Goal: Transaction & Acquisition: Purchase product/service

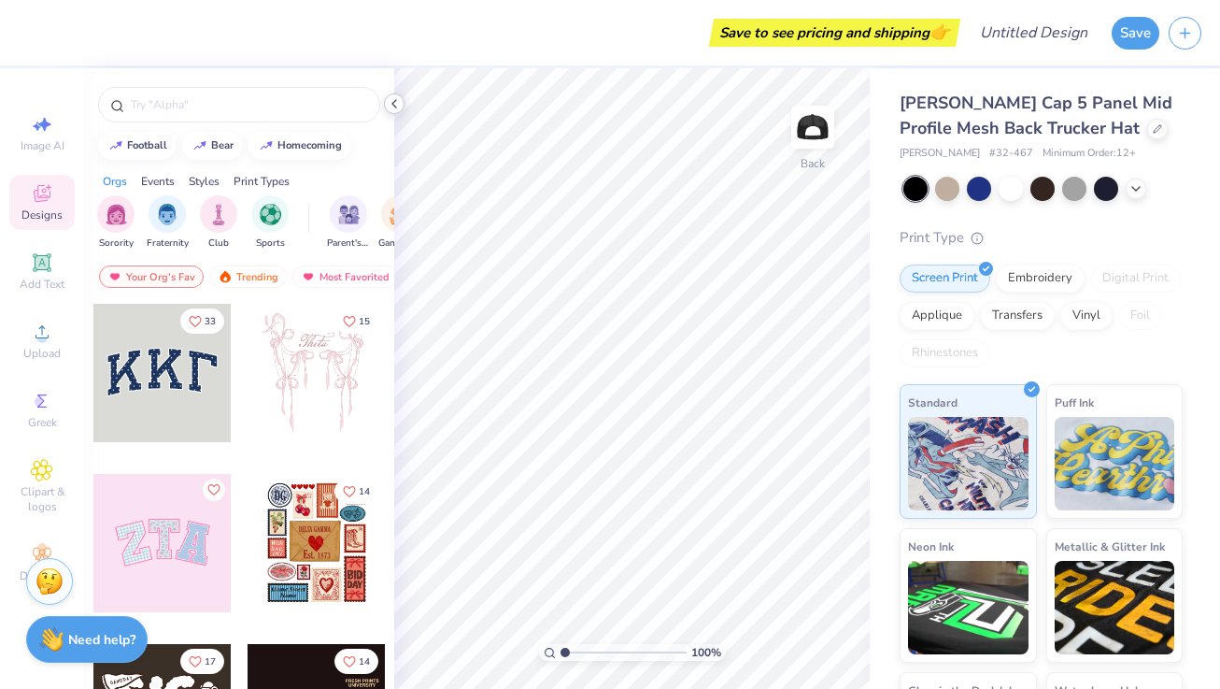
click at [392, 102] on polyline at bounding box center [394, 103] width 4 height 7
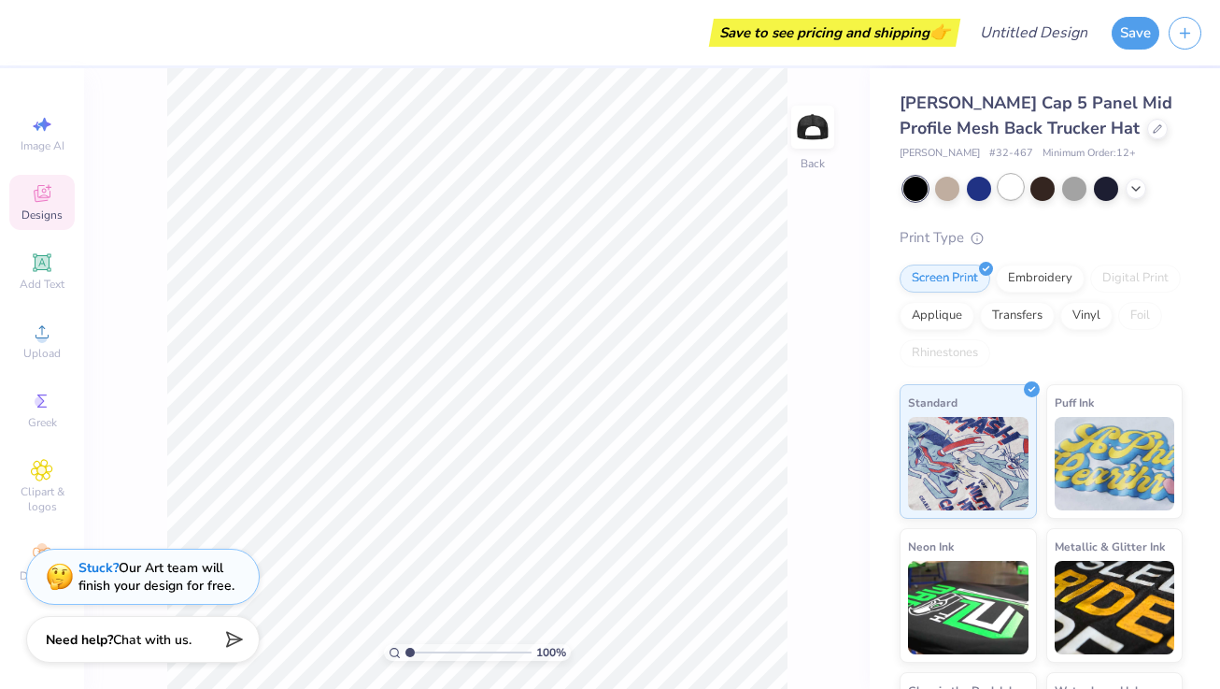
click at [1010, 191] on div at bounding box center [1011, 187] width 24 height 24
click at [617, 375] on div "100 % Back" at bounding box center [477, 378] width 786 height 620
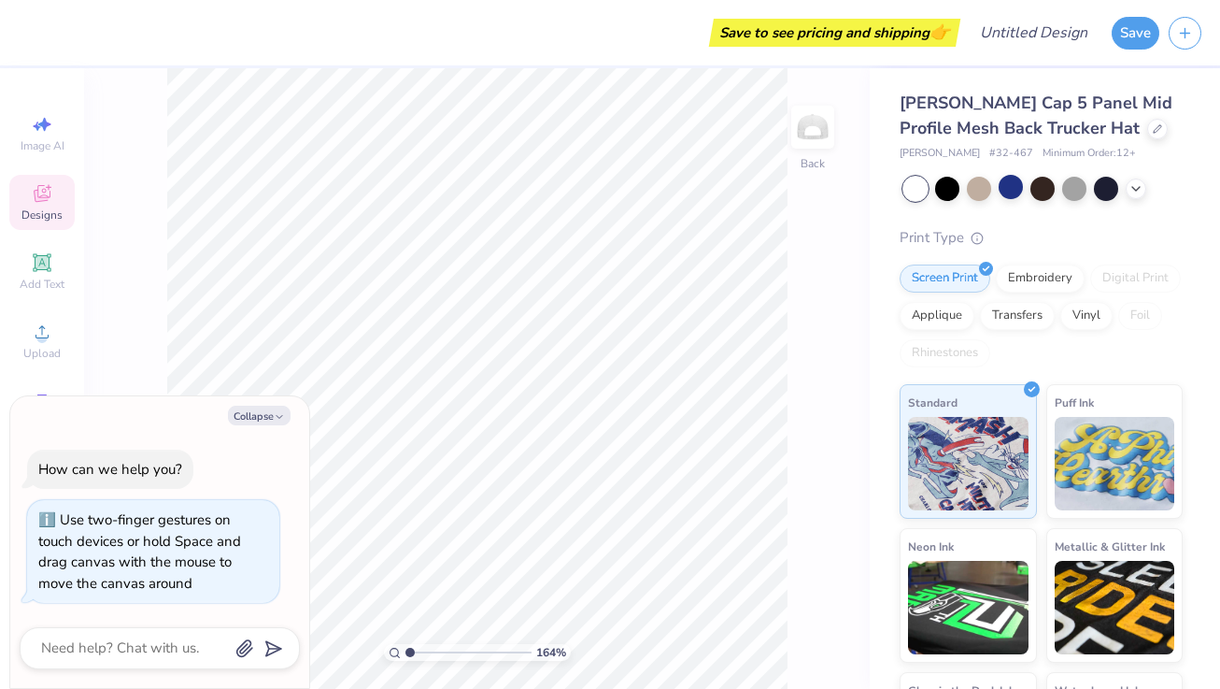
type input "1"
drag, startPoint x: 406, startPoint y: 652, endPoint x: 395, endPoint y: 650, distance: 10.4
click at [406, 651] on input "range" at bounding box center [469, 652] width 126 height 17
click at [823, 131] on img at bounding box center [812, 127] width 75 height 75
click at [820, 135] on img at bounding box center [812, 127] width 75 height 75
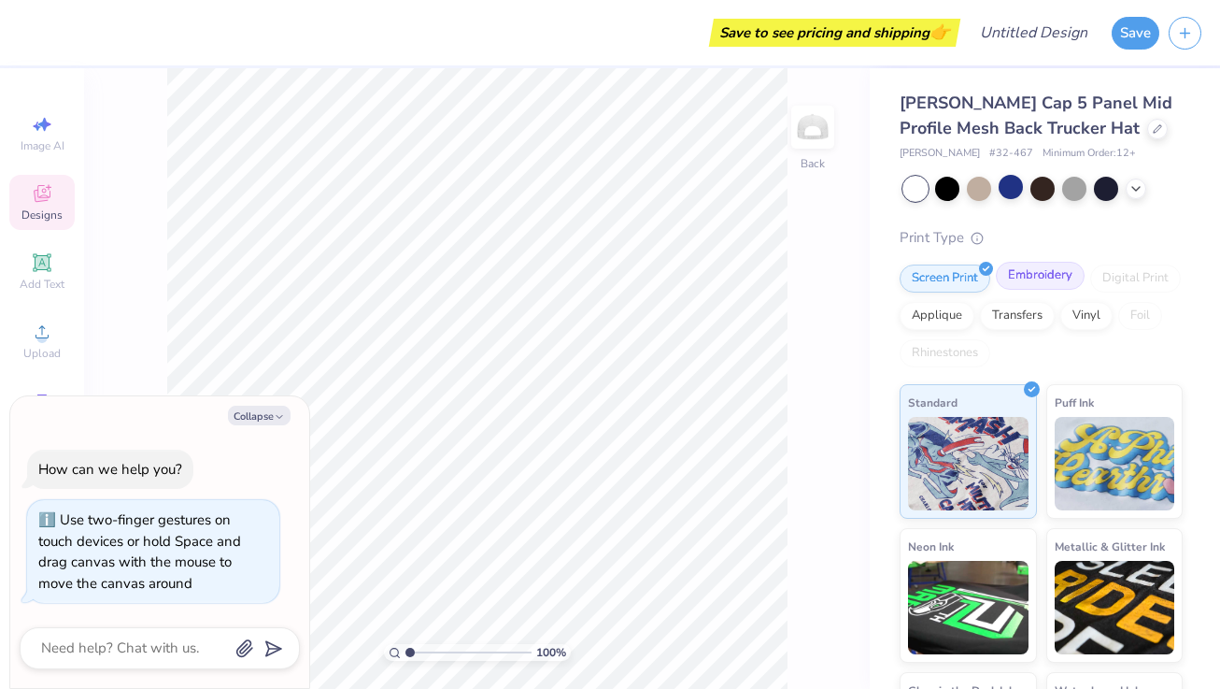
click at [1028, 279] on div "Embroidery" at bounding box center [1040, 276] width 89 height 28
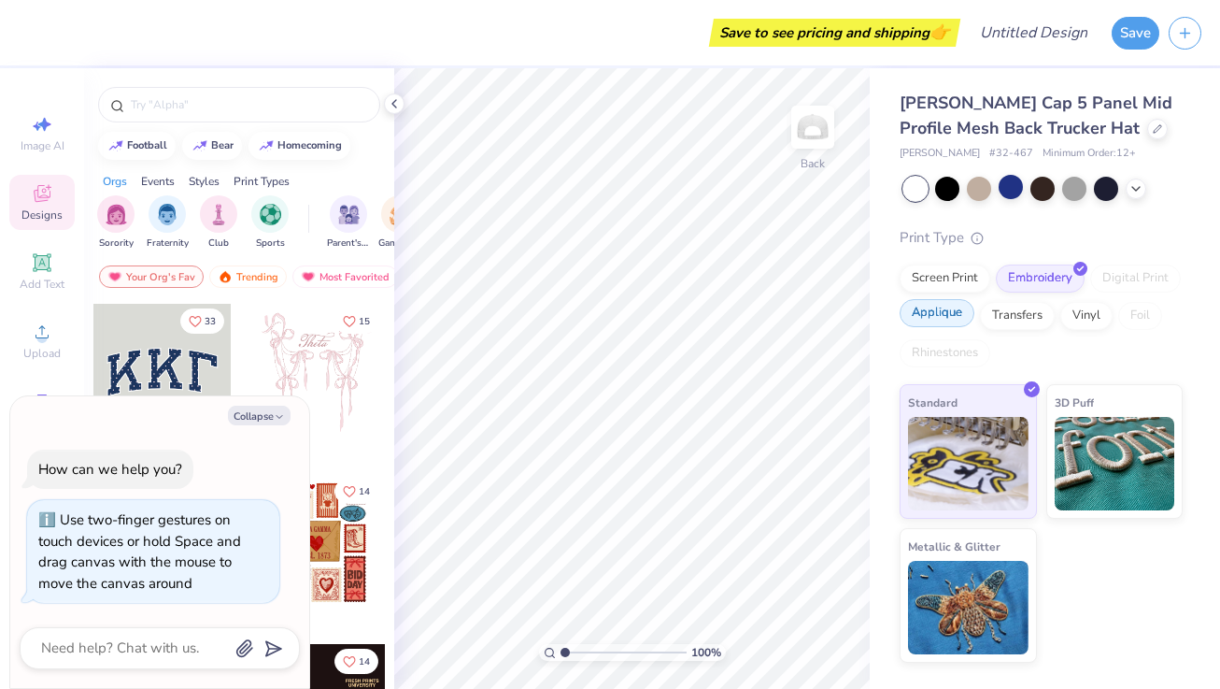
click at [945, 318] on div "Applique" at bounding box center [937, 313] width 75 height 28
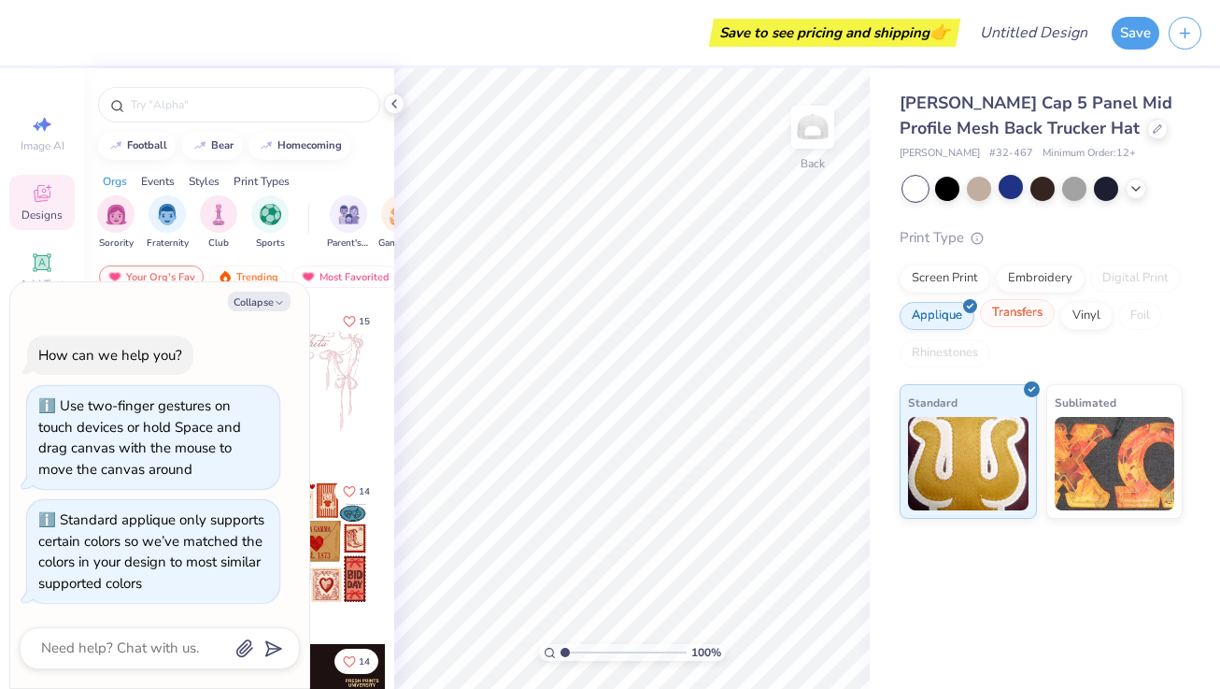
click at [1021, 315] on div "Transfers" at bounding box center [1017, 313] width 75 height 28
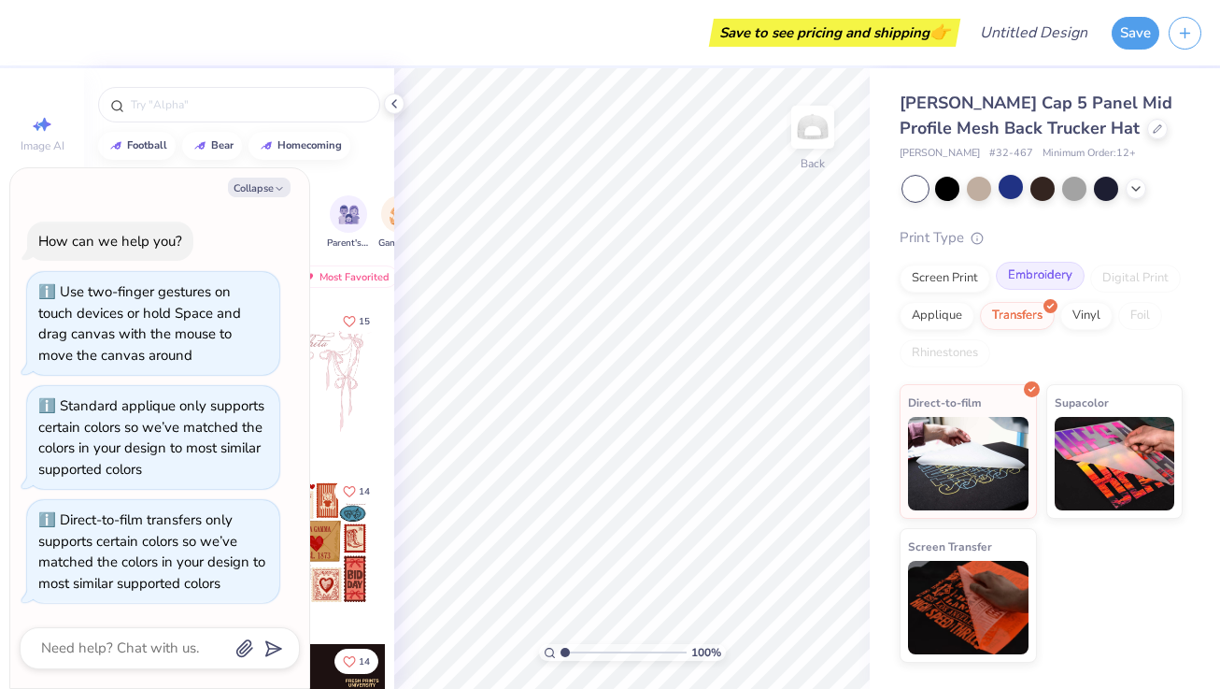
click at [1025, 272] on div "Embroidery" at bounding box center [1040, 276] width 89 height 28
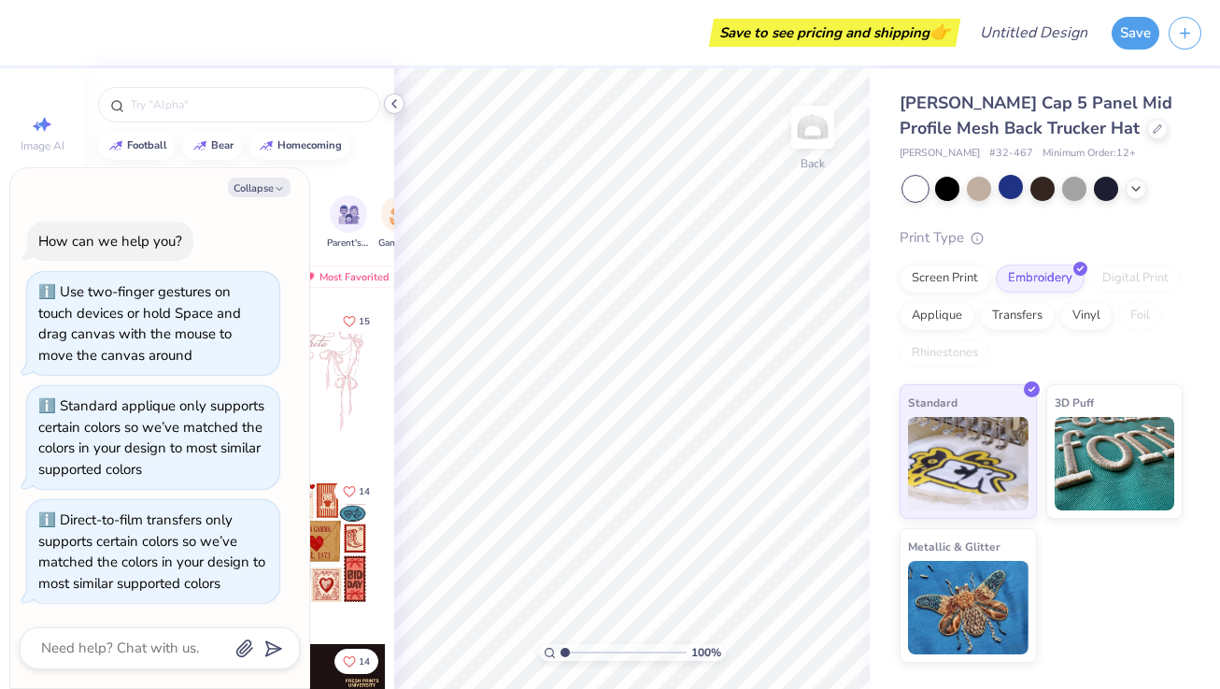
click at [394, 103] on icon at bounding box center [394, 103] width 15 height 15
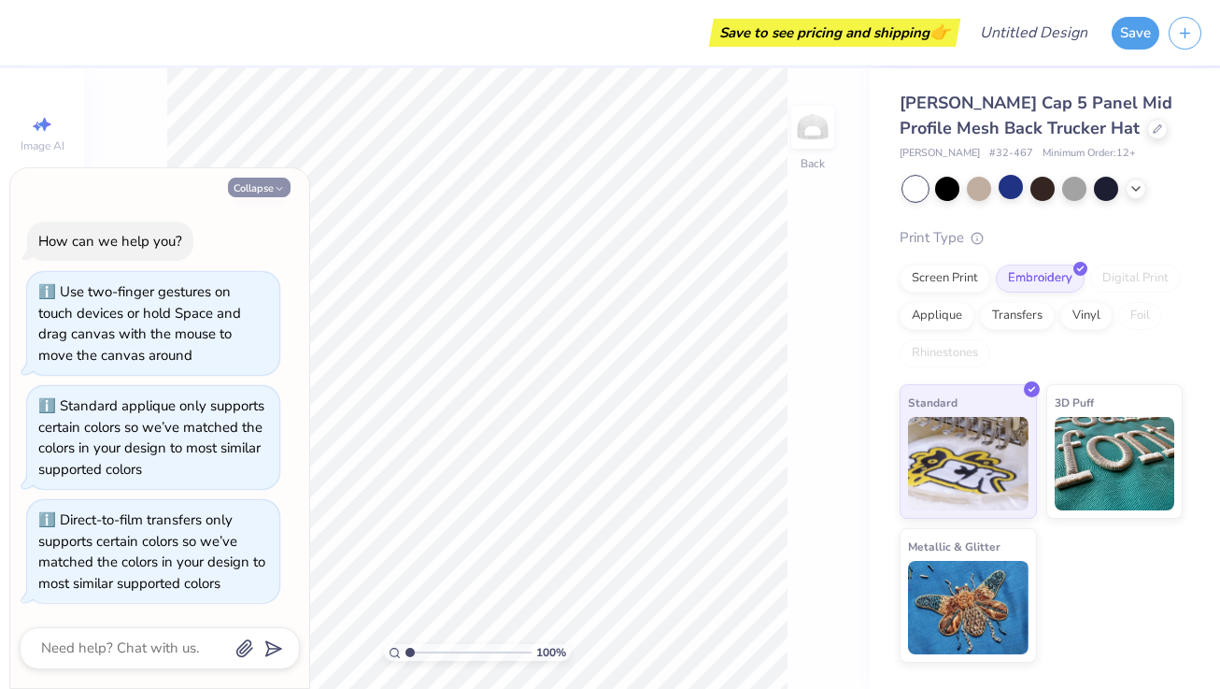
click at [274, 179] on button "Collapse" at bounding box center [259, 188] width 63 height 20
type textarea "x"
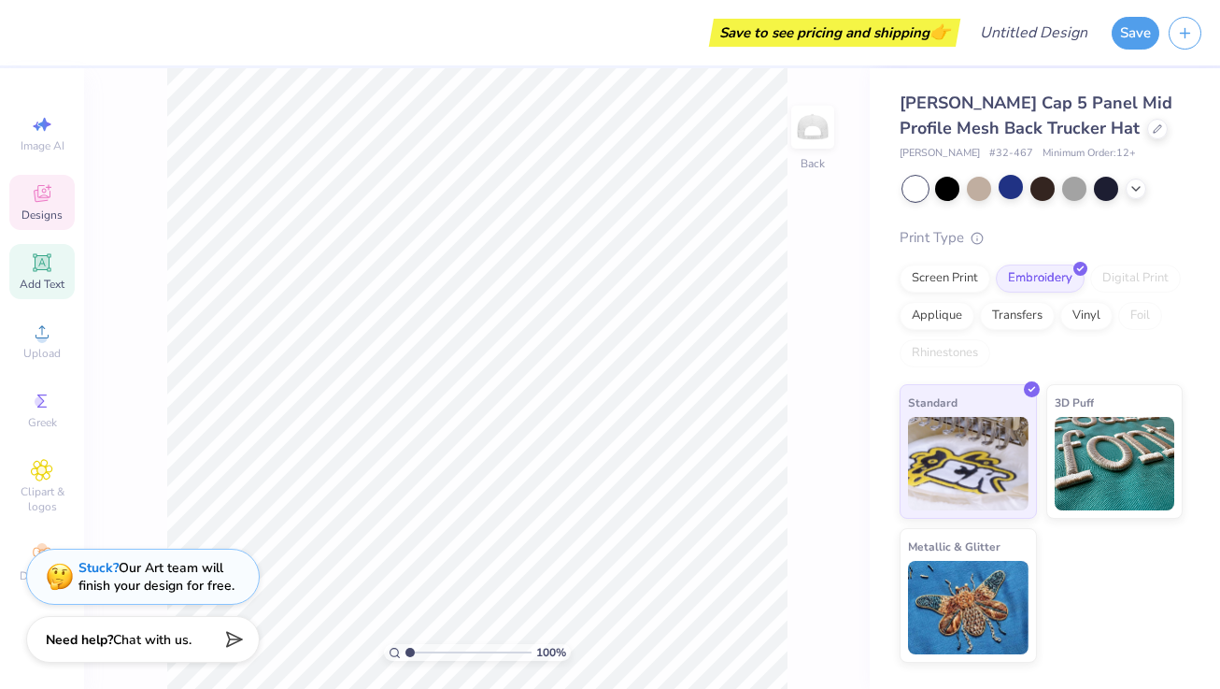
click at [39, 266] on icon at bounding box center [42, 262] width 14 height 14
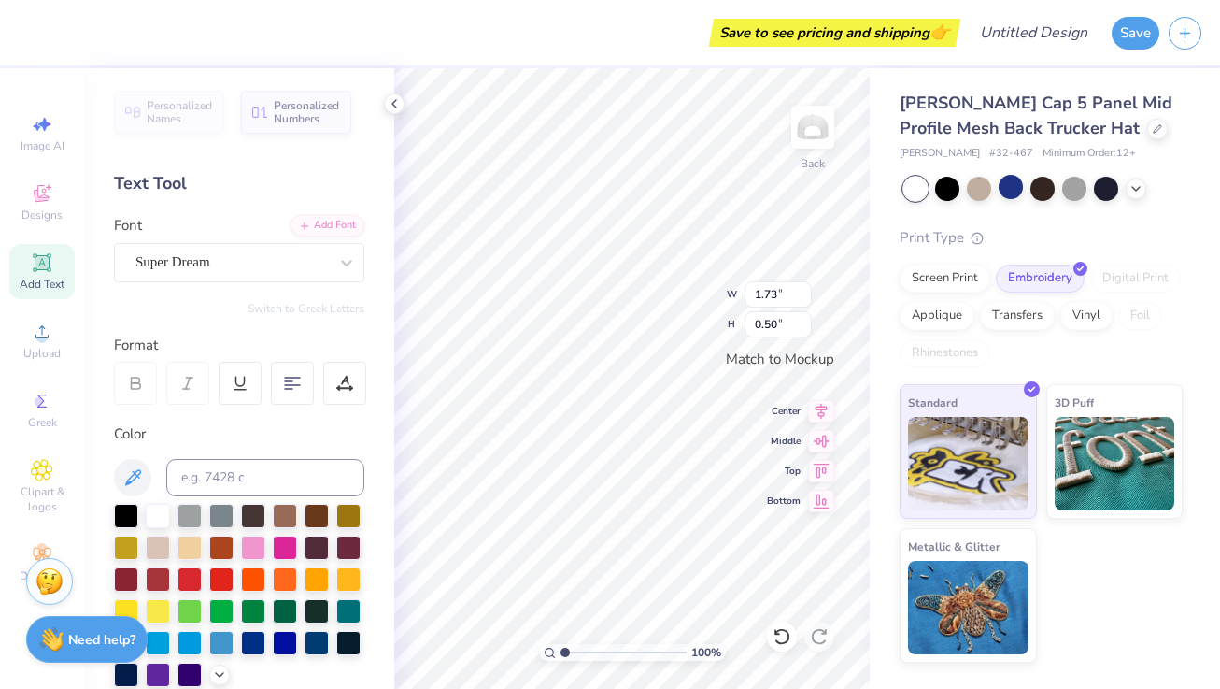
scroll to position [0, 2]
type textarea "Glenbrook"
click at [339, 269] on icon at bounding box center [346, 262] width 19 height 19
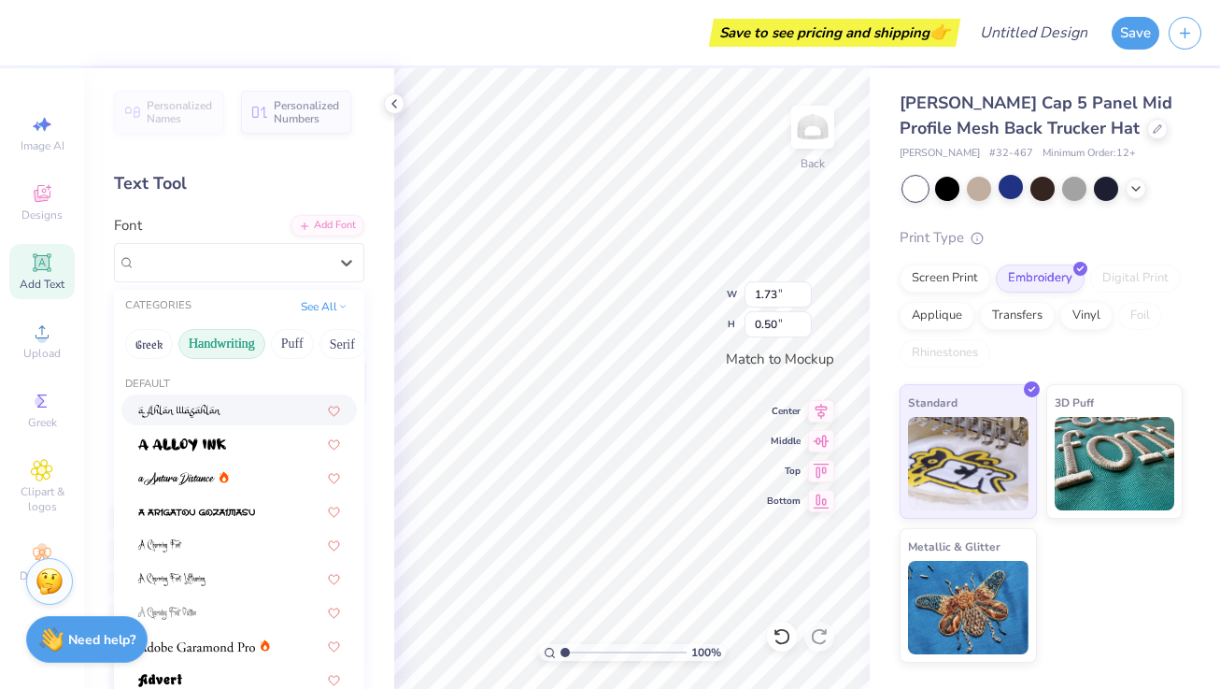
click at [232, 340] on button "Handwriting" at bounding box center [221, 344] width 87 height 30
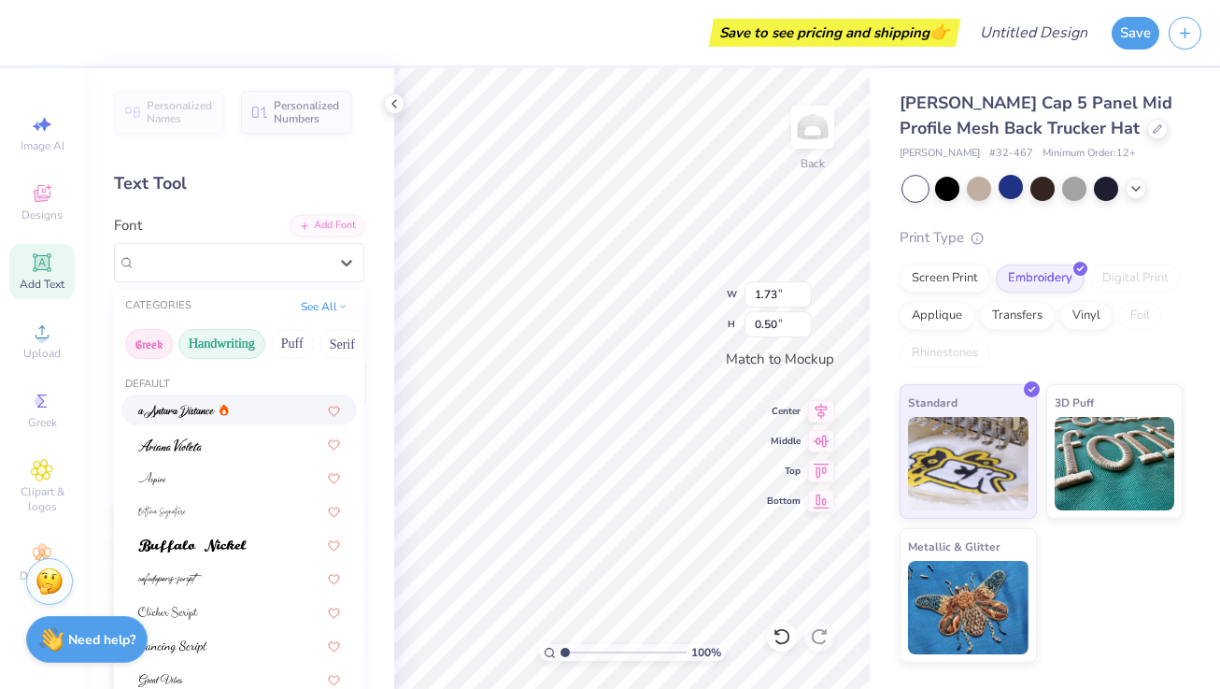
click at [160, 341] on button "Greek" at bounding box center [149, 344] width 48 height 30
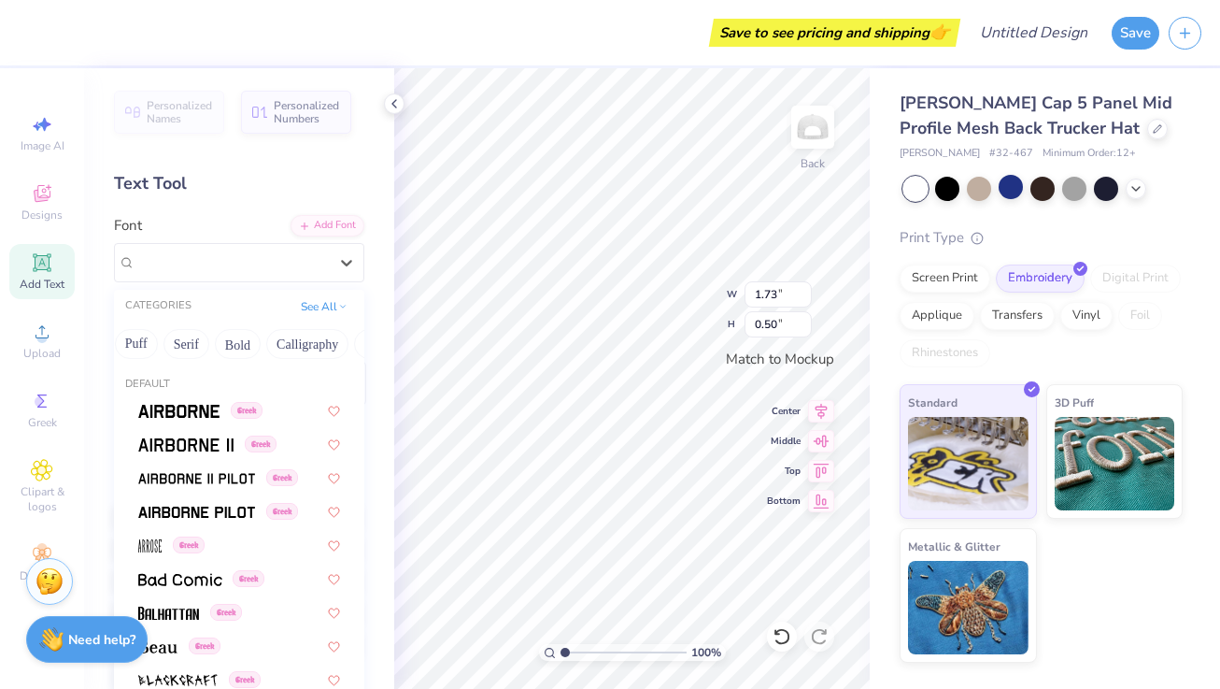
scroll to position [0, 147]
click at [174, 411] on img at bounding box center [178, 411] width 81 height 13
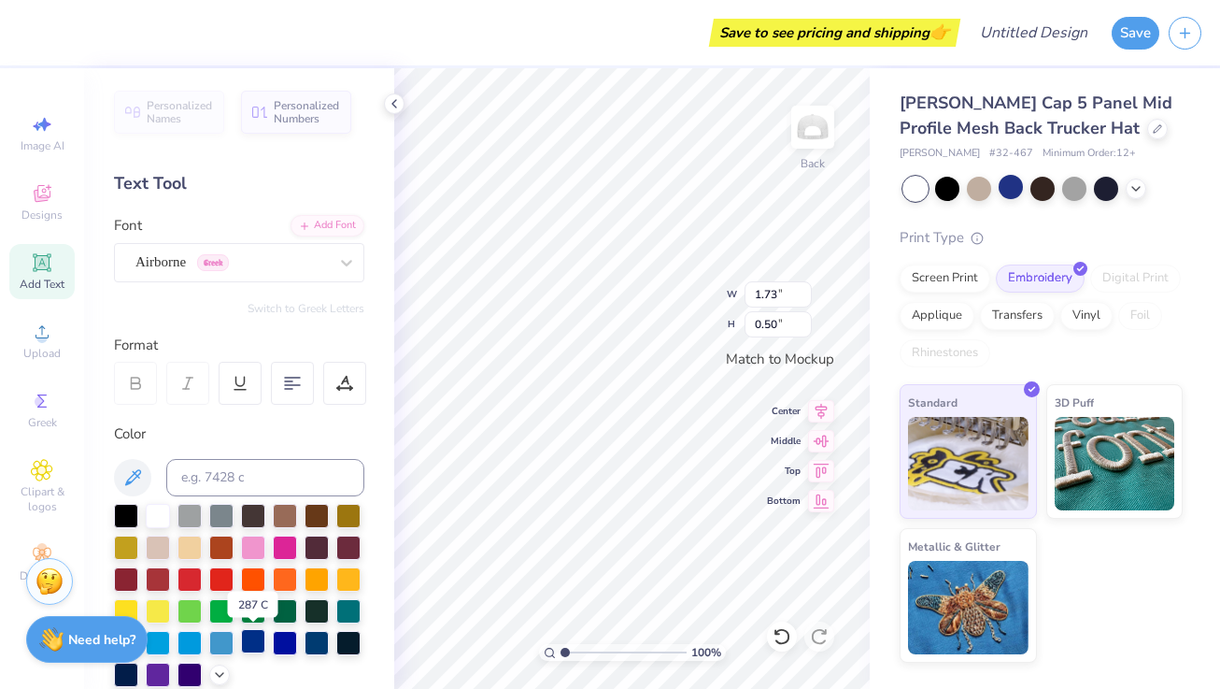
click at [251, 648] on div at bounding box center [253, 641] width 24 height 24
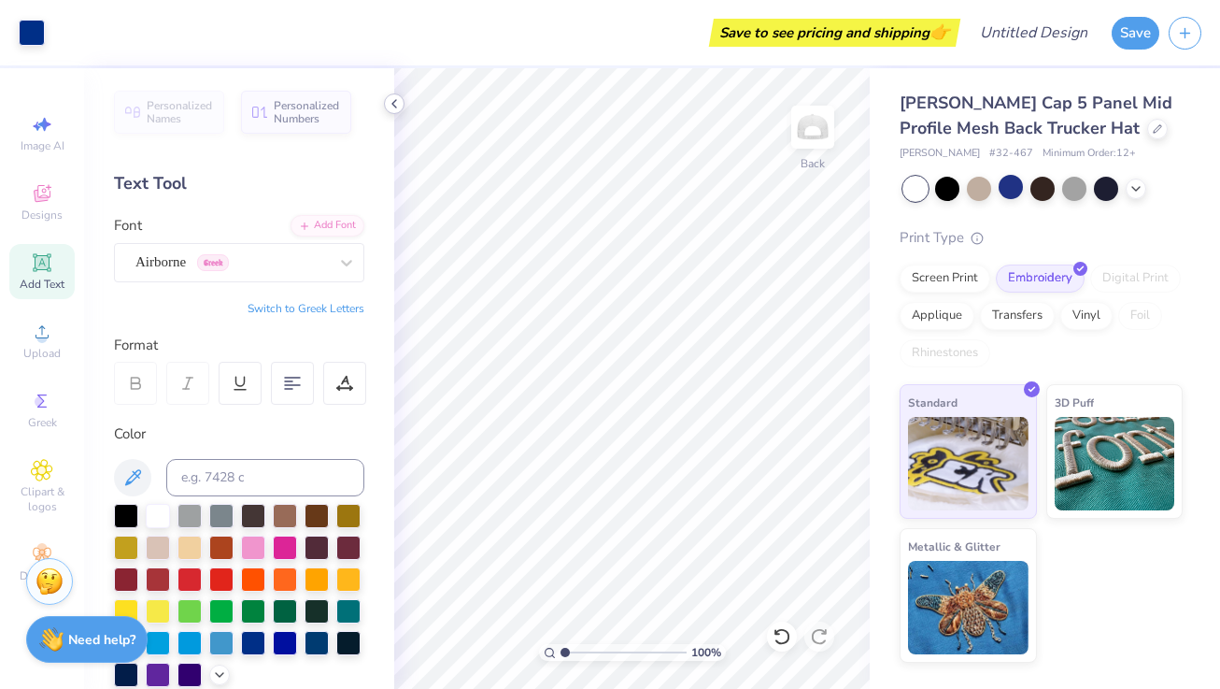
click at [391, 97] on icon at bounding box center [394, 103] width 15 height 15
click at [396, 108] on icon at bounding box center [394, 103] width 15 height 15
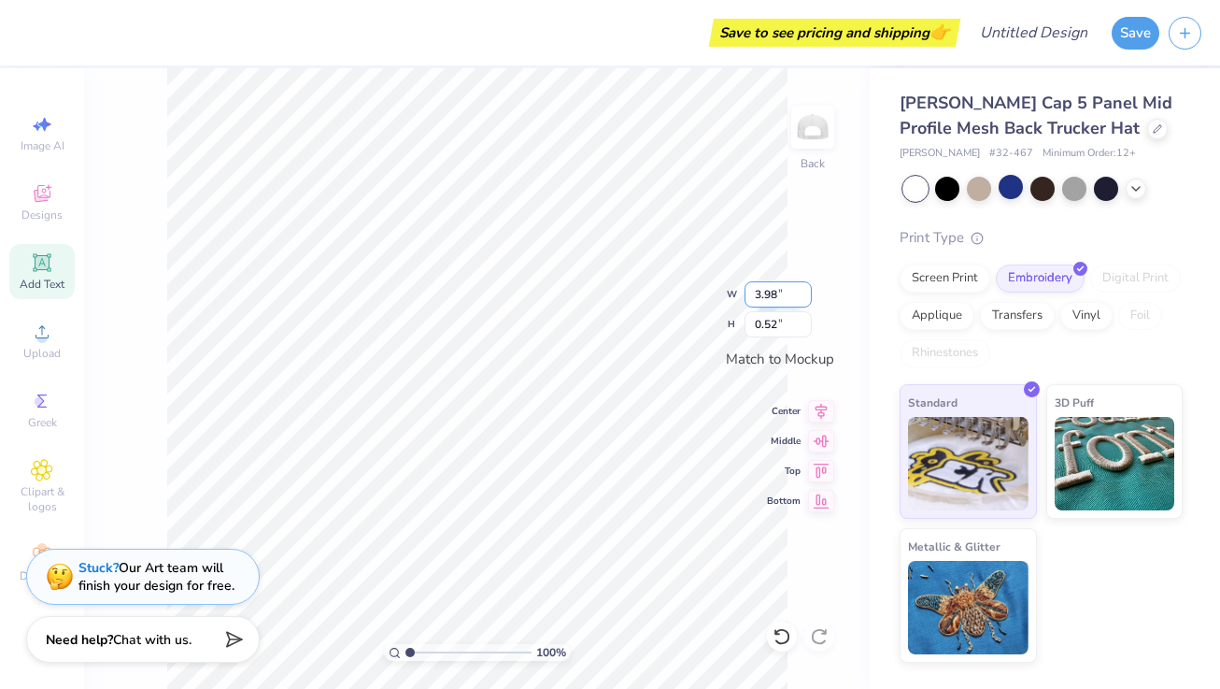
click at [804, 290] on input "3.98" at bounding box center [778, 294] width 67 height 26
click at [804, 290] on input "3.99" at bounding box center [778, 294] width 67 height 26
click at [804, 290] on input "4" at bounding box center [778, 294] width 67 height 26
click at [804, 290] on input "4.01" at bounding box center [778, 294] width 67 height 26
click at [804, 290] on input "4.02" at bounding box center [778, 294] width 67 height 26
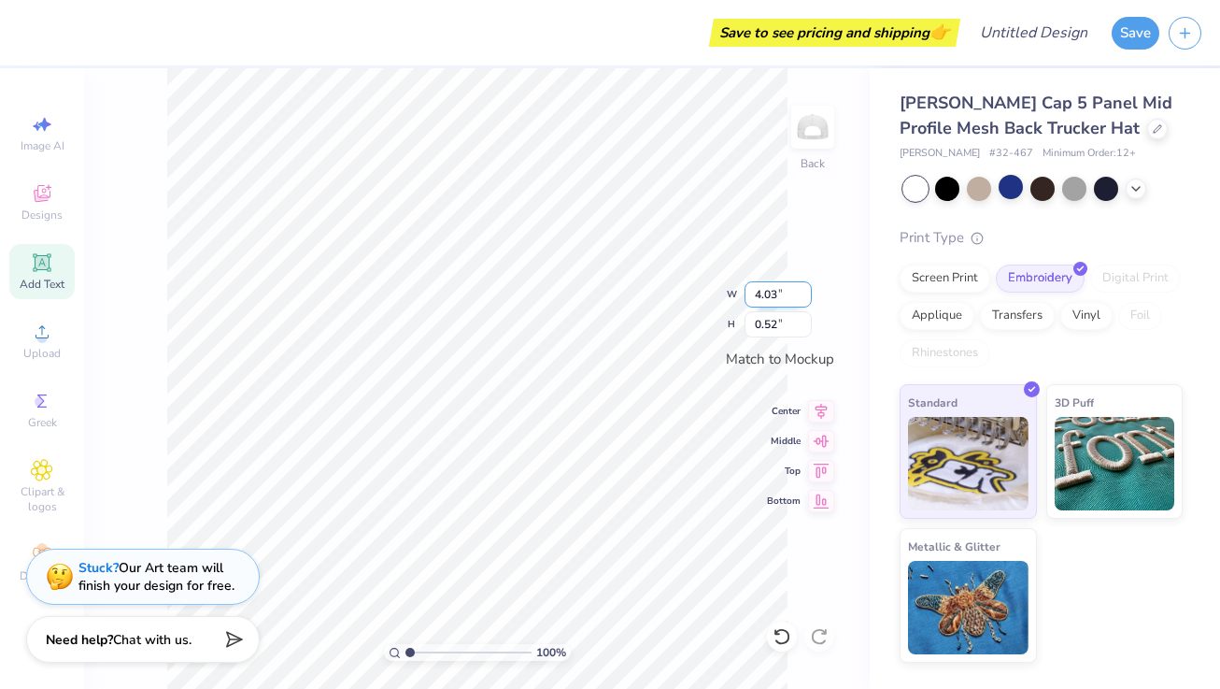
click at [804, 290] on input "4.03" at bounding box center [778, 294] width 67 height 26
click at [804, 290] on input "4.04" at bounding box center [778, 294] width 67 height 26
click at [804, 290] on input "4.05" at bounding box center [778, 294] width 67 height 26
type input "4.06"
click at [804, 290] on input "4.06" at bounding box center [778, 294] width 67 height 26
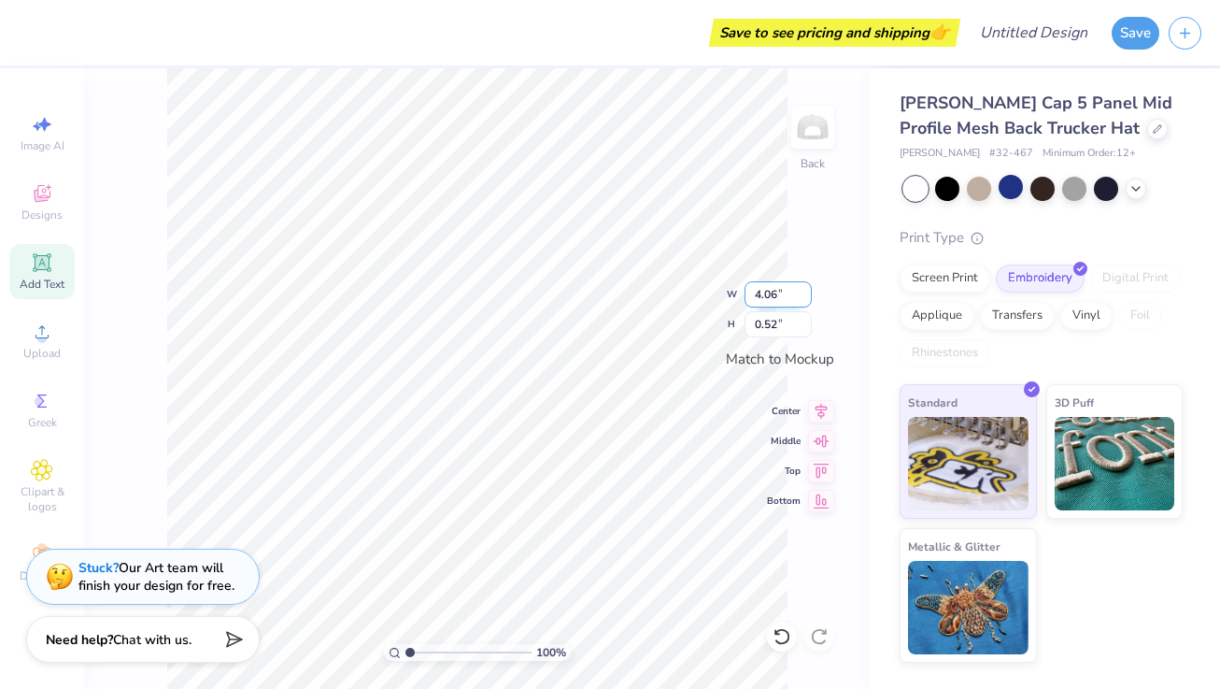
type input "0.54"
click at [804, 290] on input "4.07" at bounding box center [778, 294] width 67 height 26
click at [804, 290] on input "4.08" at bounding box center [778, 294] width 67 height 26
click at [804, 290] on input "4.09" at bounding box center [778, 294] width 67 height 26
click at [804, 290] on input "4.1" at bounding box center [778, 294] width 67 height 26
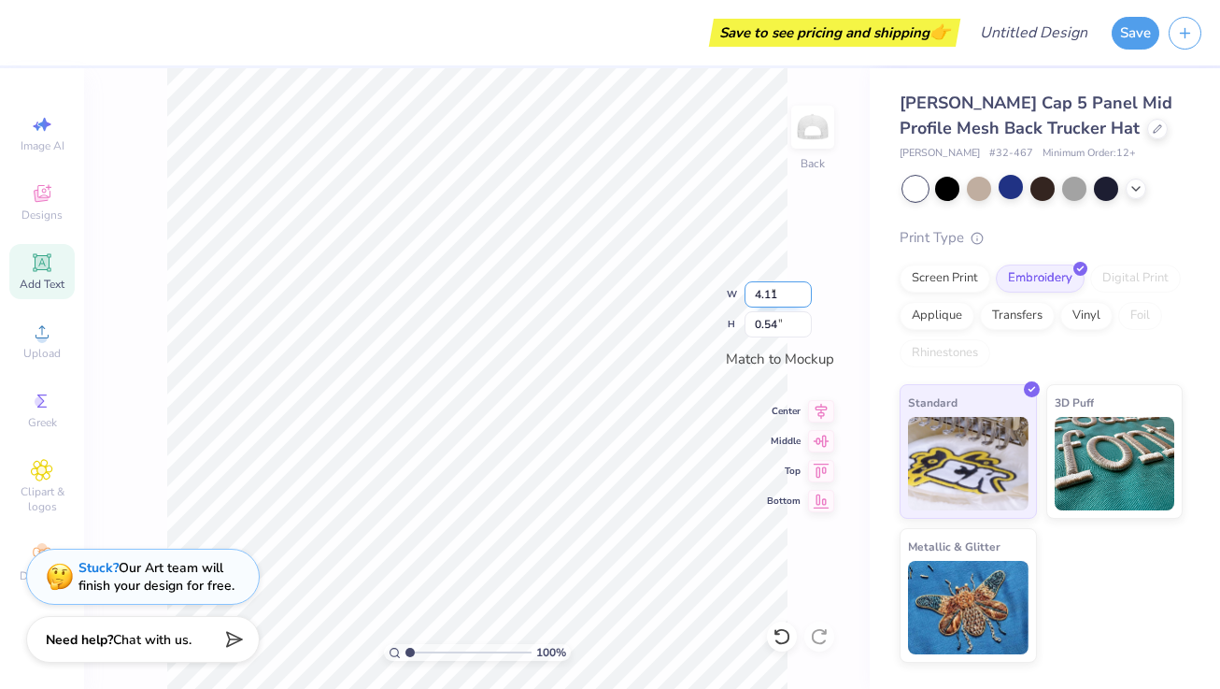
click at [804, 290] on input "4.11" at bounding box center [778, 294] width 67 height 26
click at [804, 290] on input "4.12" at bounding box center [778, 294] width 67 height 26
click at [804, 290] on input "4.13" at bounding box center [778, 294] width 67 height 26
click at [804, 290] on input "4.14" at bounding box center [778, 294] width 67 height 26
click at [804, 290] on input "4.15" at bounding box center [778, 294] width 67 height 26
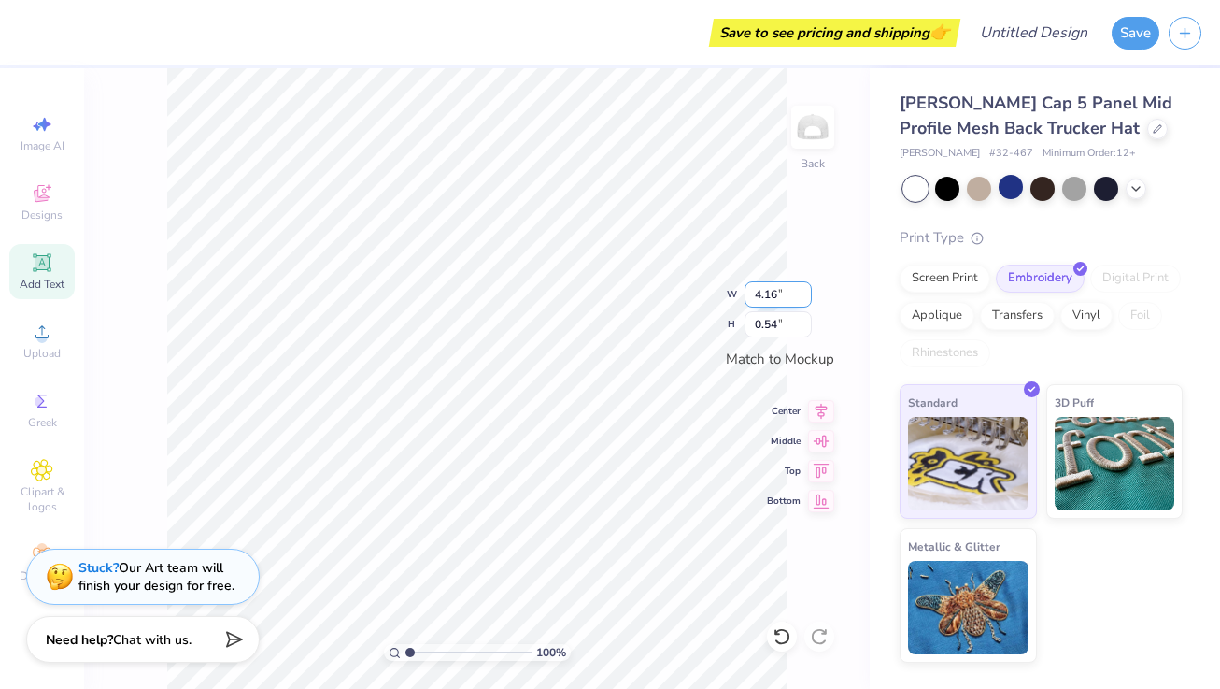
click at [804, 290] on input "4.16" at bounding box center [778, 294] width 67 height 26
click at [804, 290] on input "4.17" at bounding box center [778, 294] width 67 height 26
click at [804, 290] on input "4.18" at bounding box center [778, 294] width 67 height 26
click at [804, 290] on input "4.19" at bounding box center [778, 294] width 67 height 26
click at [804, 290] on input "4.2" at bounding box center [778, 294] width 67 height 26
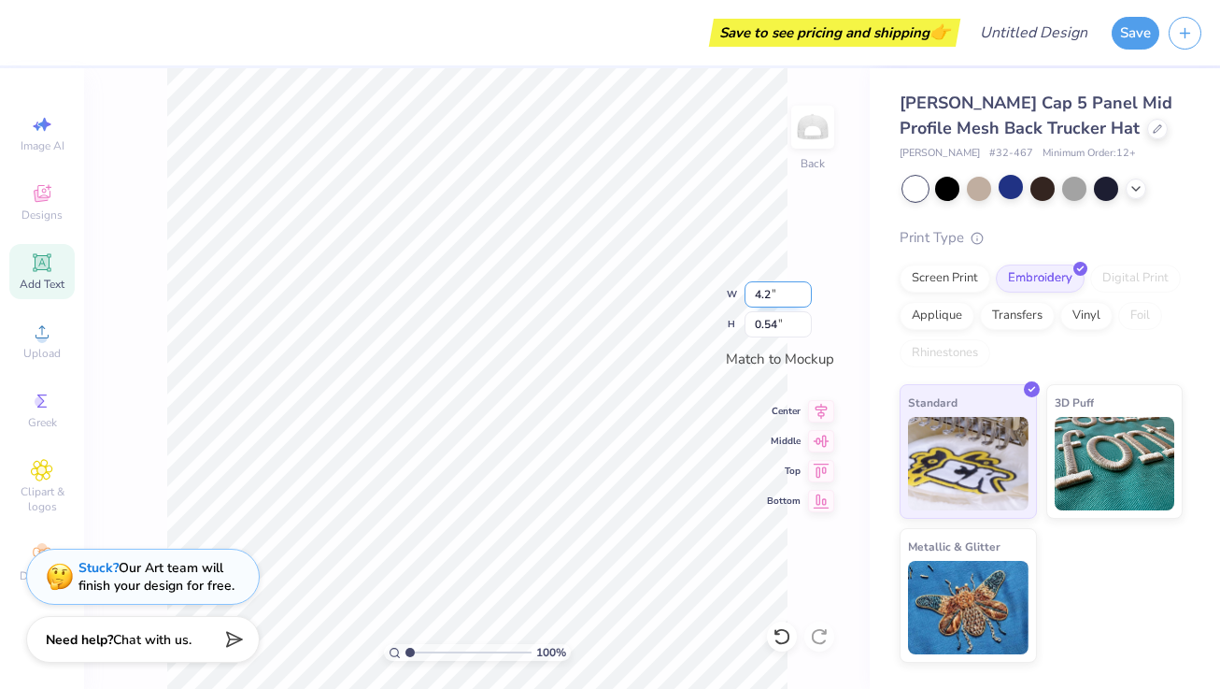
type input "4.20"
type input "0.55"
click at [803, 290] on input "4.21" at bounding box center [778, 294] width 67 height 26
click at [803, 290] on input "4.22" at bounding box center [778, 294] width 67 height 26
click at [803, 290] on input "4.23" at bounding box center [778, 294] width 67 height 26
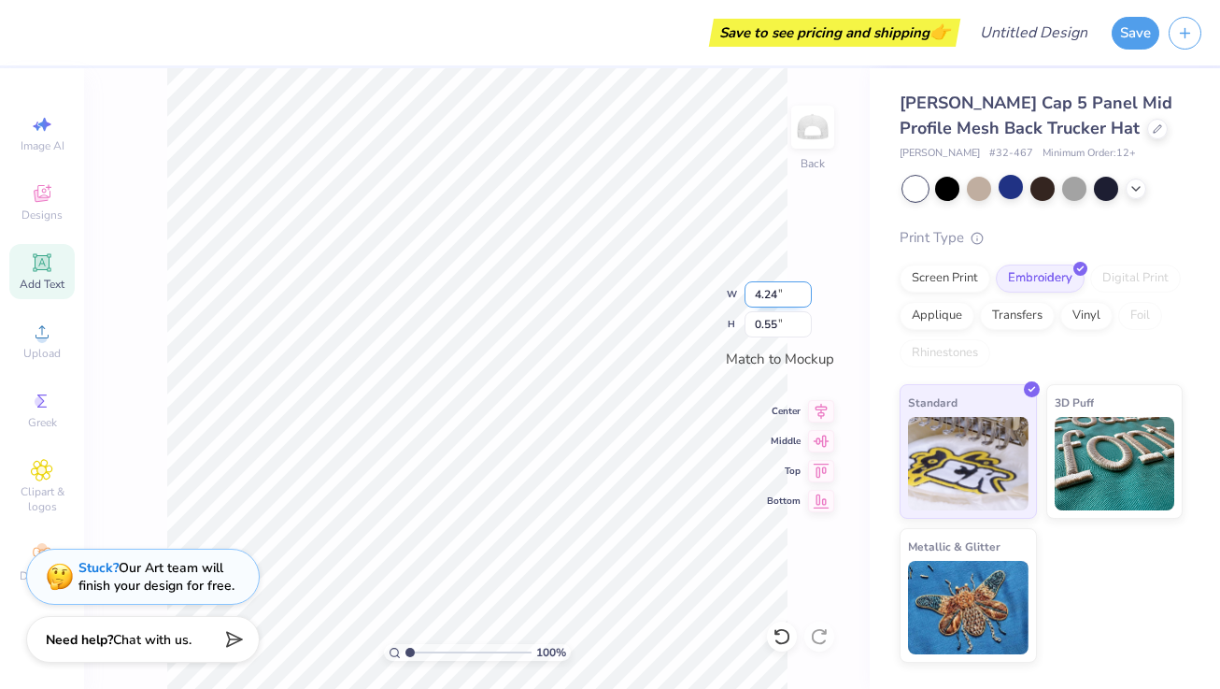
click at [803, 290] on input "4.24" at bounding box center [778, 294] width 67 height 26
click at [803, 290] on input "4.25" at bounding box center [778, 294] width 67 height 26
click at [803, 290] on input "4.26" at bounding box center [778, 294] width 67 height 26
click at [803, 290] on input "4.27" at bounding box center [778, 294] width 67 height 26
click at [803, 290] on input "4.28" at bounding box center [778, 294] width 67 height 26
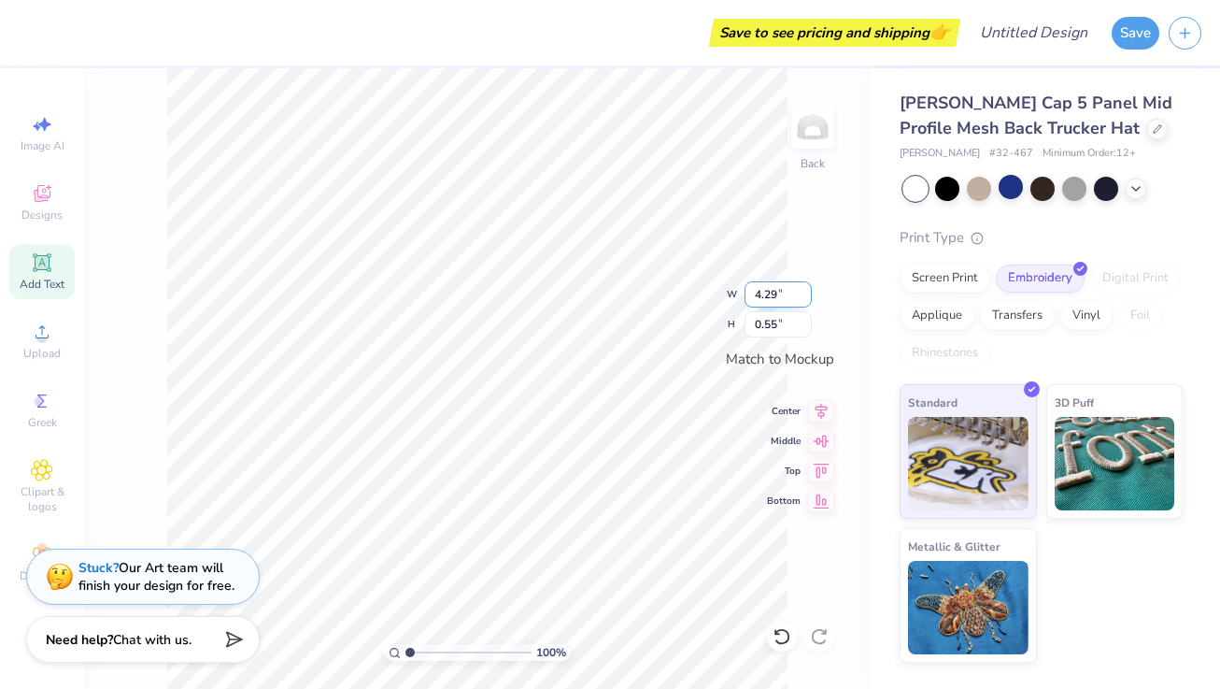
click at [803, 290] on input "4.29" at bounding box center [778, 294] width 67 height 26
click at [803, 290] on input "4.3" at bounding box center [778, 294] width 67 height 26
type input "4.30"
click at [789, 325] on input "0.57" at bounding box center [778, 324] width 67 height 26
click at [801, 318] on input "0.58" at bounding box center [778, 324] width 67 height 26
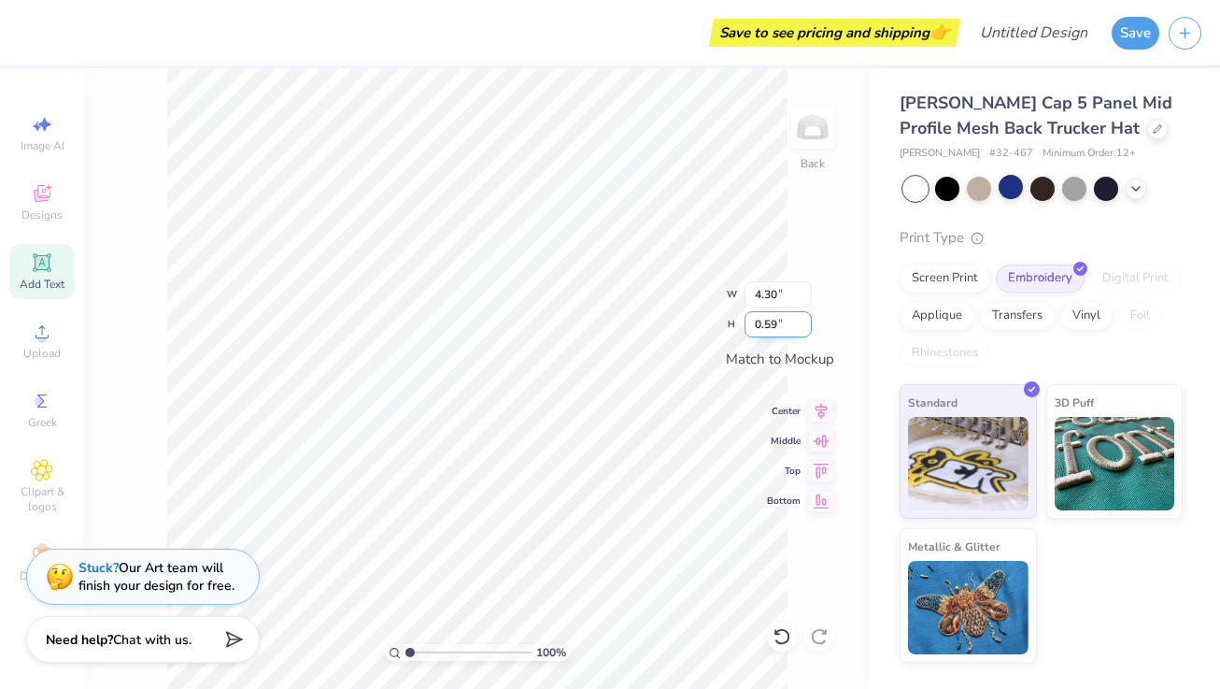
click at [801, 318] on input "0.59" at bounding box center [778, 324] width 67 height 26
click at [801, 318] on input "0.6" at bounding box center [778, 324] width 67 height 26
type input "0.66"
click at [801, 318] on input "0.66" at bounding box center [778, 324] width 67 height 26
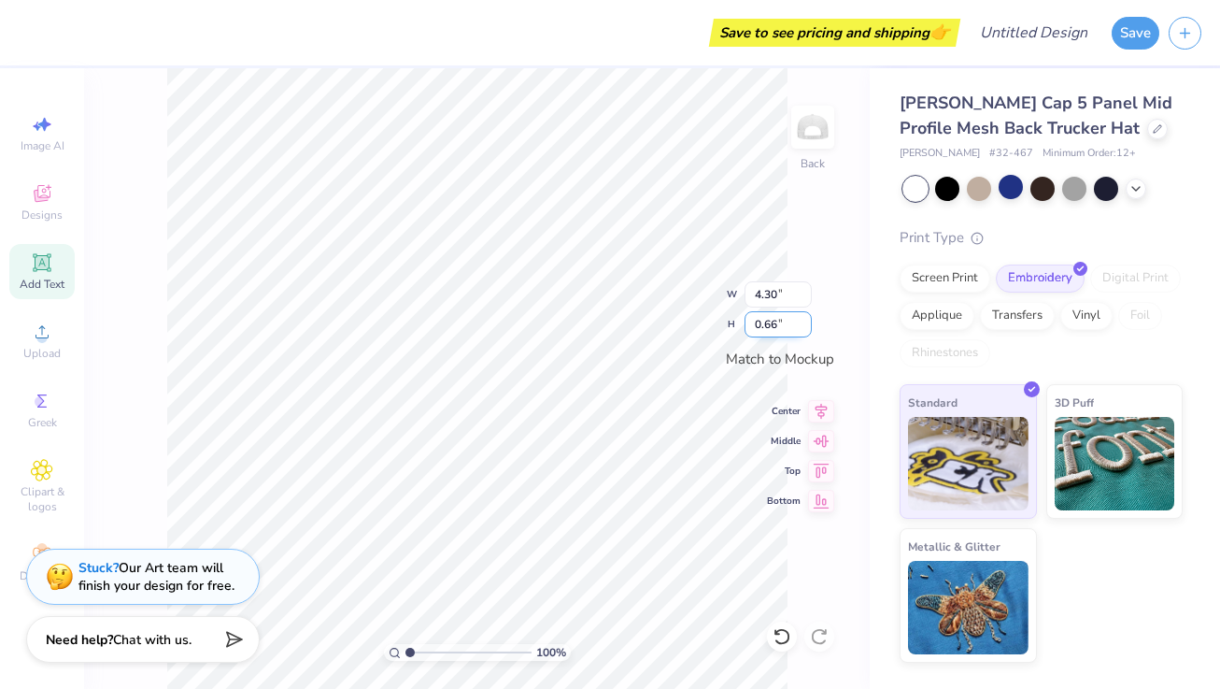
click at [801, 318] on input "0.66" at bounding box center [778, 324] width 67 height 26
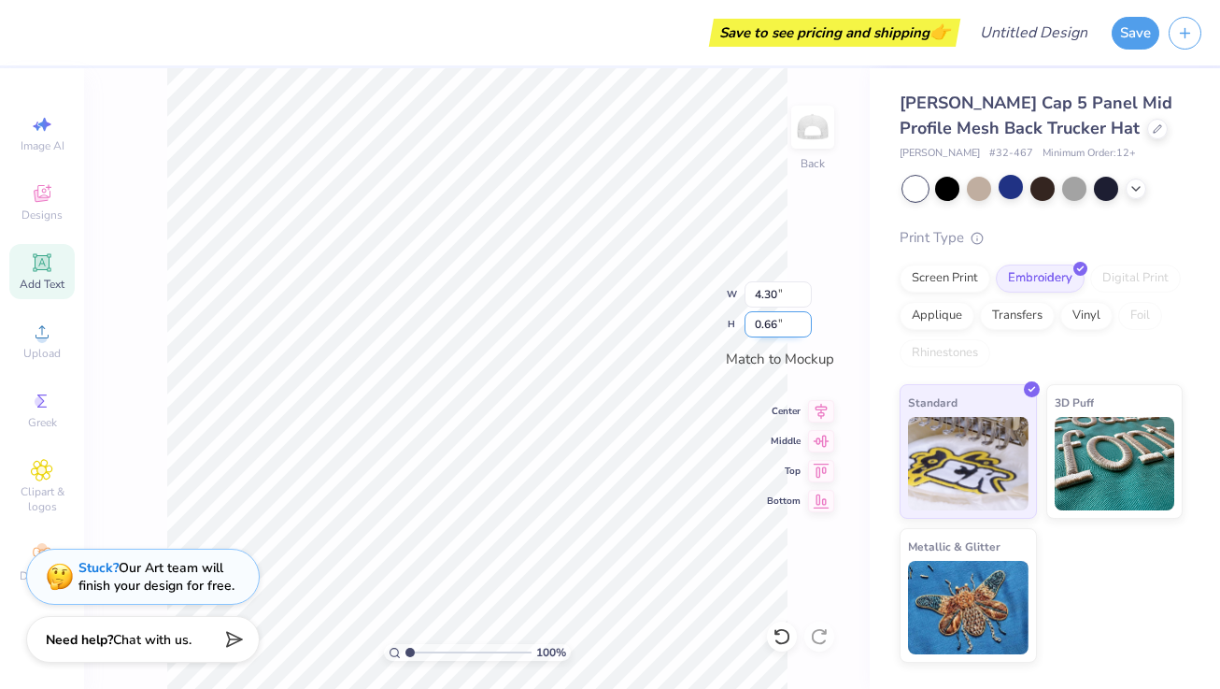
click at [805, 320] on input "0.66" at bounding box center [778, 324] width 67 height 26
type input "4.98"
click at [790, 151] on div at bounding box center [813, 127] width 86 height 86
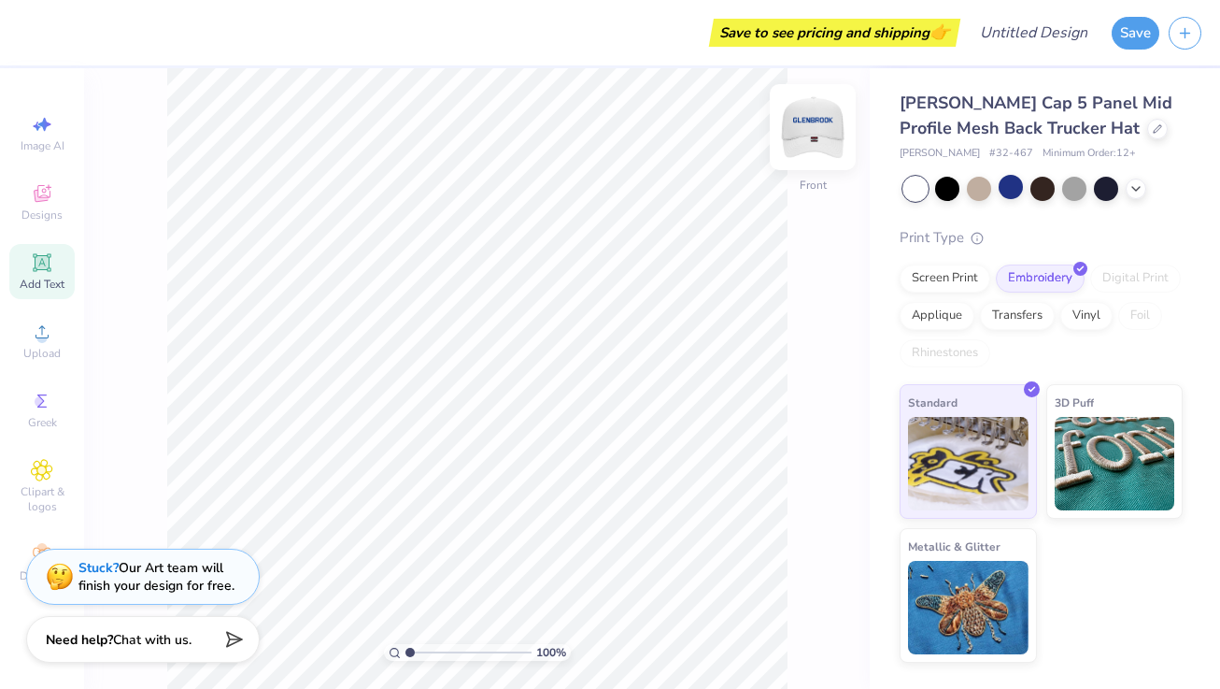
click at [792, 150] on img at bounding box center [812, 127] width 75 height 75
click at [1133, 189] on icon at bounding box center [1136, 186] width 15 height 15
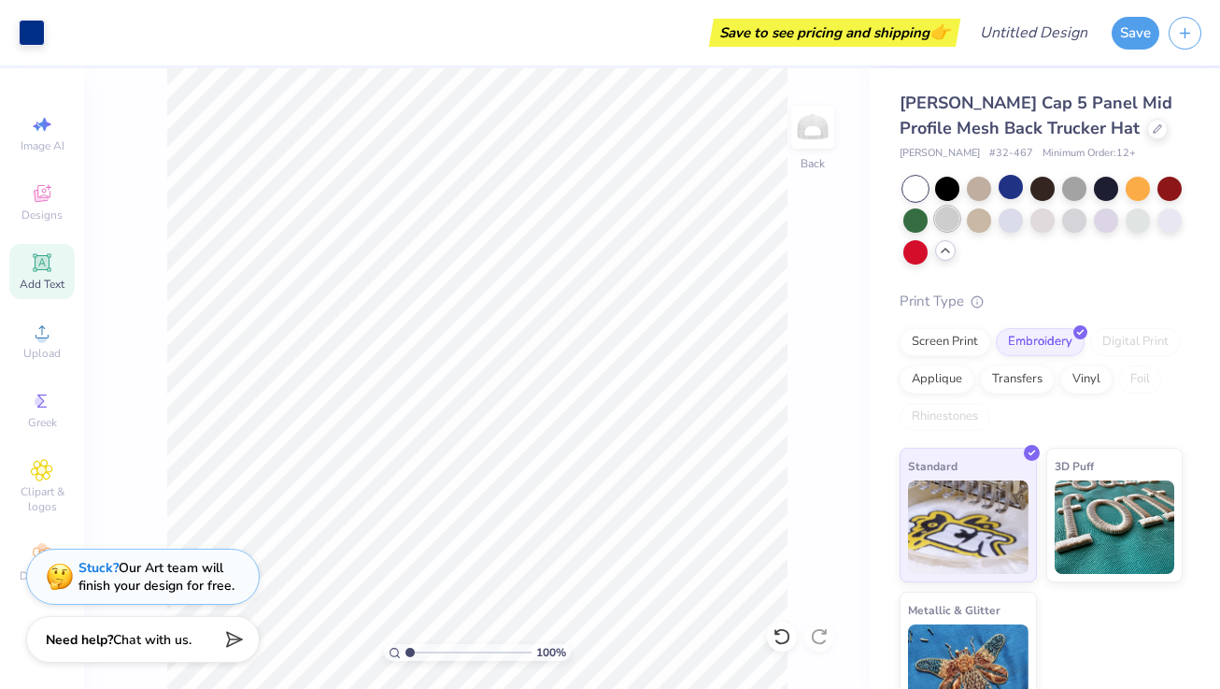
click at [948, 221] on div at bounding box center [947, 218] width 24 height 24
click at [1009, 220] on div at bounding box center [1011, 218] width 24 height 24
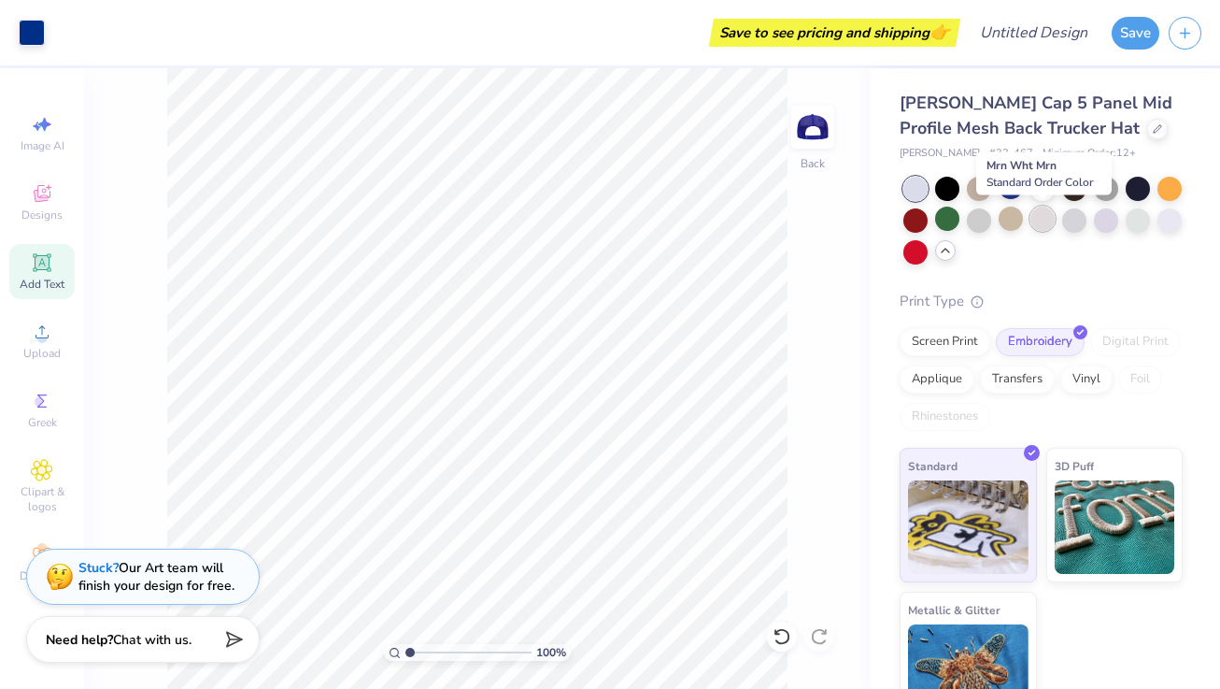
click at [1054, 220] on div at bounding box center [1043, 218] width 24 height 24
click at [1074, 221] on div at bounding box center [1074, 218] width 24 height 24
click at [1110, 222] on div at bounding box center [1106, 218] width 24 height 24
click at [1138, 223] on div at bounding box center [1138, 218] width 24 height 24
click at [1175, 223] on div at bounding box center [1170, 218] width 24 height 24
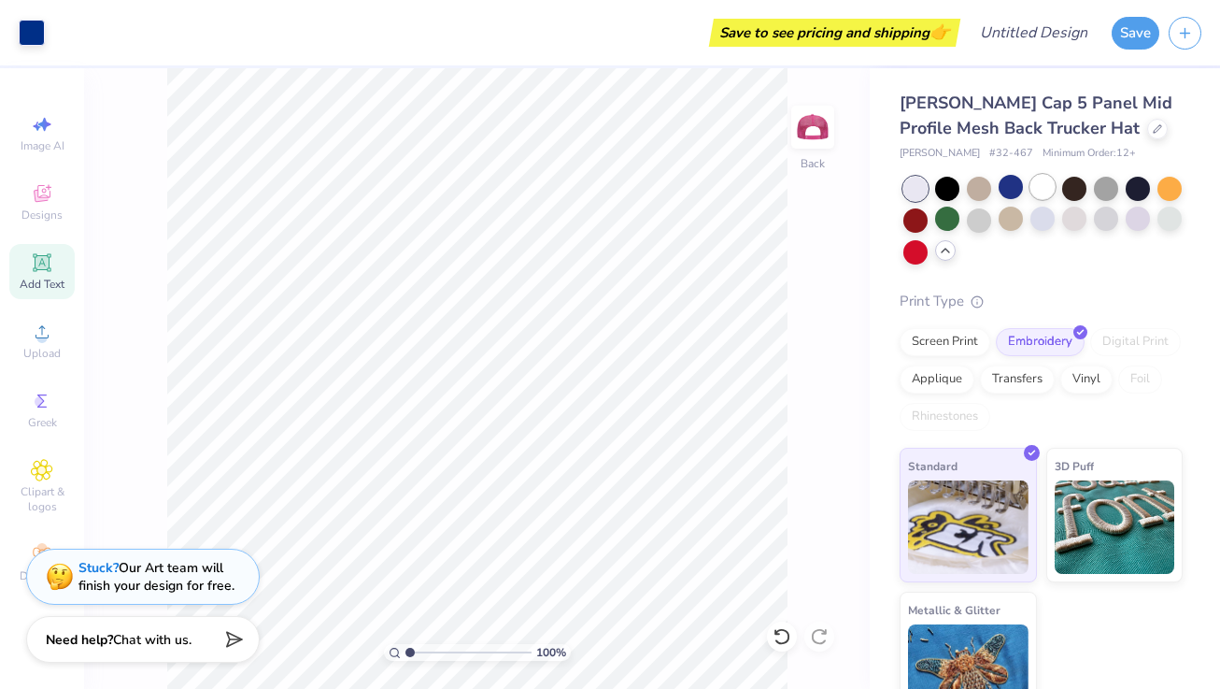
click at [1043, 185] on div at bounding box center [1043, 187] width 24 height 24
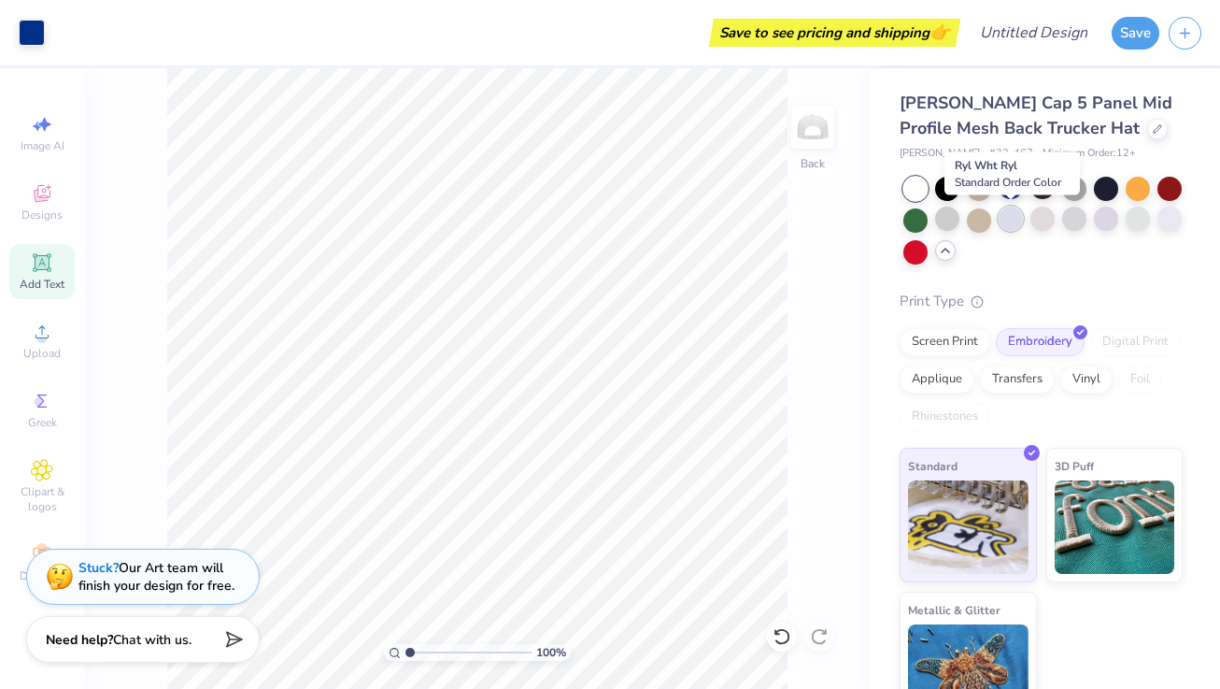
click at [1000, 227] on div at bounding box center [1011, 218] width 24 height 24
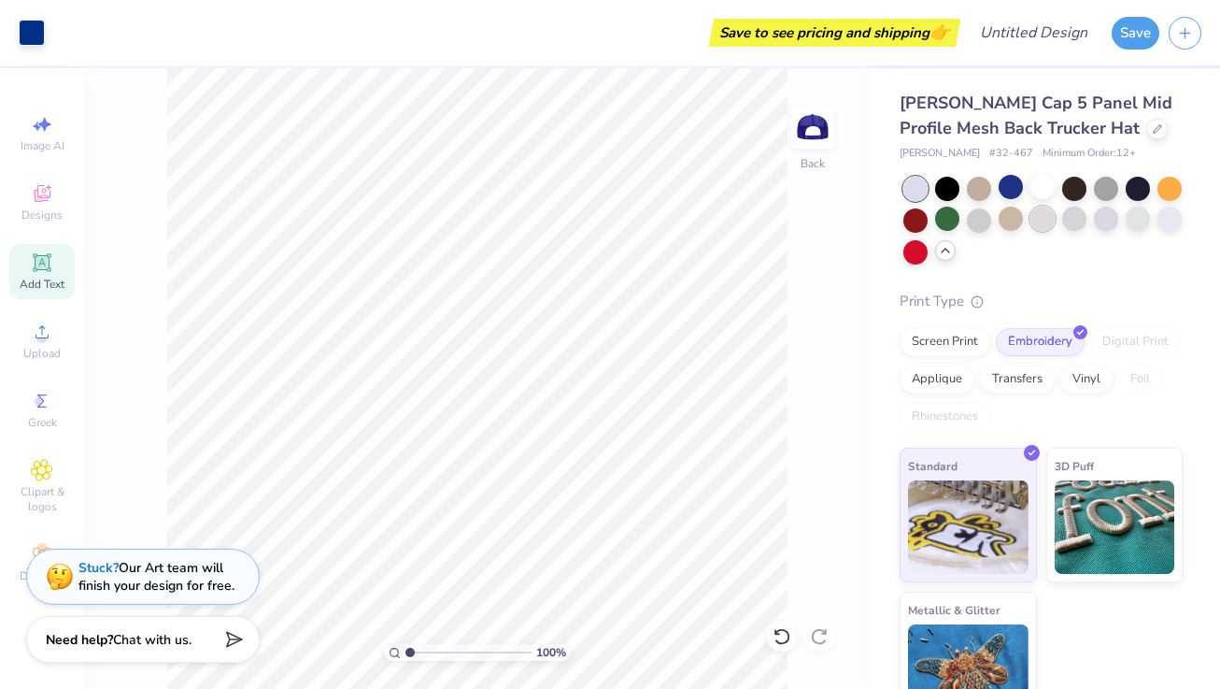
click at [1038, 229] on div at bounding box center [1043, 218] width 24 height 24
click at [1100, 230] on div at bounding box center [1106, 218] width 24 height 24
click at [1039, 194] on div at bounding box center [1043, 187] width 24 height 24
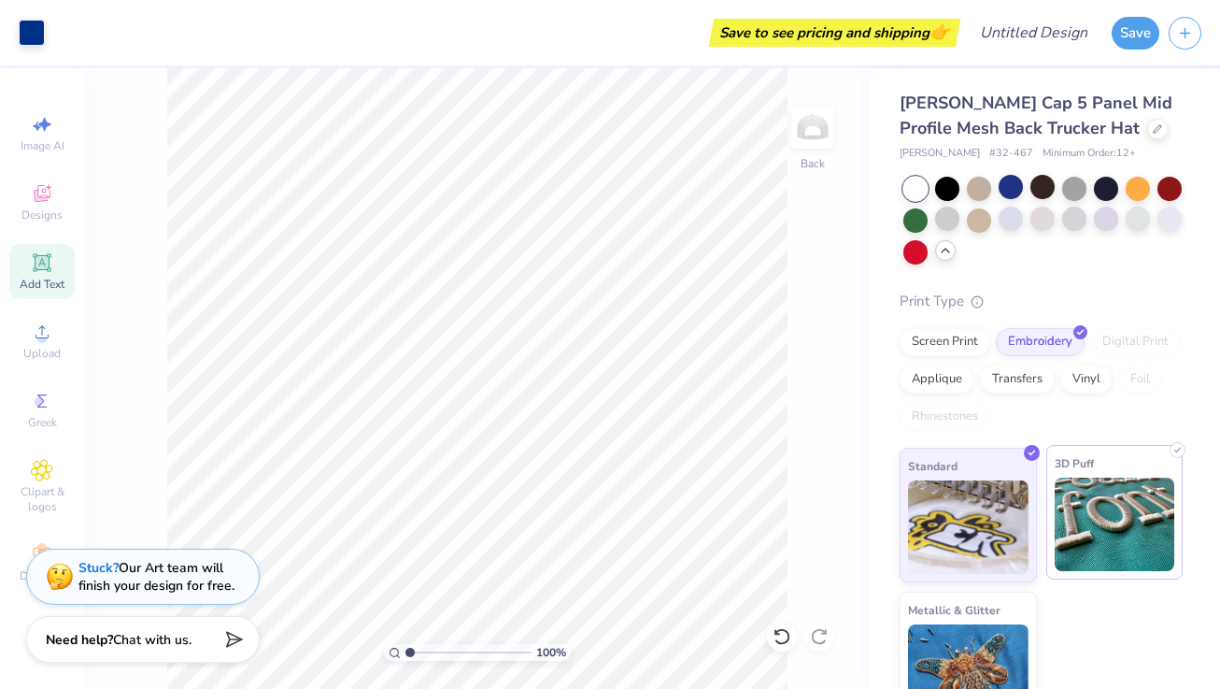
click at [1108, 513] on img at bounding box center [1115, 523] width 121 height 93
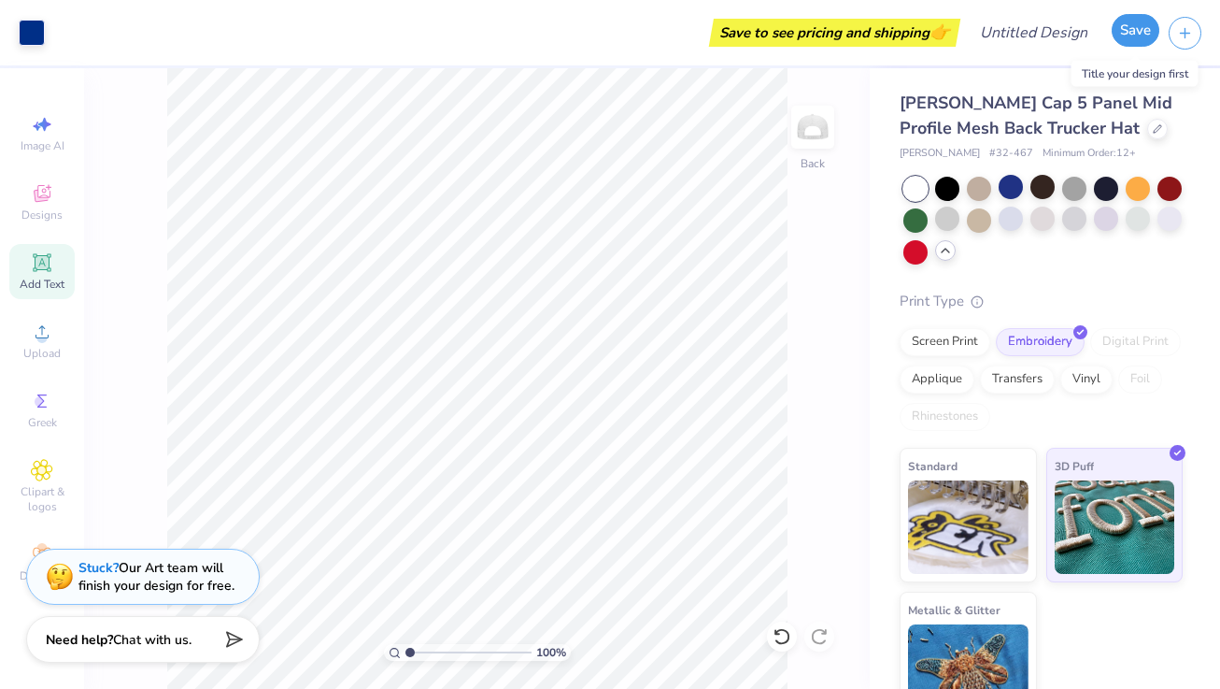
click at [1136, 32] on button "Save" at bounding box center [1136, 30] width 48 height 33
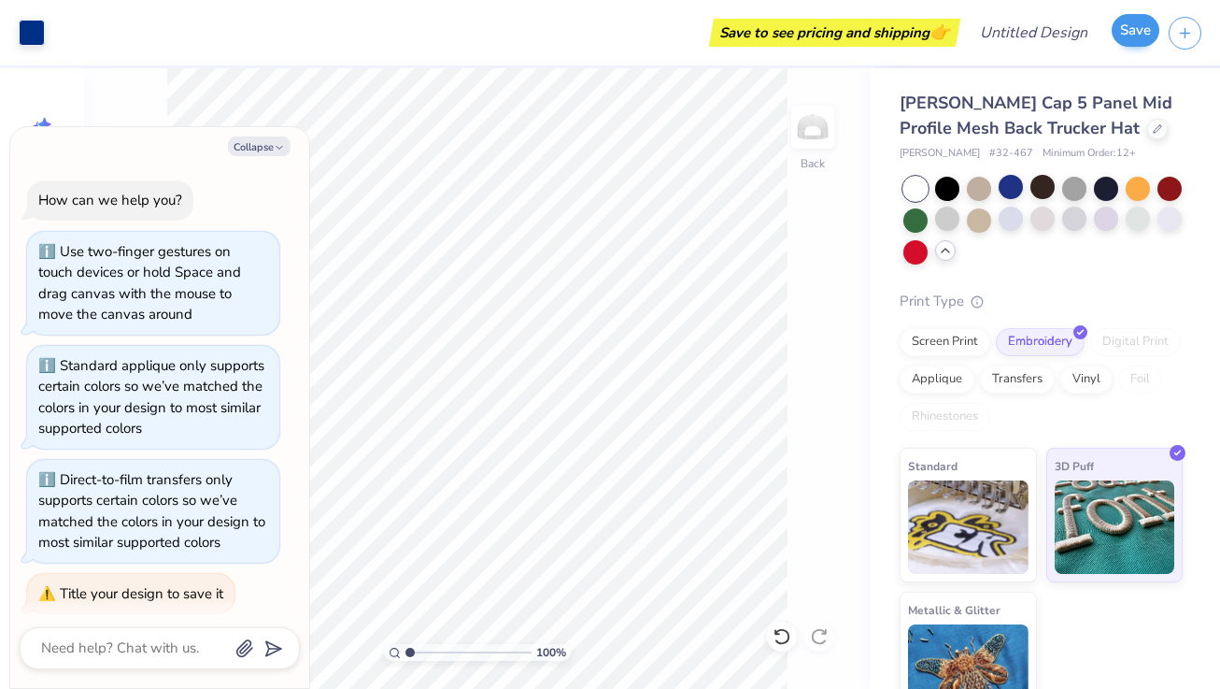
scroll to position [10, 0]
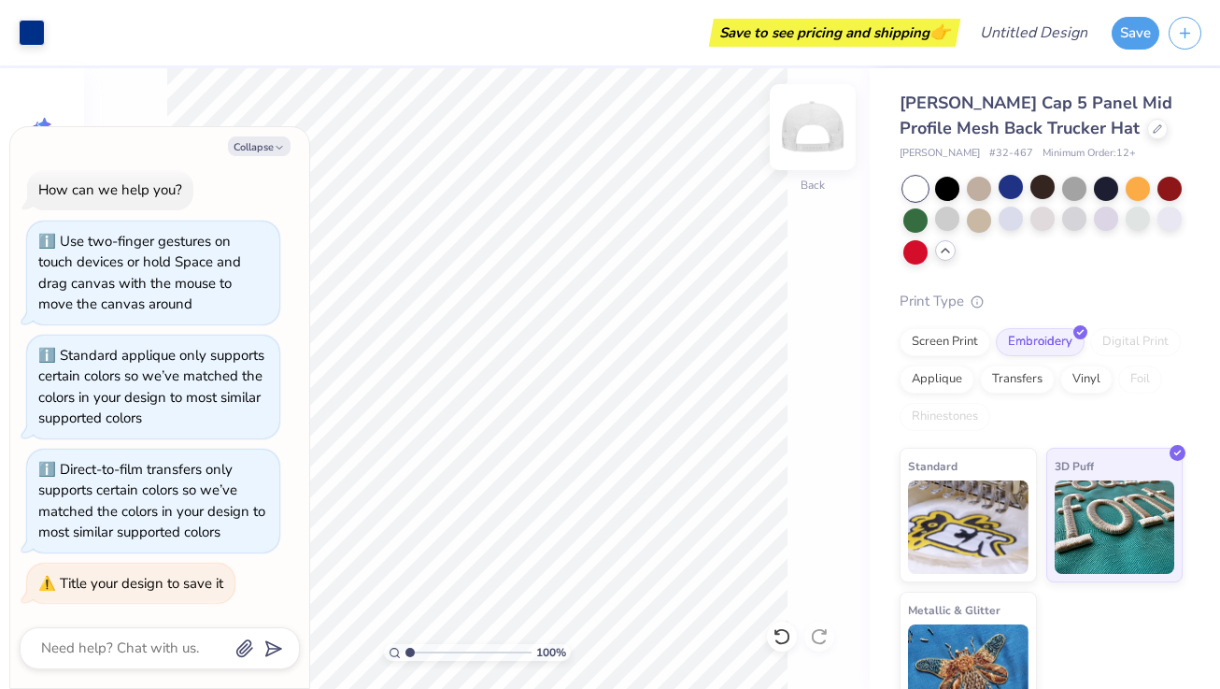
type textarea "x"
click at [1022, 32] on input "Design Title" at bounding box center [1057, 32] width 92 height 37
type input "G"
type textarea "x"
type input "GB"
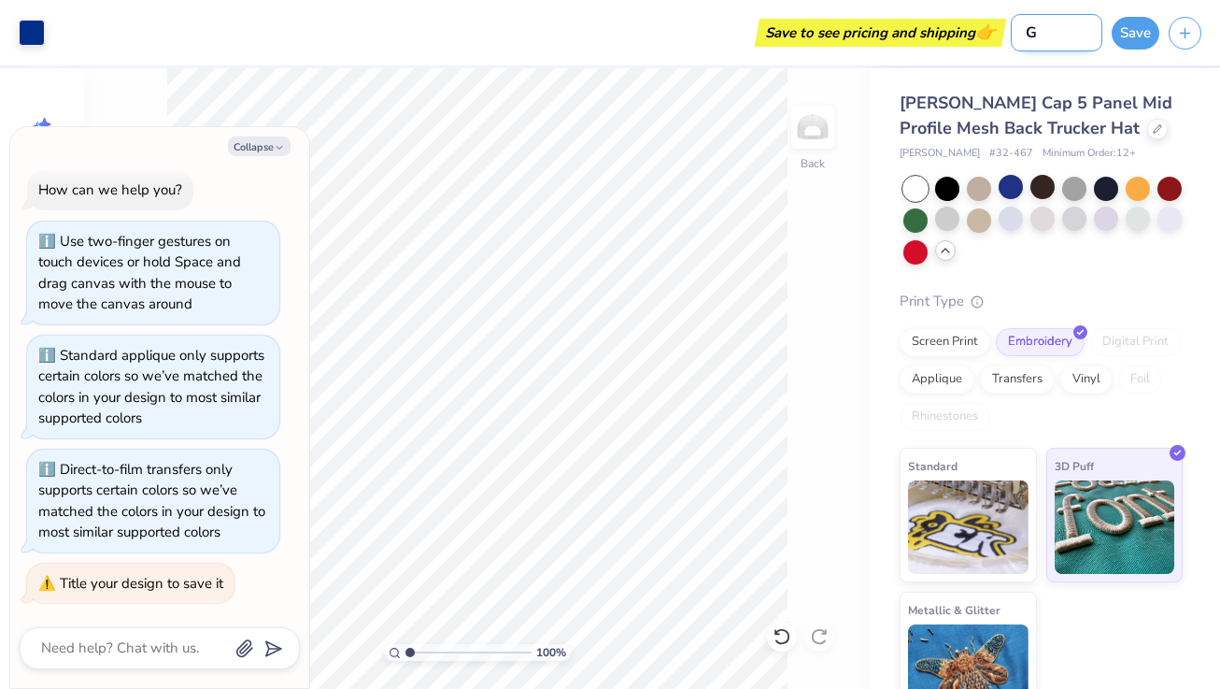
type textarea "x"
type input "GB"
type textarea "x"
type input "GB H"
type textarea "x"
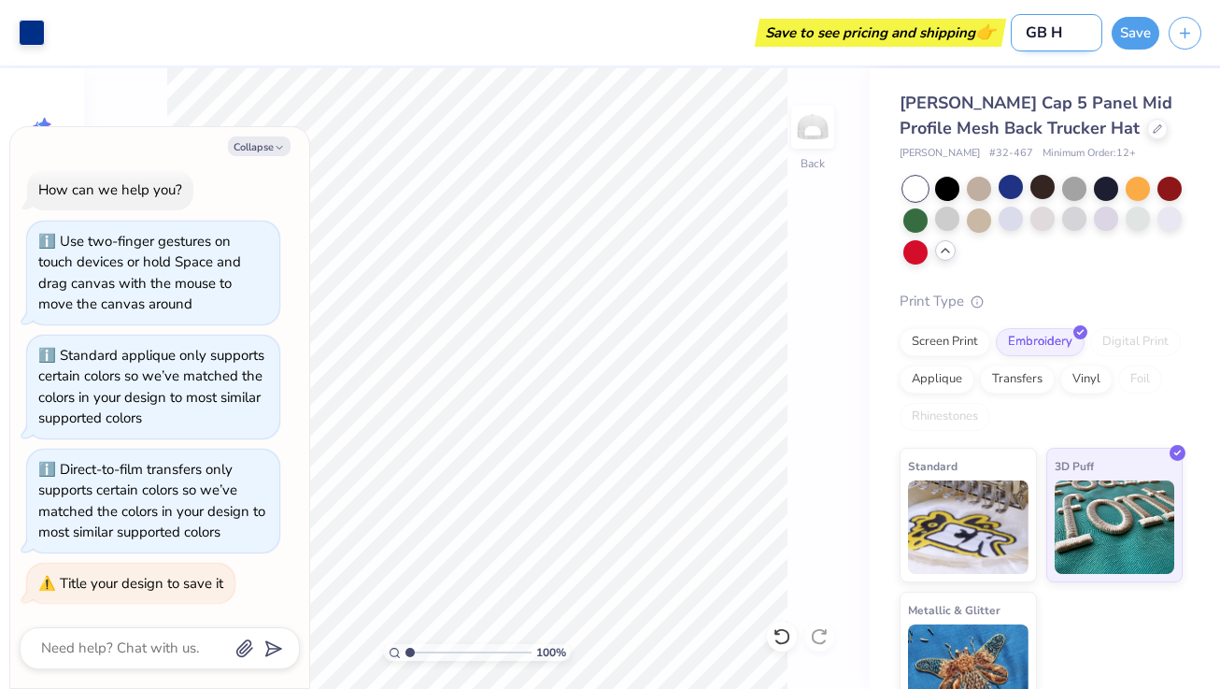
type input "GB Ha"
type textarea "x"
type input "GB Hat"
type textarea "x"
type input "GB Hats"
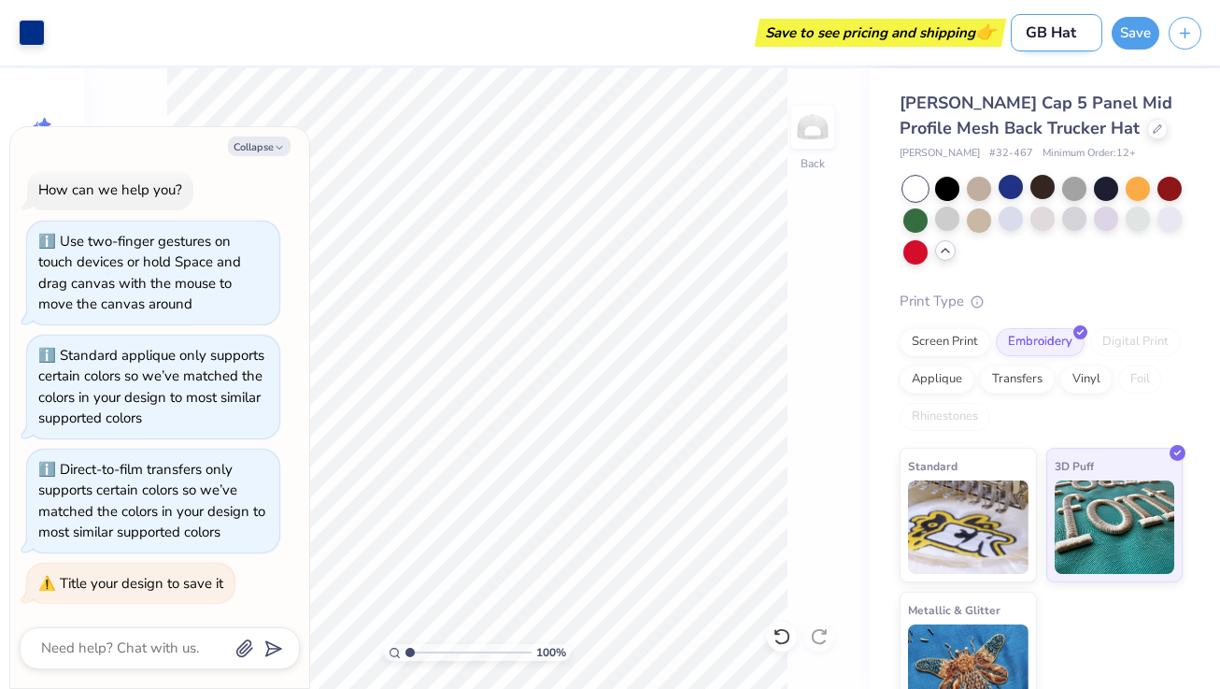
type textarea "x"
type input "GB Hats"
type textarea "x"
type input "GB Hats 1"
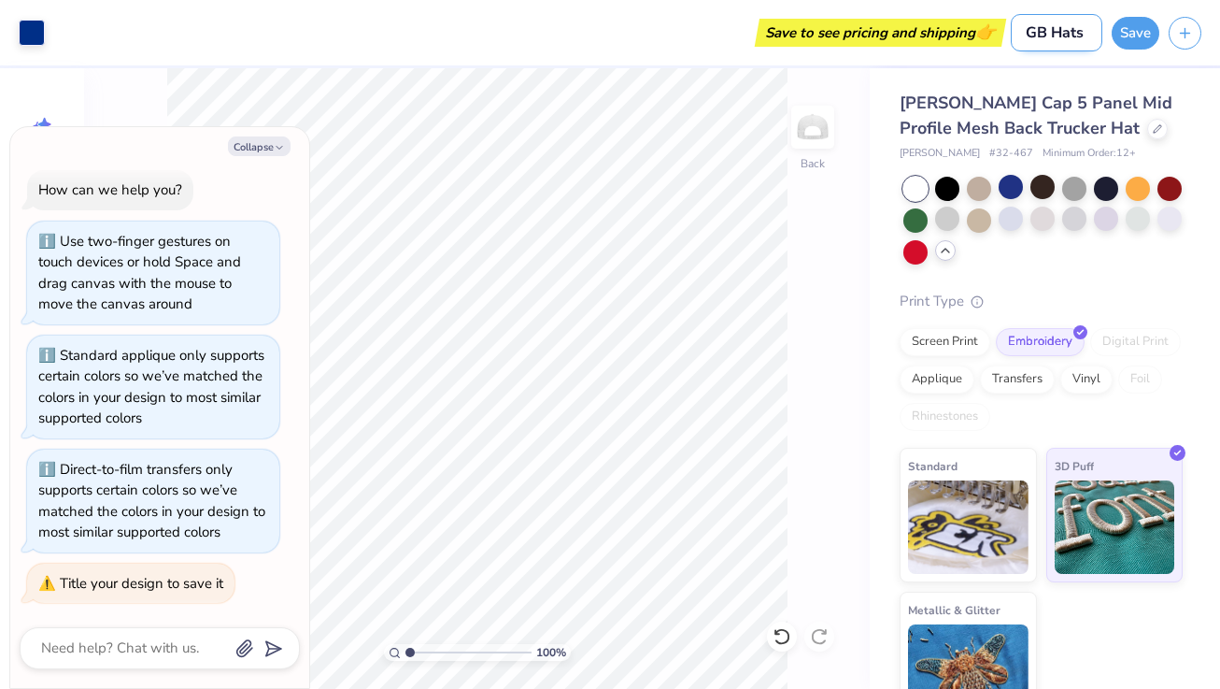
type textarea "x"
type input "GB Hats 1"
click at [1135, 36] on button "Save" at bounding box center [1136, 30] width 48 height 33
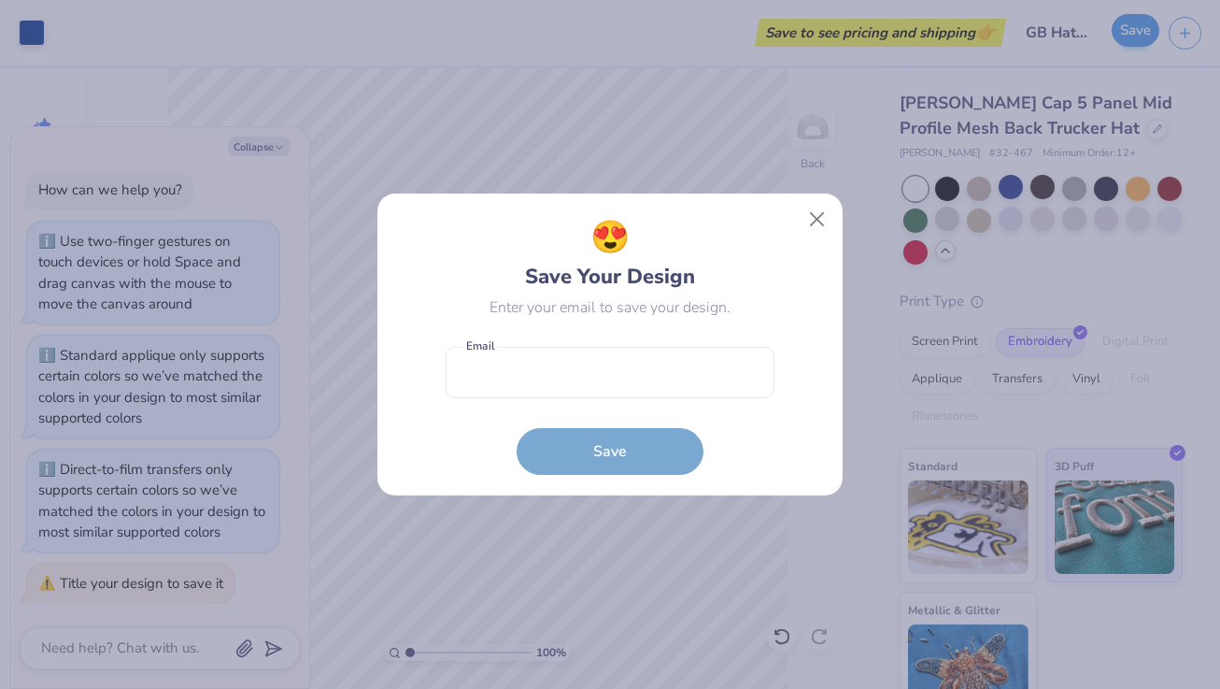
type textarea "x"
click at [535, 371] on input "email" at bounding box center [610, 372] width 329 height 51
type input "[EMAIL_ADDRESS][DOMAIN_NAME]"
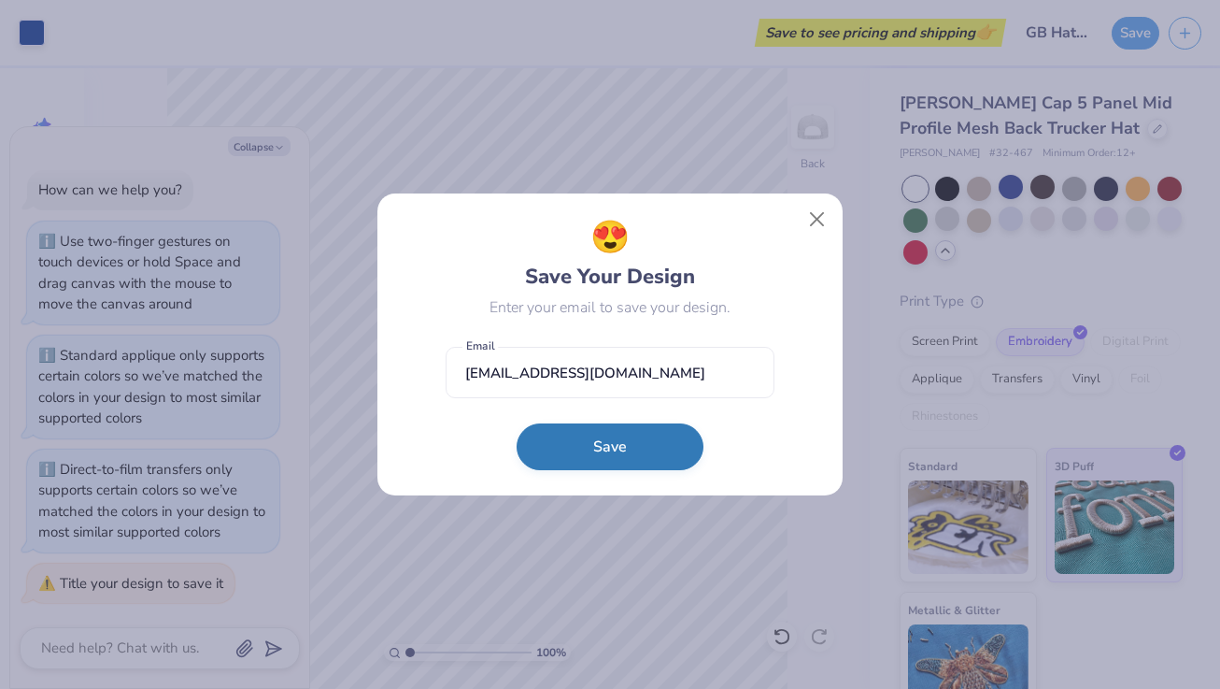
click at [597, 459] on button "Save" at bounding box center [610, 446] width 187 height 47
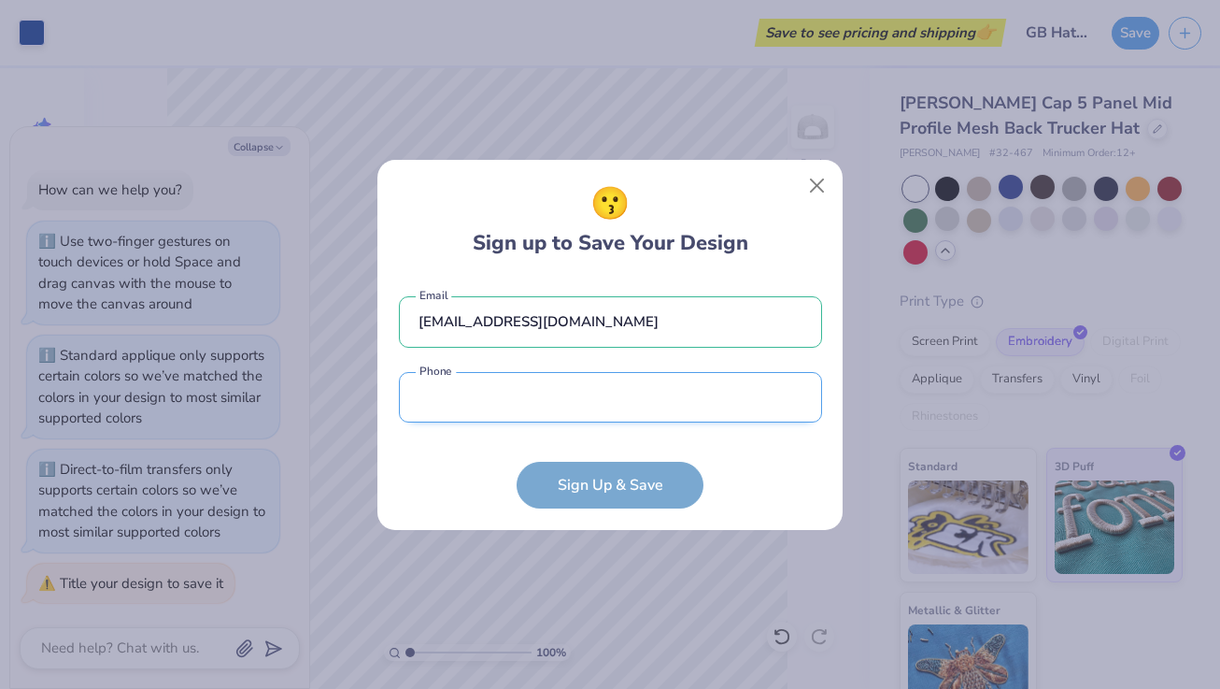
click at [519, 414] on input "tel" at bounding box center [610, 397] width 423 height 51
type input "(186) 081-9496"
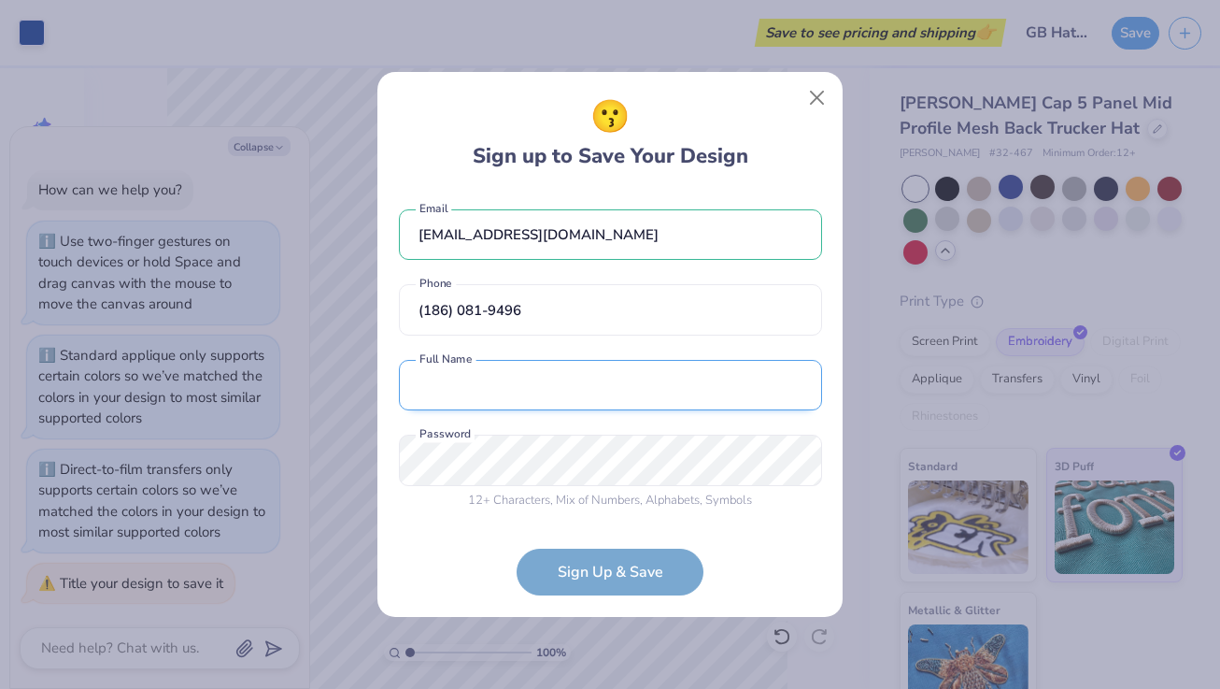
click at [519, 379] on input "text" at bounding box center [610, 385] width 423 height 51
type input "[PERSON_NAME]"
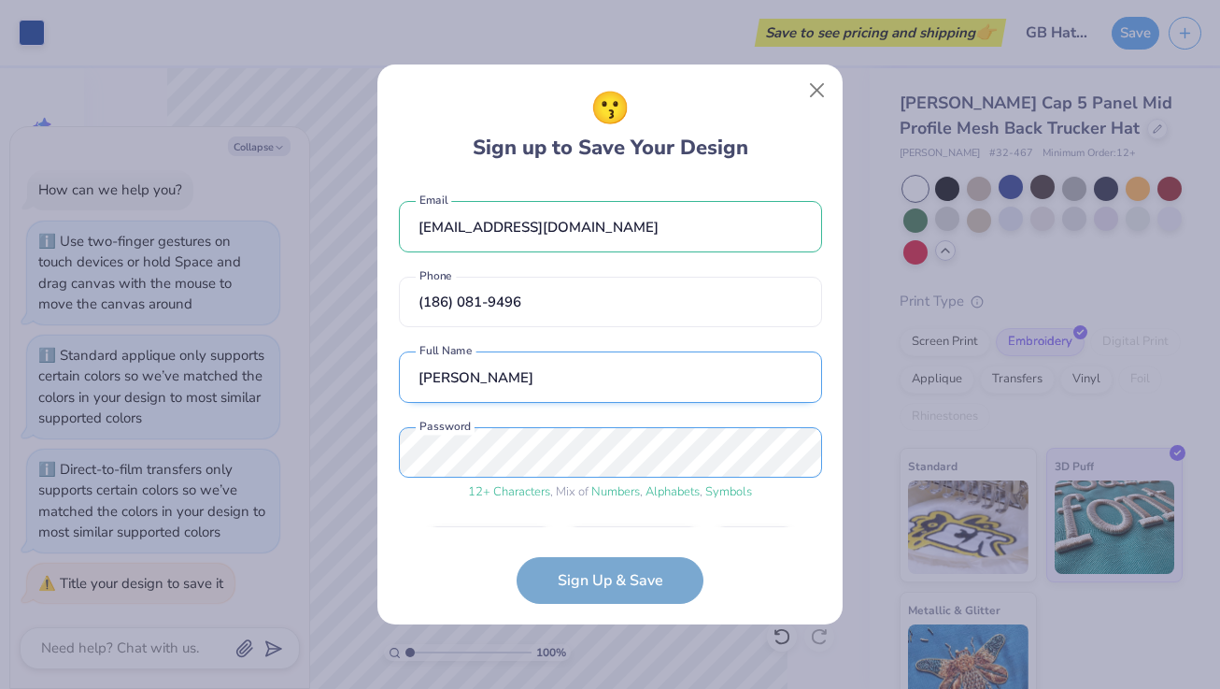
scroll to position [55, 0]
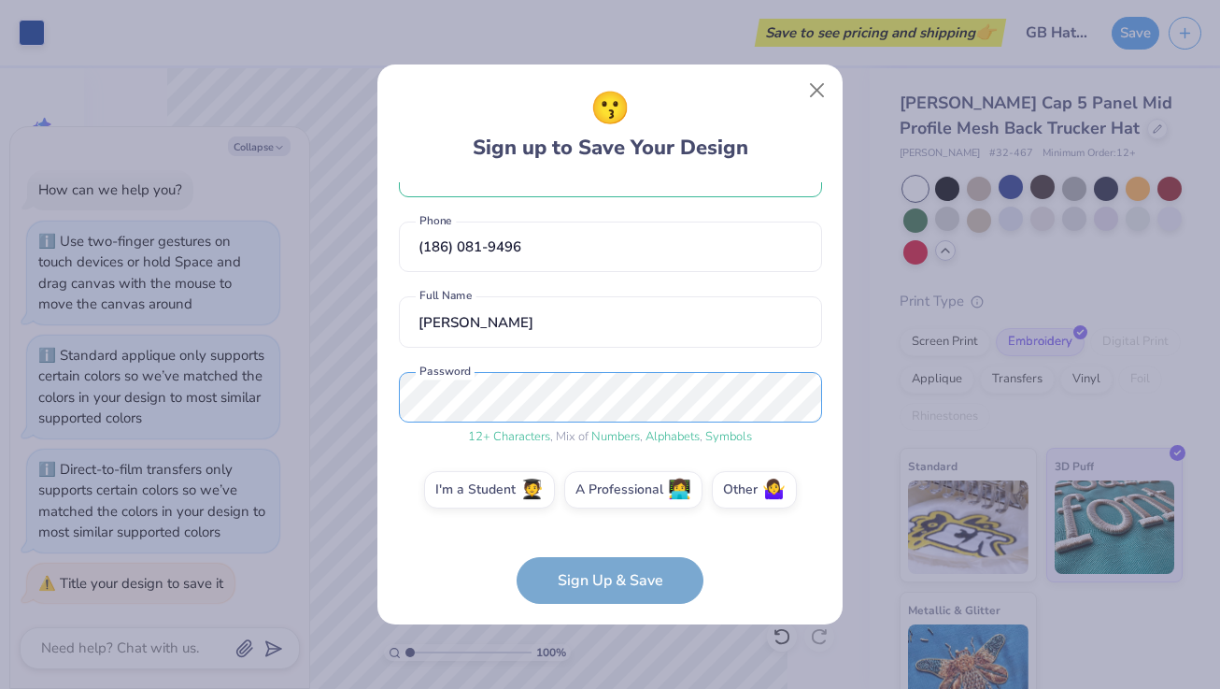
click at [331, 379] on div "😗 Sign up to Save Your Design sarahrums17@gmail.com Email (186) 081-9496 Phone …" at bounding box center [610, 344] width 1220 height 689
click at [600, 589] on form "sarahrums17@gmail.com Email (186) 081-9496 Phone Sarah Rumley Full Name 12 + Ch…" at bounding box center [610, 392] width 423 height 421
click at [623, 586] on form "sarahrums17@gmail.com Email (186) 081-9496 Phone Sarah Rumley Full Name 12 + Ch…" at bounding box center [610, 392] width 423 height 421
click at [517, 484] on label "I'm a Student 🧑‍🎓" at bounding box center [489, 486] width 131 height 37
click at [605, 543] on input "I'm a Student 🧑‍🎓" at bounding box center [611, 549] width 12 height 12
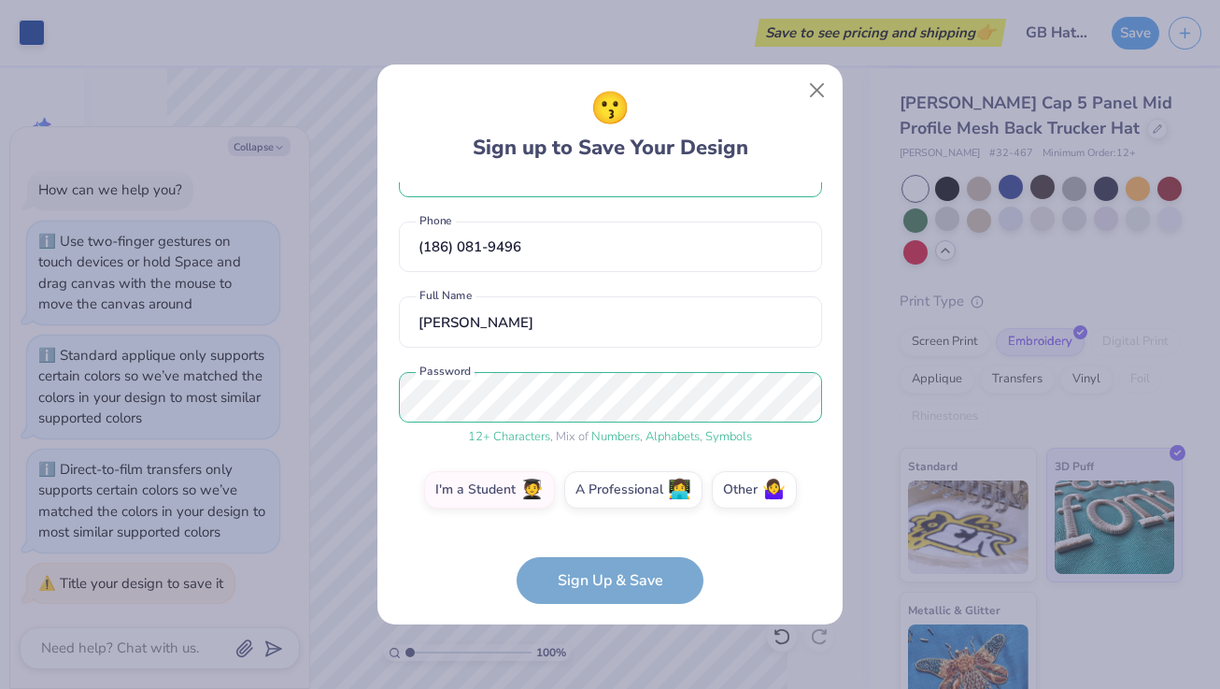
scroll to position [121, 0]
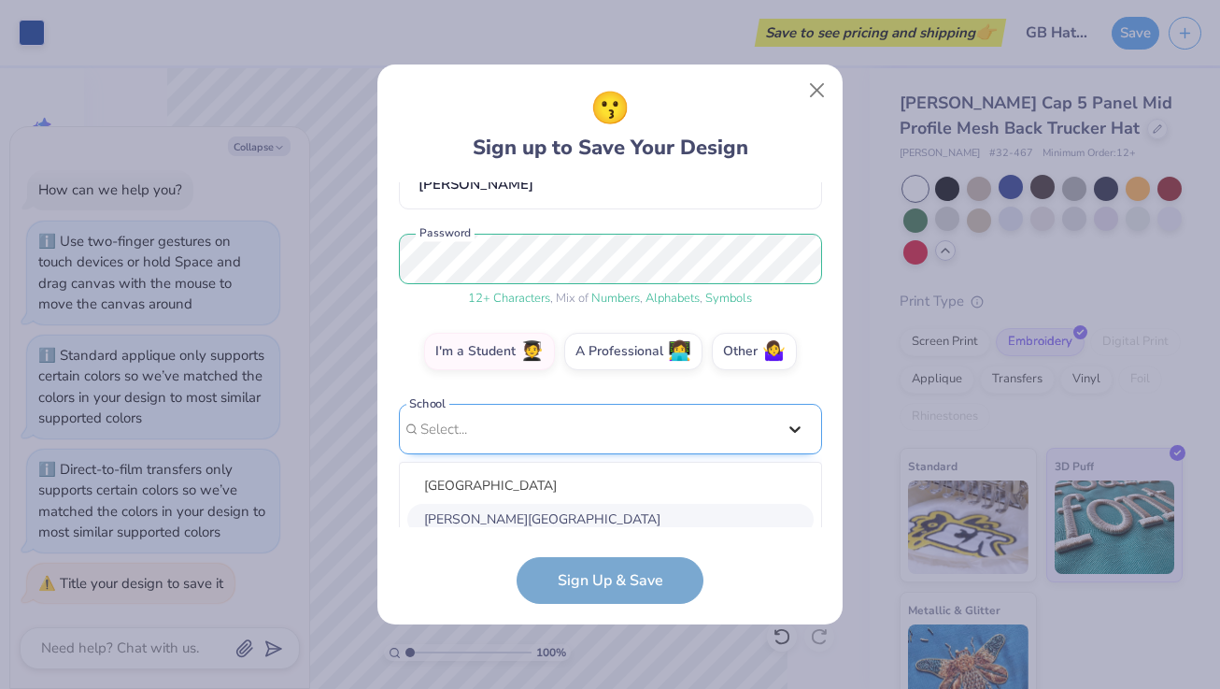
click at [782, 505] on div "option focused, 2 of 30. 30 results available. Use Up and Down to choose option…" at bounding box center [610, 574] width 423 height 341
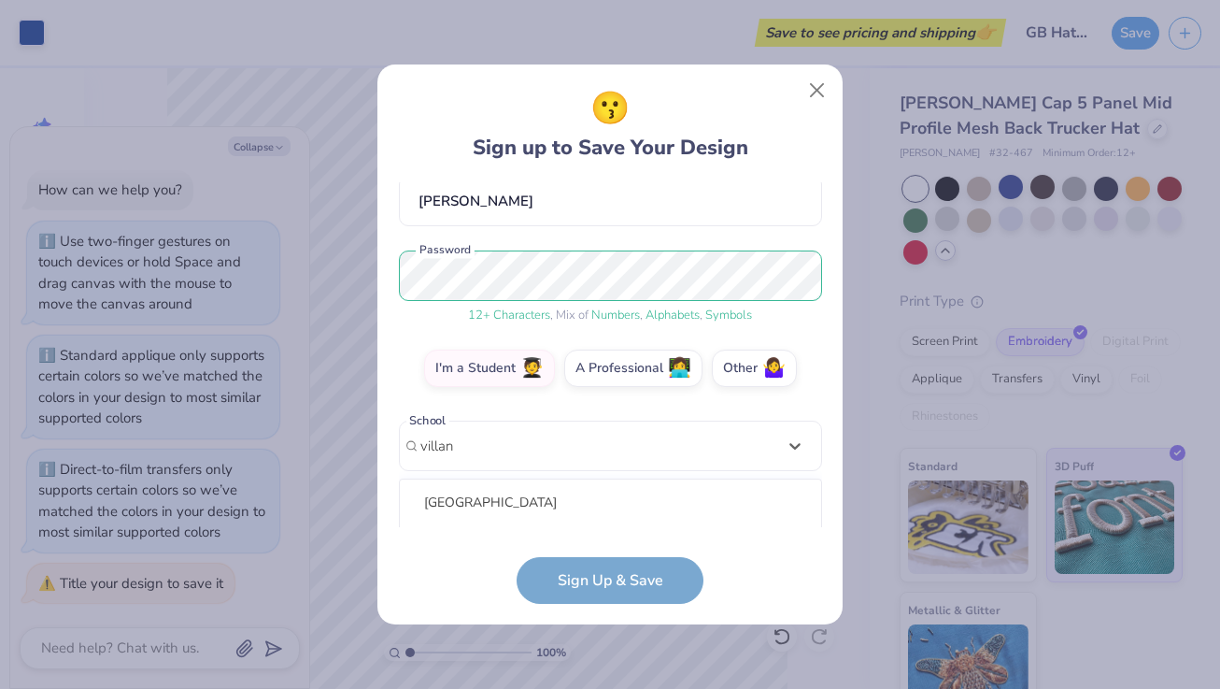
scroll to position [410, 0]
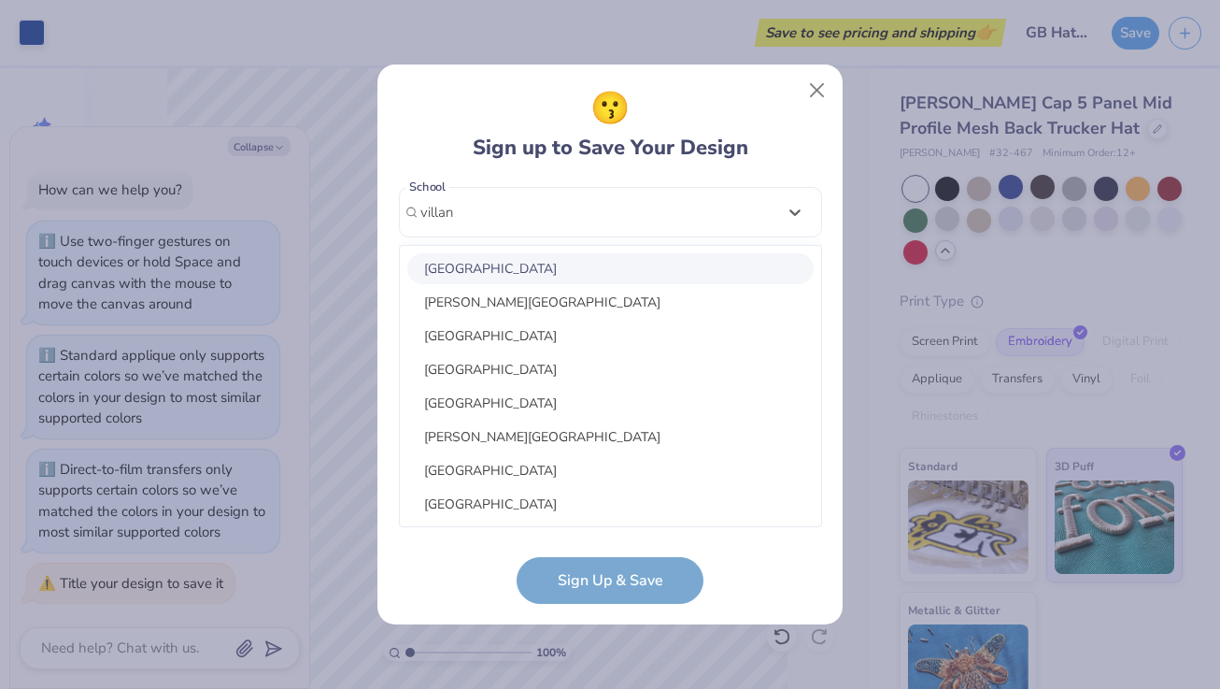
click at [518, 277] on div "[GEOGRAPHIC_DATA]" at bounding box center [610, 268] width 406 height 31
type input "villan"
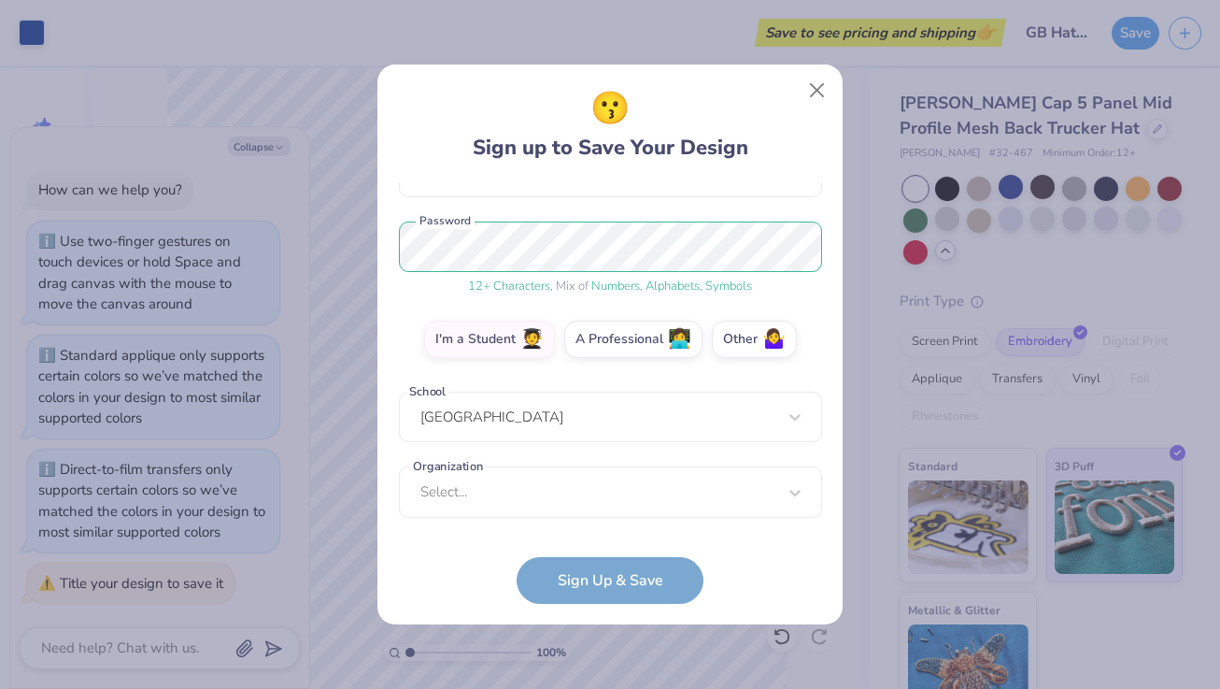
scroll to position [206, 0]
click at [796, 509] on div "option focused, 1 of 15. 15 results available. Use Up and Down to choose option…" at bounding box center [610, 636] width 423 height 341
click at [802, 197] on div "sarahrums17@gmail.com Email (186) 081-9496 Phone Sarah Rumley Full Name 12 + Ch…" at bounding box center [610, 354] width 423 height 345
click at [507, 333] on label "I'm a Student 🧑‍🎓" at bounding box center [489, 336] width 131 height 37
click at [605, 543] on input "I'm a Student 🧑‍🎓" at bounding box center [611, 549] width 12 height 12
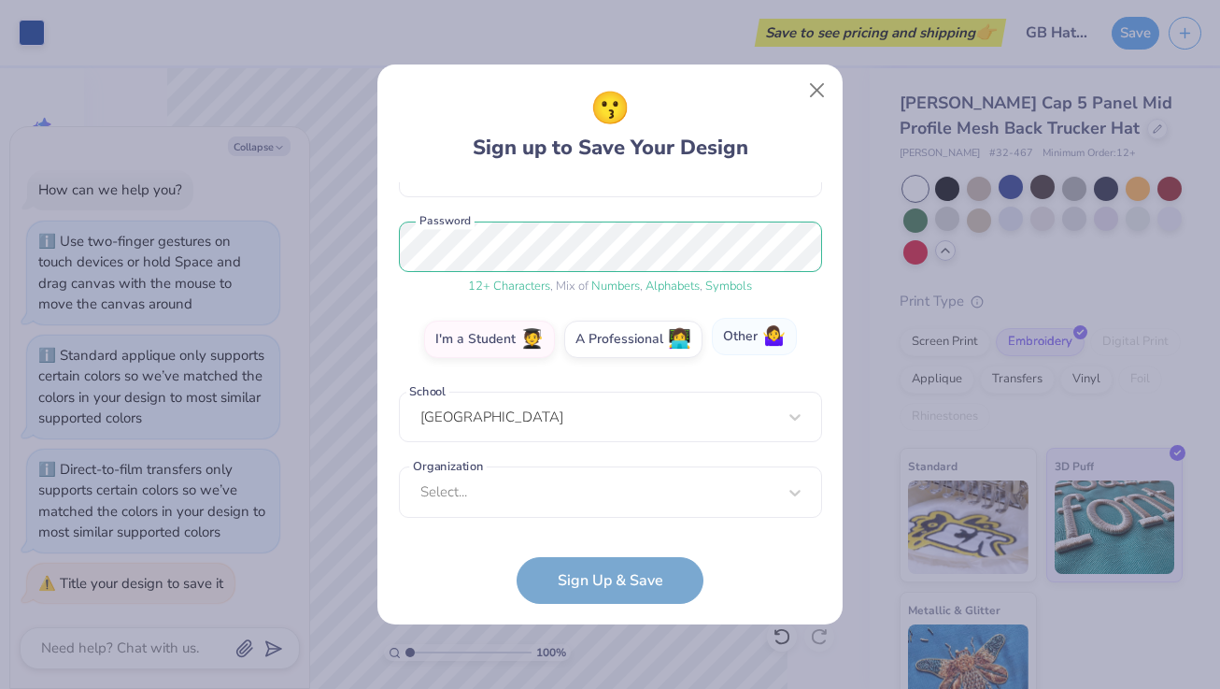
click at [777, 324] on label "Other 🤷‍♀️" at bounding box center [754, 336] width 85 height 37
click at [617, 543] on input "Other 🤷‍♀️" at bounding box center [611, 549] width 12 height 12
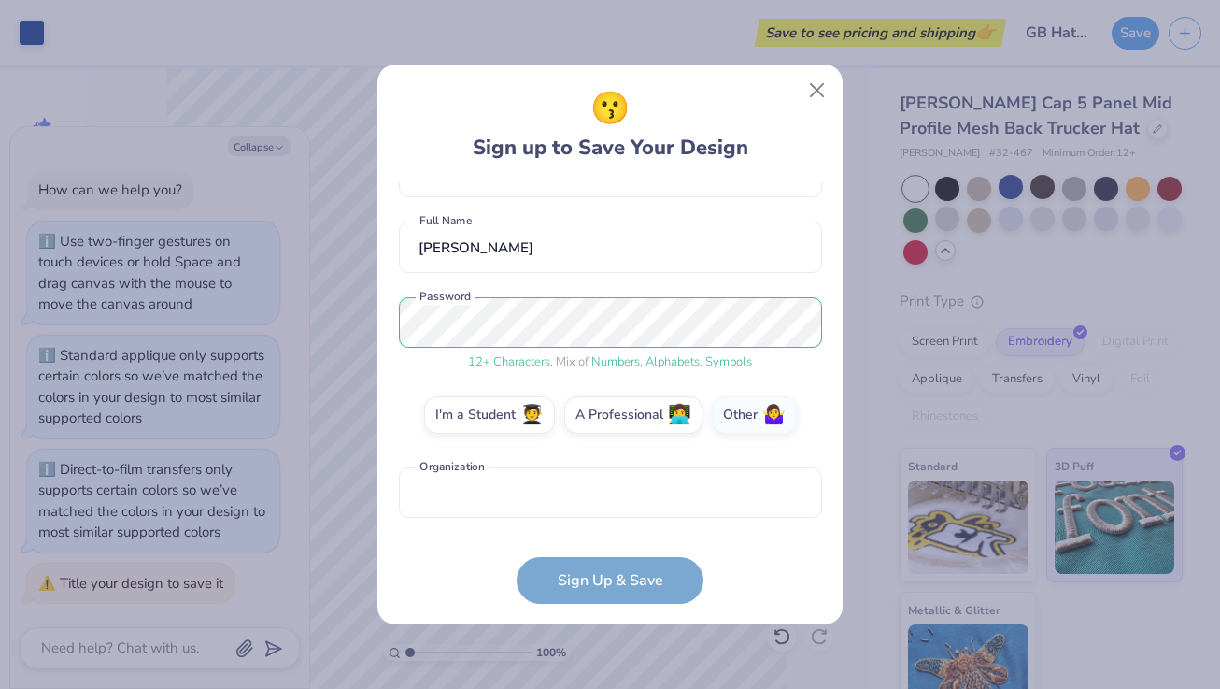
click at [606, 580] on form "sarahrums17@gmail.com Email (186) 081-9496 Phone Sarah Rumley Full Name 12 + Ch…" at bounding box center [610, 392] width 423 height 421
click at [544, 507] on input "text" at bounding box center [610, 492] width 423 height 51
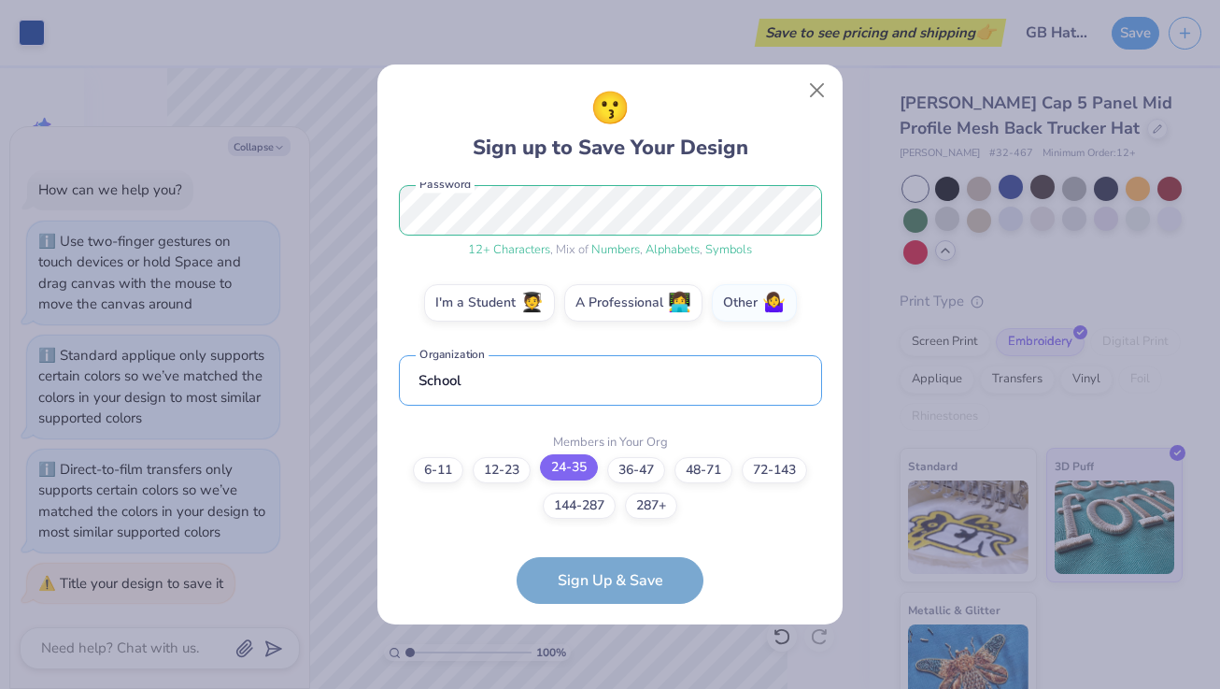
type input "School"
click at [581, 469] on label "24-35" at bounding box center [569, 467] width 58 height 26
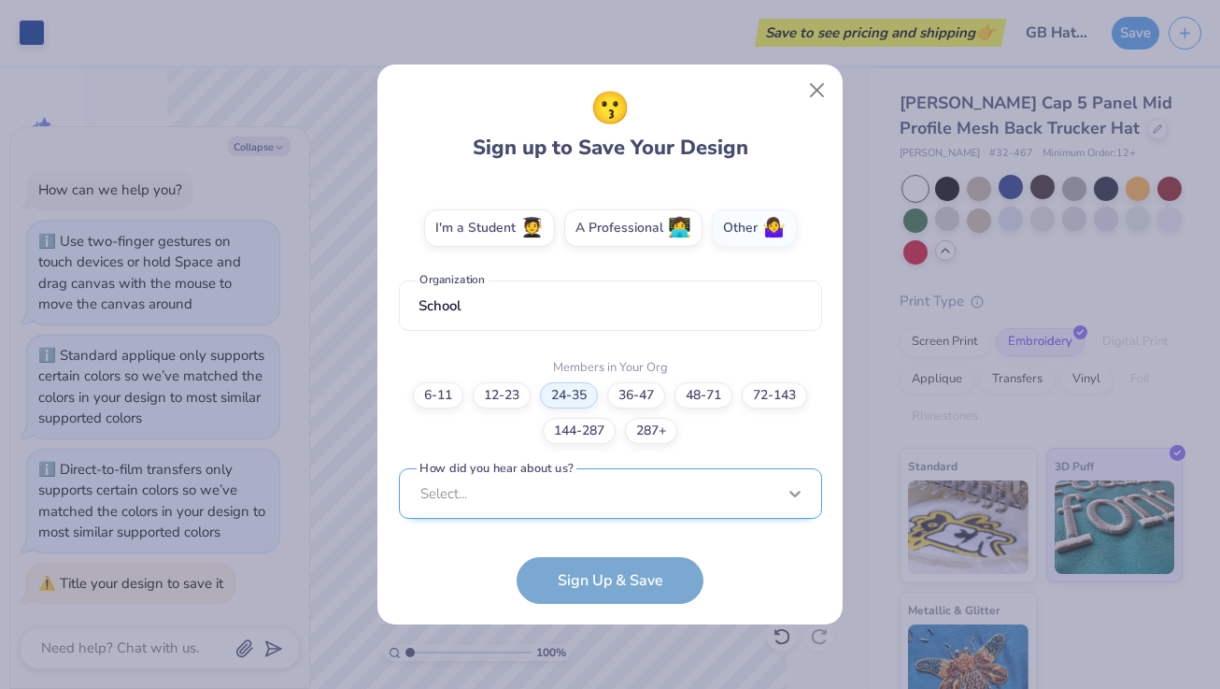
scroll to position [597, 0]
click at [801, 486] on div "Select..." at bounding box center [610, 492] width 423 height 51
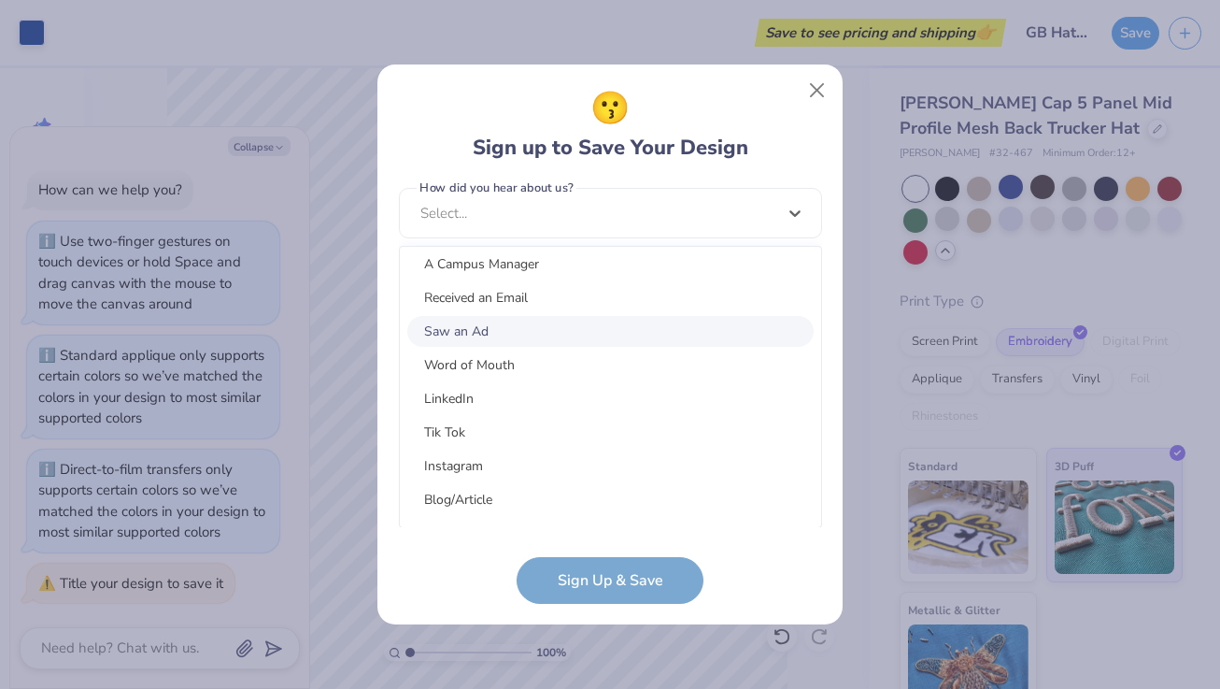
scroll to position [139, 0]
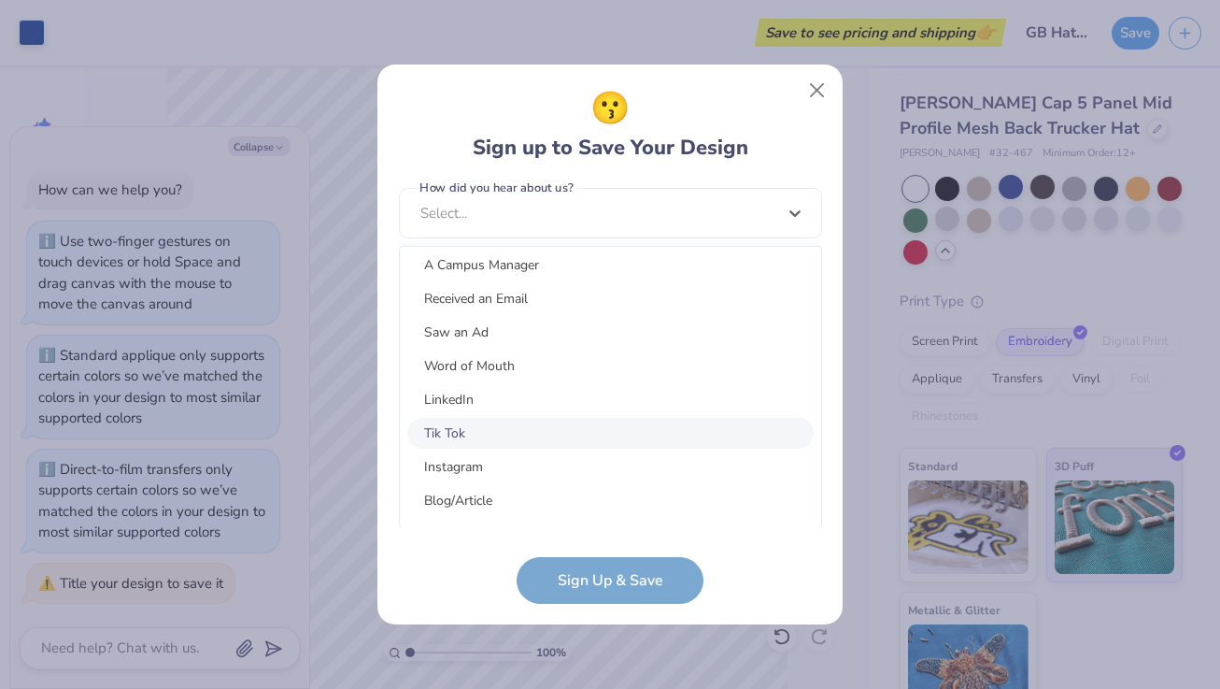
click at [440, 434] on div "Tik Tok" at bounding box center [610, 433] width 406 height 31
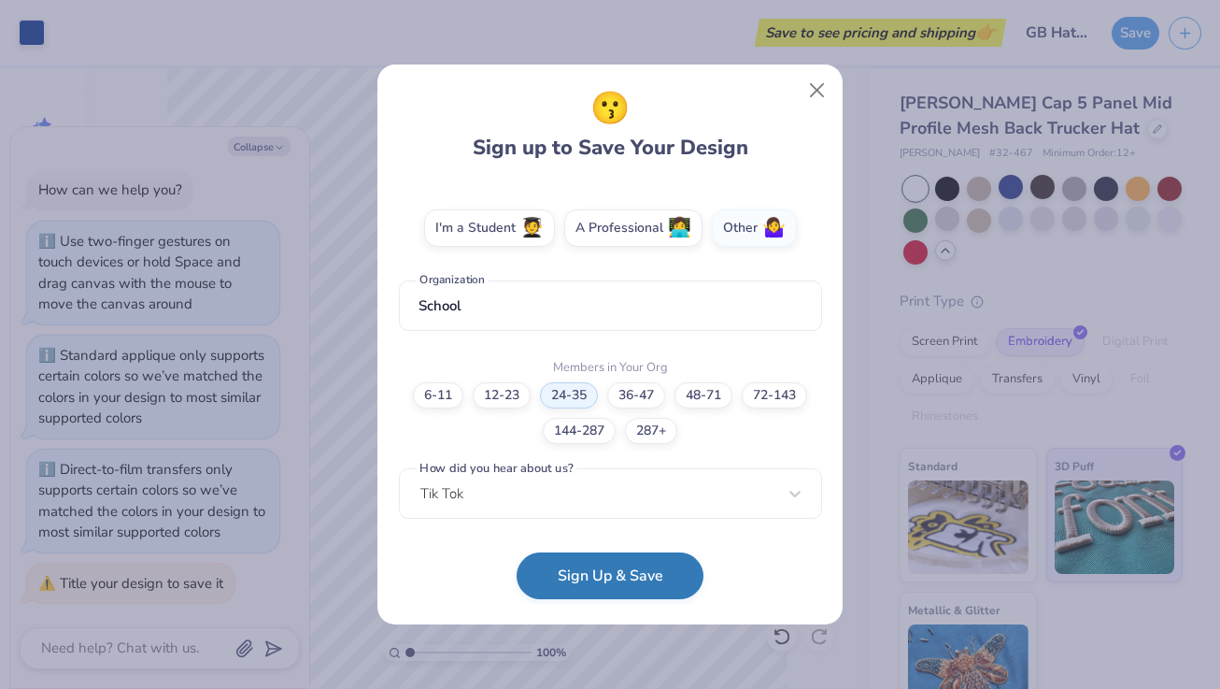
click at [562, 568] on button "Sign Up & Save" at bounding box center [610, 575] width 187 height 47
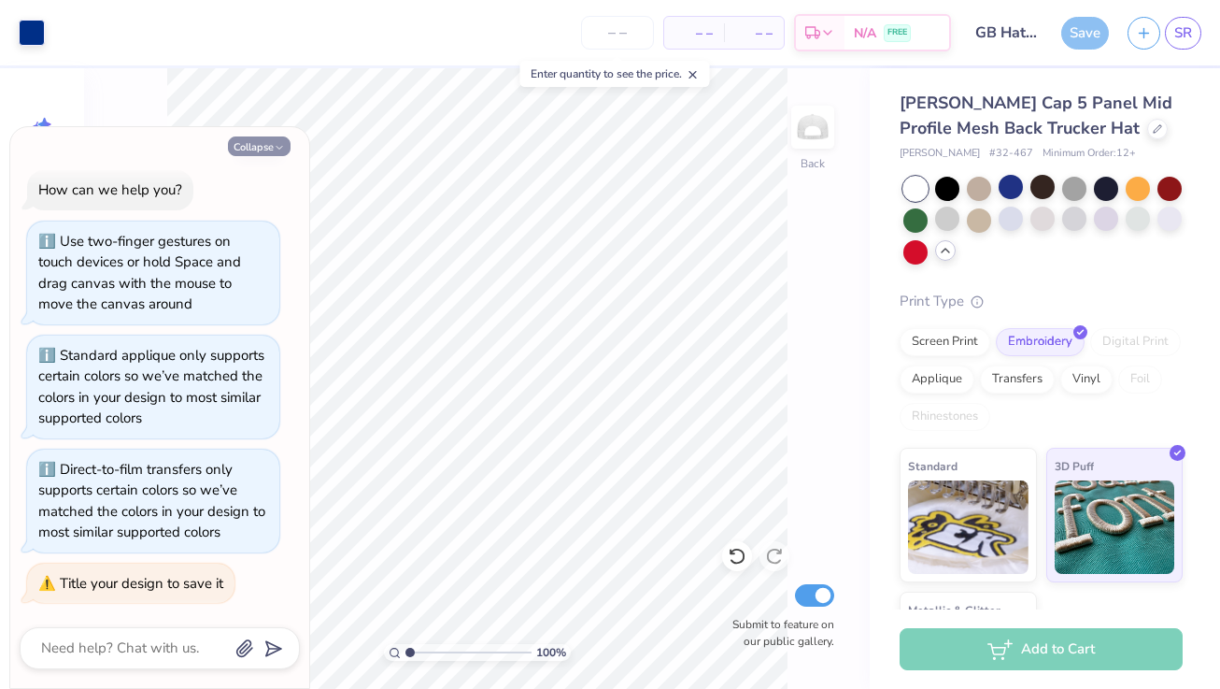
click at [268, 149] on button "Collapse" at bounding box center [259, 146] width 63 height 20
type textarea "x"
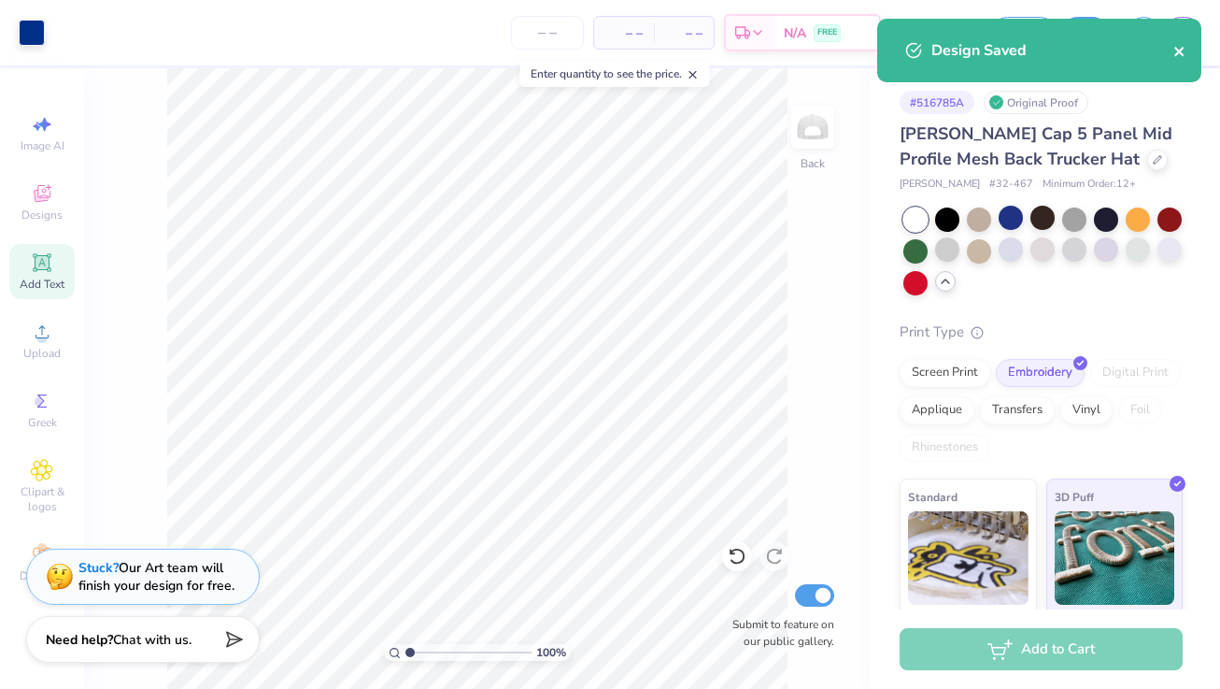
click at [1176, 47] on icon "close" at bounding box center [1180, 51] width 13 height 15
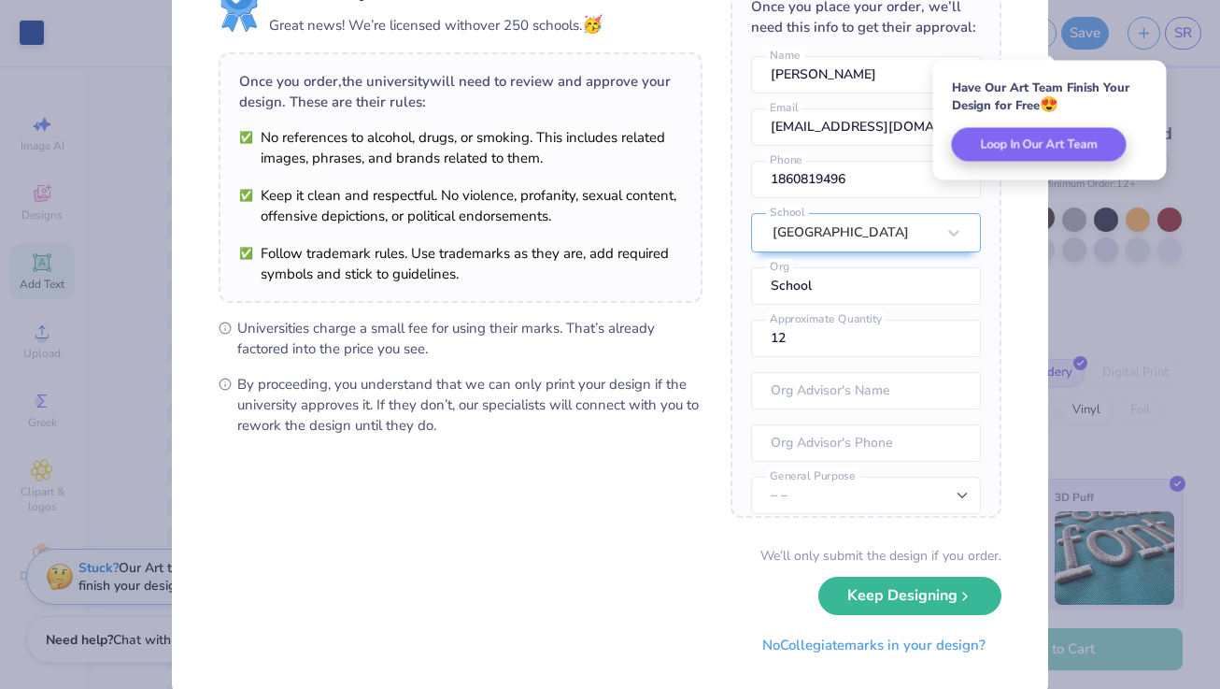
scroll to position [90, 0]
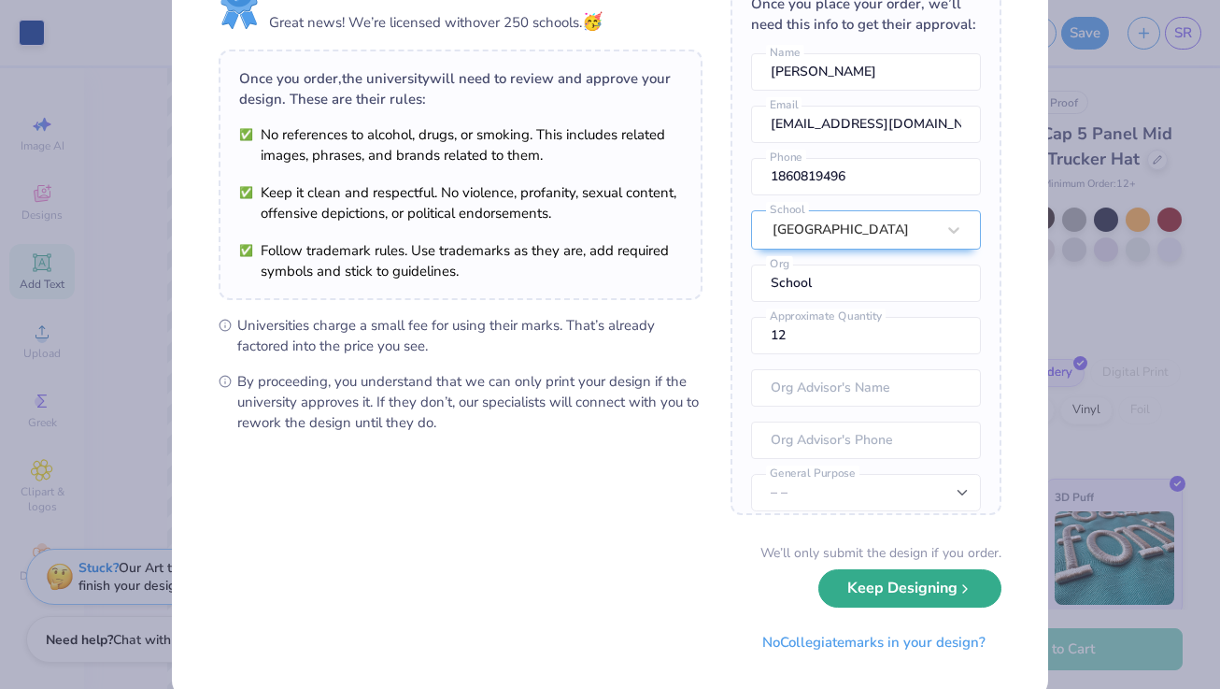
click at [899, 584] on button "Keep Designing" at bounding box center [909, 588] width 183 height 38
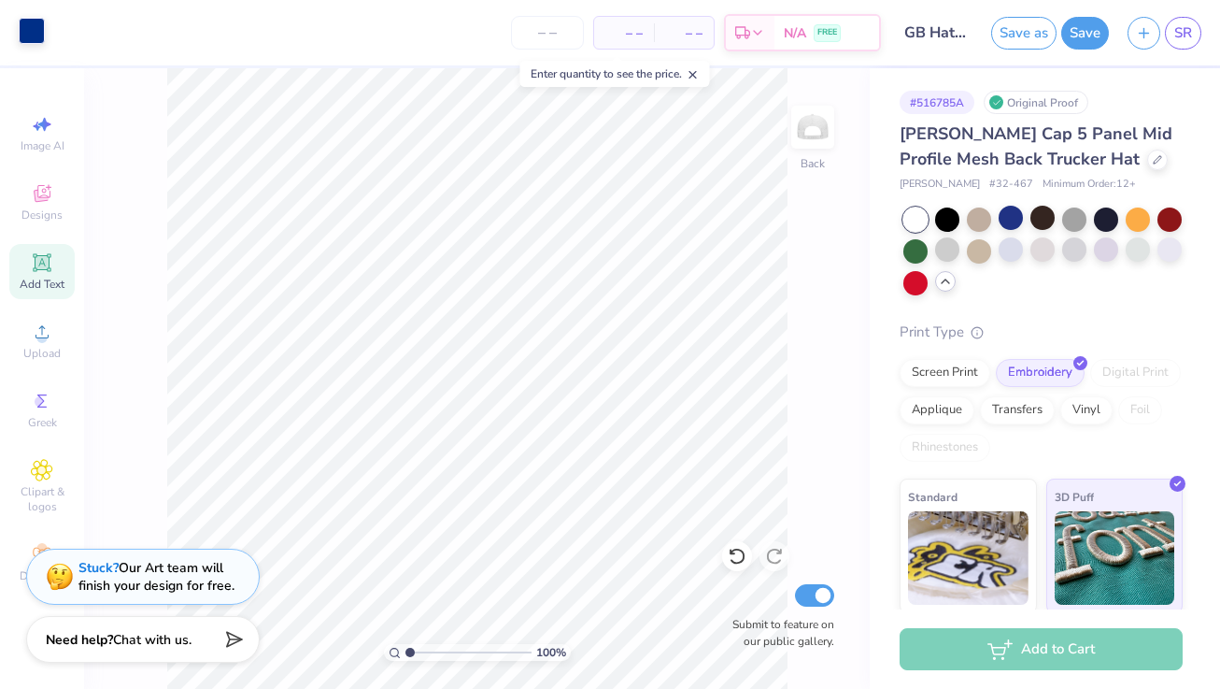
click at [32, 44] on div at bounding box center [32, 31] width 26 height 26
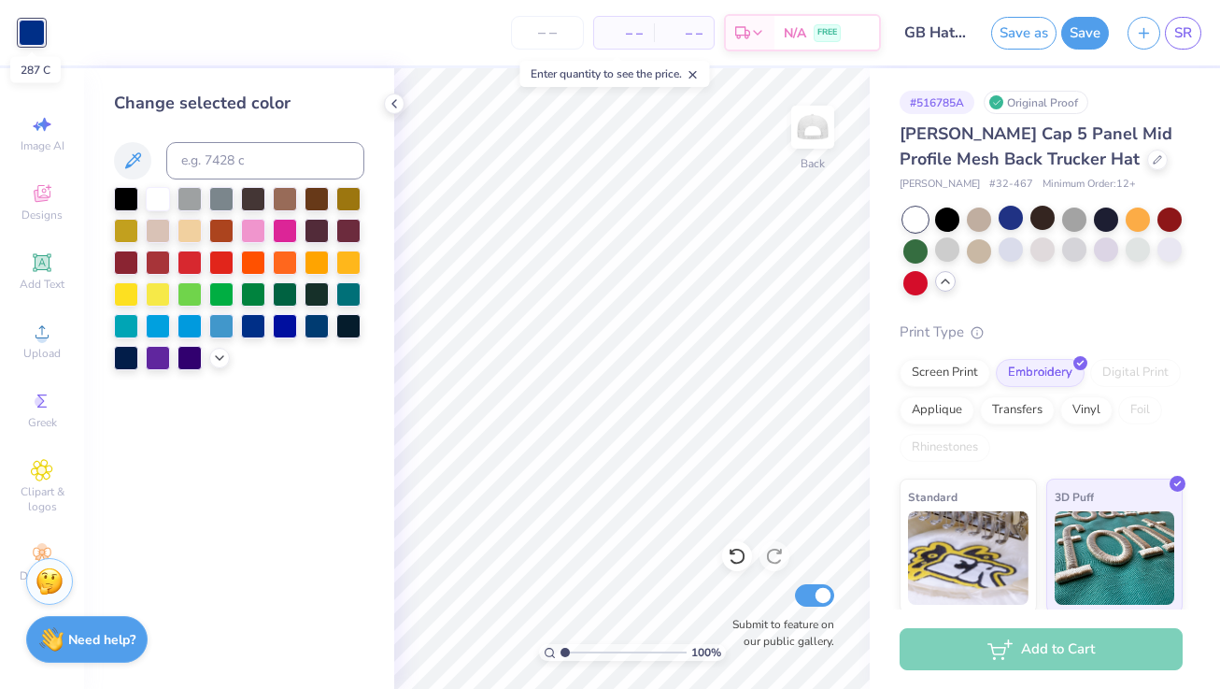
click at [32, 45] on div at bounding box center [32, 33] width 26 height 26
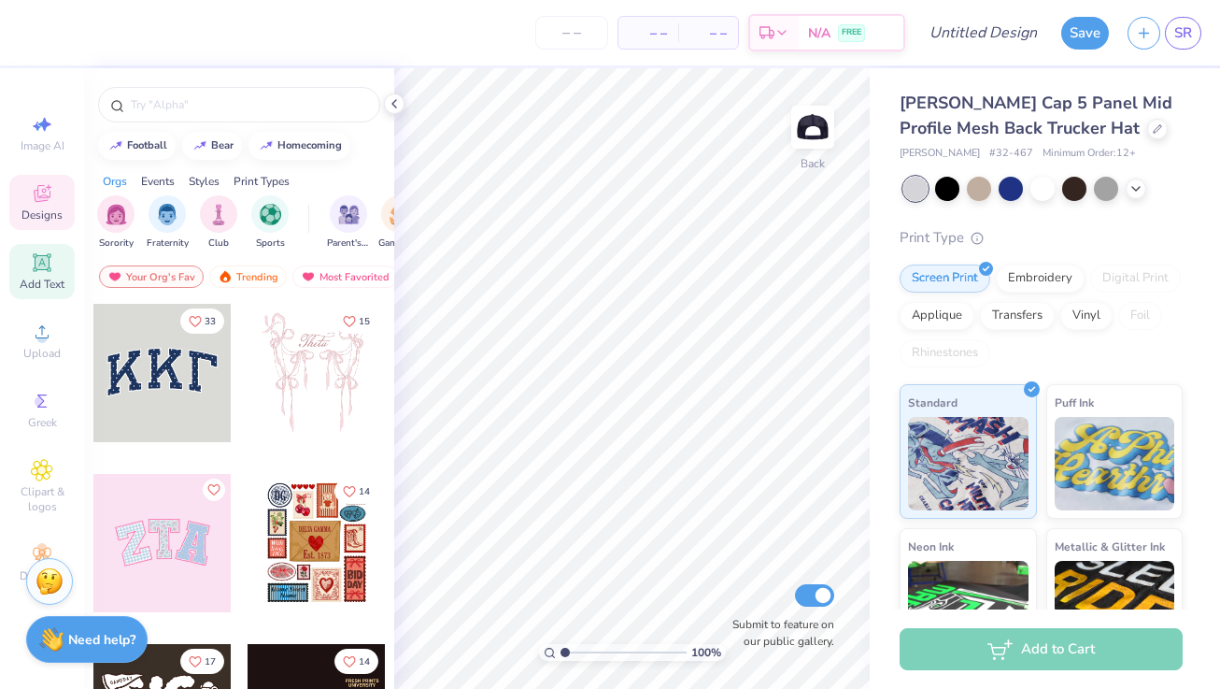
click at [49, 277] on span "Add Text" at bounding box center [42, 284] width 45 height 15
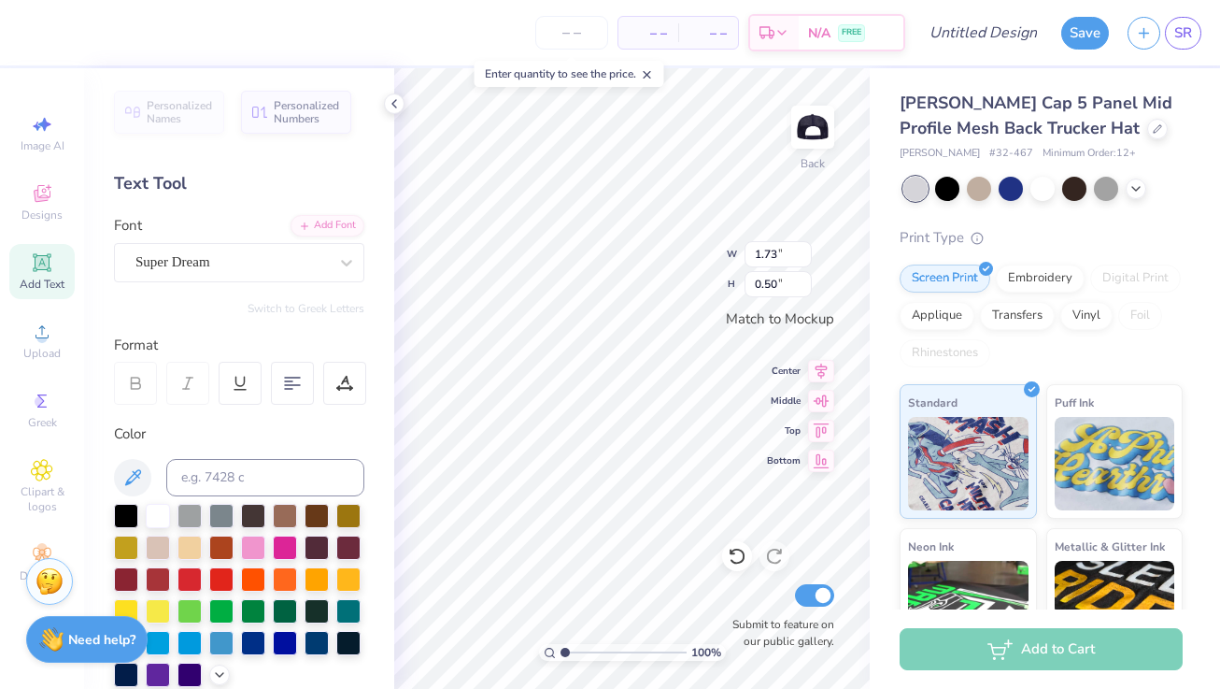
scroll to position [0, 4]
type textarea "GLENBROOK"
click at [124, 675] on div at bounding box center [126, 673] width 24 height 24
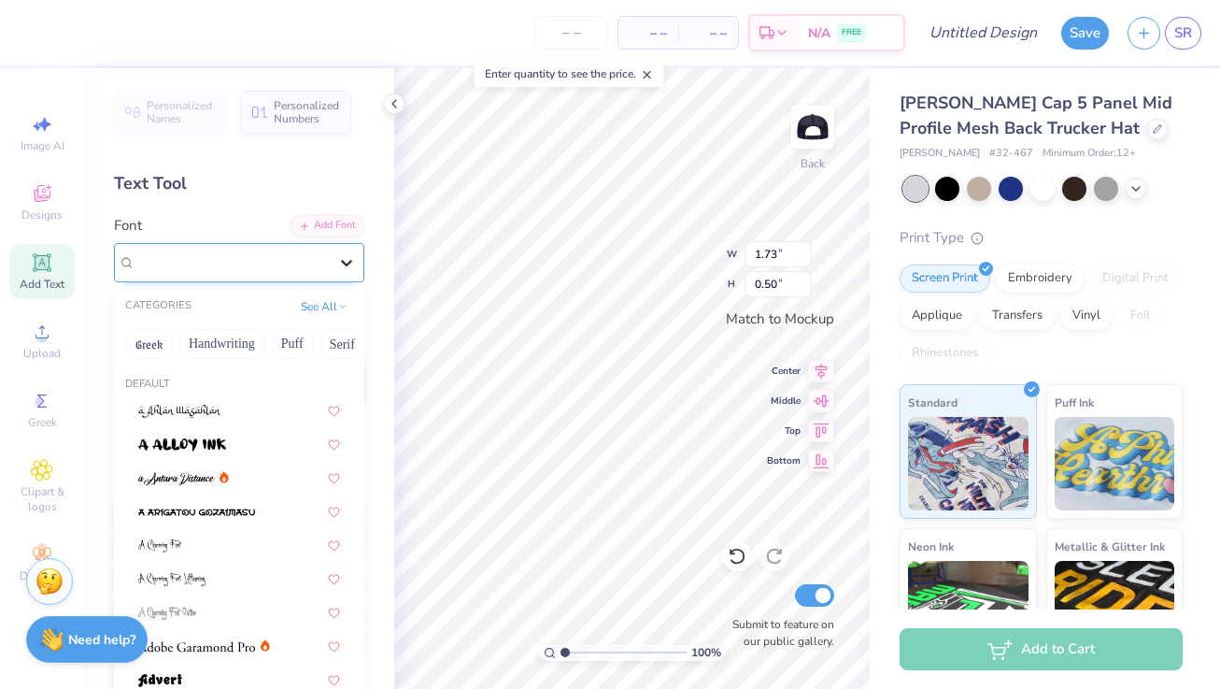
click at [353, 259] on icon at bounding box center [346, 262] width 19 height 19
click at [300, 339] on button "Puff" at bounding box center [292, 344] width 43 height 30
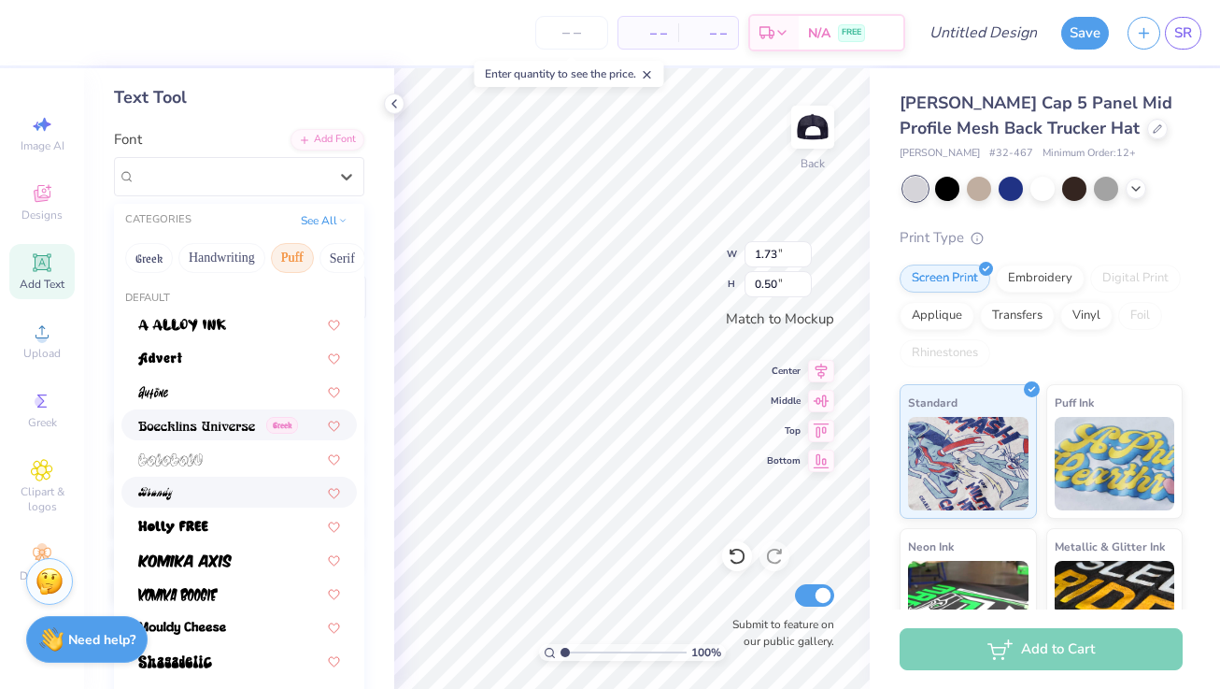
scroll to position [87, 0]
click at [213, 521] on div at bounding box center [239, 525] width 202 height 20
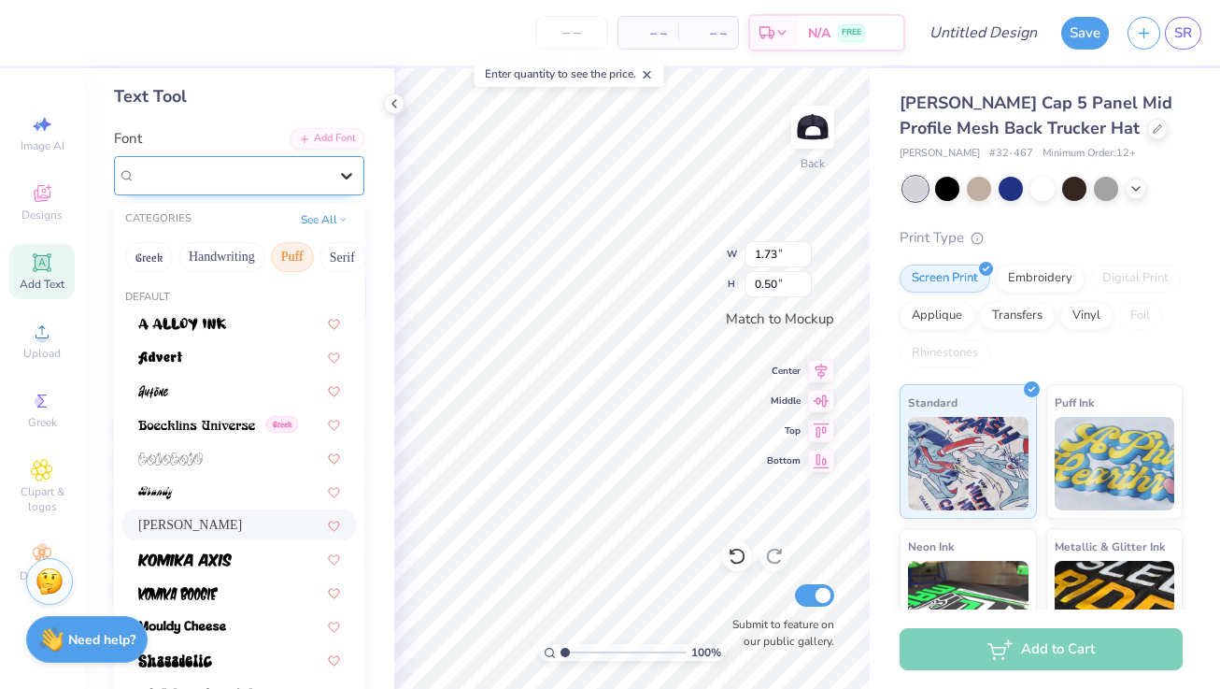
click at [343, 177] on icon at bounding box center [346, 175] width 19 height 19
click at [333, 254] on button "Serif" at bounding box center [343, 257] width 46 height 30
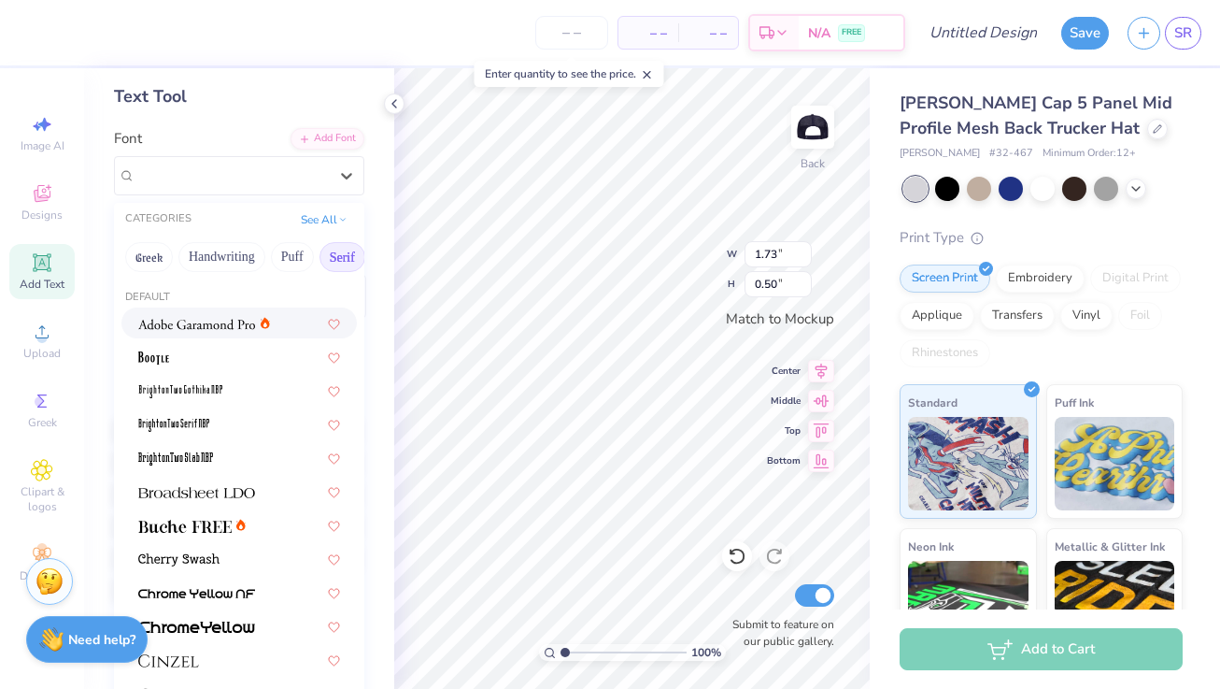
click at [157, 326] on img at bounding box center [196, 324] width 117 height 13
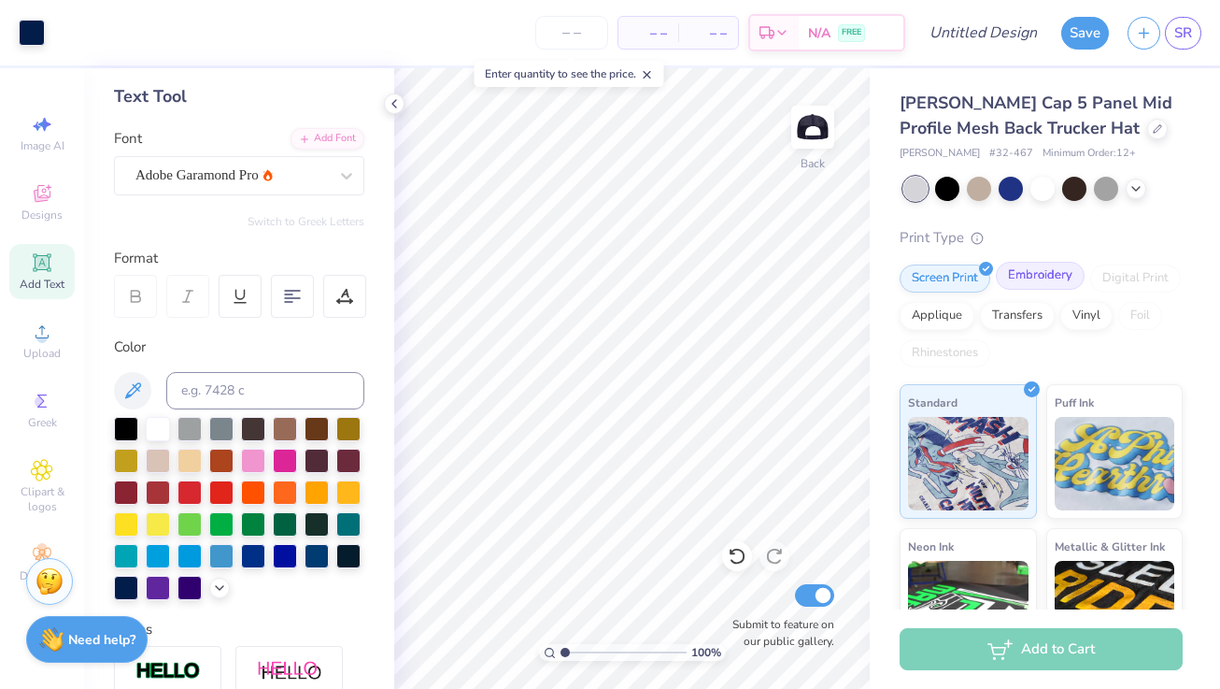
click at [1034, 277] on div "Embroidery" at bounding box center [1040, 276] width 89 height 28
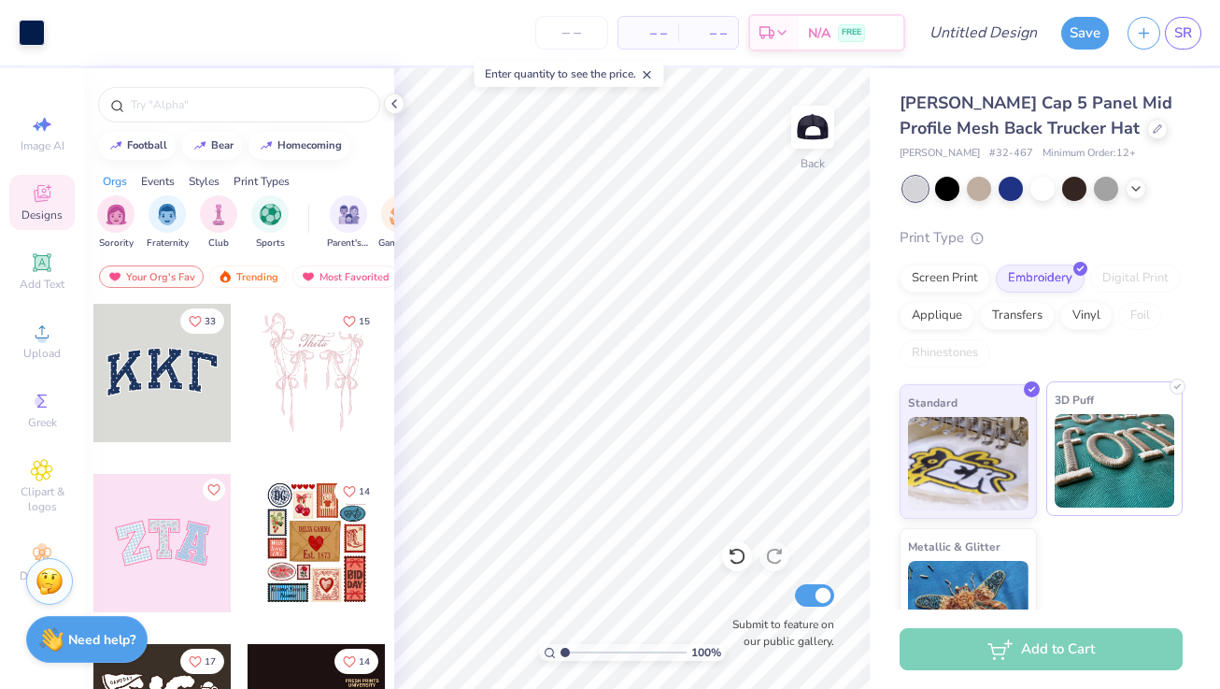
click at [1134, 439] on img at bounding box center [1115, 460] width 121 height 93
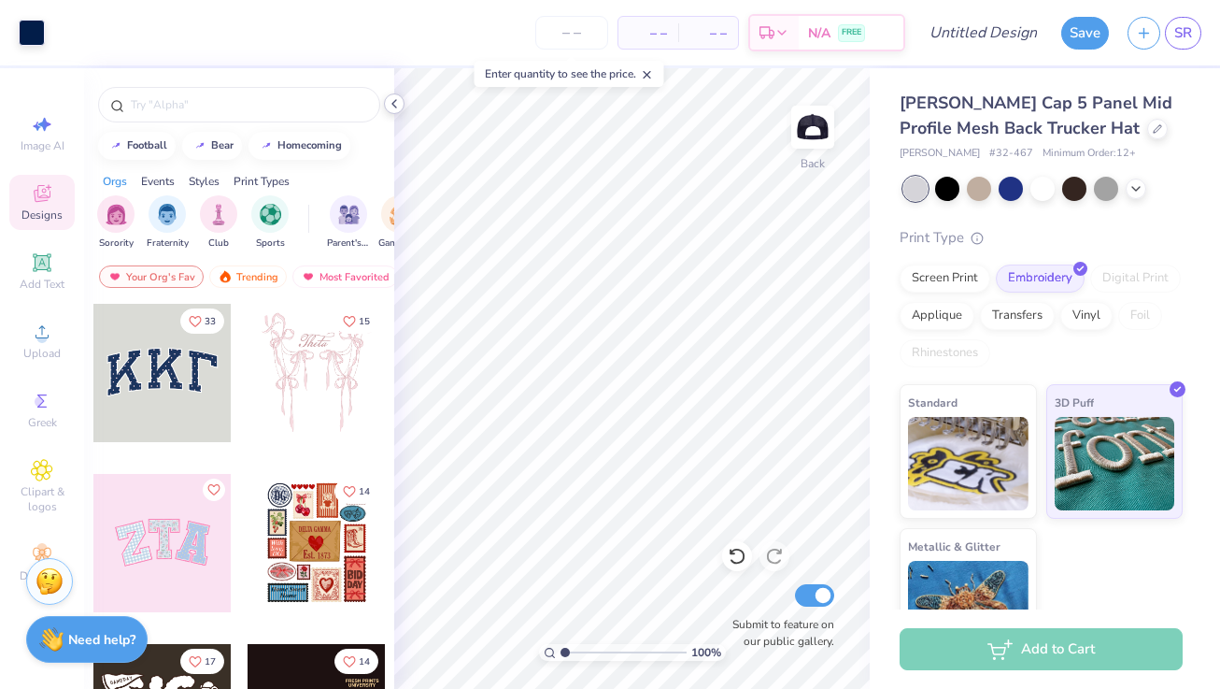
click at [394, 104] on icon at bounding box center [394, 103] width 15 height 15
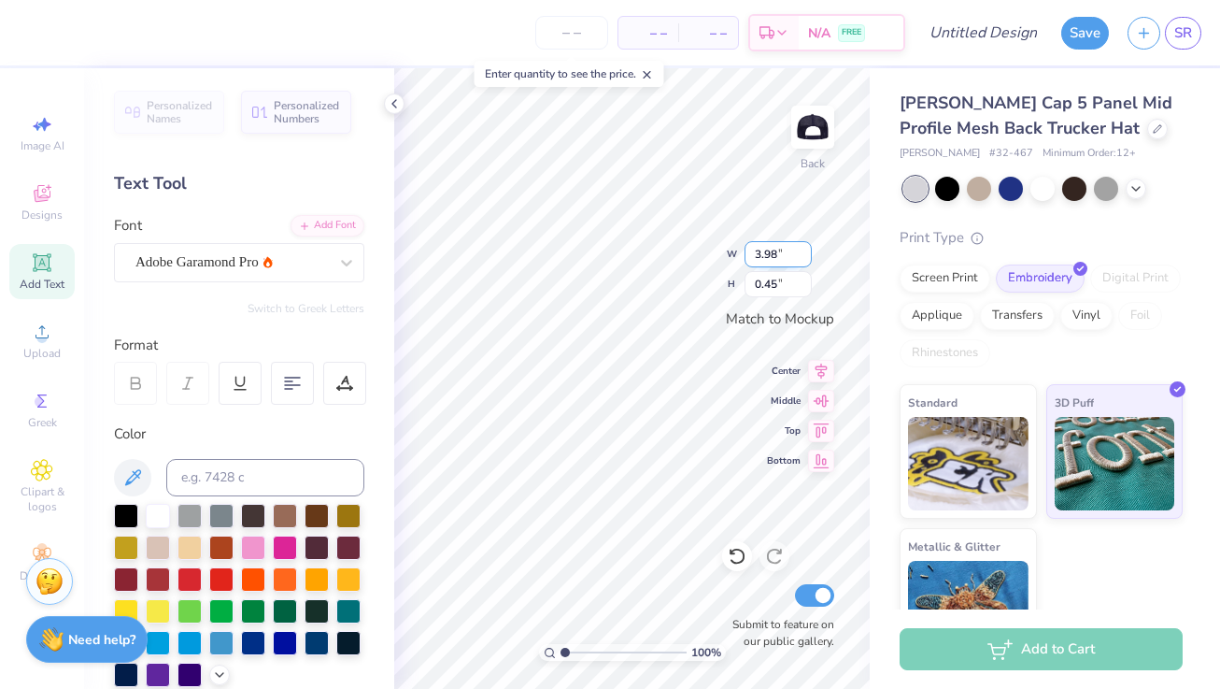
click at [785, 254] on input "3.98" at bounding box center [778, 254] width 67 height 26
click at [802, 249] on input "3.99" at bounding box center [778, 254] width 67 height 26
click at [802, 249] on input "4" at bounding box center [778, 254] width 67 height 26
click at [802, 249] on input "4.01" at bounding box center [778, 254] width 67 height 26
click at [802, 249] on input "4.02" at bounding box center [778, 254] width 67 height 26
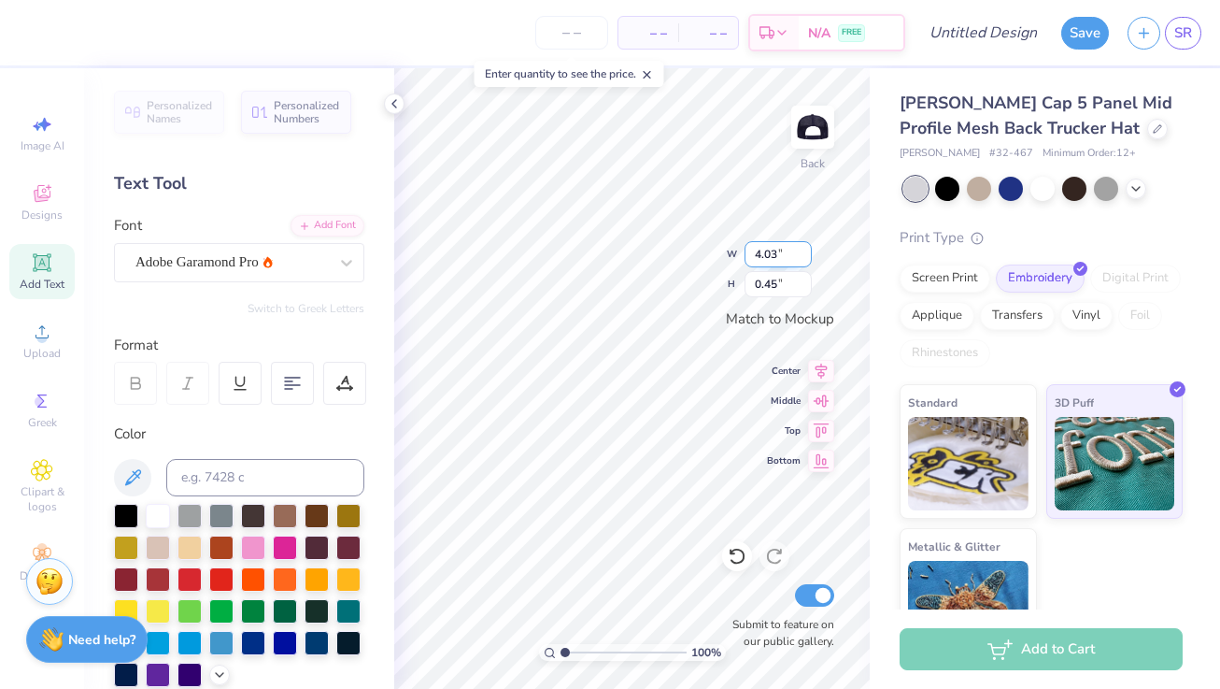
click at [802, 249] on input "4.03" at bounding box center [778, 254] width 67 height 26
click at [802, 249] on input "4.04" at bounding box center [778, 254] width 67 height 26
click at [802, 249] on input "4.05" at bounding box center [778, 254] width 67 height 26
click at [802, 249] on input "4.06" at bounding box center [778, 254] width 67 height 26
click at [802, 249] on input "4.07" at bounding box center [778, 254] width 67 height 26
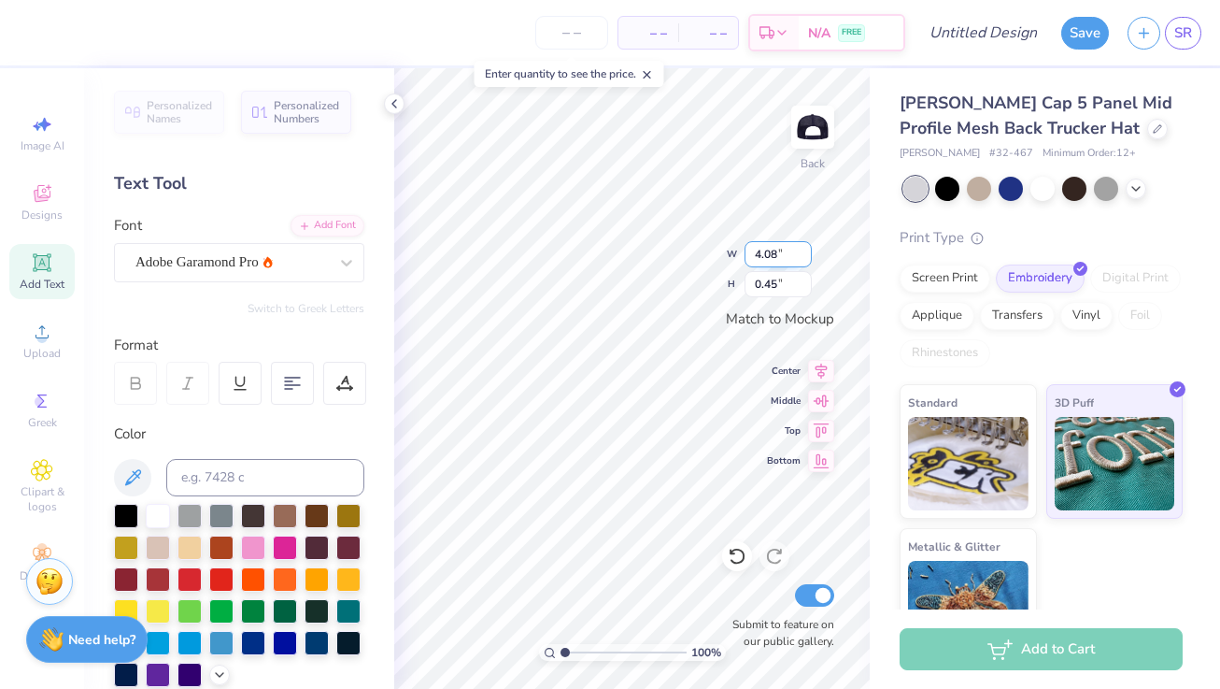
click at [802, 249] on input "4.08" at bounding box center [778, 254] width 67 height 26
click at [802, 249] on input "4.09" at bounding box center [778, 254] width 67 height 26
click at [802, 249] on input "4.1" at bounding box center [778, 254] width 67 height 26
click at [802, 249] on input "4.11" at bounding box center [778, 254] width 67 height 26
type input "4.12"
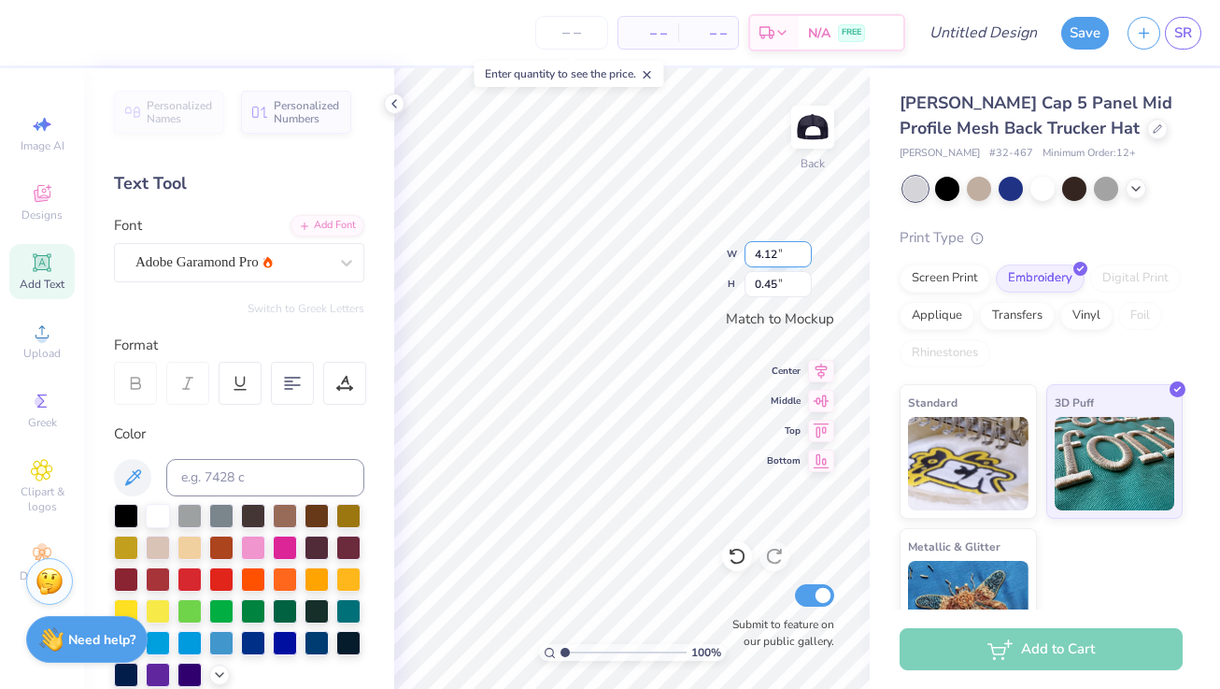
click at [802, 249] on input "4.12" at bounding box center [778, 254] width 67 height 26
type input "0.47"
click at [805, 245] on input "4.12" at bounding box center [778, 254] width 67 height 26
click at [804, 245] on input "4.12" at bounding box center [778, 254] width 67 height 26
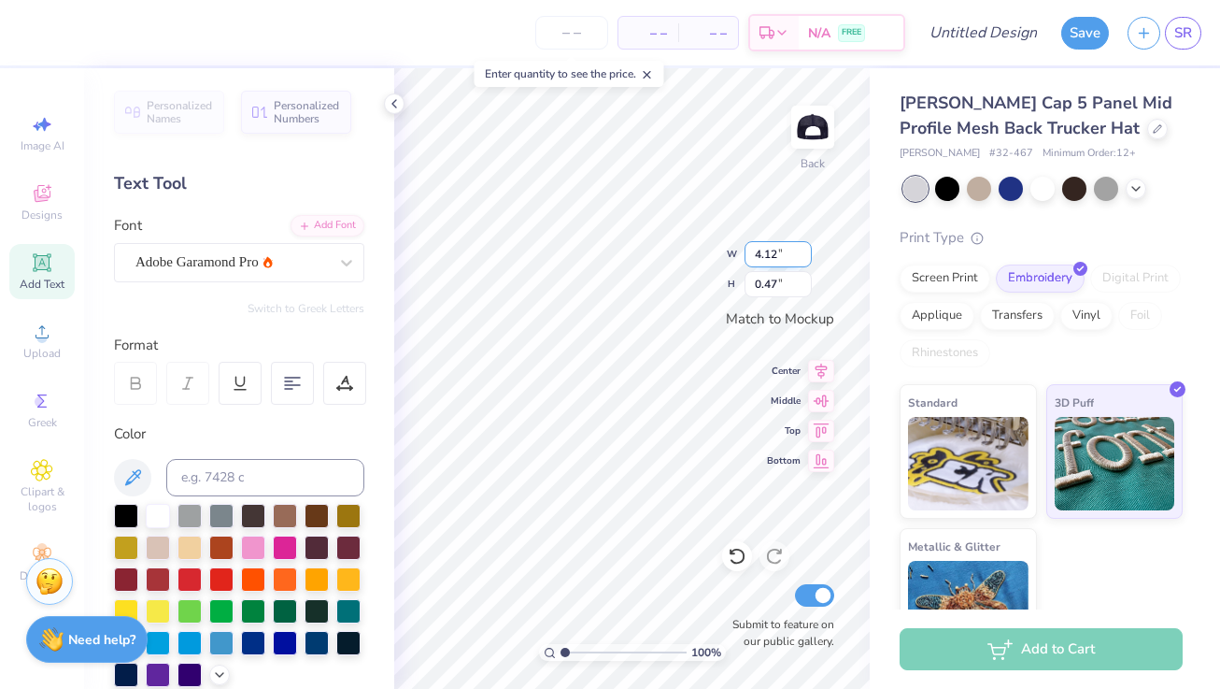
click at [804, 245] on input "4.12" at bounding box center [778, 254] width 67 height 26
click at [804, 249] on input "4.13" at bounding box center [778, 254] width 67 height 26
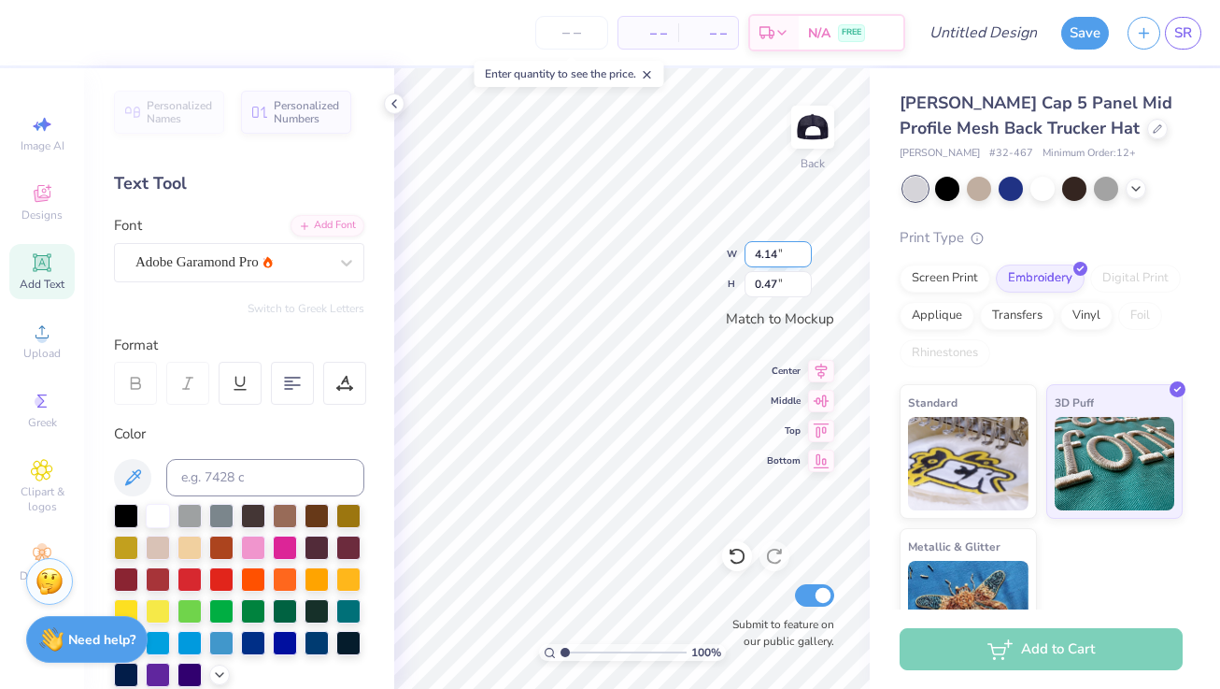
click at [804, 249] on input "4.14" at bounding box center [778, 254] width 67 height 26
click at [804, 249] on input "4.15" at bounding box center [778, 254] width 67 height 26
click at [804, 249] on input "4.16" at bounding box center [778, 254] width 67 height 26
click at [804, 249] on input "4.17" at bounding box center [778, 254] width 67 height 26
click at [804, 249] on input "4.18" at bounding box center [778, 254] width 67 height 26
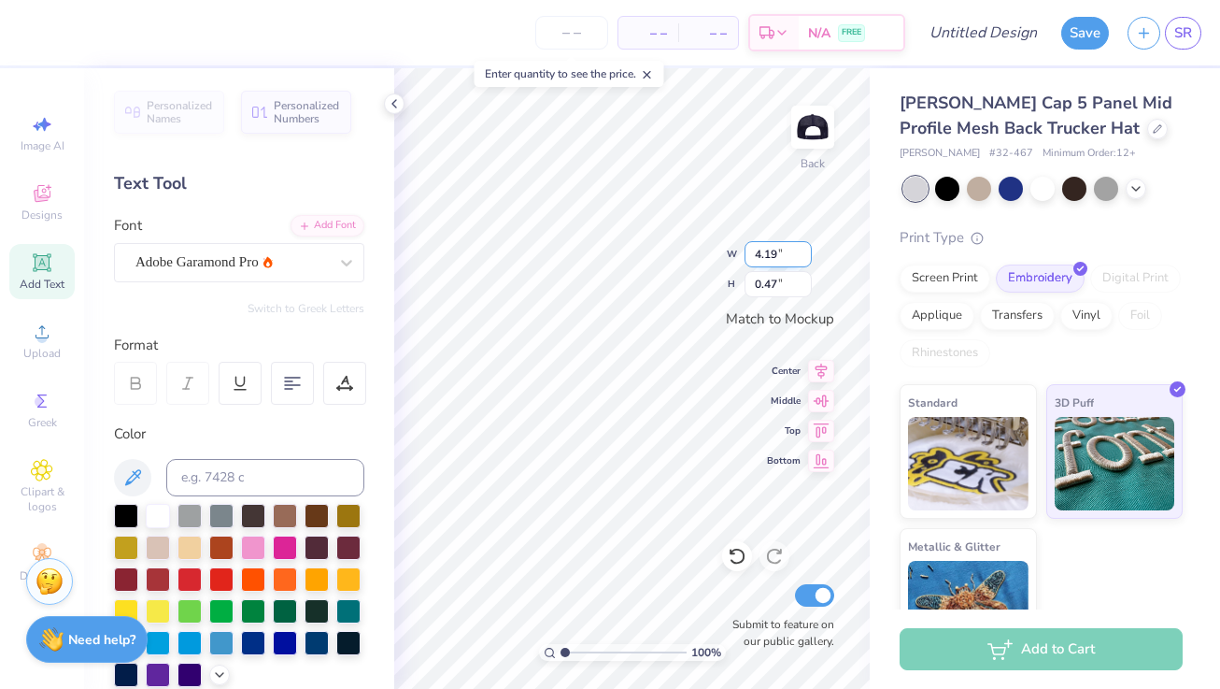
click at [804, 249] on input "4.19" at bounding box center [778, 254] width 67 height 26
click at [804, 249] on input "4.2" at bounding box center [778, 254] width 67 height 26
click at [804, 249] on input "4.21" at bounding box center [778, 254] width 67 height 26
click at [804, 249] on input "4.22" at bounding box center [778, 254] width 67 height 26
click at [804, 249] on input "4.23" at bounding box center [778, 254] width 67 height 26
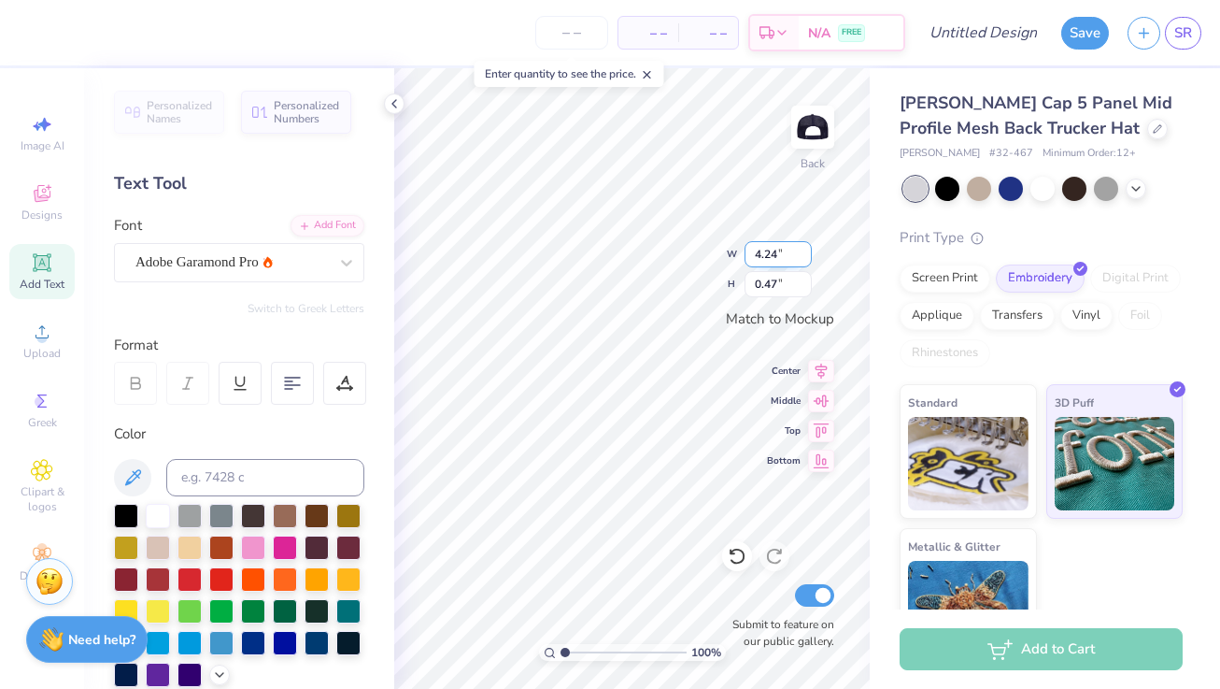
click at [804, 249] on input "4.24" at bounding box center [778, 254] width 67 height 26
click at [804, 249] on input "4.25" at bounding box center [778, 254] width 67 height 26
click at [804, 249] on input "4.26" at bounding box center [778, 254] width 67 height 26
click at [804, 249] on input "4.27" at bounding box center [778, 254] width 67 height 26
click at [804, 249] on input "4.28" at bounding box center [778, 254] width 67 height 26
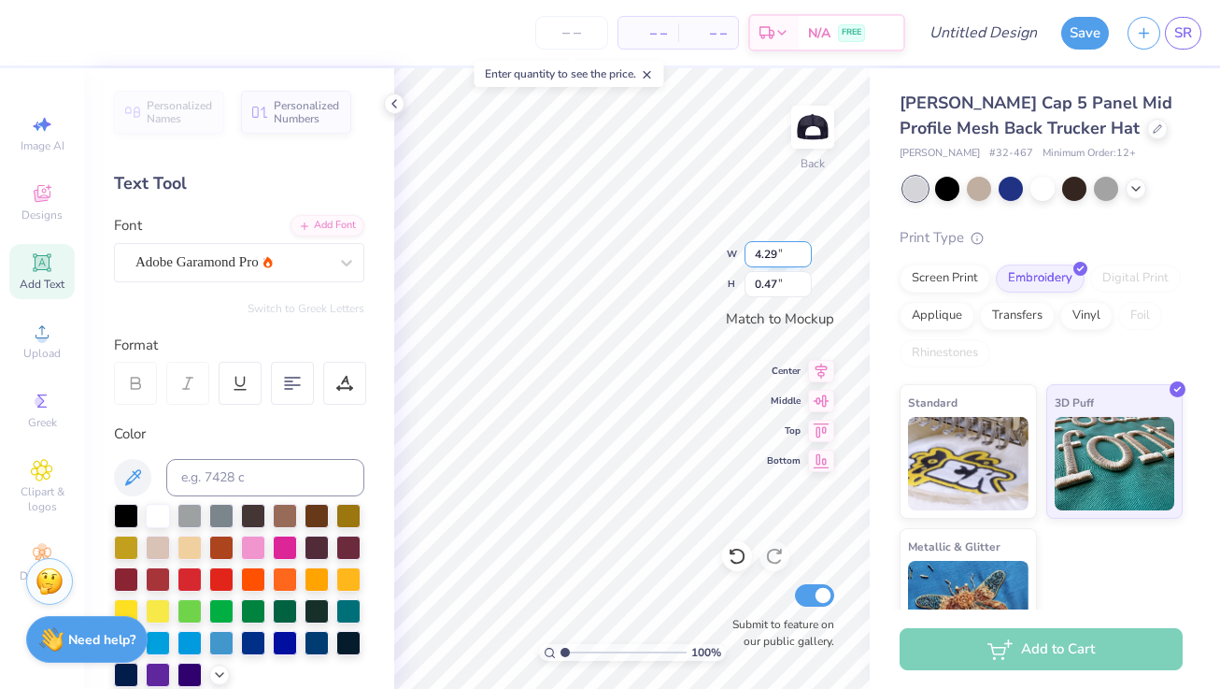
click at [804, 249] on input "4.29" at bounding box center [778, 254] width 67 height 26
click at [804, 249] on input "4.3" at bounding box center [778, 254] width 67 height 26
click at [804, 249] on input "4.31" at bounding box center [778, 254] width 67 height 26
click at [804, 249] on input "4.32" at bounding box center [778, 254] width 67 height 26
click at [804, 249] on input "4.33" at bounding box center [778, 254] width 67 height 26
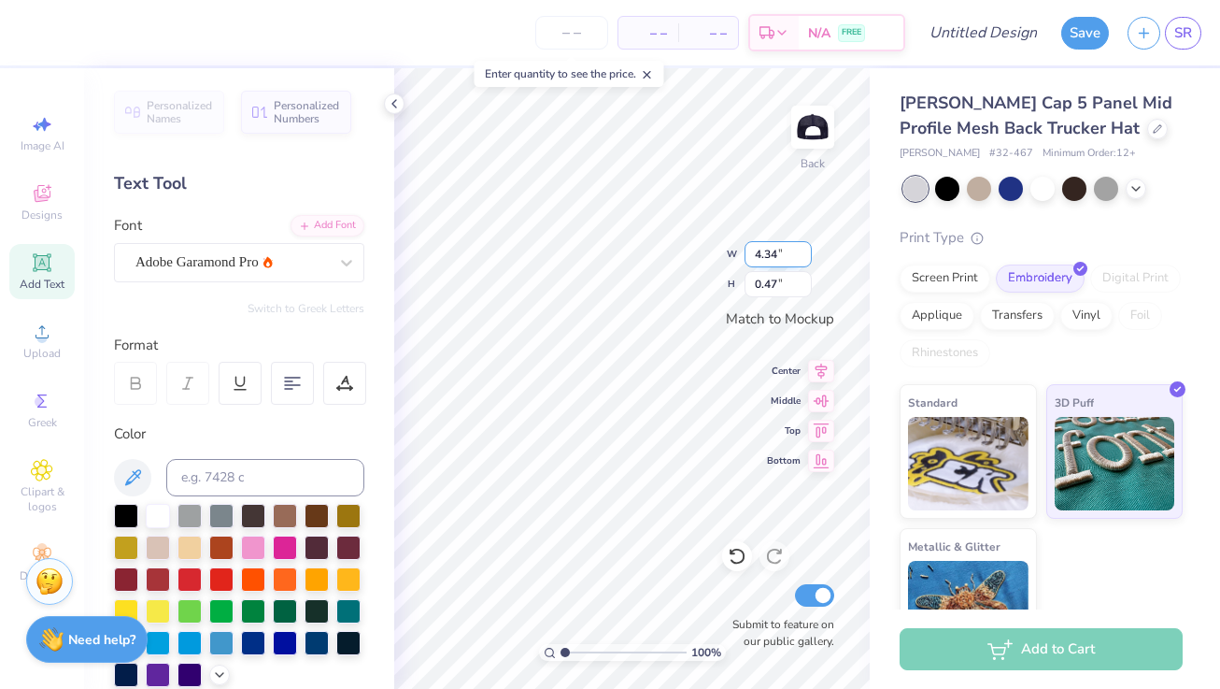
click at [804, 249] on input "4.34" at bounding box center [778, 254] width 67 height 26
click at [804, 249] on input "4.35" at bounding box center [778, 254] width 67 height 26
click at [804, 249] on input "4.36" at bounding box center [778, 254] width 67 height 26
click at [804, 249] on input "4.37" at bounding box center [778, 254] width 67 height 26
click at [804, 249] on input "4.38" at bounding box center [778, 254] width 67 height 26
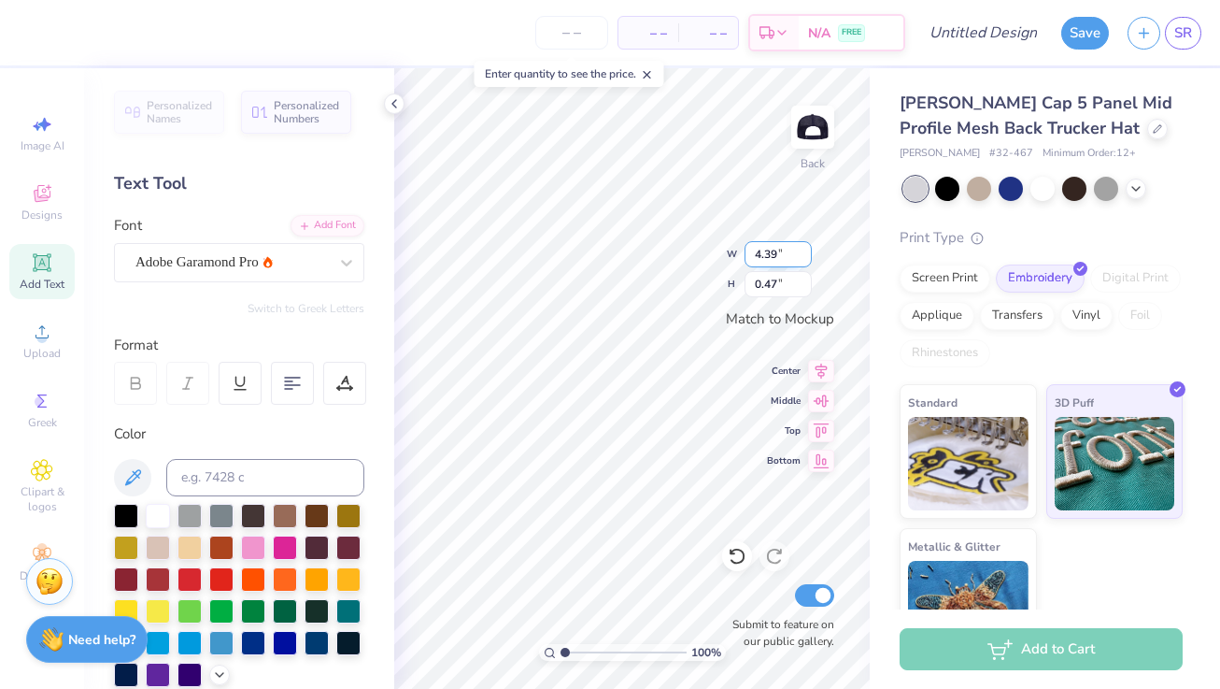
click at [804, 249] on input "4.39" at bounding box center [778, 254] width 67 height 26
click at [804, 249] on input "4.4" at bounding box center [778, 254] width 67 height 26
click at [804, 249] on input "4.41" at bounding box center [778, 254] width 67 height 26
click at [804, 249] on input "4.42" at bounding box center [778, 254] width 67 height 26
click at [804, 249] on input "4.43" at bounding box center [778, 254] width 67 height 26
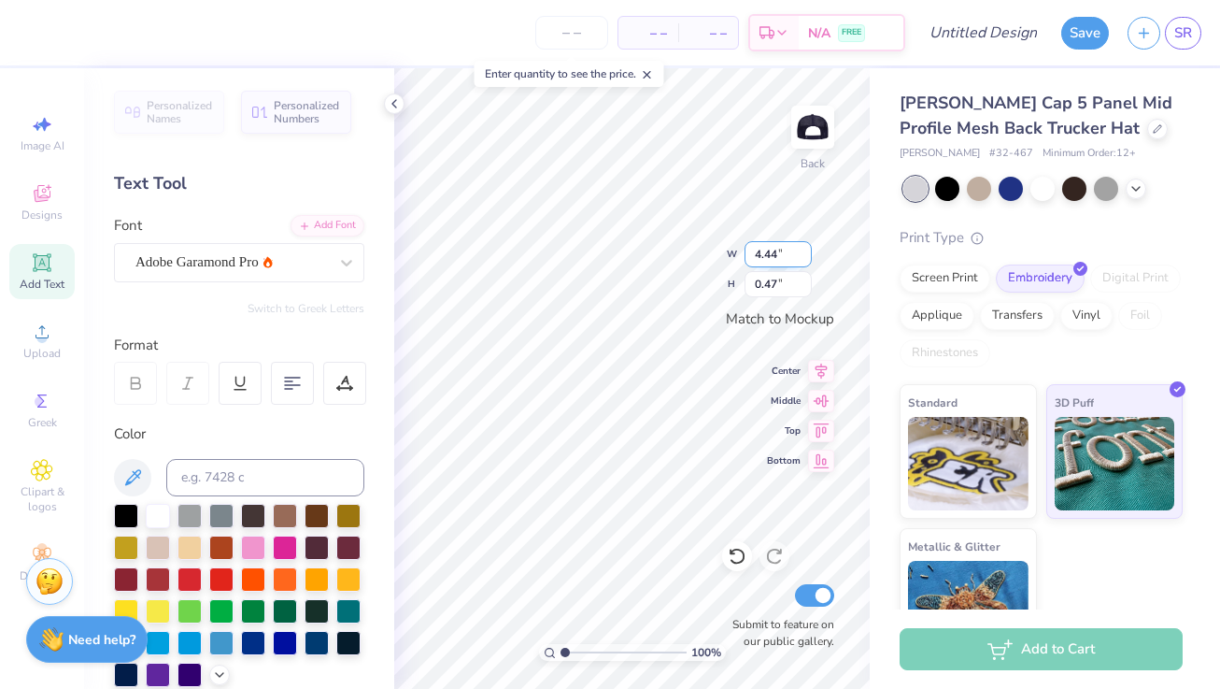
click at [804, 249] on input "4.44" at bounding box center [778, 254] width 67 height 26
click at [804, 249] on input "4.45" at bounding box center [778, 254] width 67 height 26
click at [804, 249] on input "4.46" at bounding box center [778, 254] width 67 height 26
click at [804, 249] on input "4.47" at bounding box center [778, 254] width 67 height 26
click at [804, 249] on input "4.48" at bounding box center [778, 254] width 67 height 26
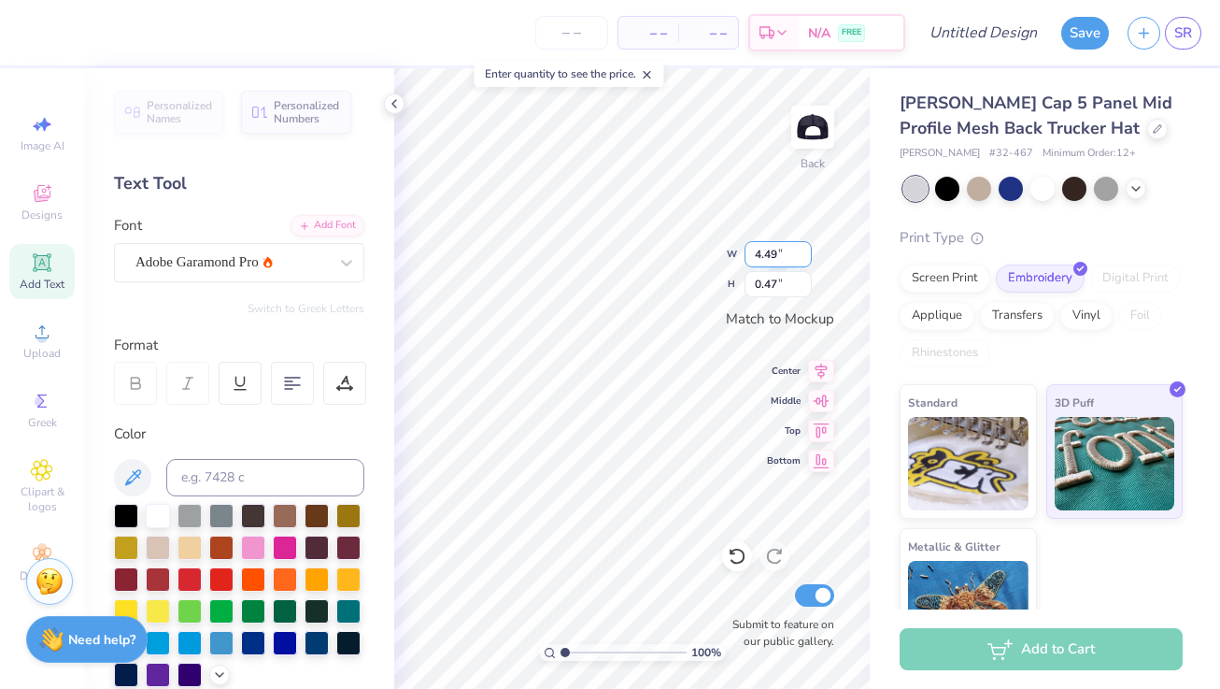
click at [804, 249] on input "4.49" at bounding box center [778, 254] width 67 height 26
click at [804, 249] on input "4.5" at bounding box center [778, 254] width 67 height 26
click at [804, 249] on input "4.51" at bounding box center [778, 254] width 67 height 26
click at [804, 249] on input "4.52" at bounding box center [778, 254] width 67 height 26
drag, startPoint x: 780, startPoint y: 256, endPoint x: 755, endPoint y: 256, distance: 25.2
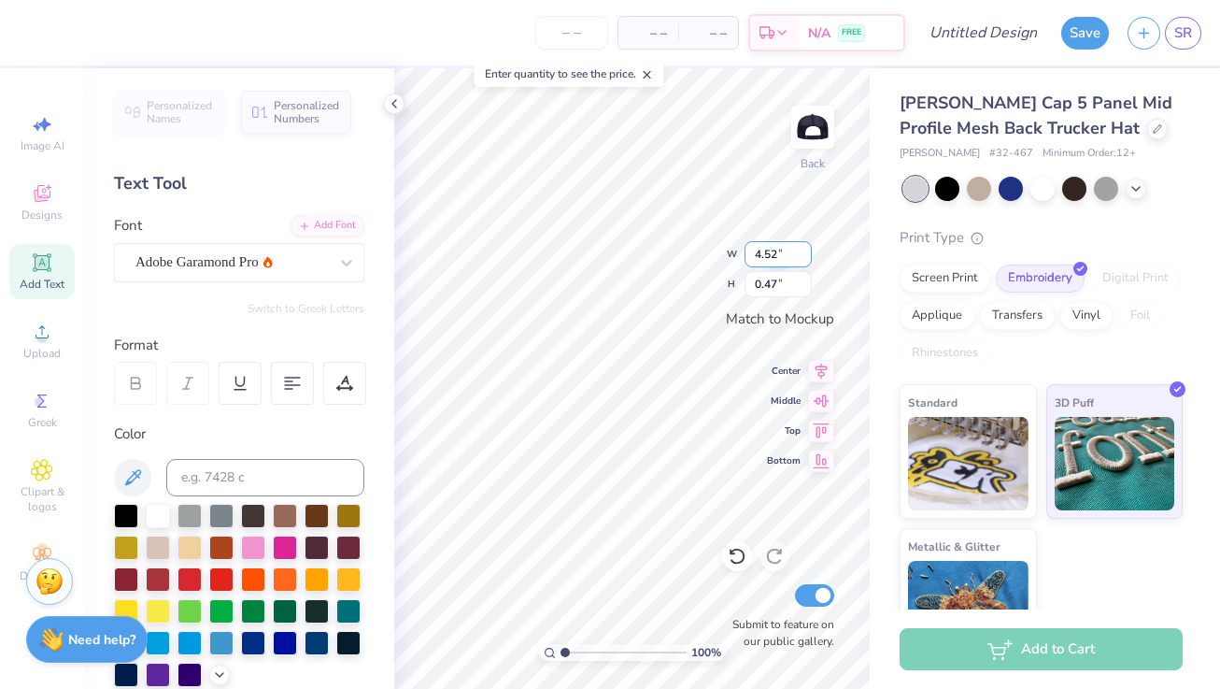
click at [755, 256] on input "4.52" at bounding box center [778, 254] width 67 height 26
type input "4.98"
type input "0.56"
click at [787, 287] on input "0.56" at bounding box center [778, 284] width 67 height 26
click at [702, 266] on div "100 % Back W 4.98 4.98 " H 0.56 0.56 " Match to [GEOGRAPHIC_DATA] Middle Top Bo…" at bounding box center [632, 378] width 476 height 620
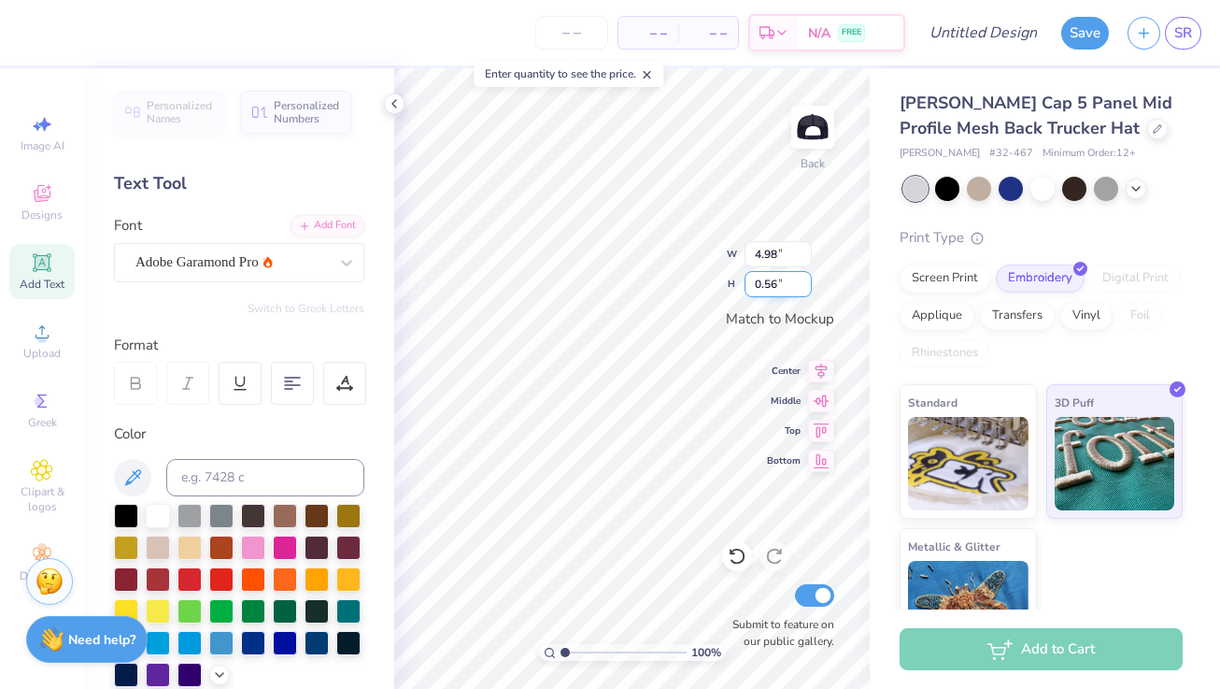
drag, startPoint x: 776, startPoint y: 287, endPoint x: 750, endPoint y: 286, distance: 26.2
click at [750, 286] on input "0.56" at bounding box center [778, 284] width 67 height 26
type input "3.5"
click at [391, 107] on icon at bounding box center [394, 103] width 15 height 15
type input "4.99"
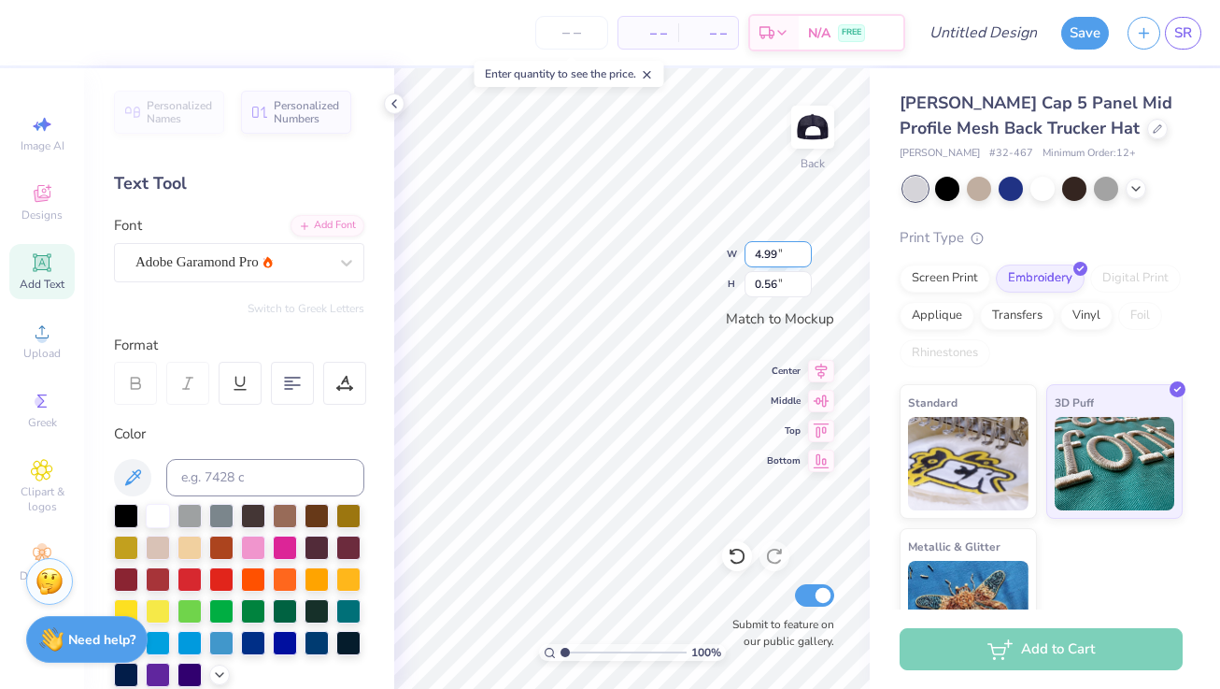
click at [804, 248] on input "4.99" at bounding box center [778, 254] width 67 height 26
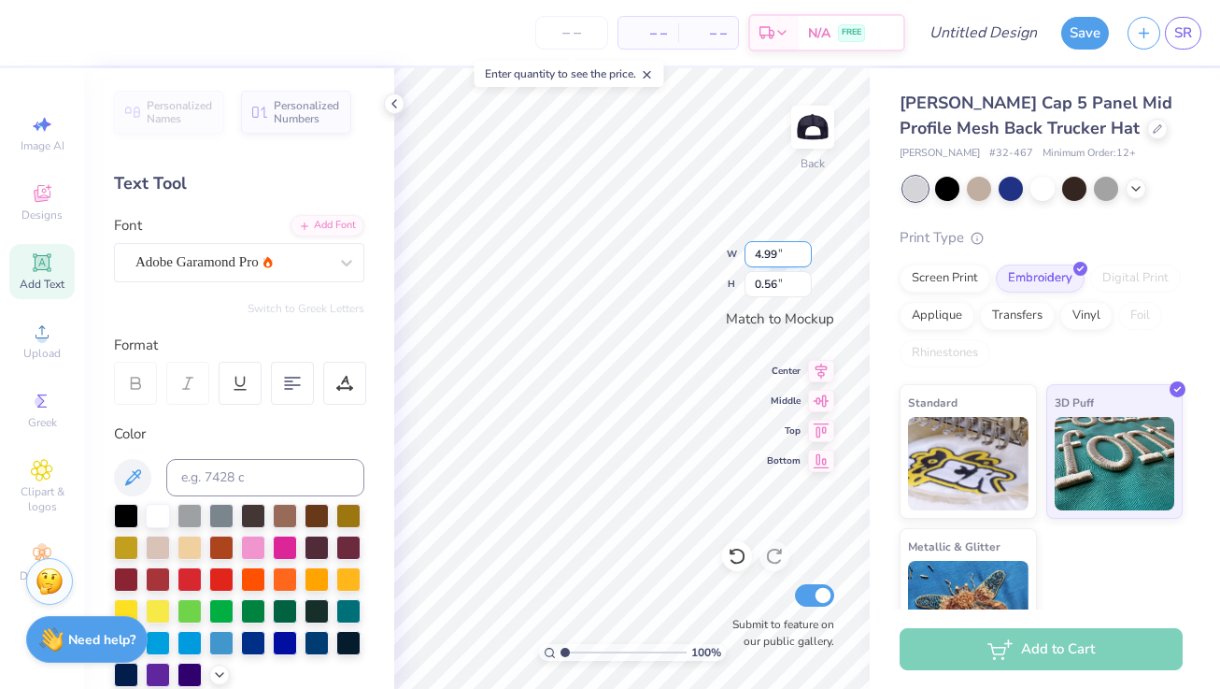
click at [804, 248] on input "4.99" at bounding box center [778, 254] width 67 height 26
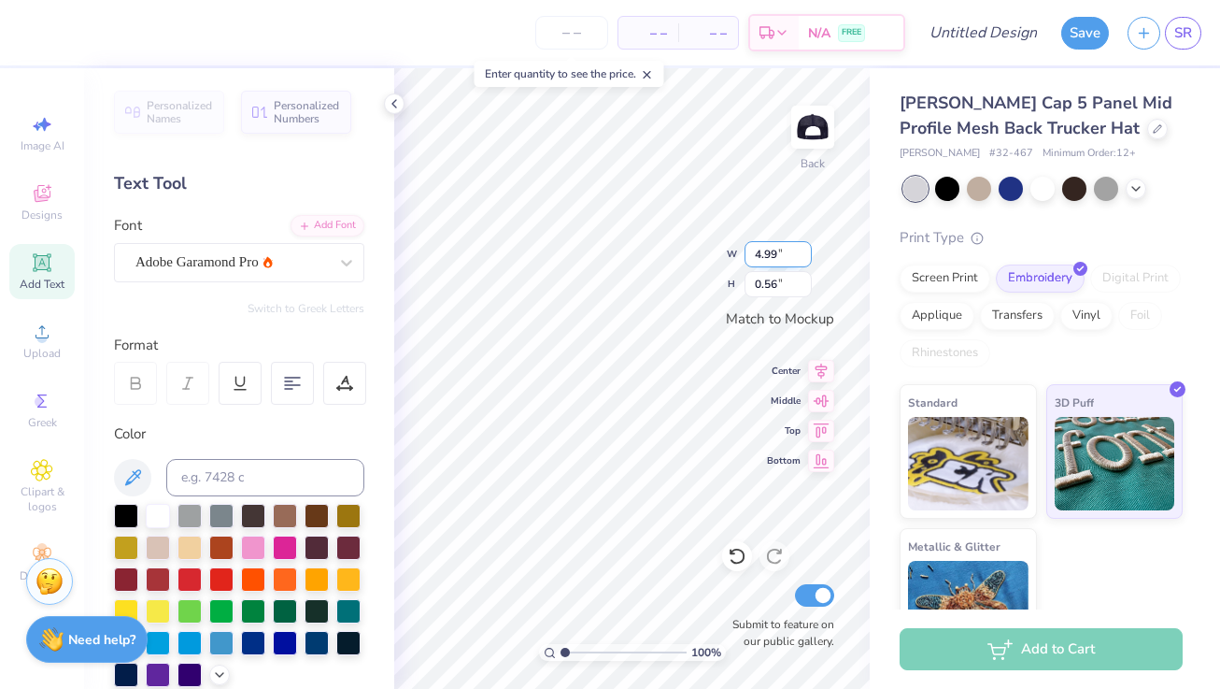
click at [804, 248] on input "4.99" at bounding box center [778, 254] width 67 height 26
click at [819, 452] on icon at bounding box center [822, 458] width 16 height 14
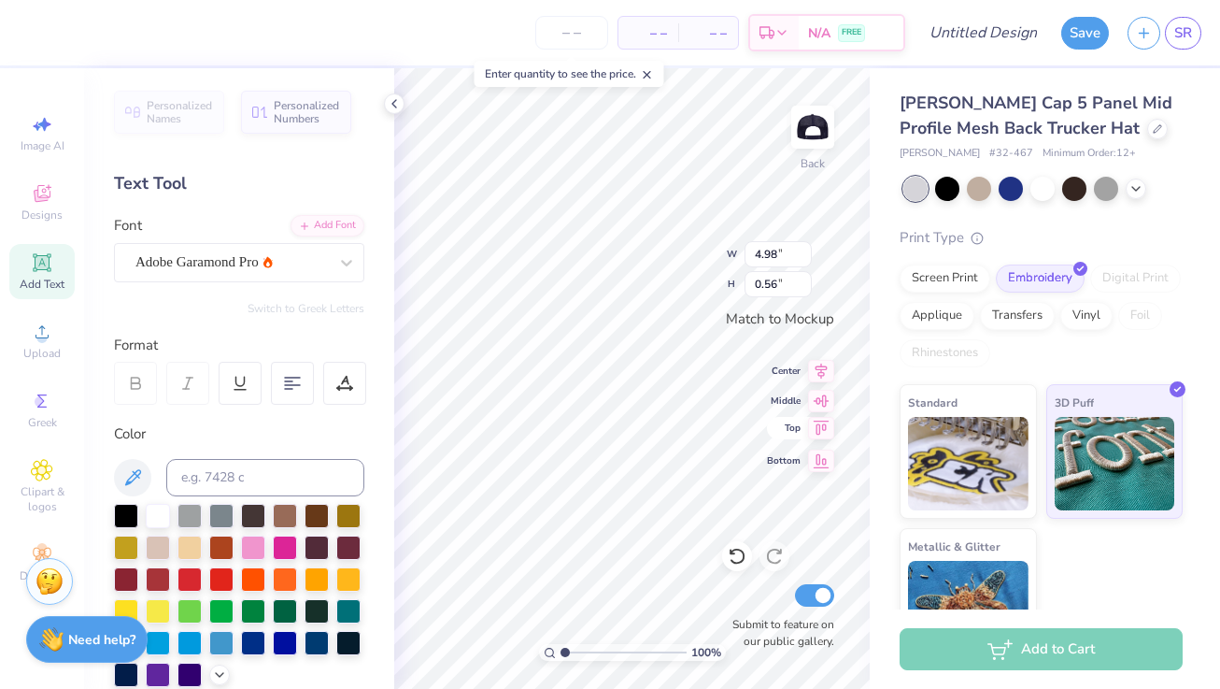
click at [823, 430] on icon at bounding box center [822, 427] width 16 height 14
click at [826, 404] on icon at bounding box center [821, 398] width 26 height 22
click at [826, 377] on icon at bounding box center [821, 368] width 26 height 22
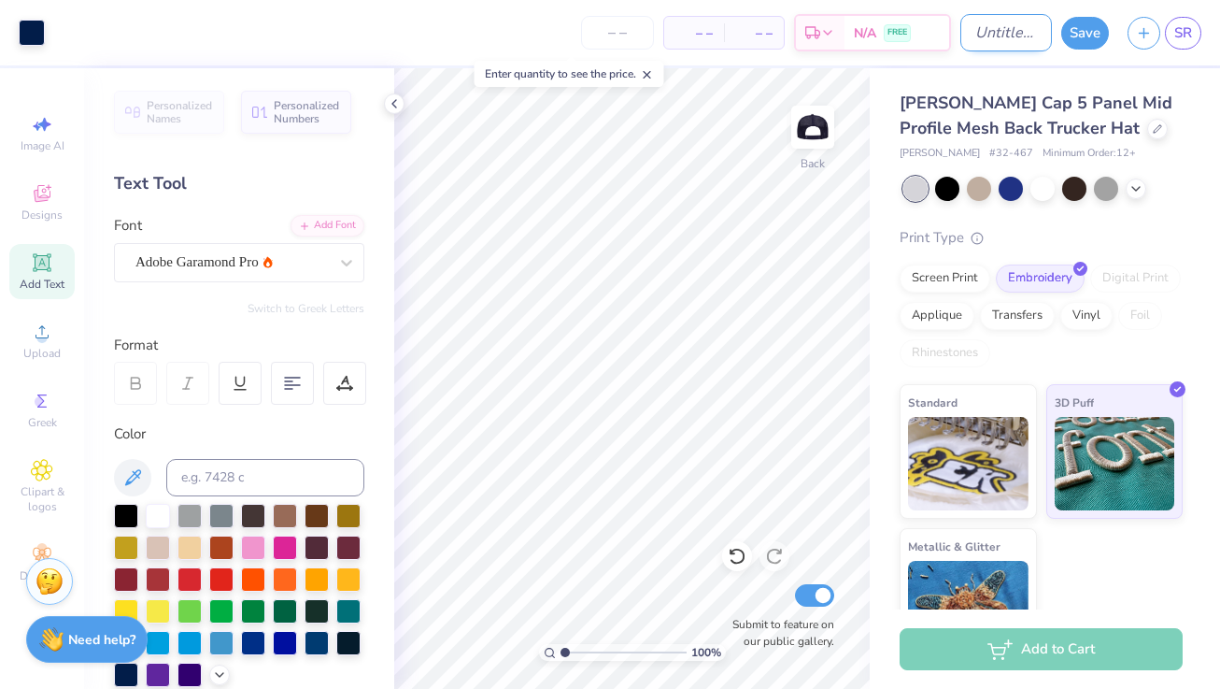
click at [983, 32] on input "Design Title" at bounding box center [1006, 32] width 92 height 37
type input "GB HATS 2"
click at [654, 72] on icon at bounding box center [647, 74] width 13 height 13
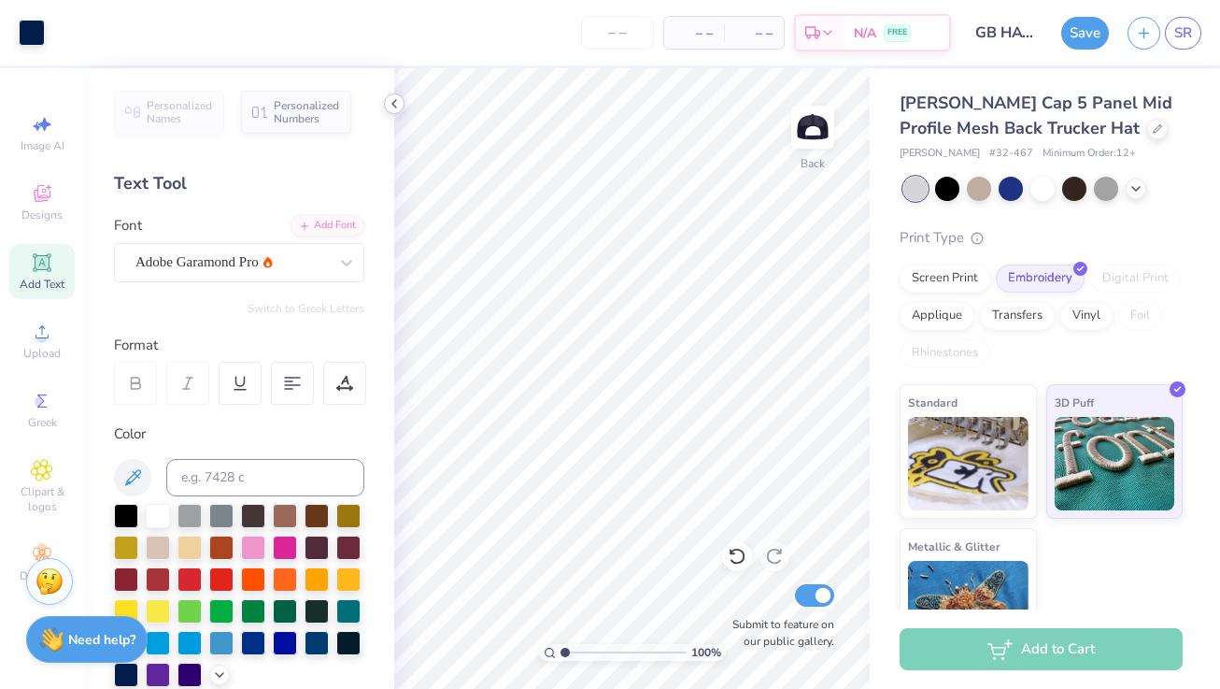
click at [387, 107] on icon at bounding box center [394, 103] width 15 height 15
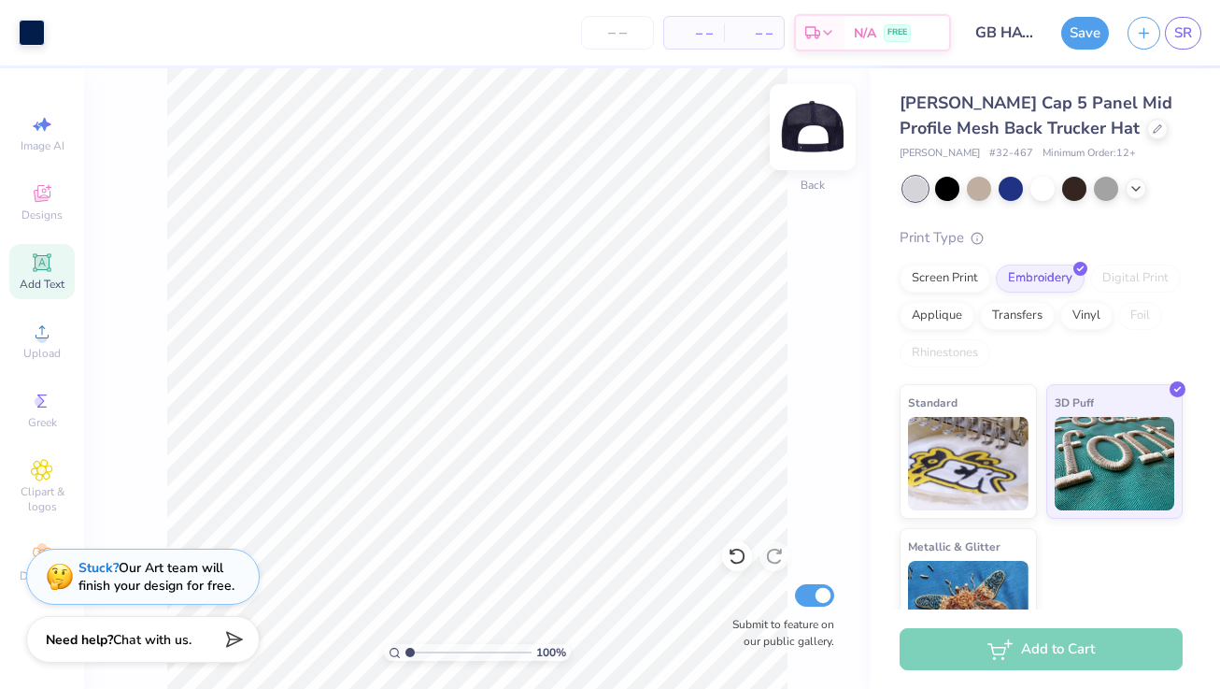
click at [828, 130] on img at bounding box center [812, 127] width 75 height 75
click at [829, 129] on img at bounding box center [812, 127] width 75 height 75
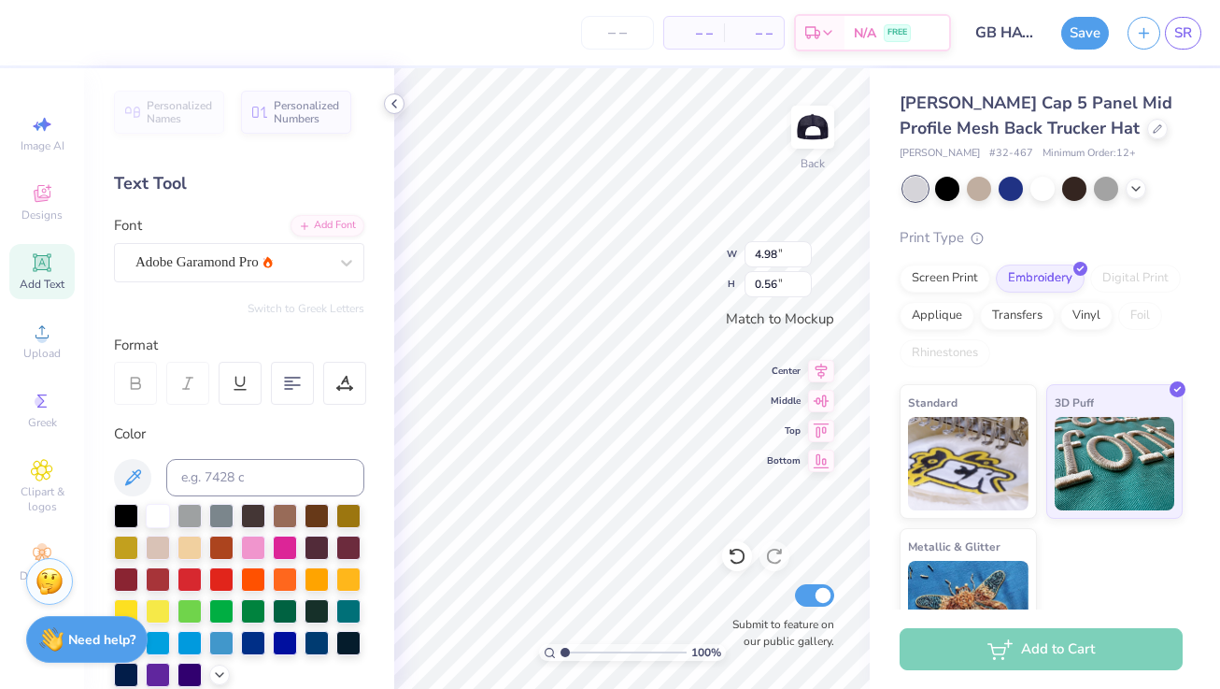
click at [396, 105] on icon at bounding box center [394, 103] width 15 height 15
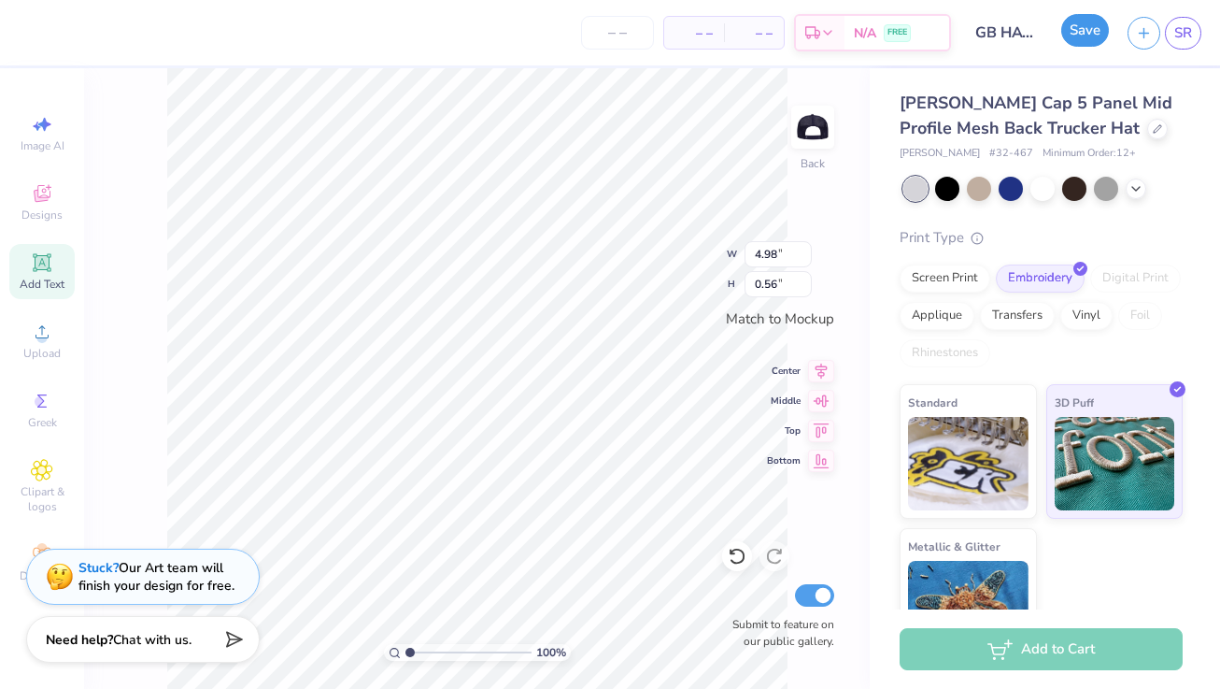
click at [1079, 30] on button "Save" at bounding box center [1085, 30] width 48 height 33
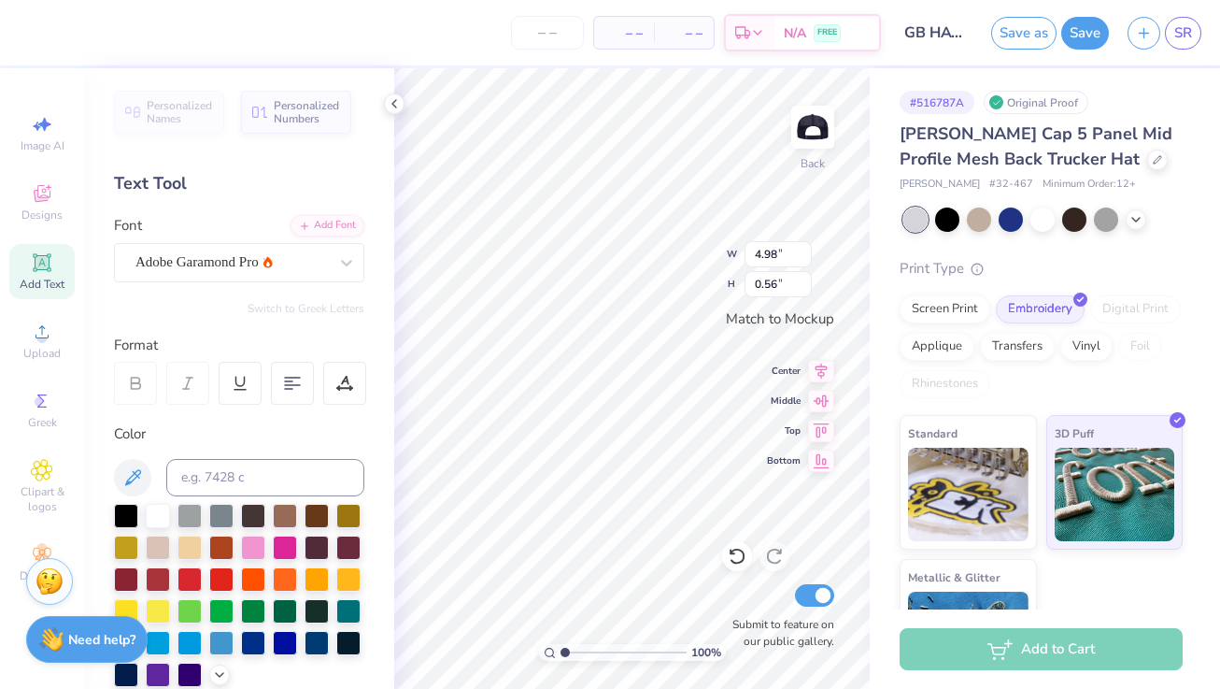
click at [139, 386] on icon at bounding box center [136, 386] width 9 height 6
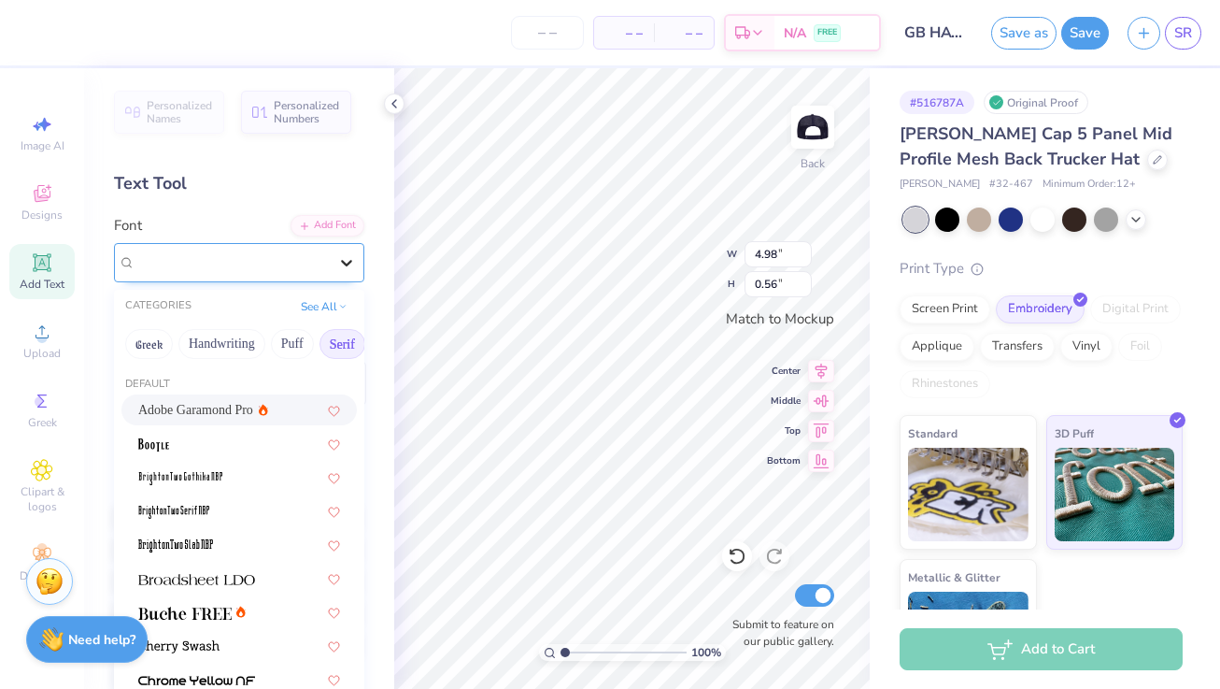
click at [341, 259] on icon at bounding box center [346, 262] width 19 height 19
click at [221, 340] on button "Puff" at bounding box center [227, 344] width 43 height 30
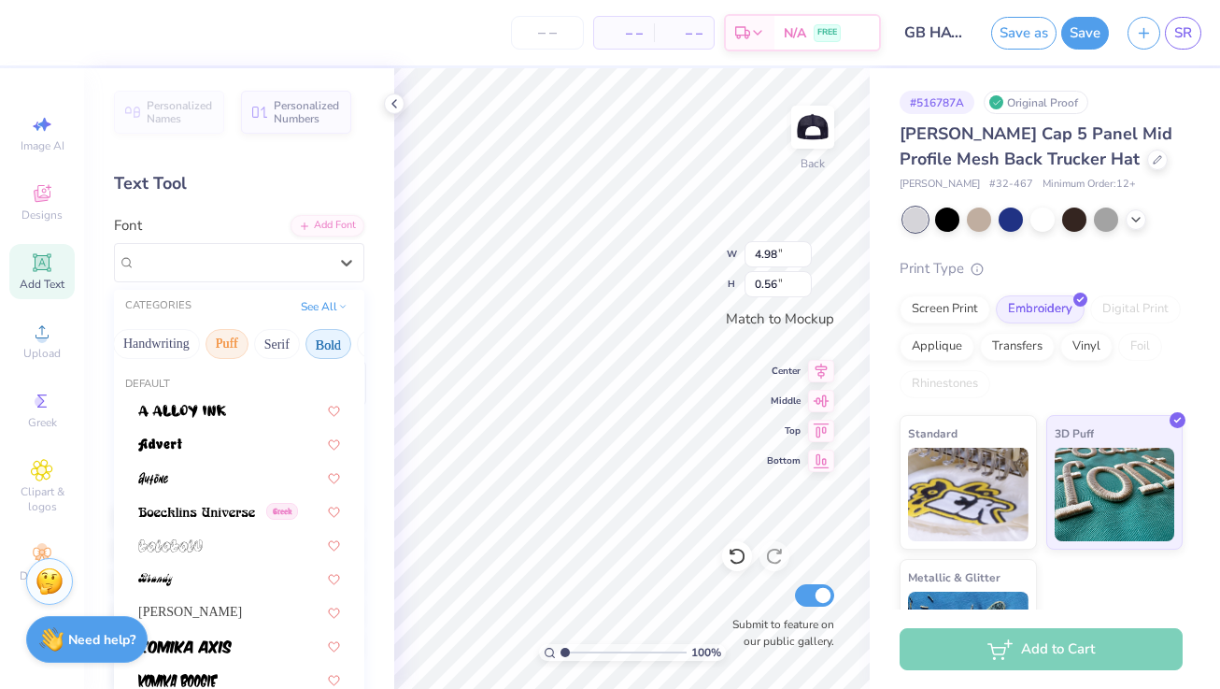
click at [335, 355] on button "Bold" at bounding box center [329, 344] width 46 height 30
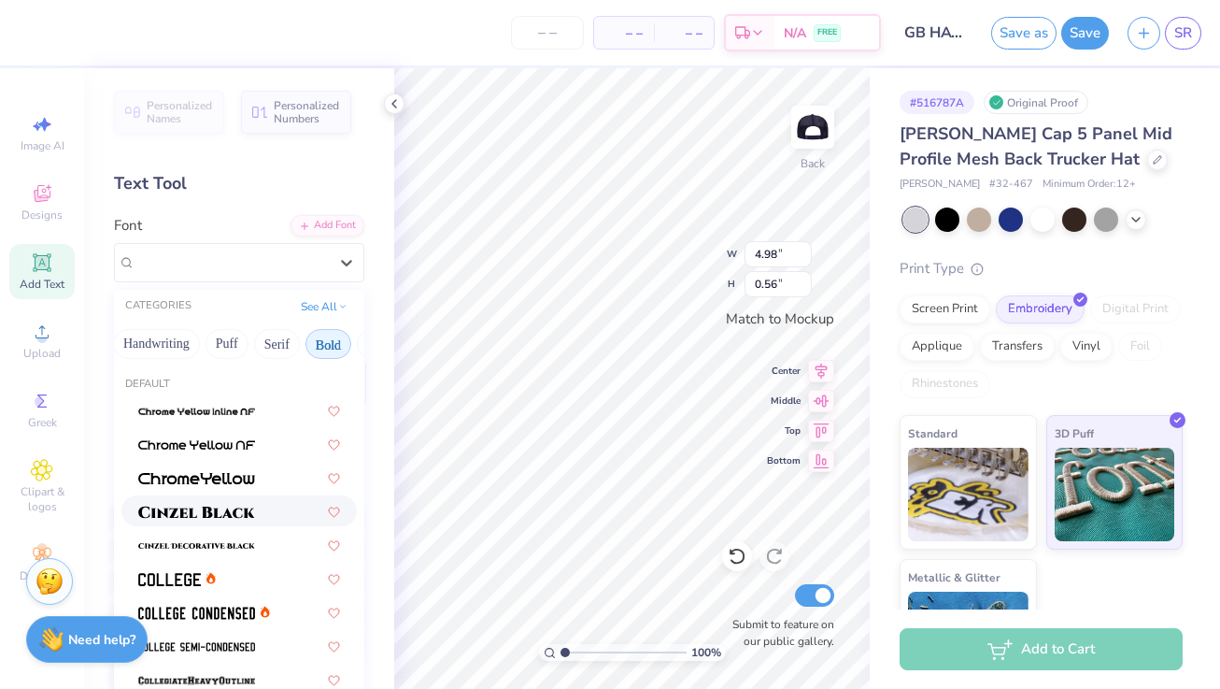
click at [231, 508] on img at bounding box center [196, 511] width 117 height 13
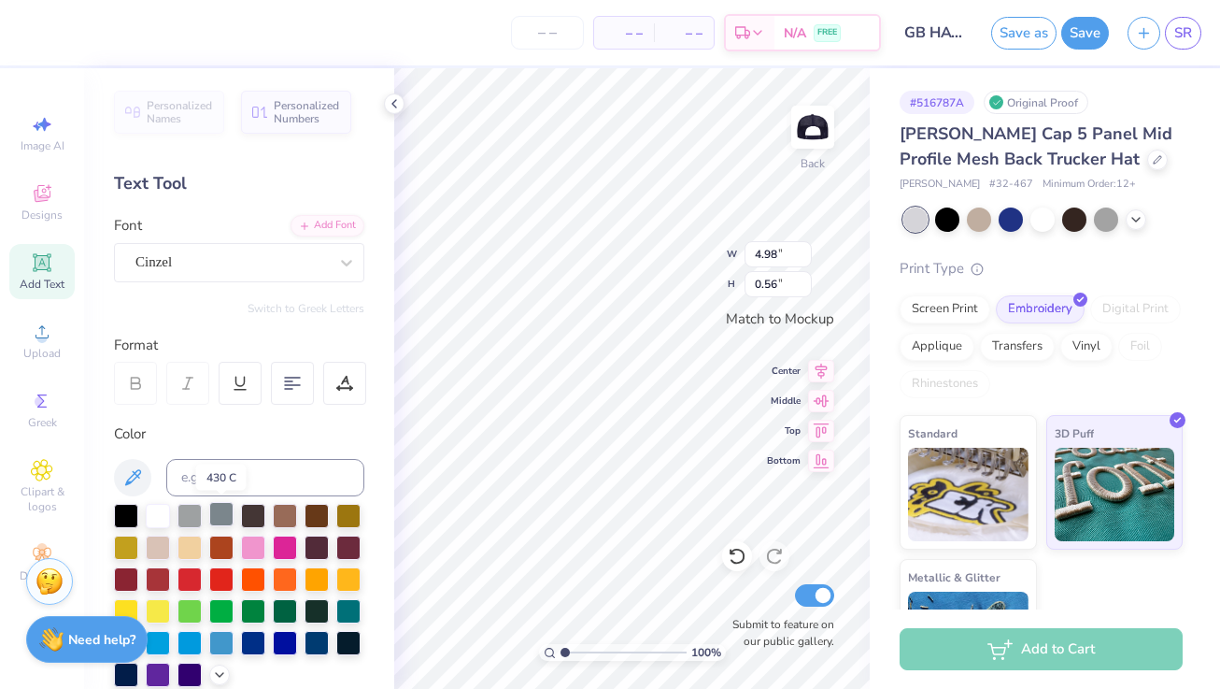
type input "4.96"
type input "0.51"
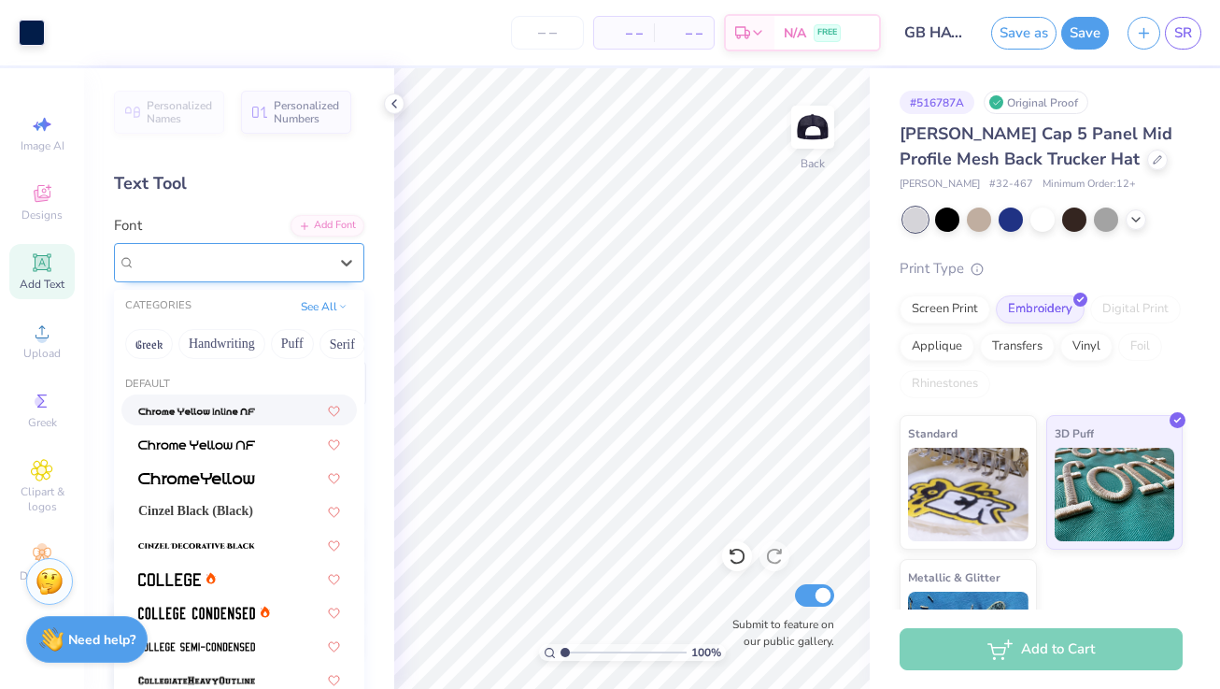
click at [323, 261] on div "Cinzel" at bounding box center [232, 262] width 196 height 29
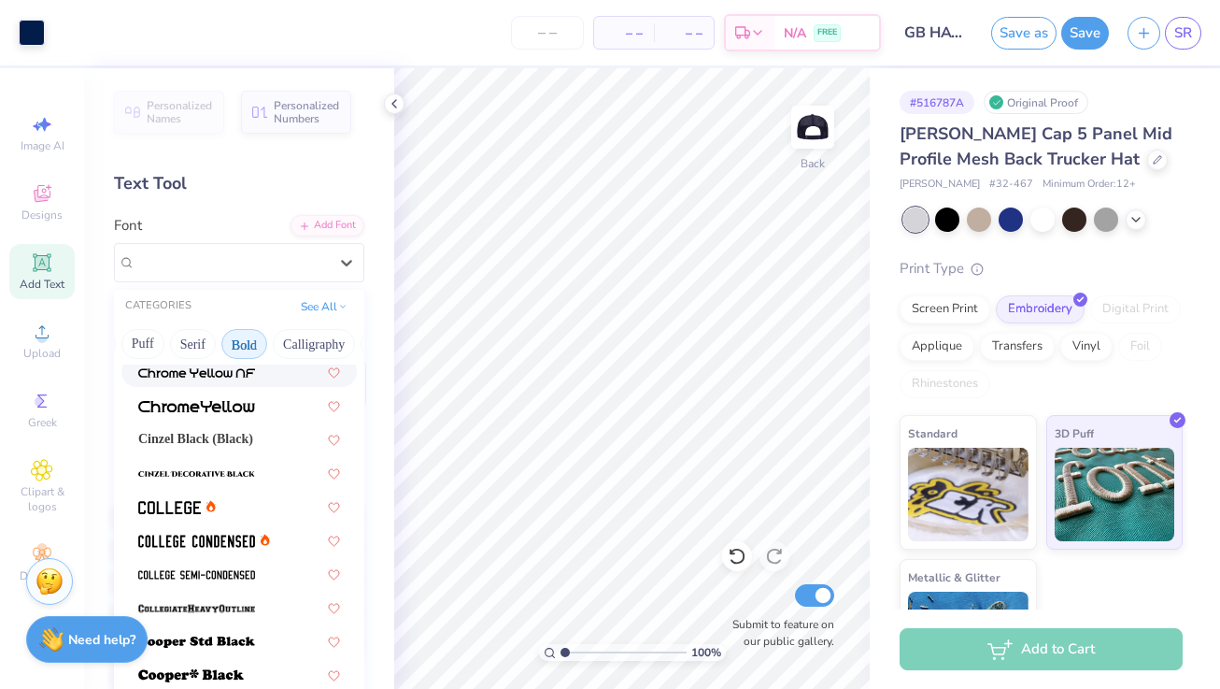
scroll to position [78, 0]
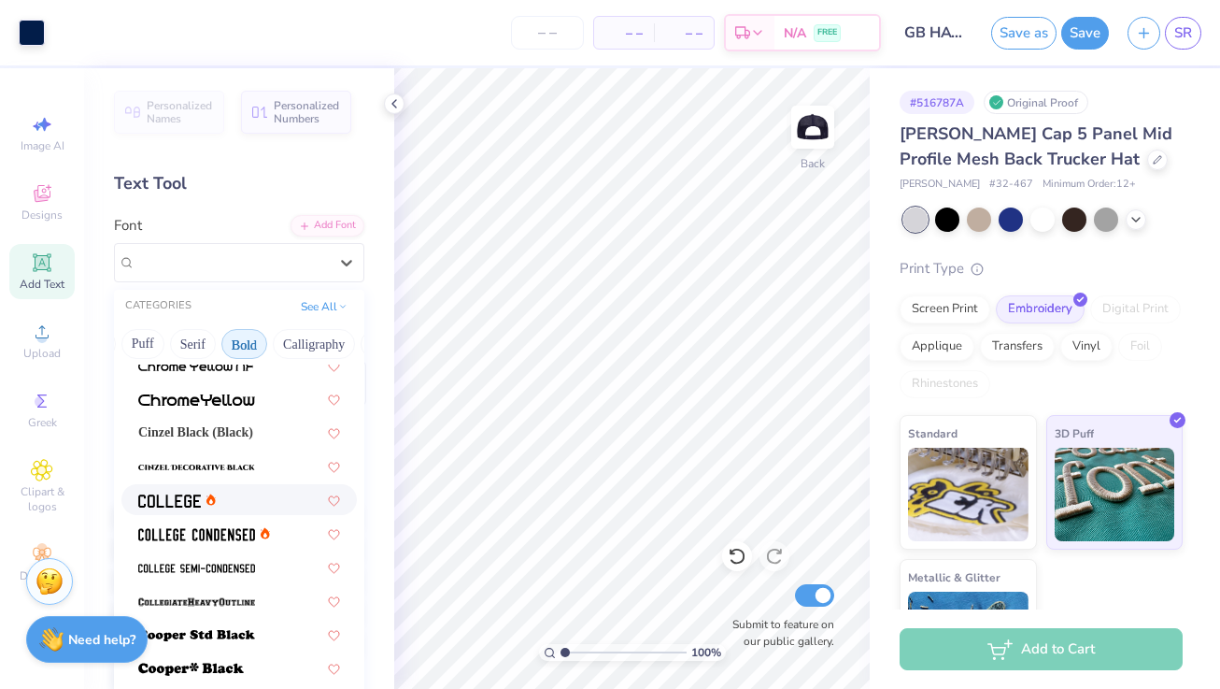
click at [170, 501] on img at bounding box center [169, 500] width 63 height 13
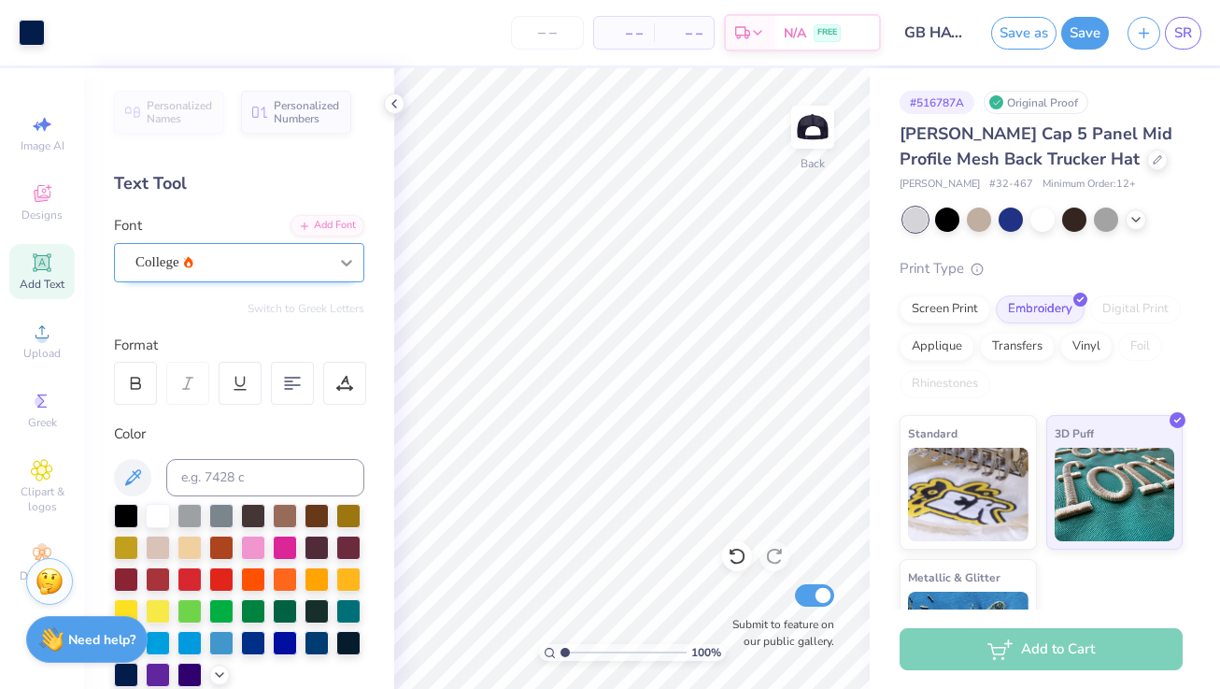
click at [344, 270] on icon at bounding box center [346, 262] width 19 height 19
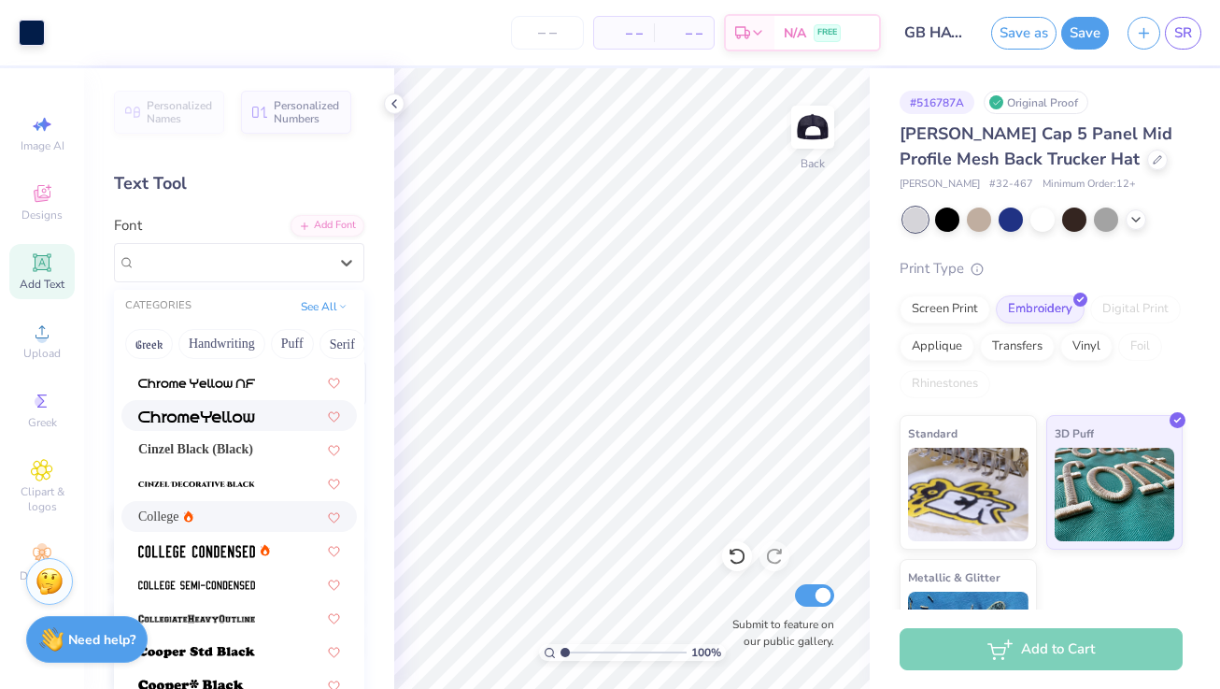
scroll to position [66, 0]
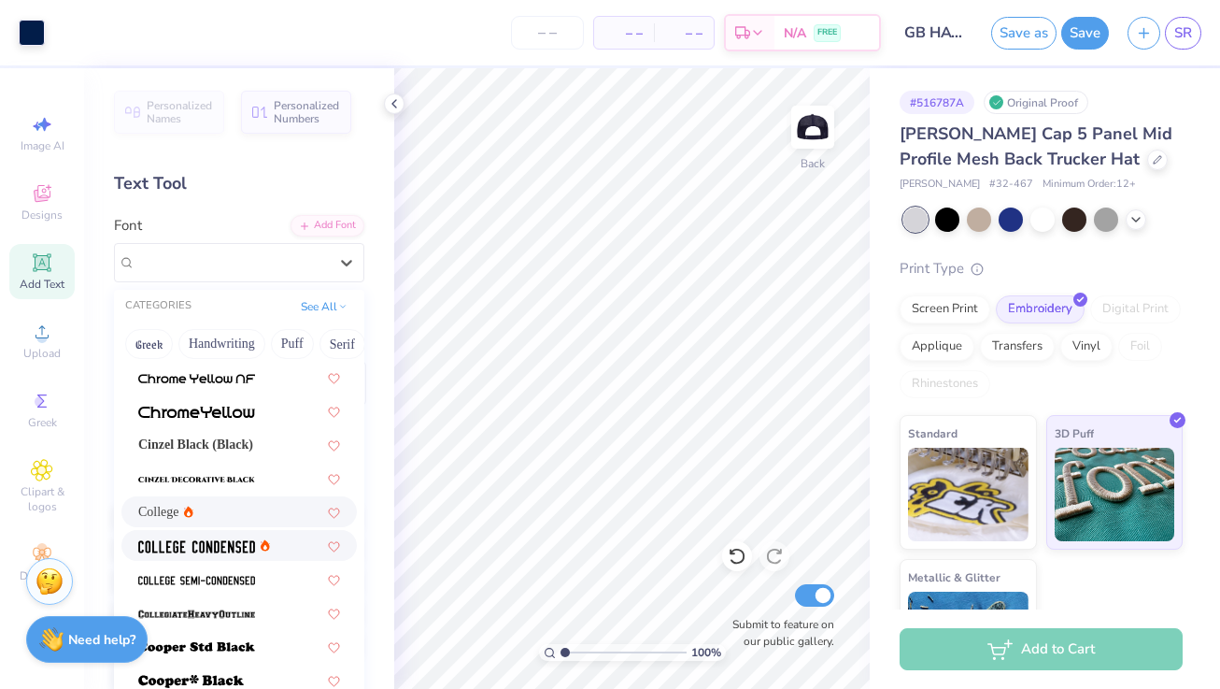
click at [232, 533] on div at bounding box center [238, 545] width 235 height 31
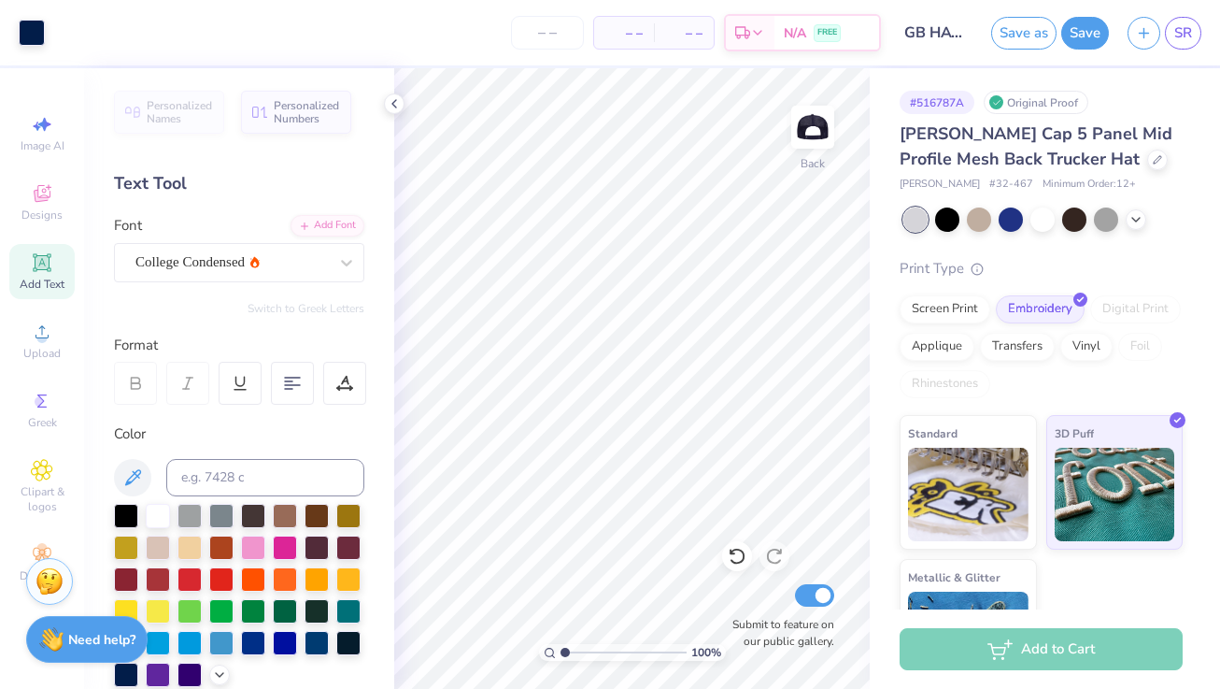
click at [334, 282] on div "Personalized Names Personalized Numbers Text Tool Add Font Font College Condens…" at bounding box center [239, 378] width 310 height 620
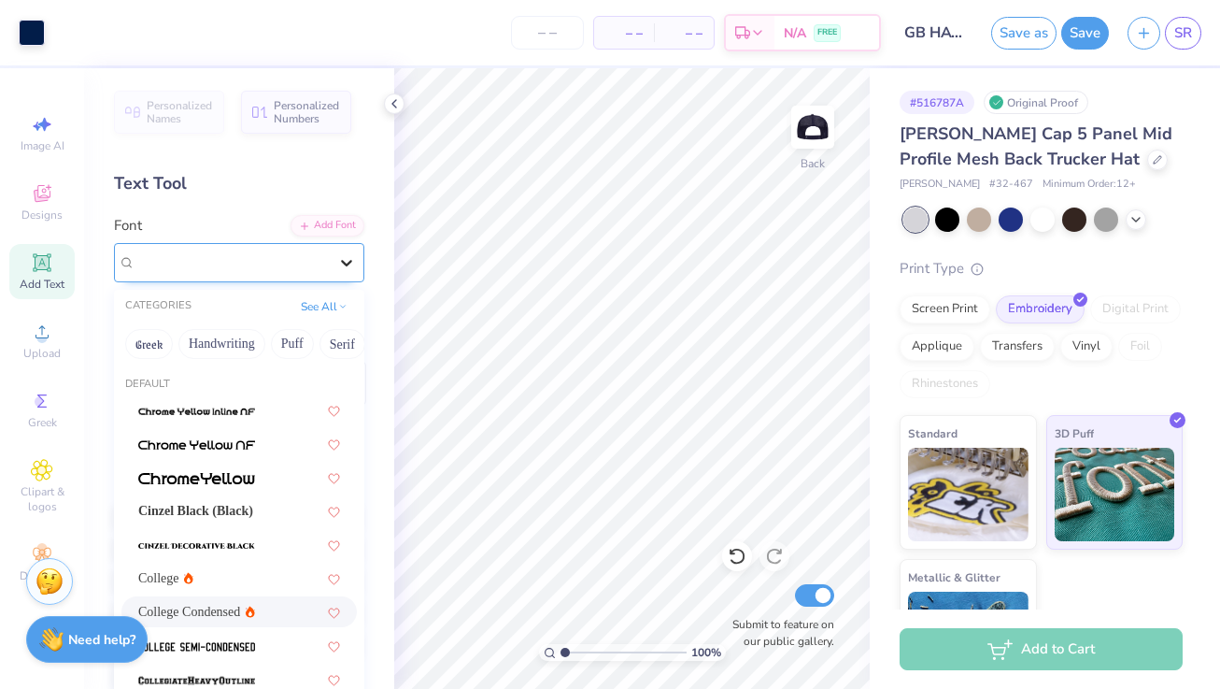
click at [352, 261] on icon at bounding box center [346, 262] width 19 height 19
click at [151, 343] on button "Greek" at bounding box center [149, 344] width 48 height 30
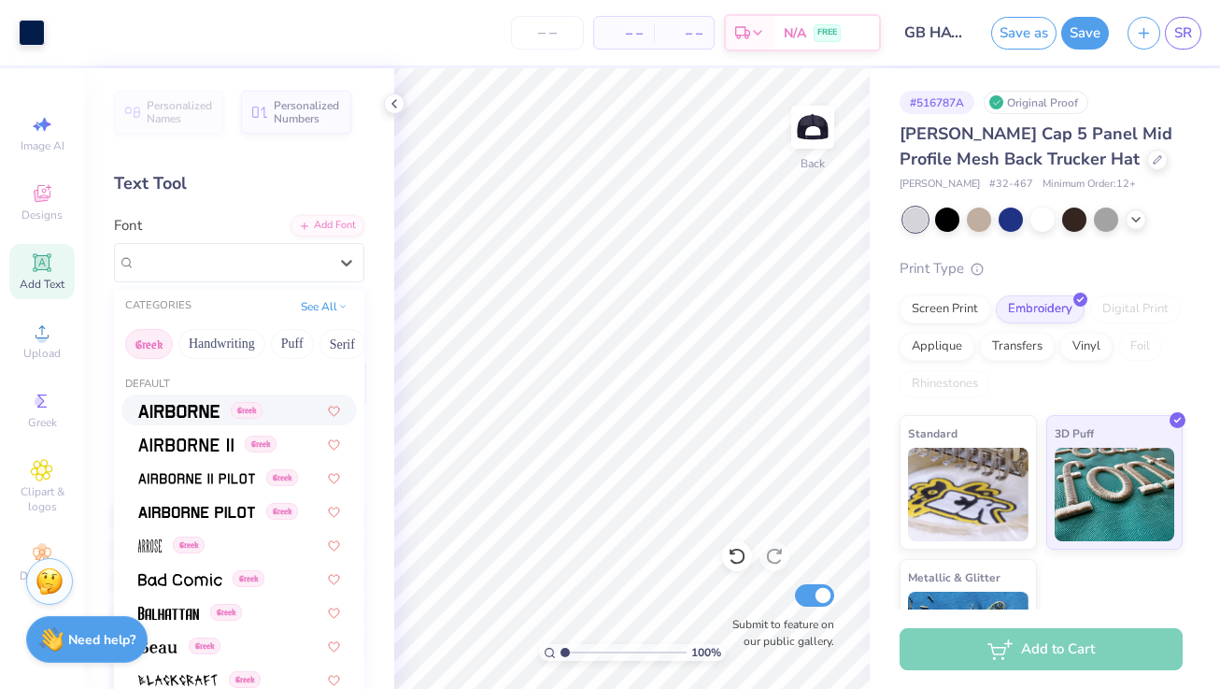
click at [179, 408] on img at bounding box center [178, 411] width 81 height 13
click at [363, 269] on div "Airborne Greek" at bounding box center [239, 262] width 250 height 39
click at [201, 447] on img at bounding box center [185, 444] width 95 height 13
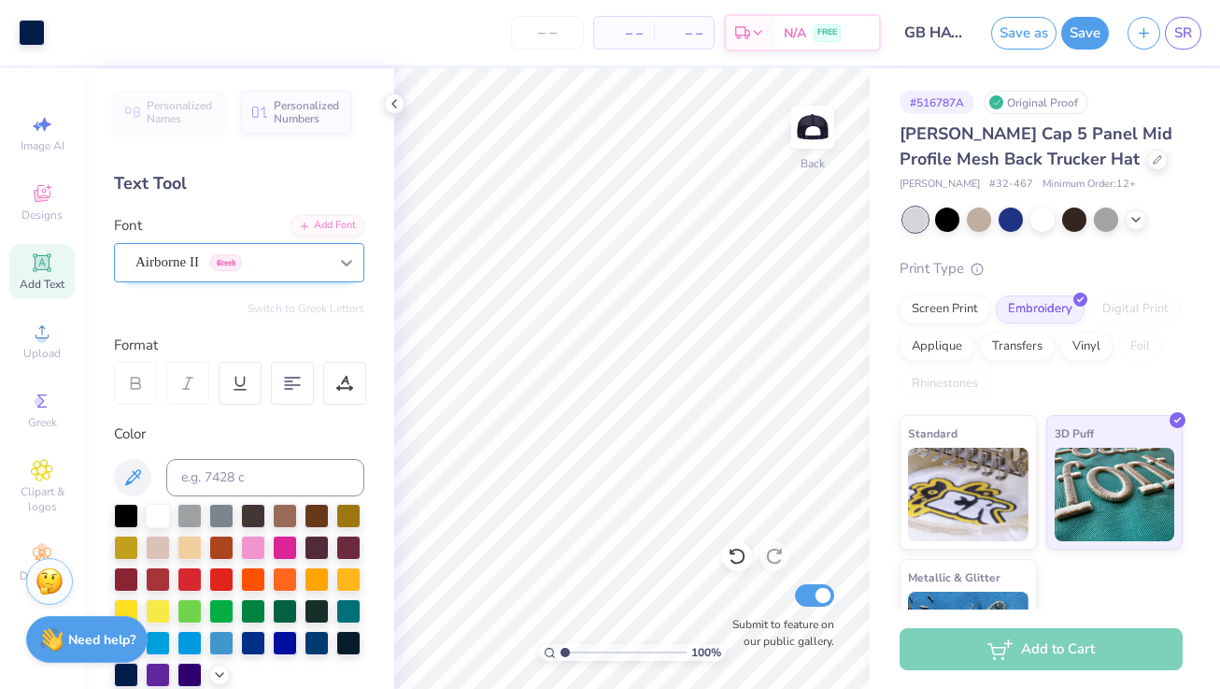
click at [349, 257] on icon at bounding box center [346, 262] width 19 height 19
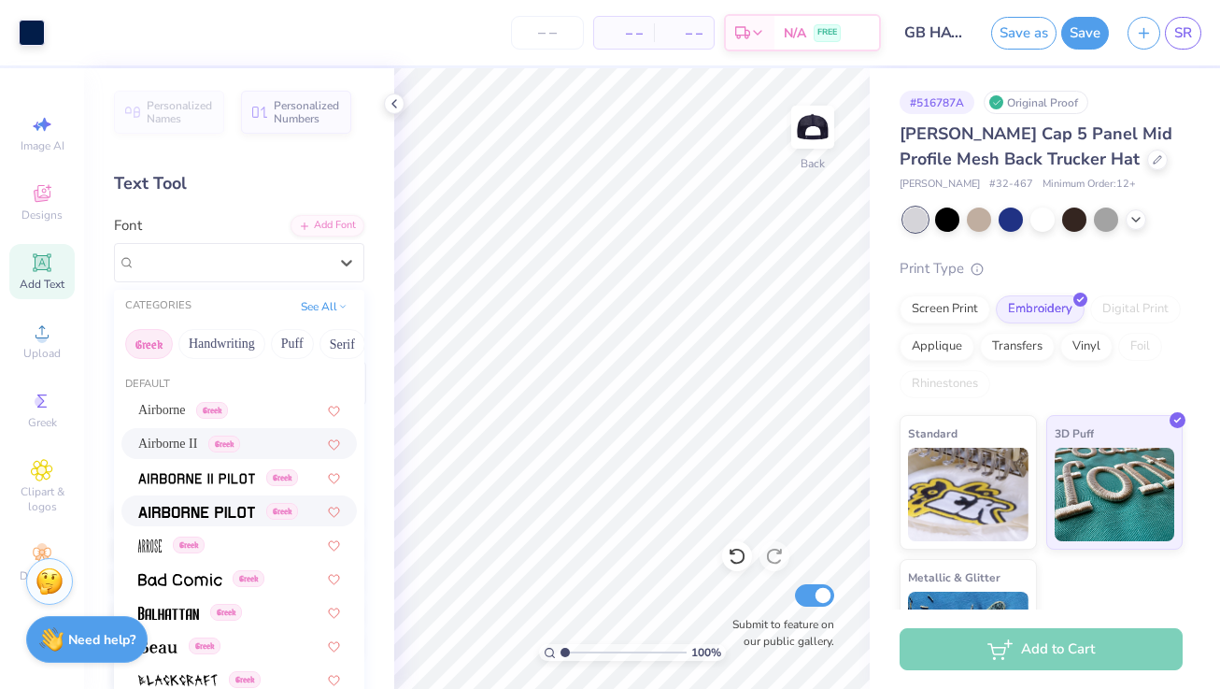
click at [205, 519] on span at bounding box center [196, 511] width 117 height 20
click at [351, 256] on icon at bounding box center [346, 262] width 19 height 19
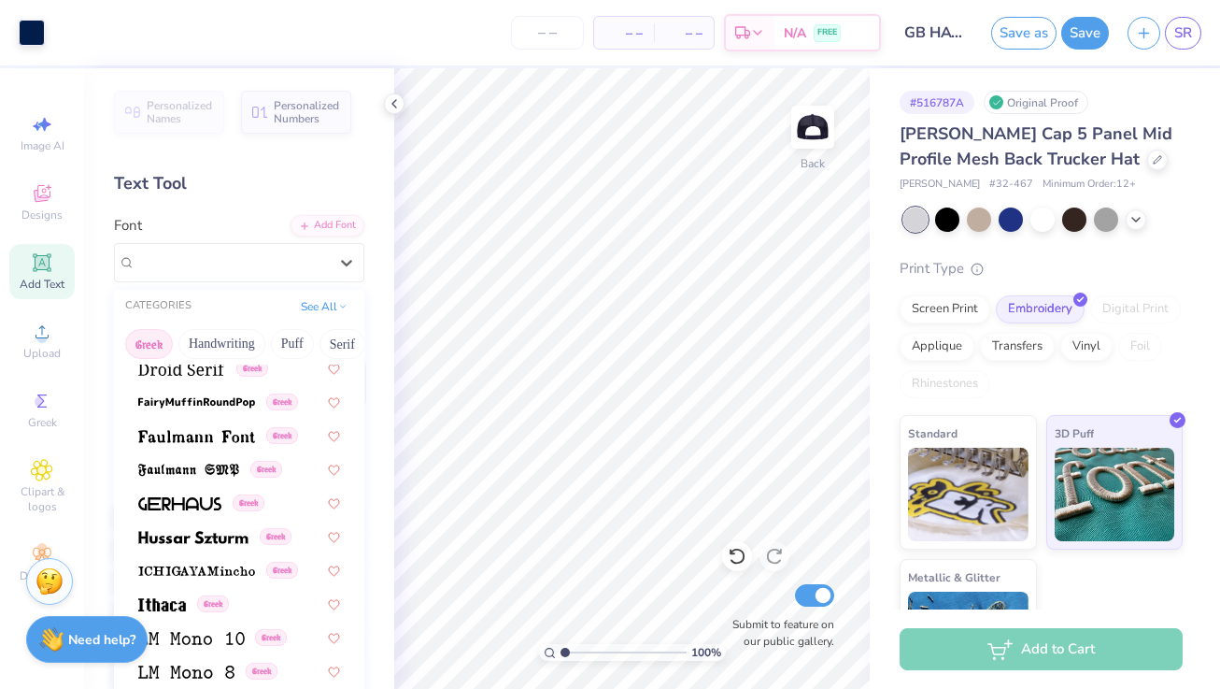
scroll to position [581, 0]
click at [206, 528] on span at bounding box center [193, 535] width 110 height 20
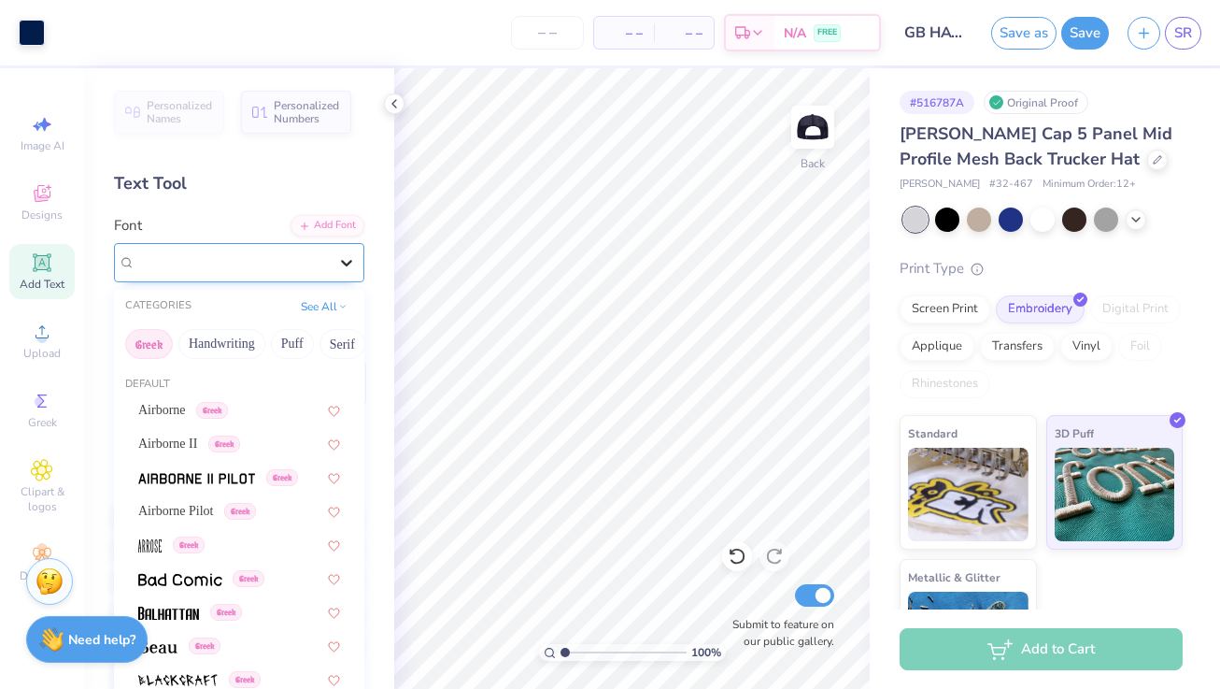
click at [355, 271] on div at bounding box center [347, 263] width 34 height 34
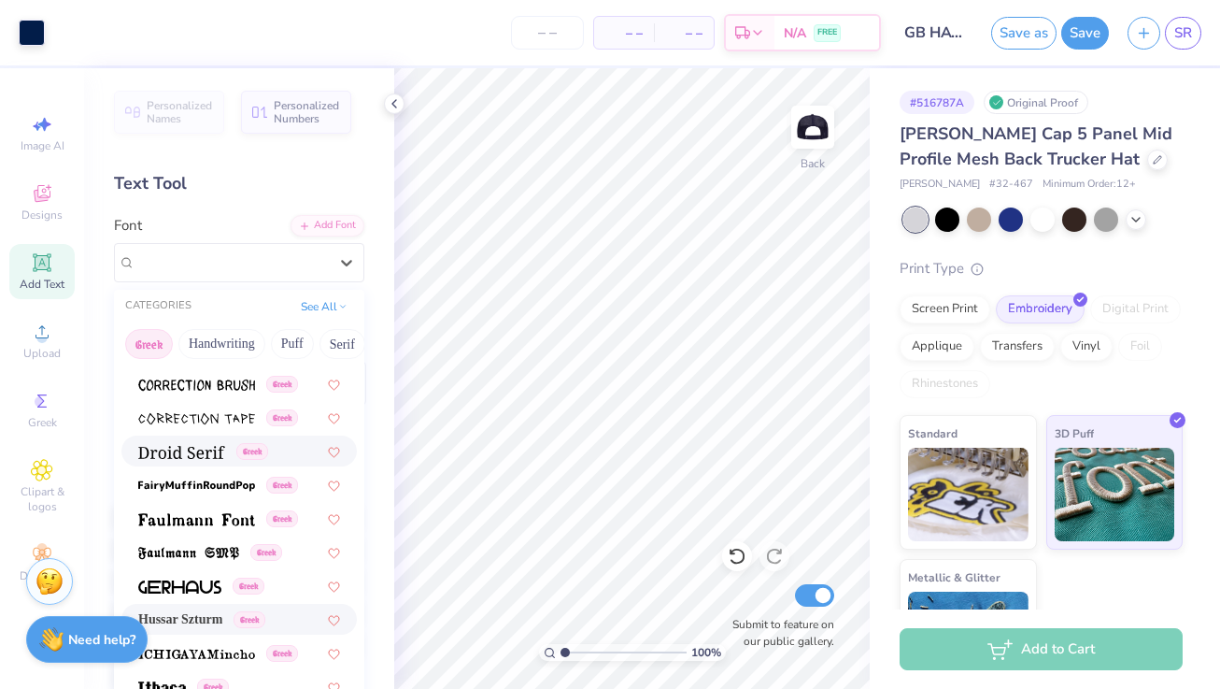
scroll to position [515, 0]
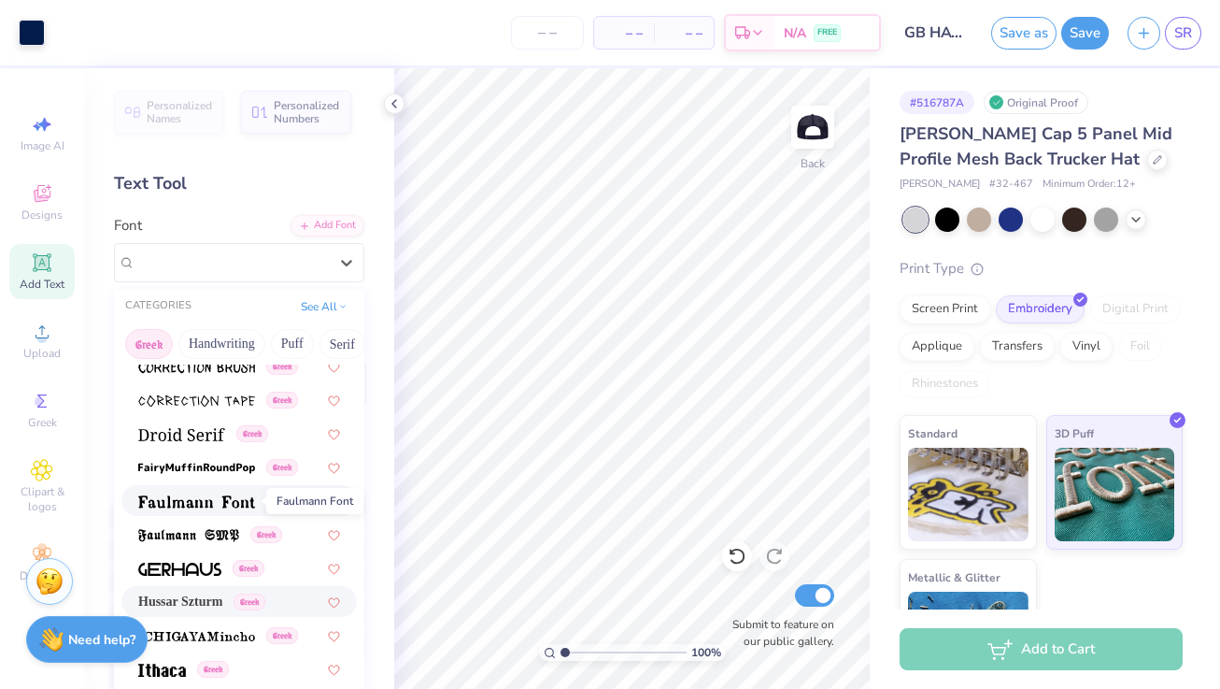
click at [198, 493] on span at bounding box center [196, 501] width 117 height 20
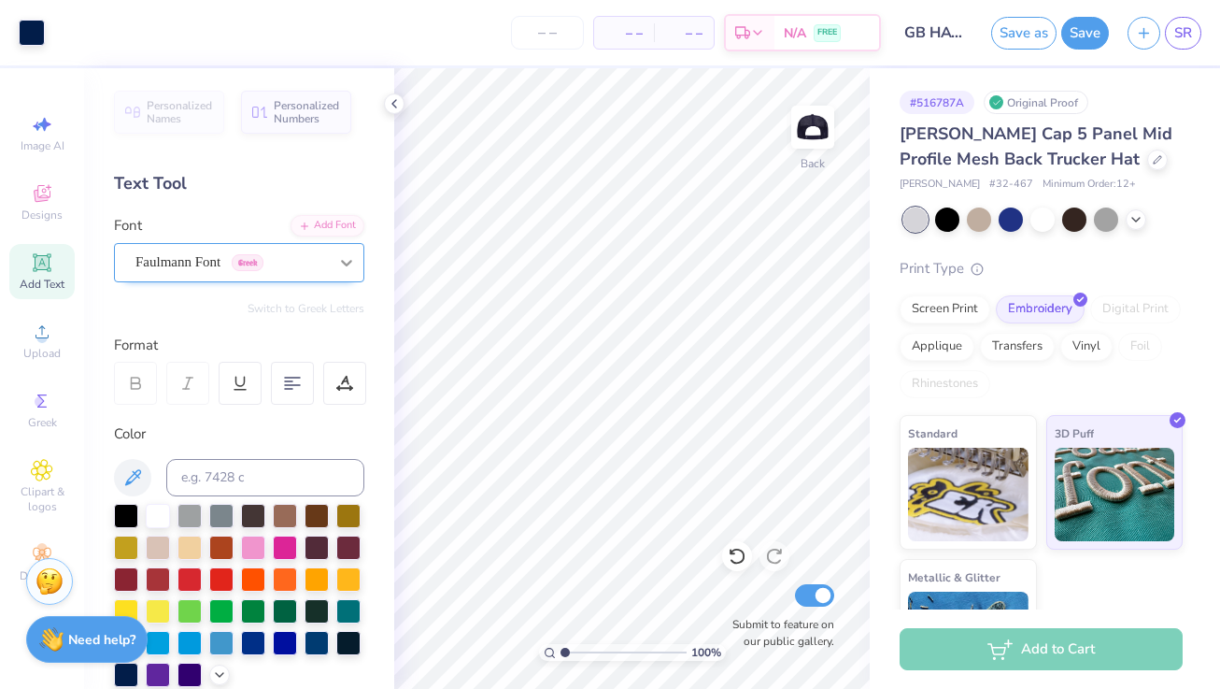
click at [355, 267] on div at bounding box center [347, 263] width 34 height 34
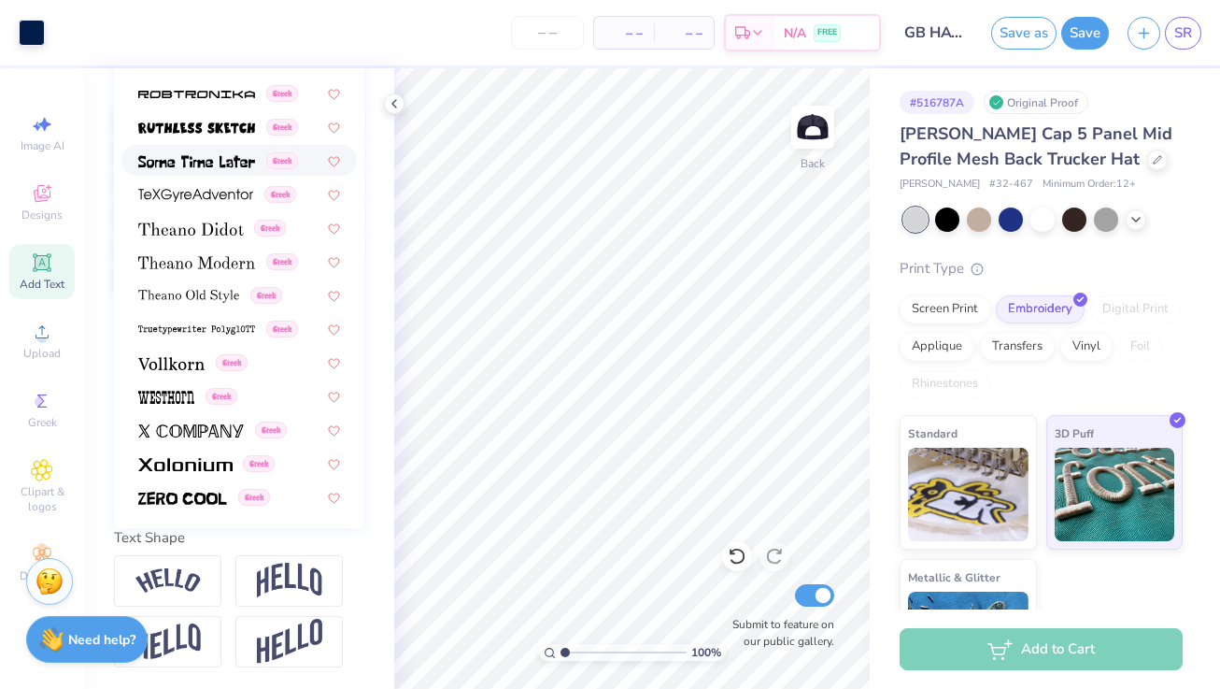
scroll to position [395, 0]
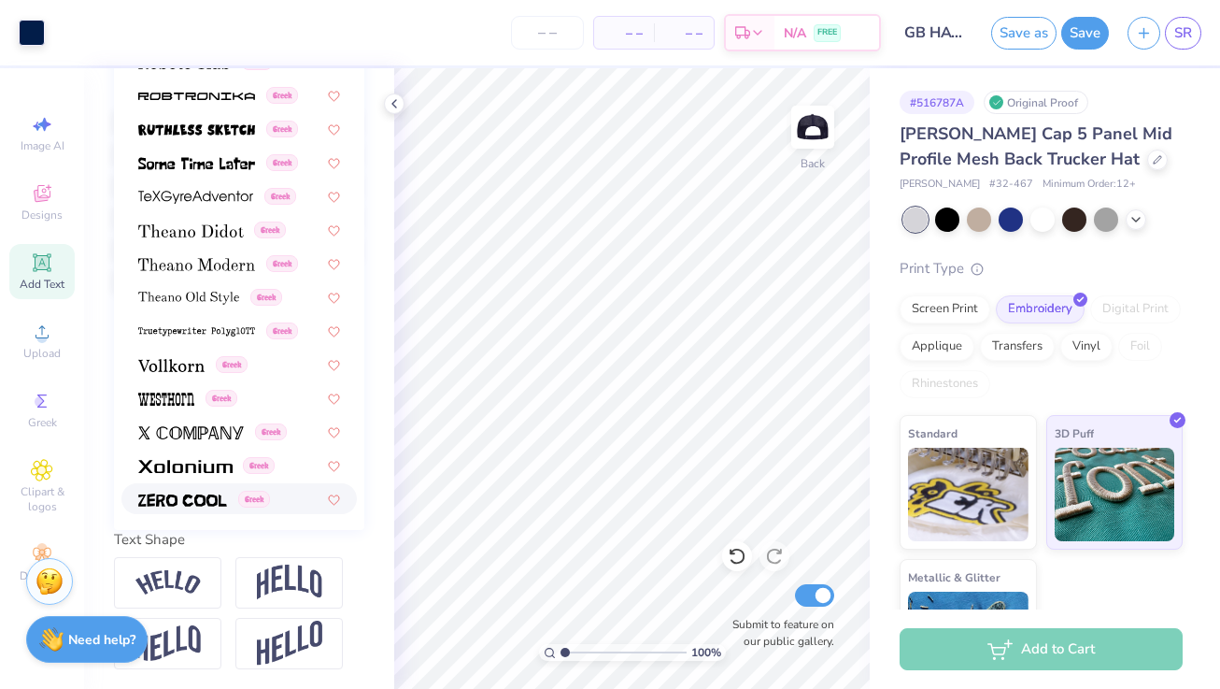
click at [188, 500] on img at bounding box center [182, 499] width 89 height 13
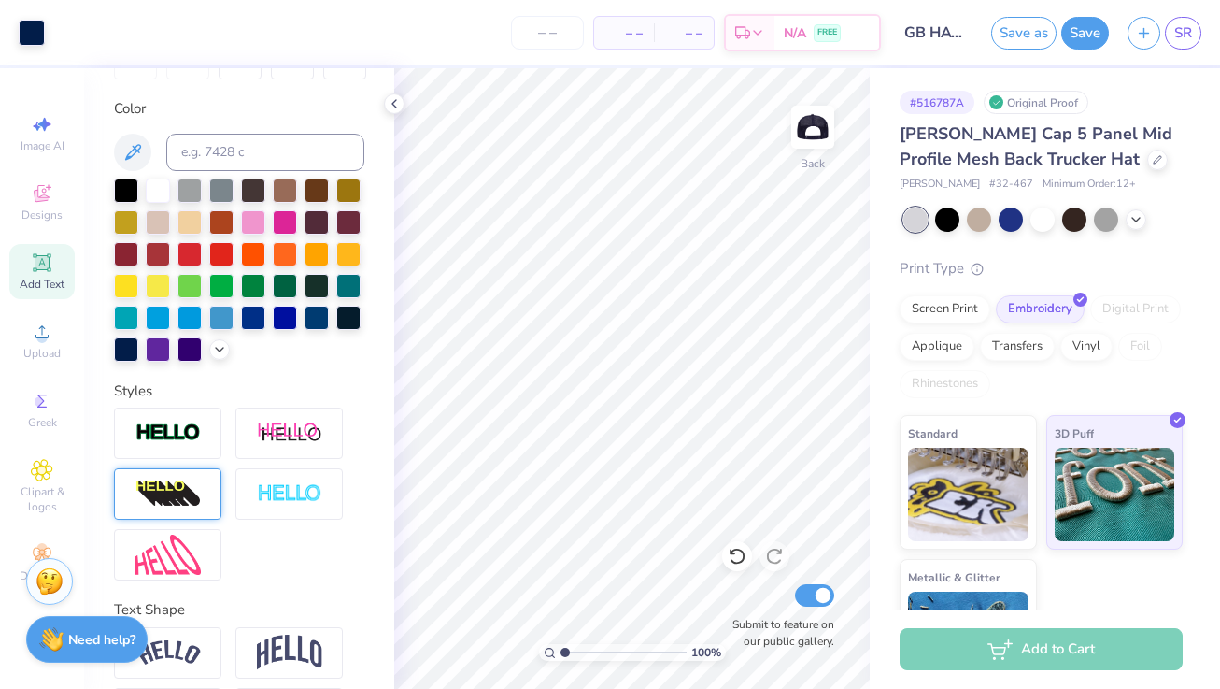
scroll to position [397, 0]
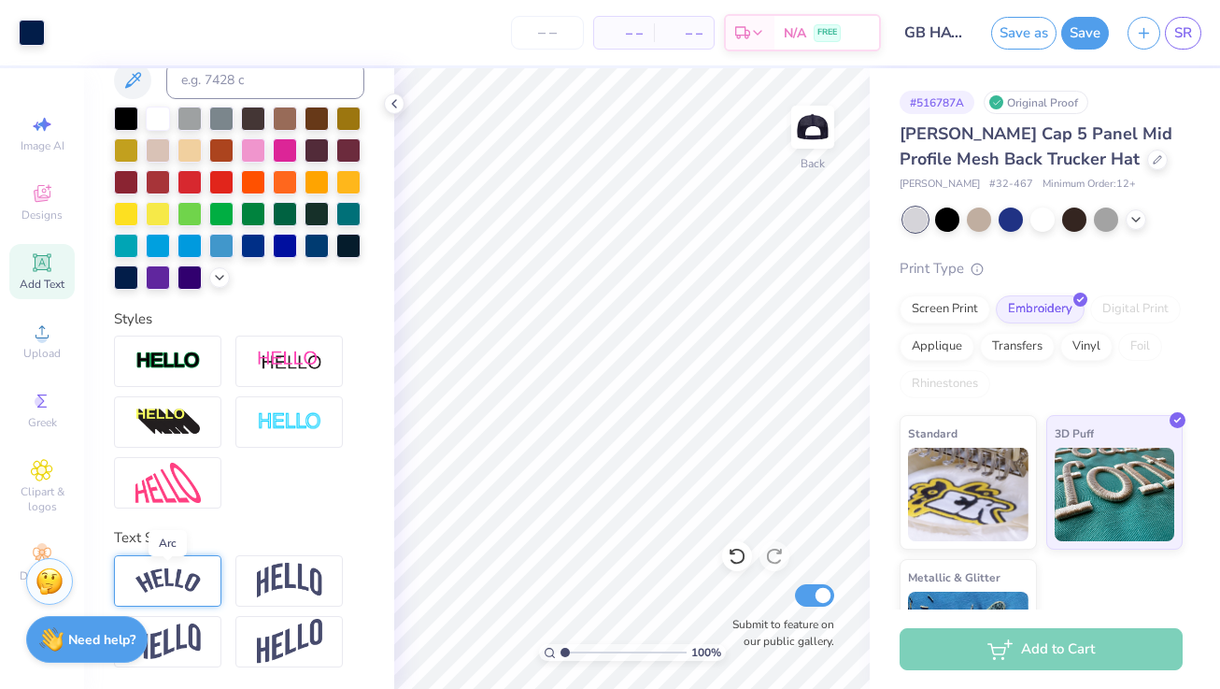
click at [164, 586] on img at bounding box center [167, 580] width 65 height 25
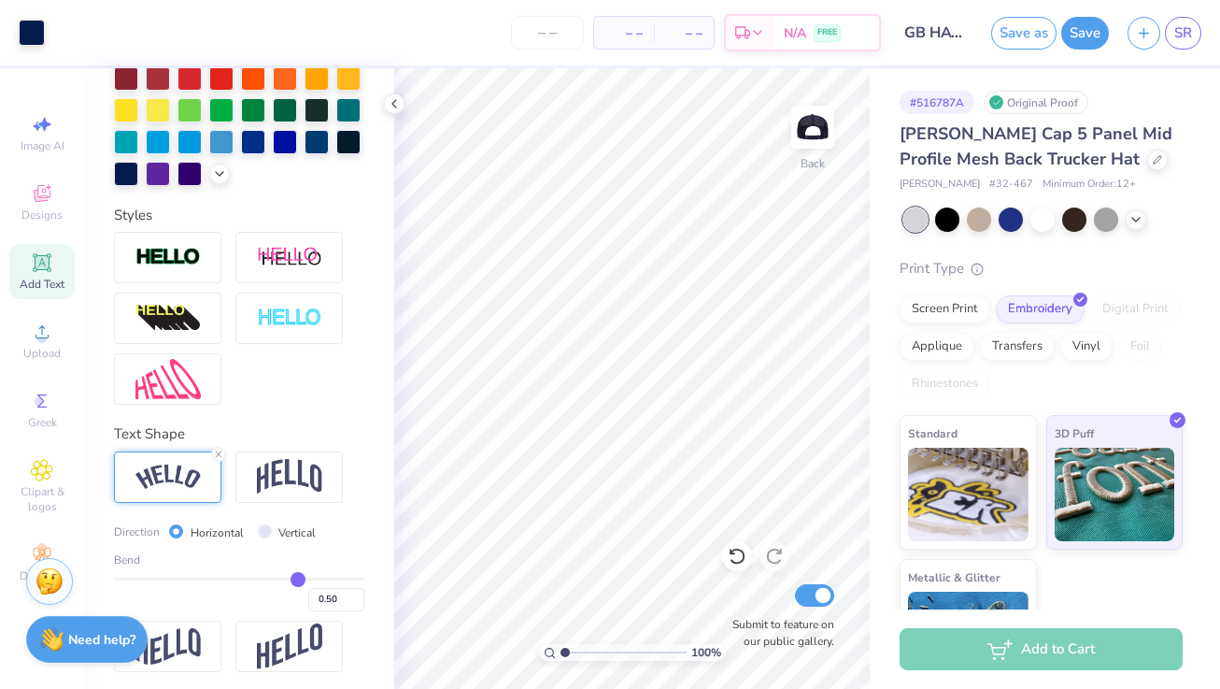
scroll to position [506, 0]
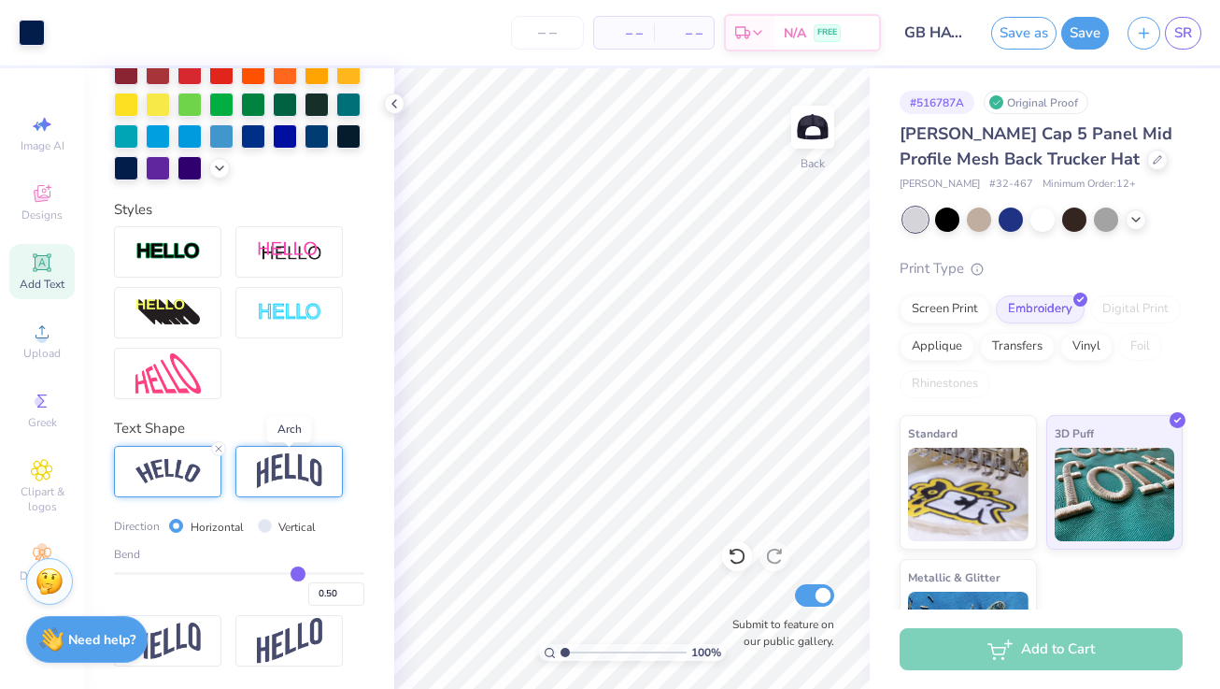
click at [304, 477] on img at bounding box center [289, 471] width 65 height 36
click at [182, 467] on img at bounding box center [167, 471] width 65 height 25
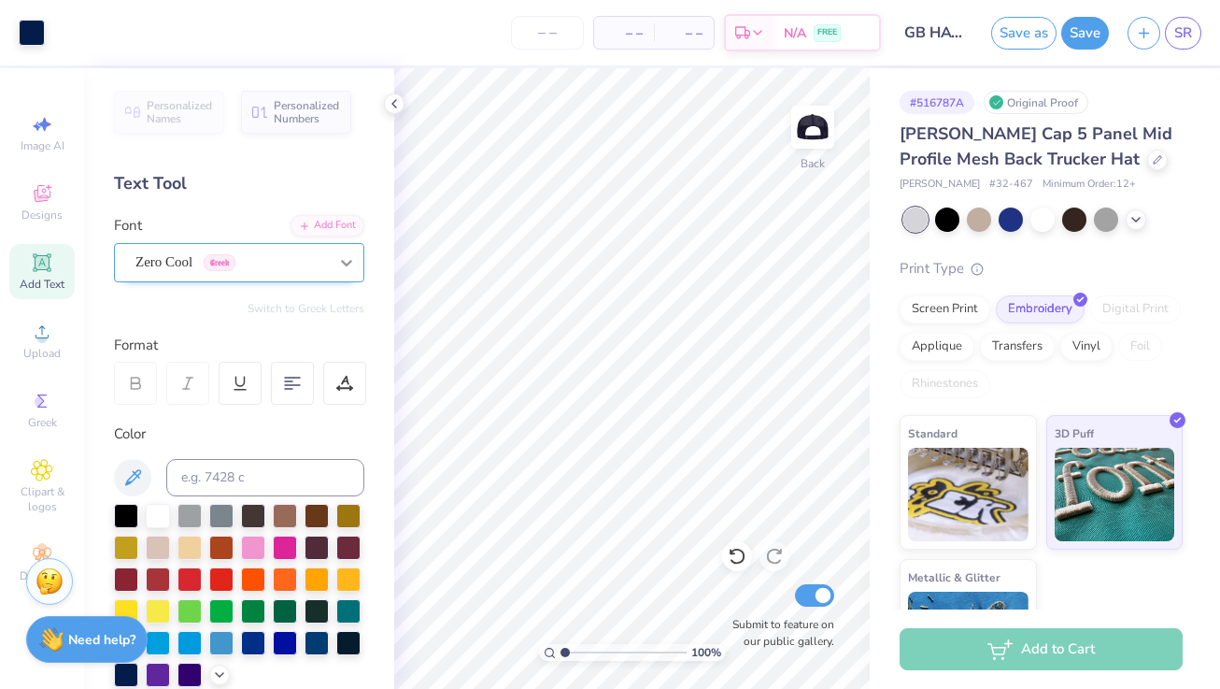
click at [339, 261] on icon at bounding box center [346, 262] width 19 height 19
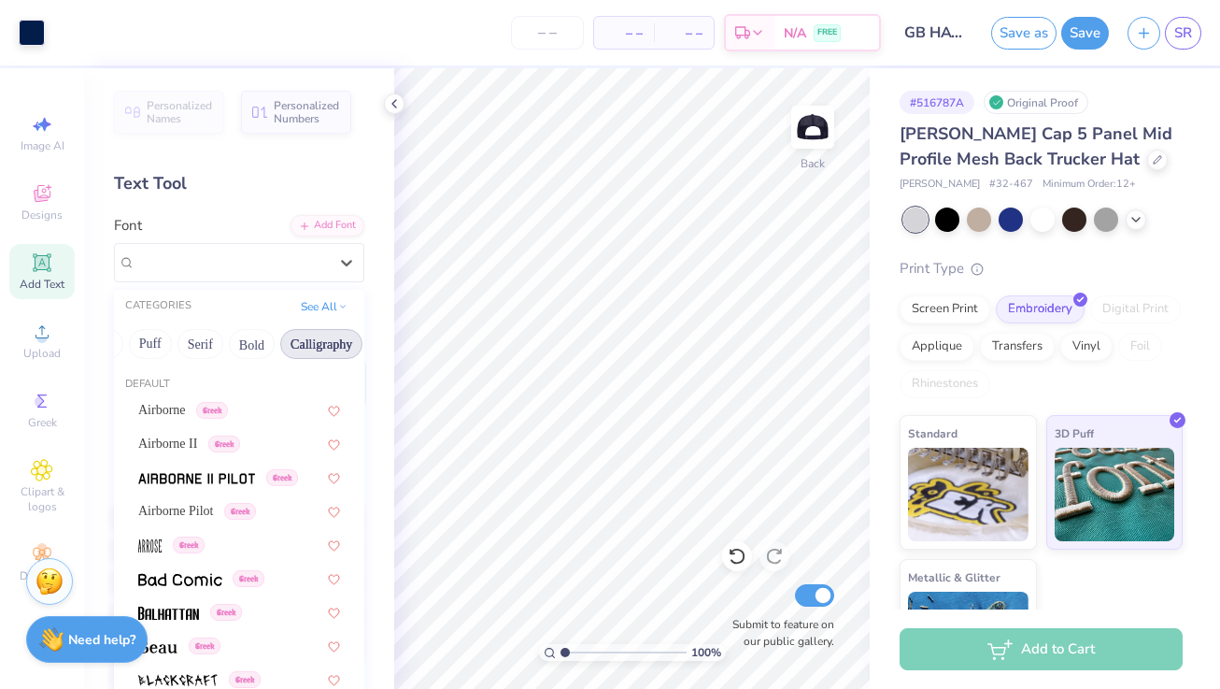
scroll to position [0, 141]
click at [276, 349] on button "Bold" at bounding box center [253, 344] width 46 height 30
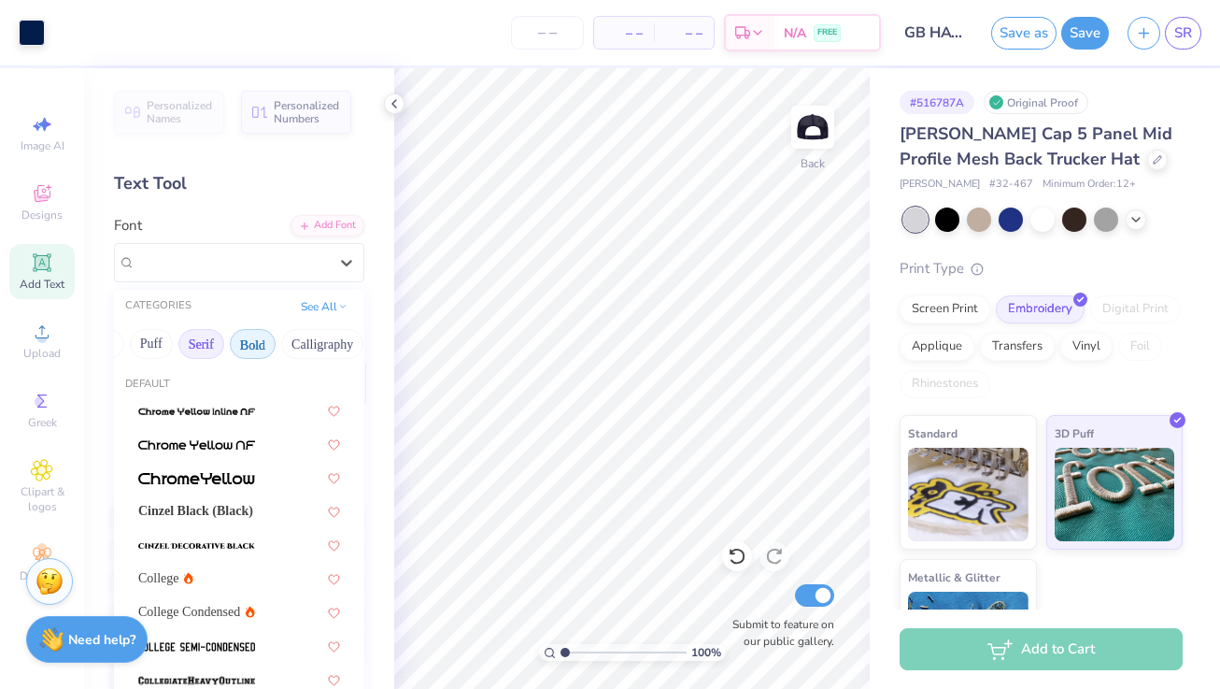
click at [211, 349] on button "Serif" at bounding box center [201, 344] width 46 height 30
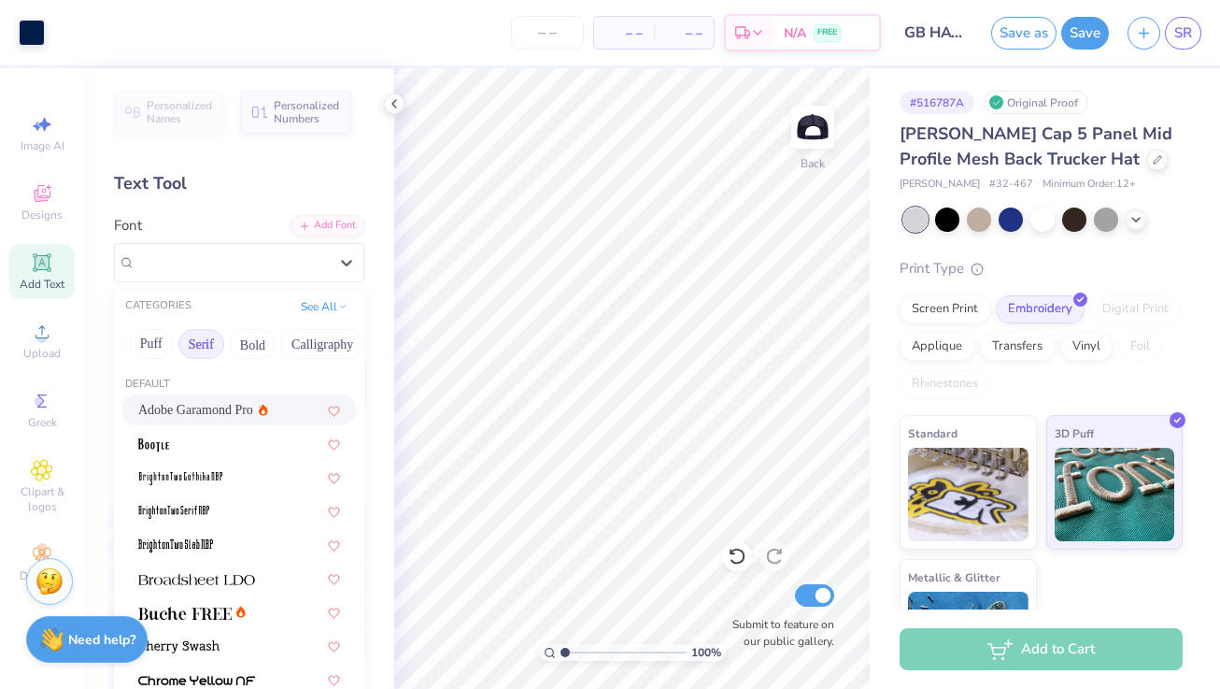
click at [197, 406] on span "Adobe Garamond Pro" at bounding box center [195, 410] width 115 height 20
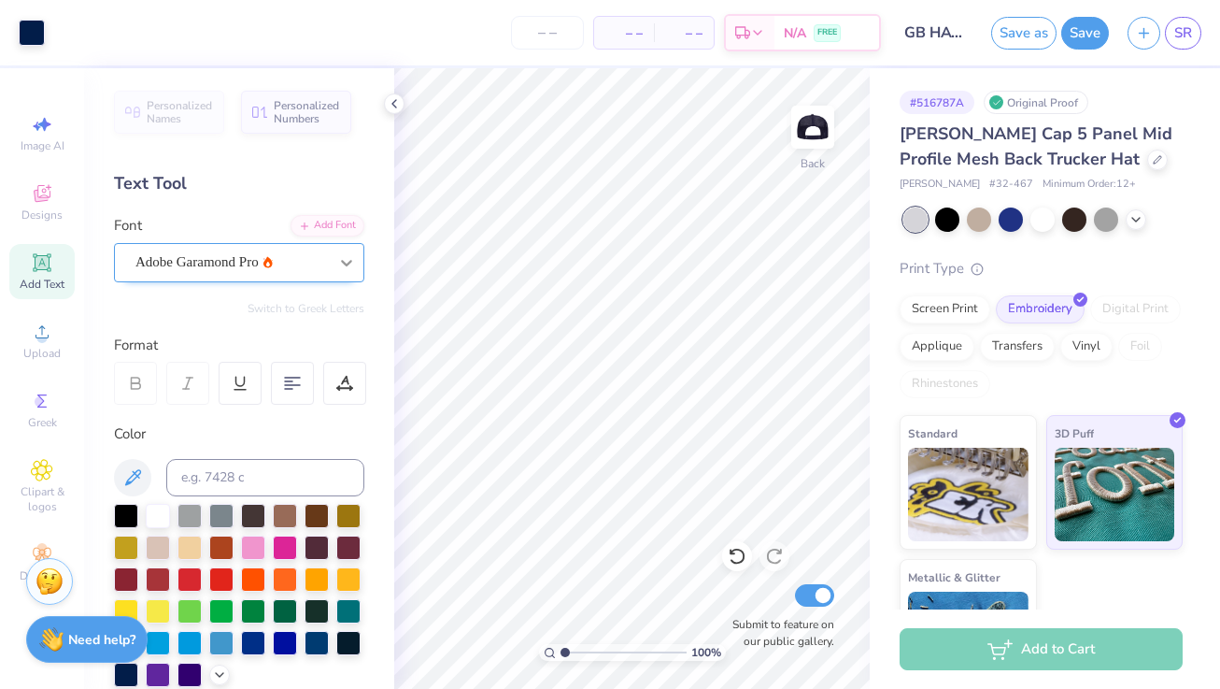
click at [332, 270] on div at bounding box center [347, 263] width 34 height 34
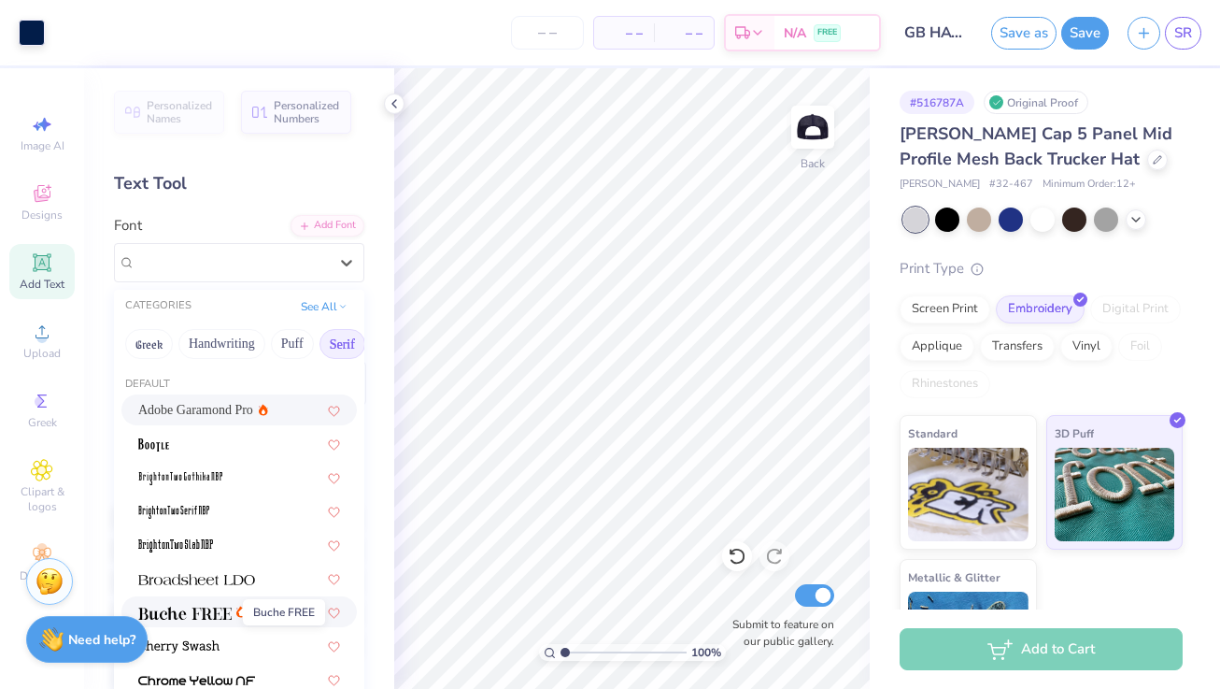
click at [177, 617] on img at bounding box center [184, 612] width 93 height 13
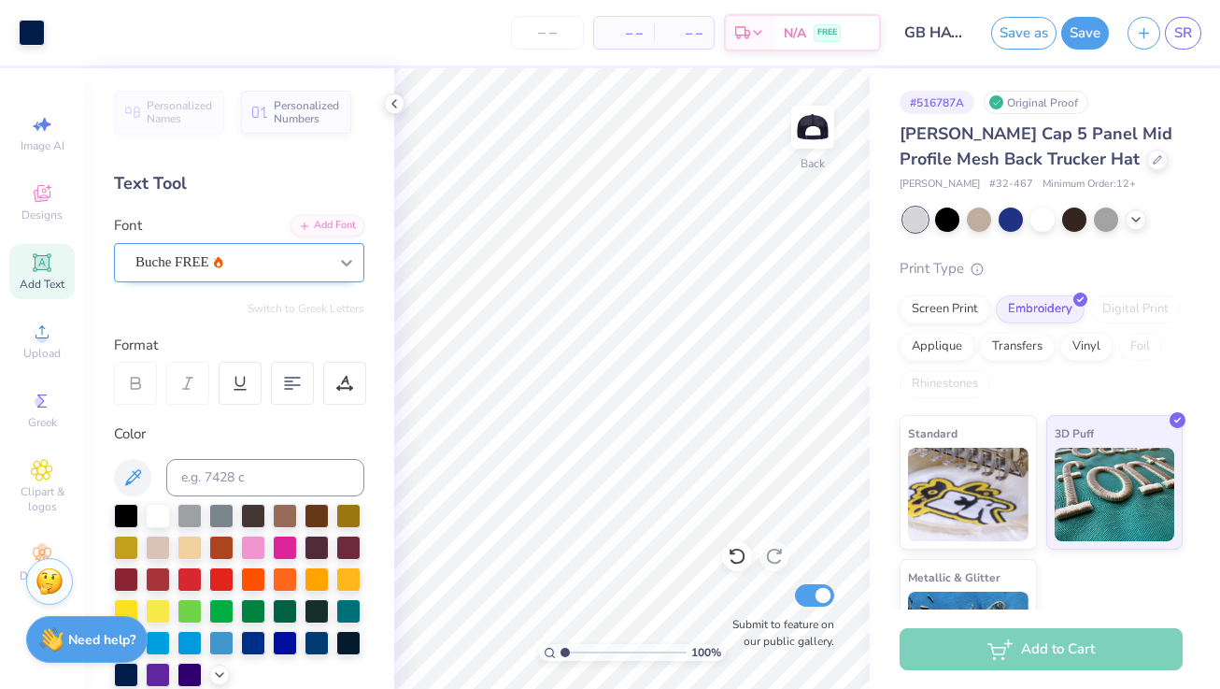
click at [349, 260] on icon at bounding box center [346, 263] width 11 height 7
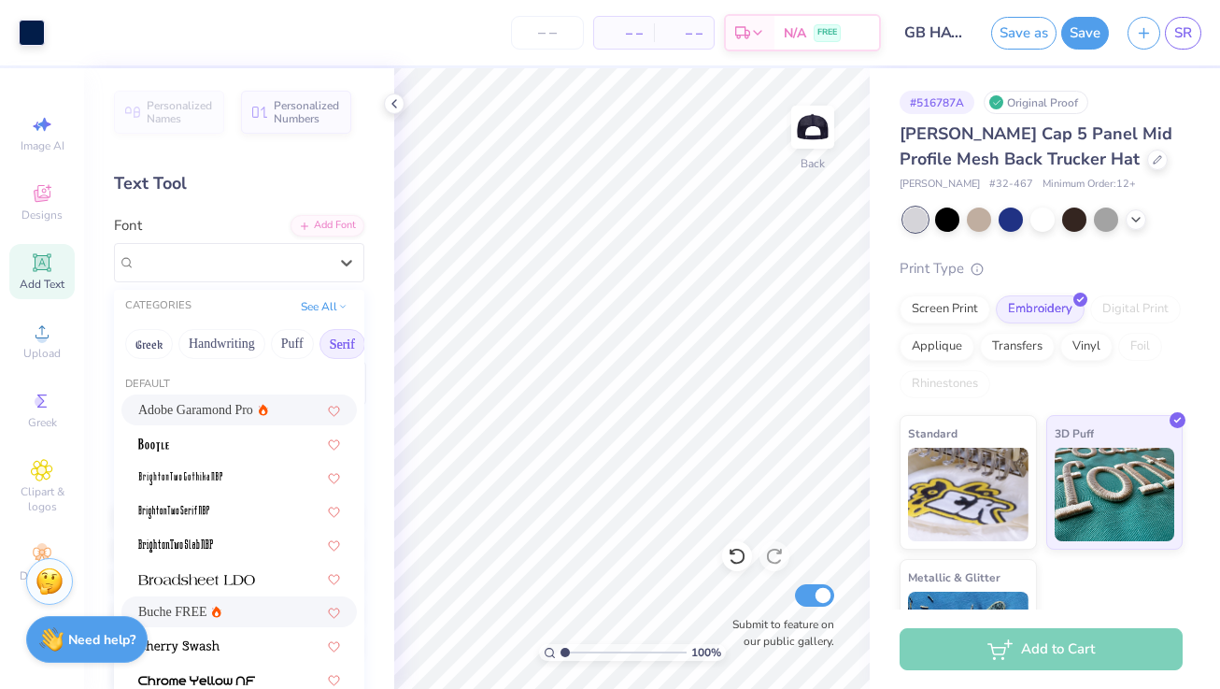
click at [177, 414] on span "Adobe Garamond Pro" at bounding box center [195, 410] width 115 height 20
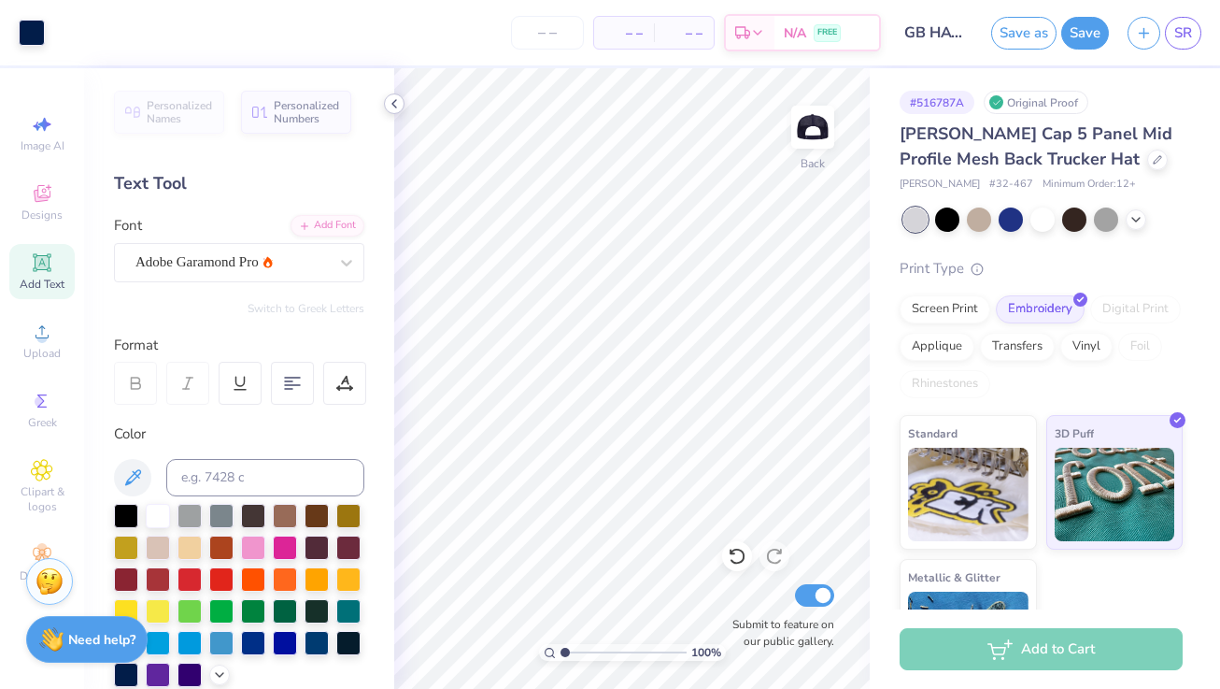
click at [398, 104] on icon at bounding box center [394, 103] width 15 height 15
click at [400, 103] on icon at bounding box center [394, 103] width 15 height 15
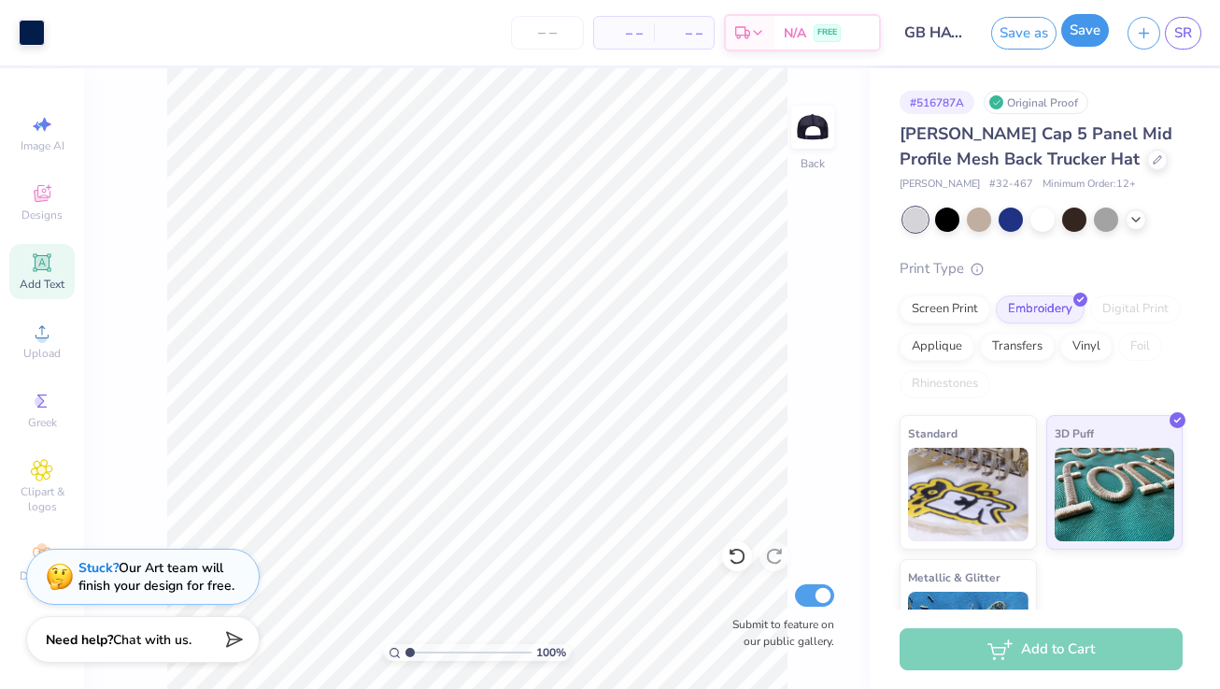
click at [1081, 33] on button "Save" at bounding box center [1085, 30] width 48 height 33
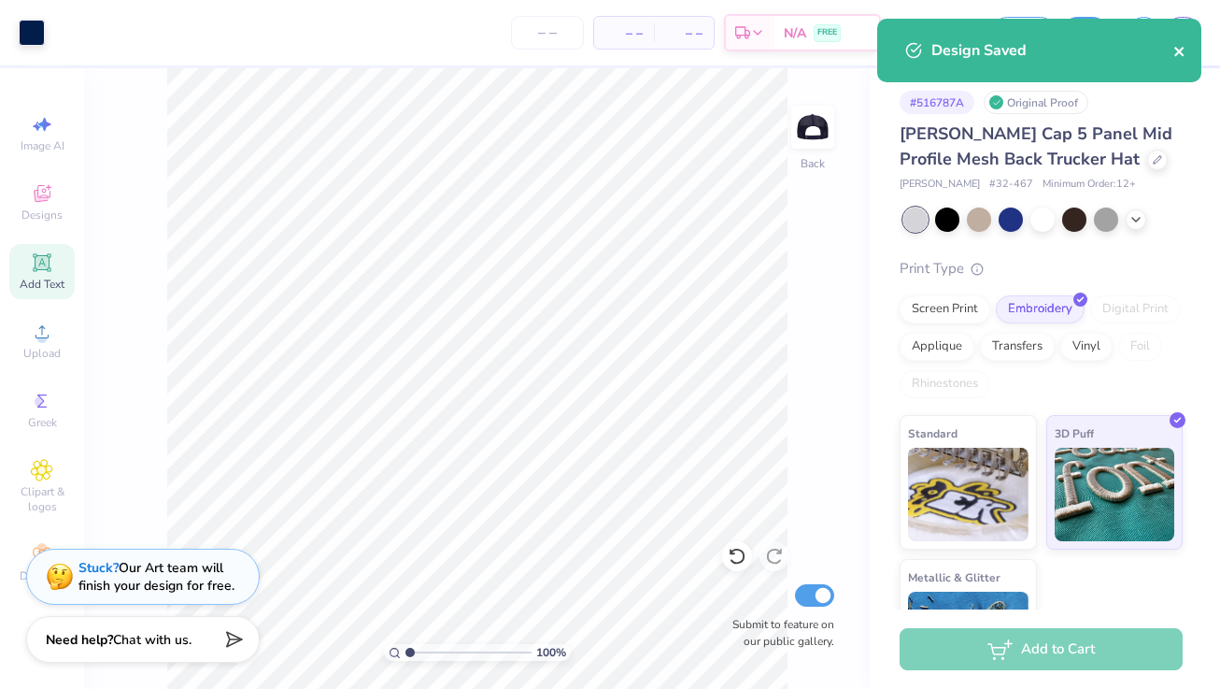
click at [1174, 52] on icon "close" at bounding box center [1180, 51] width 13 height 15
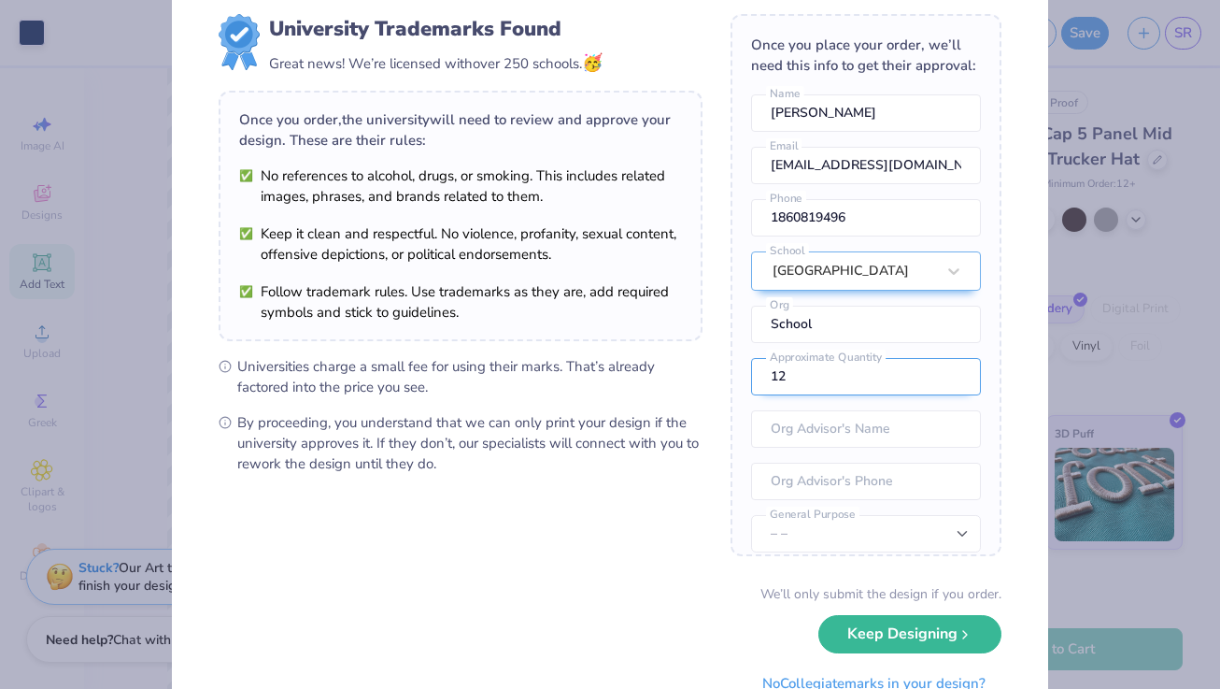
scroll to position [0, 0]
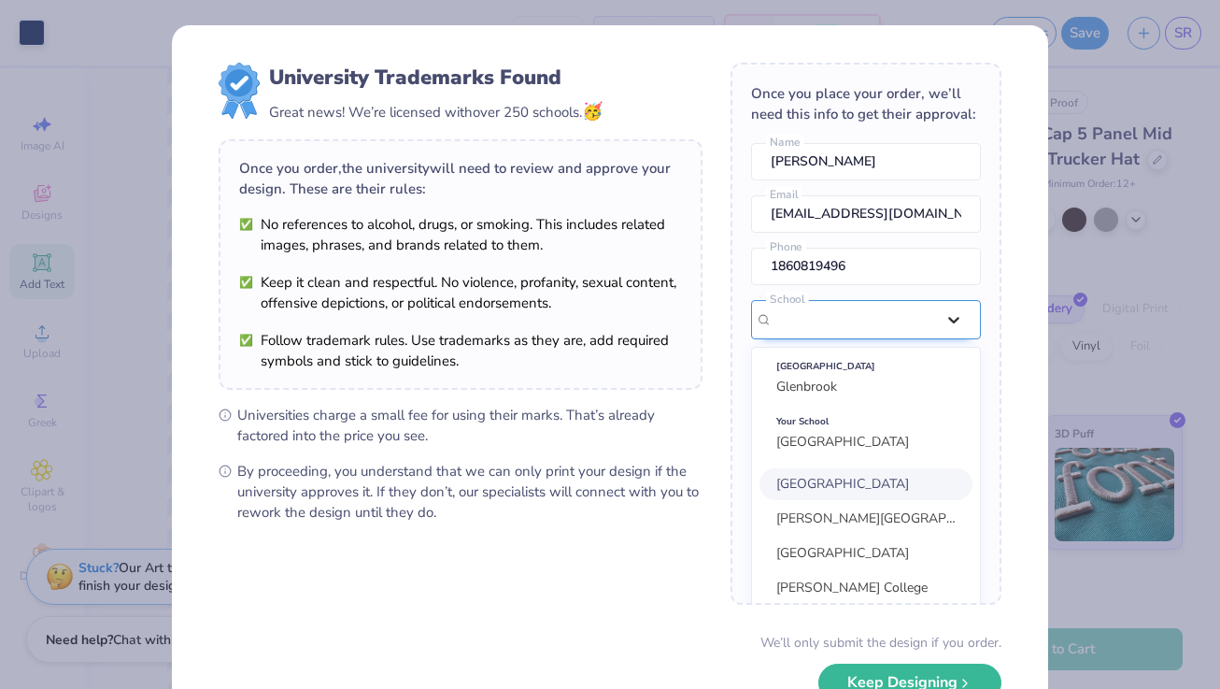
click at [943, 317] on div "option focused, 1 of 30. 30 results available. Use Up and Down to choose option…" at bounding box center [866, 521] width 230 height 442
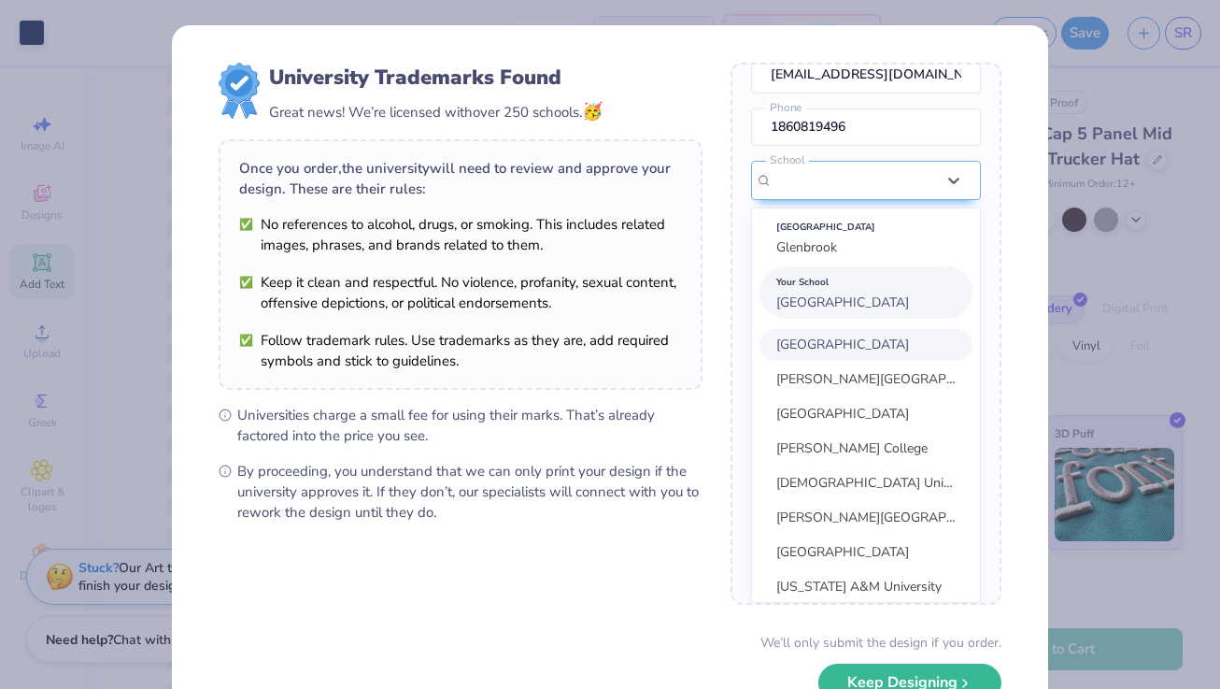
click at [918, 297] on div "Your School [GEOGRAPHIC_DATA]" at bounding box center [866, 292] width 213 height 52
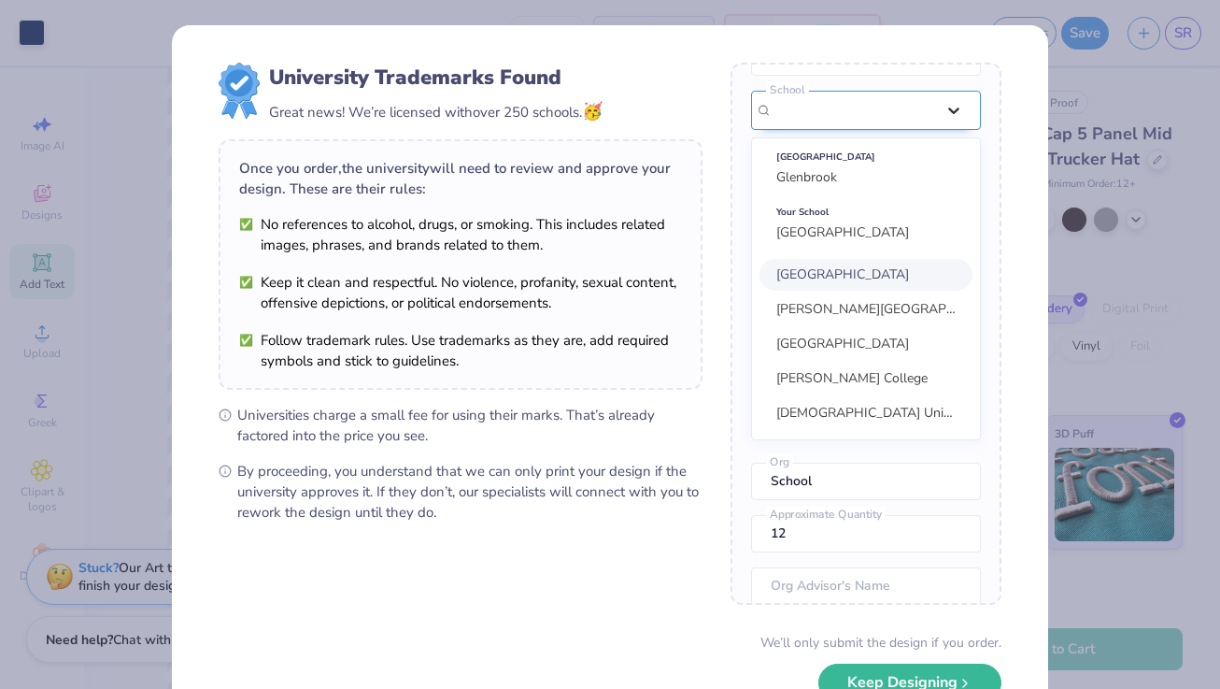
click at [946, 249] on div "option focused, 1 of 30. 30 results available. Use Up and Down to choose option…" at bounding box center [866, 265] width 230 height 349
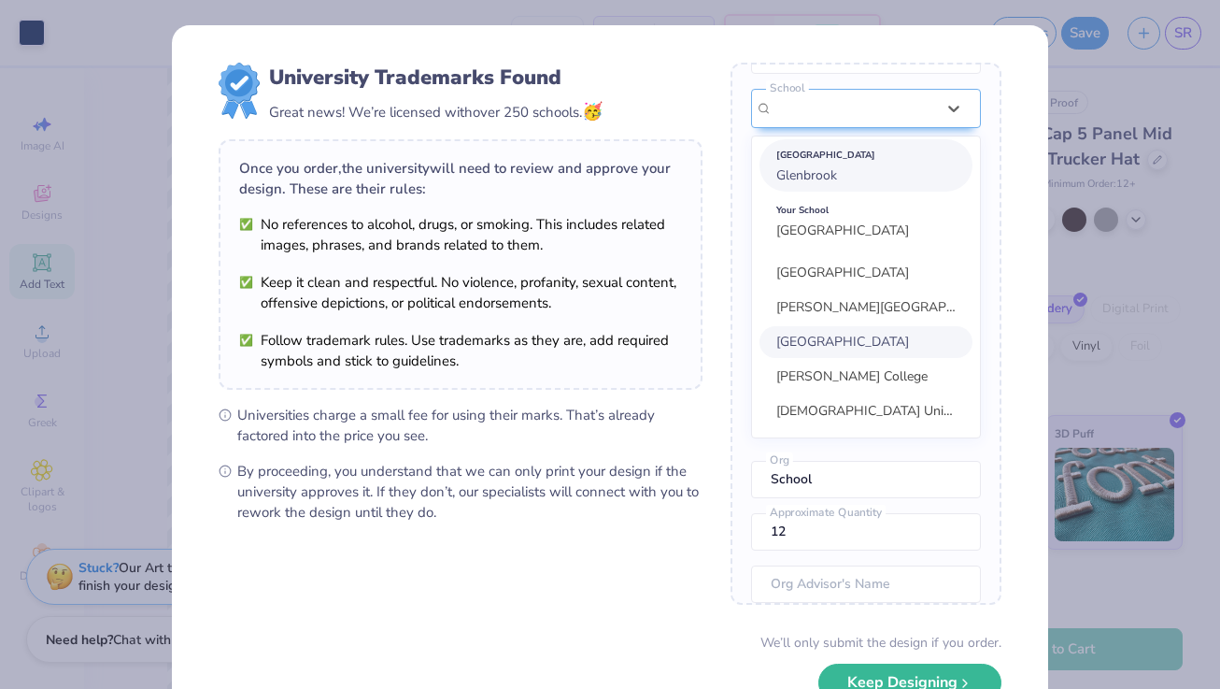
click at [914, 163] on div "[GEOGRAPHIC_DATA]" at bounding box center [865, 155] width 179 height 21
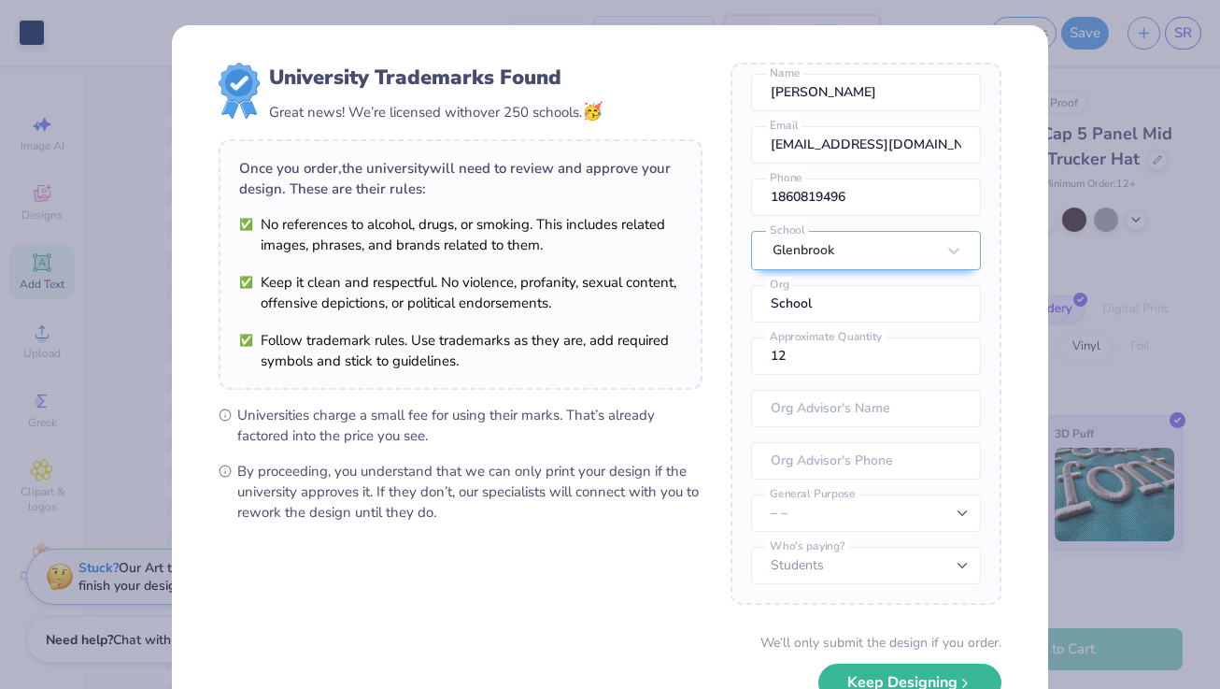
scroll to position [69, 0]
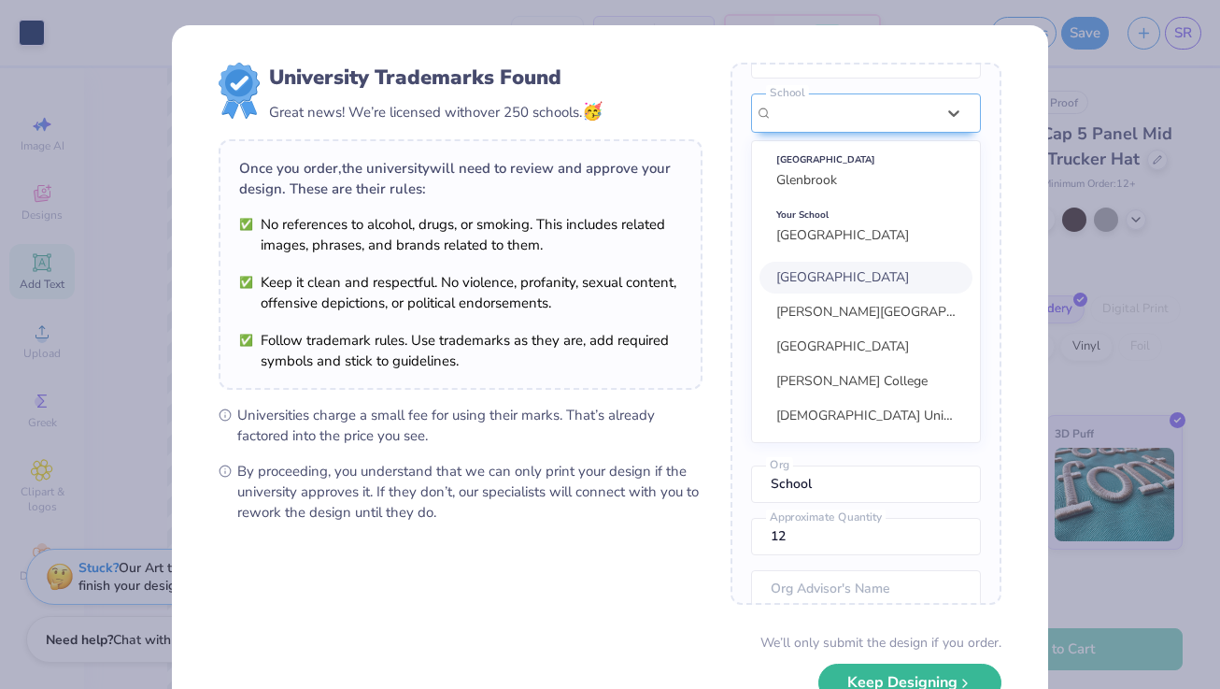
click at [940, 246] on div "Once you place your order, we’ll need this info to get their approval: [PERSON_…" at bounding box center [866, 334] width 271 height 542
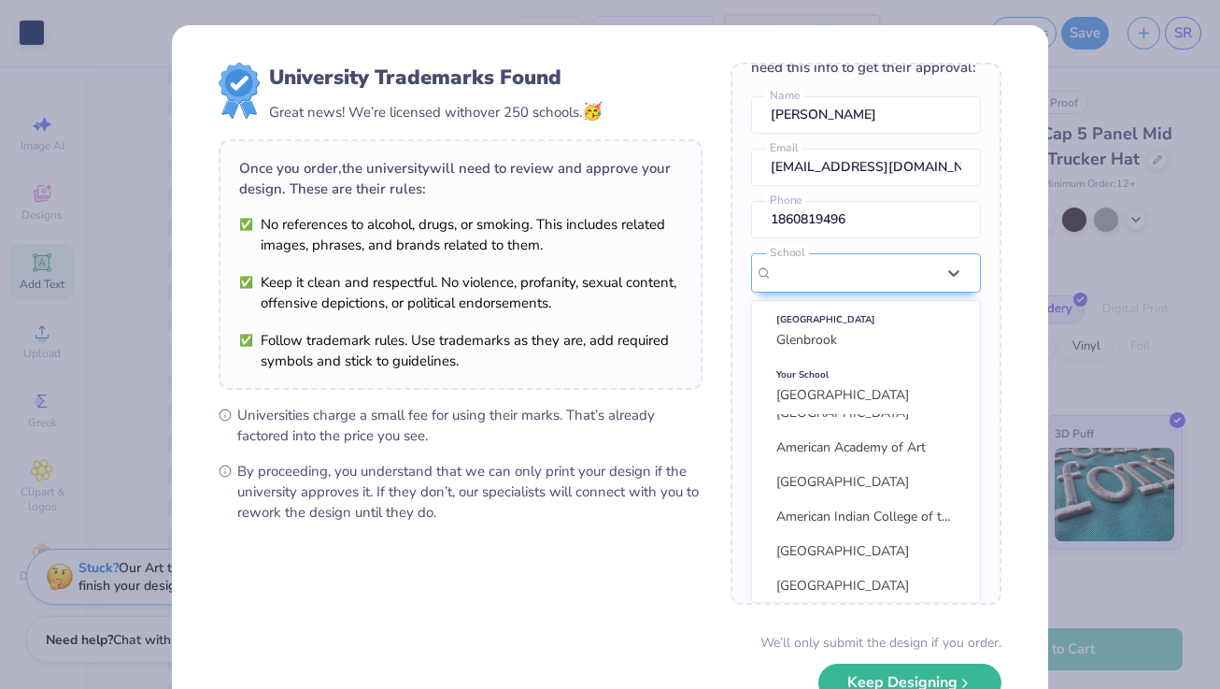
scroll to position [0, 0]
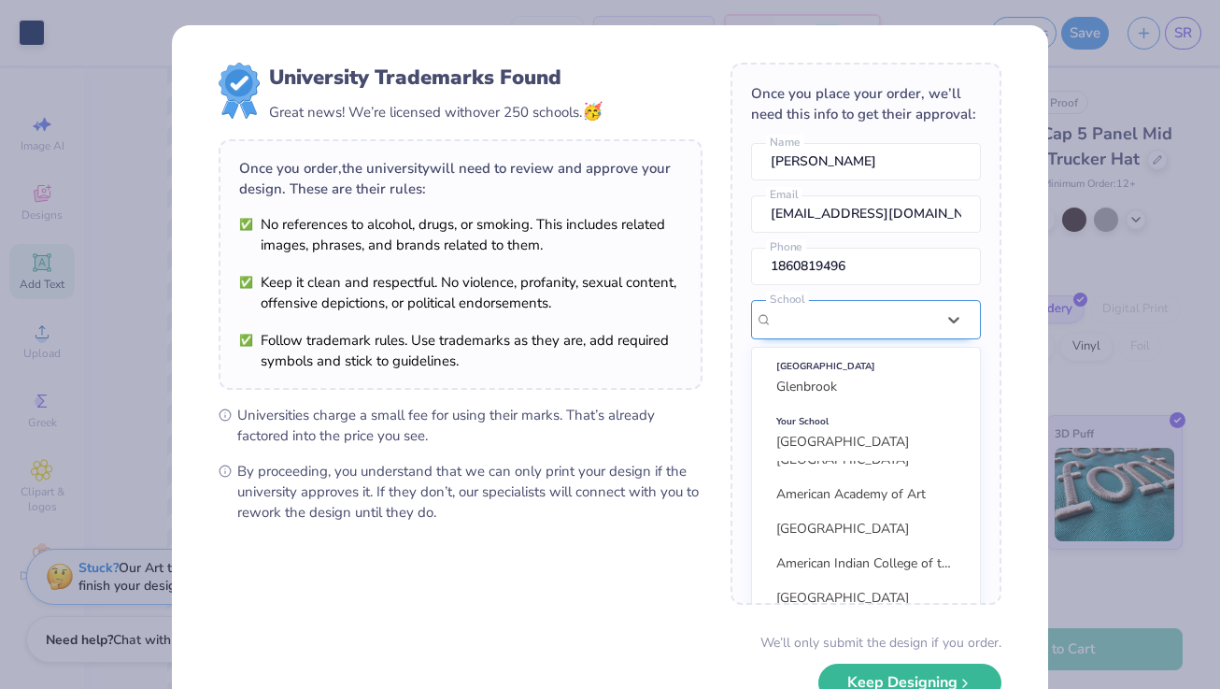
click at [900, 309] on div "Glenbrook" at bounding box center [854, 319] width 163 height 21
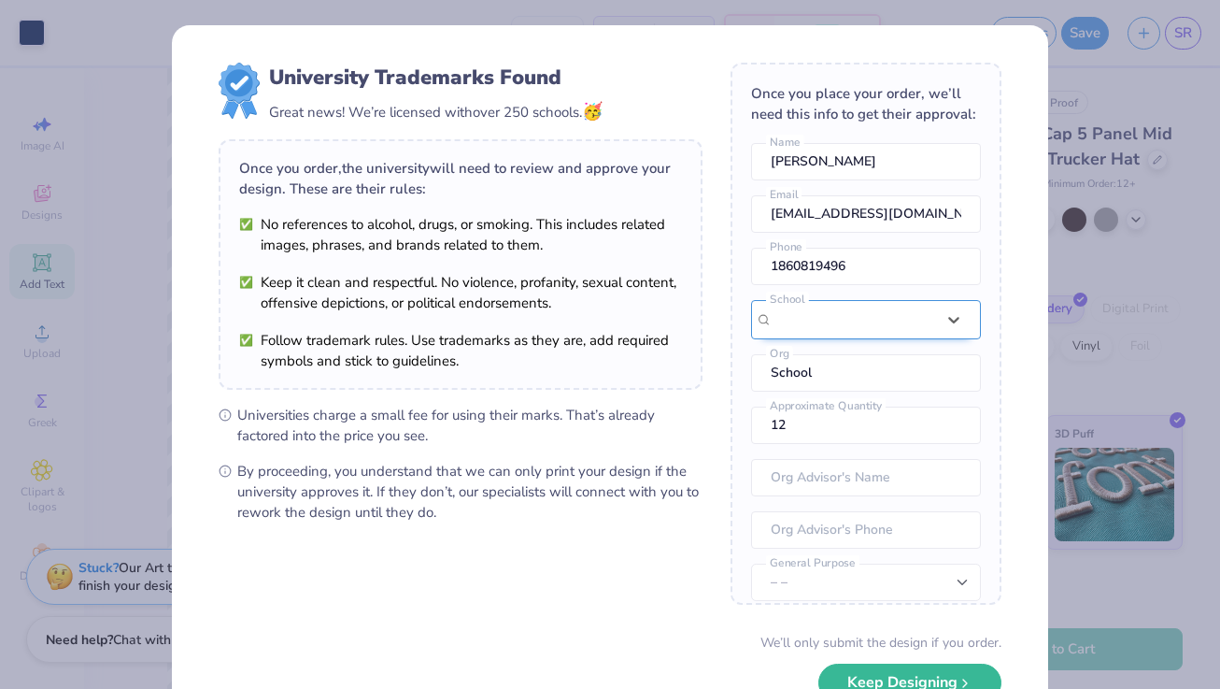
type input "k"
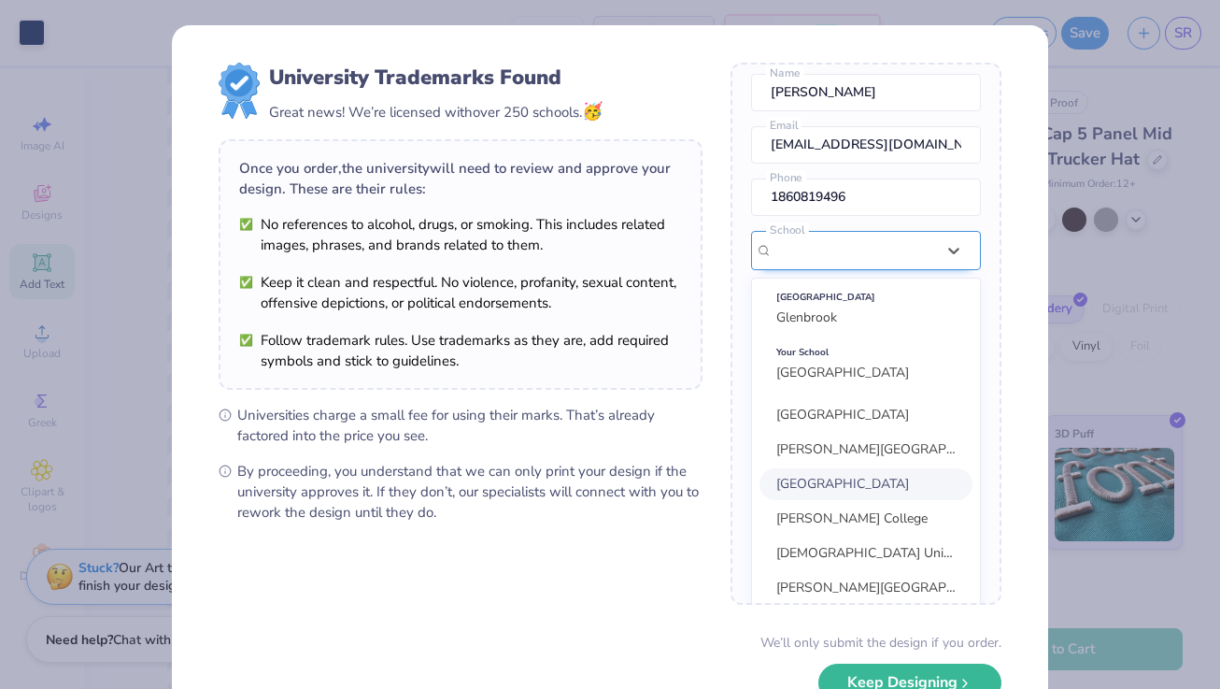
click at [622, 611] on form "University Trademarks Found Great news! We’re licensed with over 250 schools. 🥳…" at bounding box center [610, 407] width 783 height 688
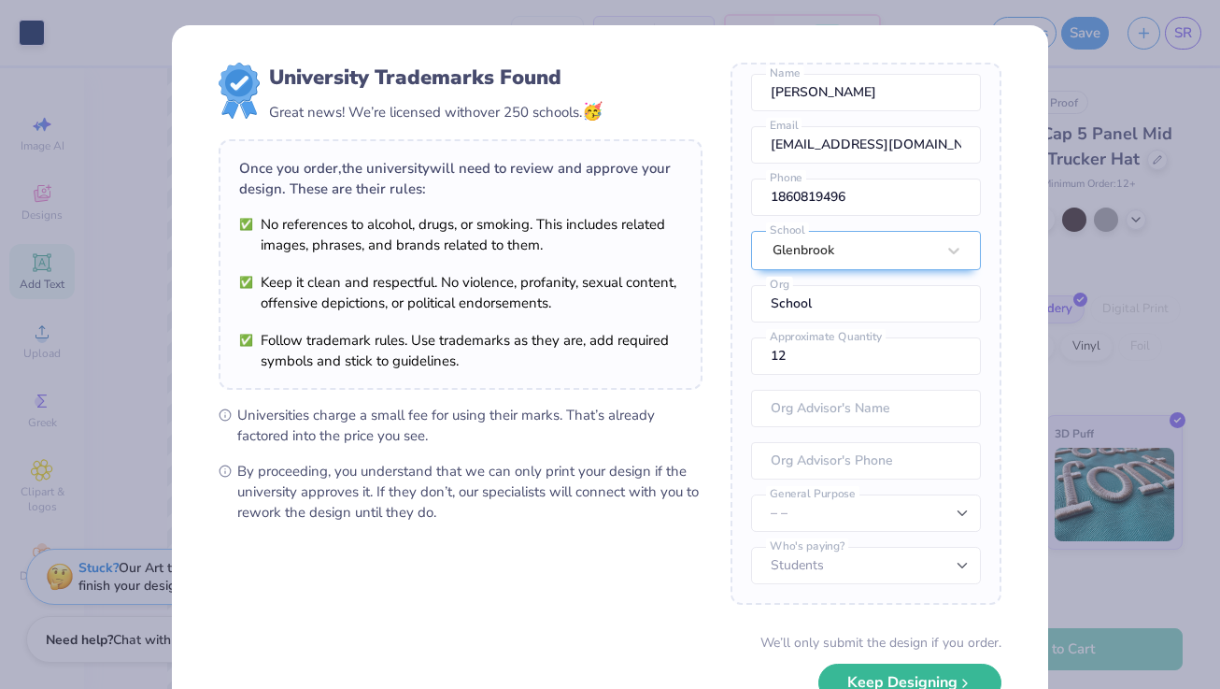
click at [946, 249] on div "Glenbrook" at bounding box center [866, 250] width 230 height 39
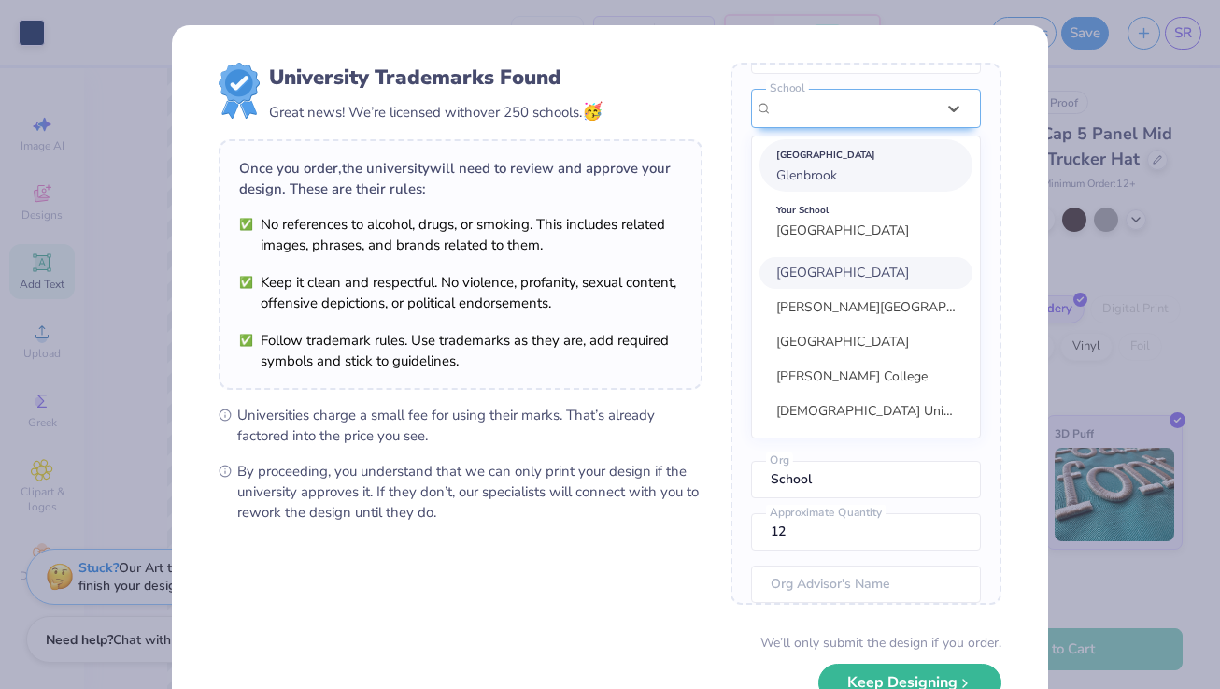
click at [892, 172] on div "[GEOGRAPHIC_DATA] [GEOGRAPHIC_DATA]" at bounding box center [866, 165] width 213 height 52
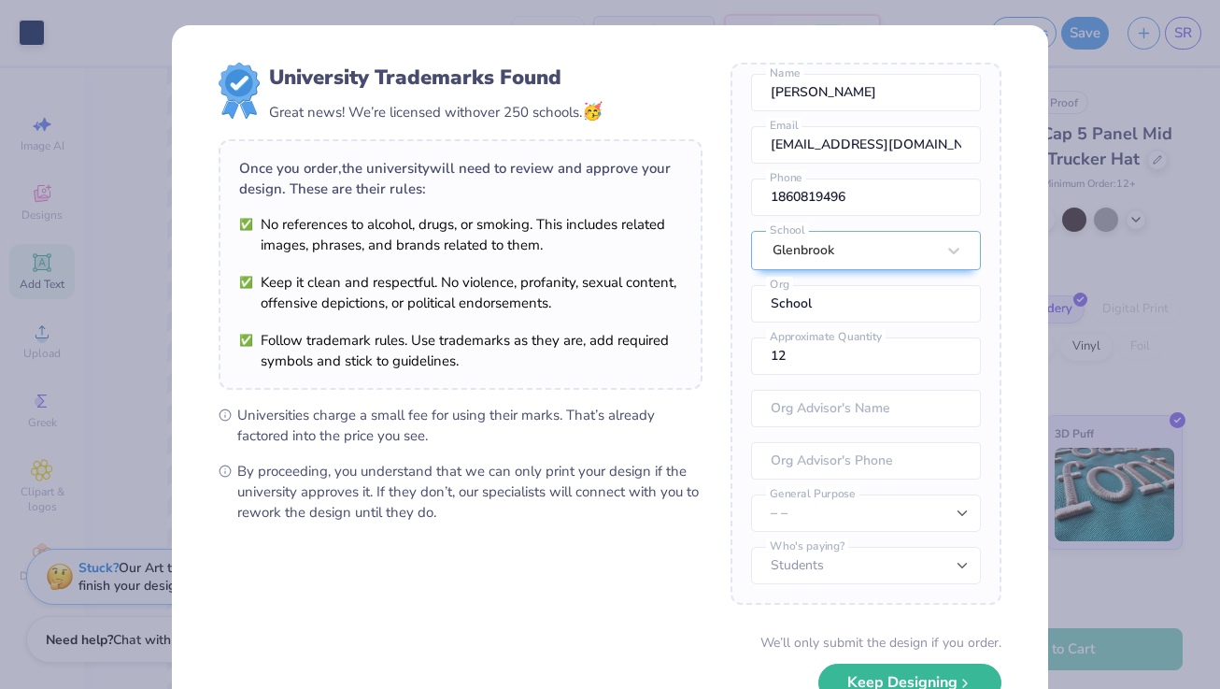
click at [909, 247] on div "Once you place your order, we’ll need this info to get their approval: [PERSON_…" at bounding box center [866, 334] width 271 height 542
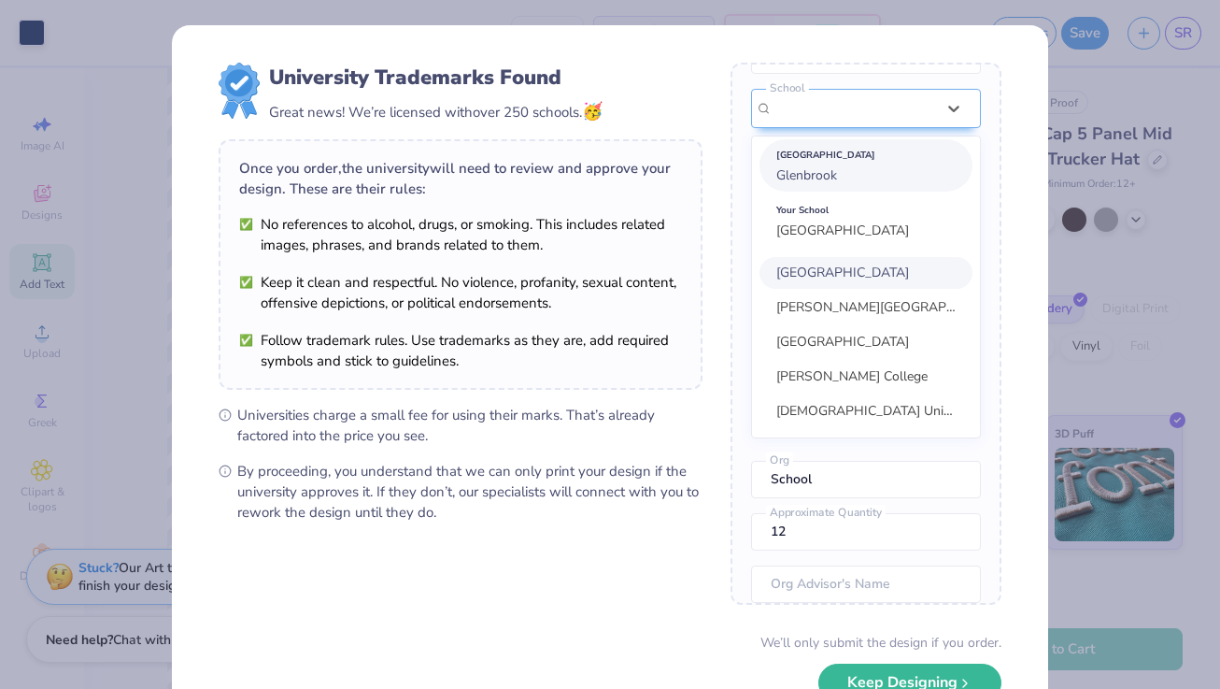
click at [889, 161] on div "[GEOGRAPHIC_DATA]" at bounding box center [865, 155] width 179 height 21
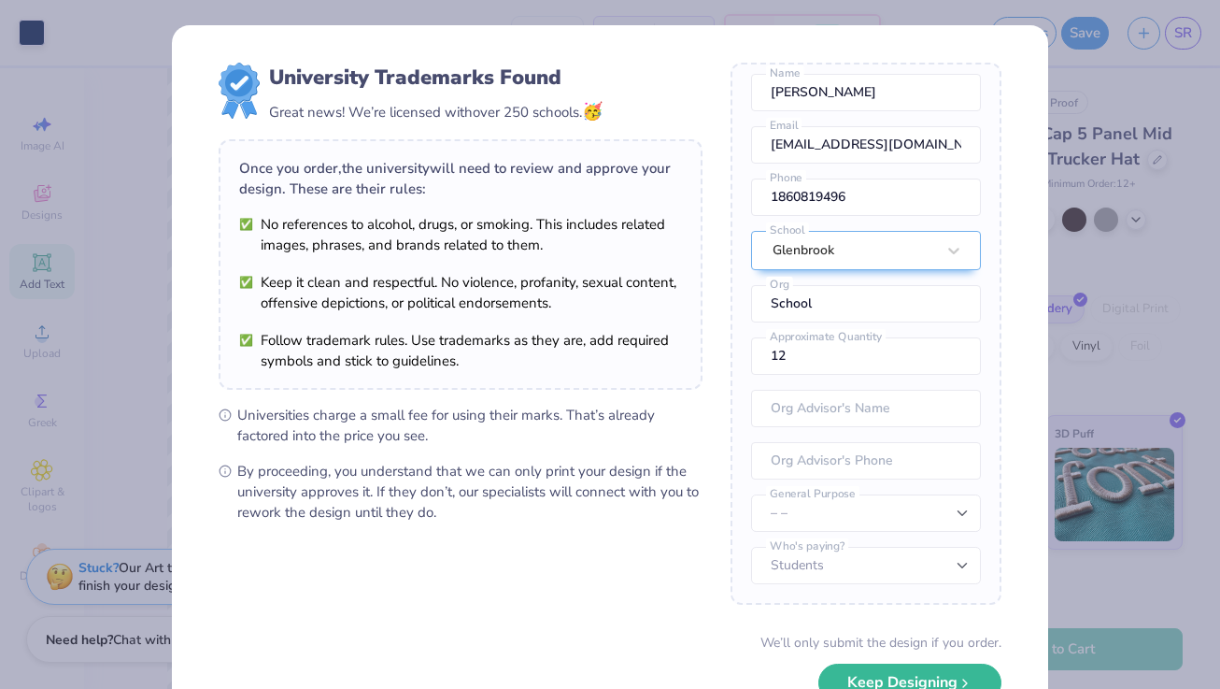
scroll to position [69, 0]
click at [842, 345] on input "12" at bounding box center [866, 355] width 230 height 37
click at [960, 350] on input "13" at bounding box center [866, 355] width 230 height 37
click at [960, 350] on input "14" at bounding box center [866, 355] width 230 height 37
click at [960, 350] on input "15" at bounding box center [866, 355] width 230 height 37
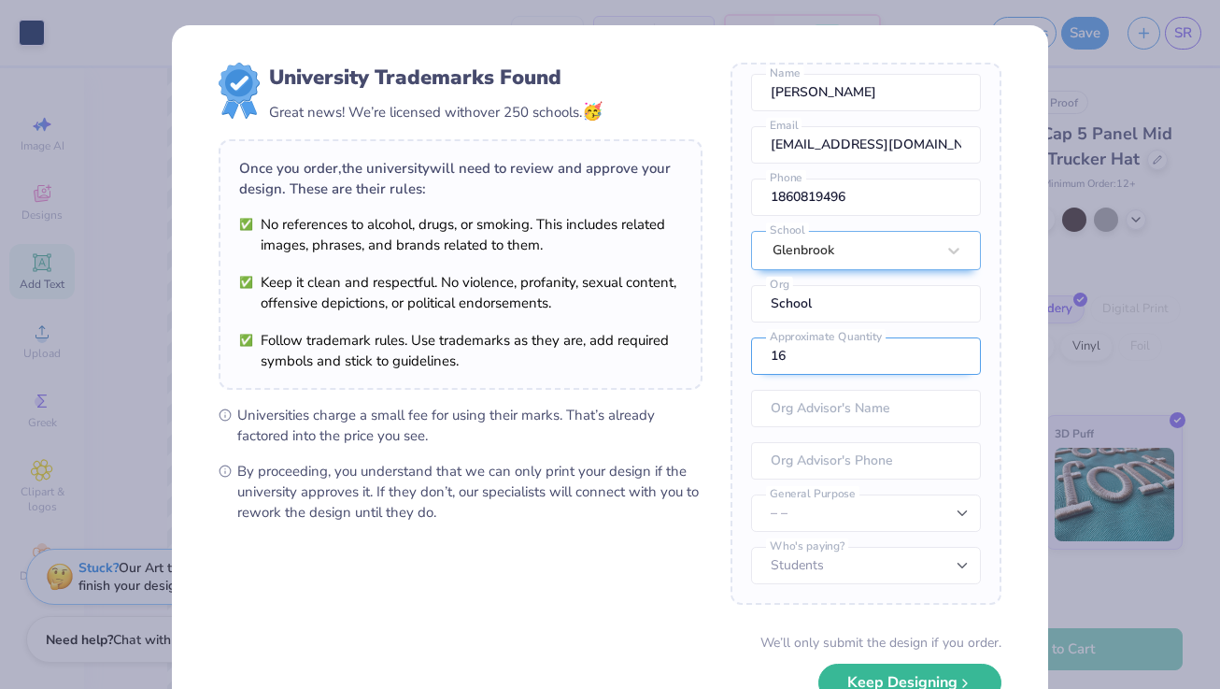
click at [960, 350] on input "16" at bounding box center [866, 355] width 230 height 37
click at [960, 350] on input "17" at bounding box center [866, 355] width 230 height 37
click at [960, 350] on input "18" at bounding box center [866, 355] width 230 height 37
click at [960, 350] on input "19" at bounding box center [866, 355] width 230 height 37
click at [960, 350] on input "20" at bounding box center [866, 355] width 230 height 37
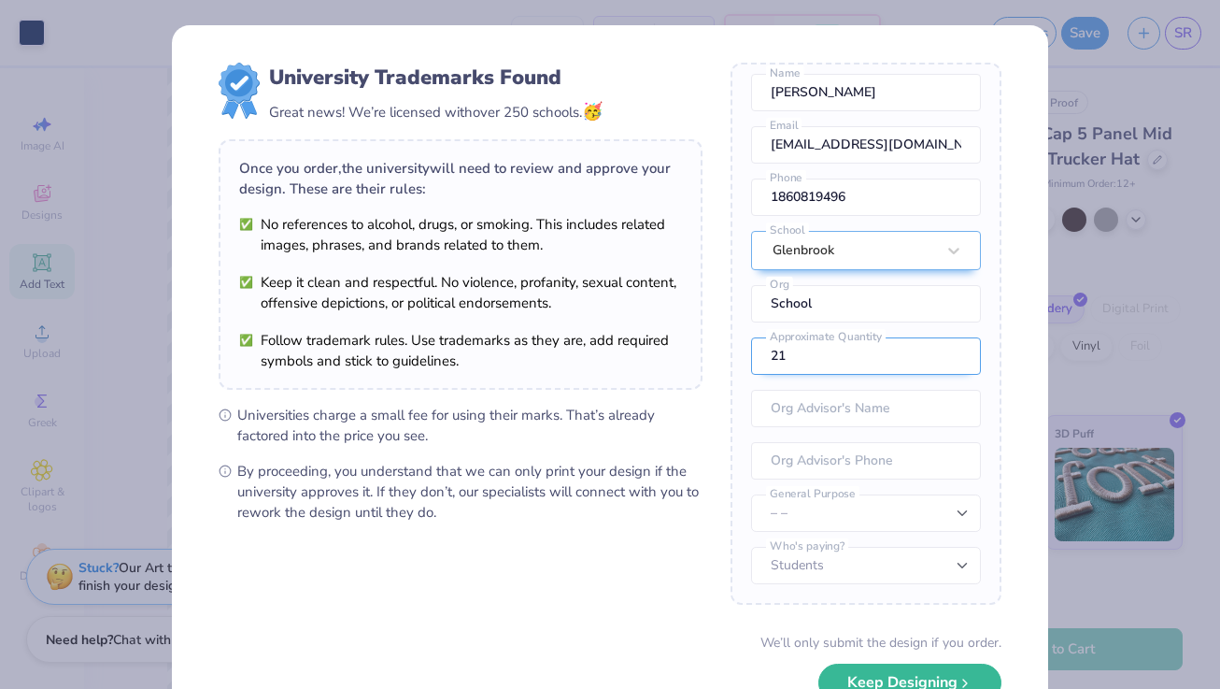
click at [960, 350] on input "21" at bounding box center [866, 355] width 230 height 37
type input "20"
click at [960, 366] on input "20" at bounding box center [866, 355] width 230 height 37
click at [442, 593] on form "University Trademarks Found Great news! We’re licensed with over 250 schools. 🥳…" at bounding box center [610, 407] width 783 height 688
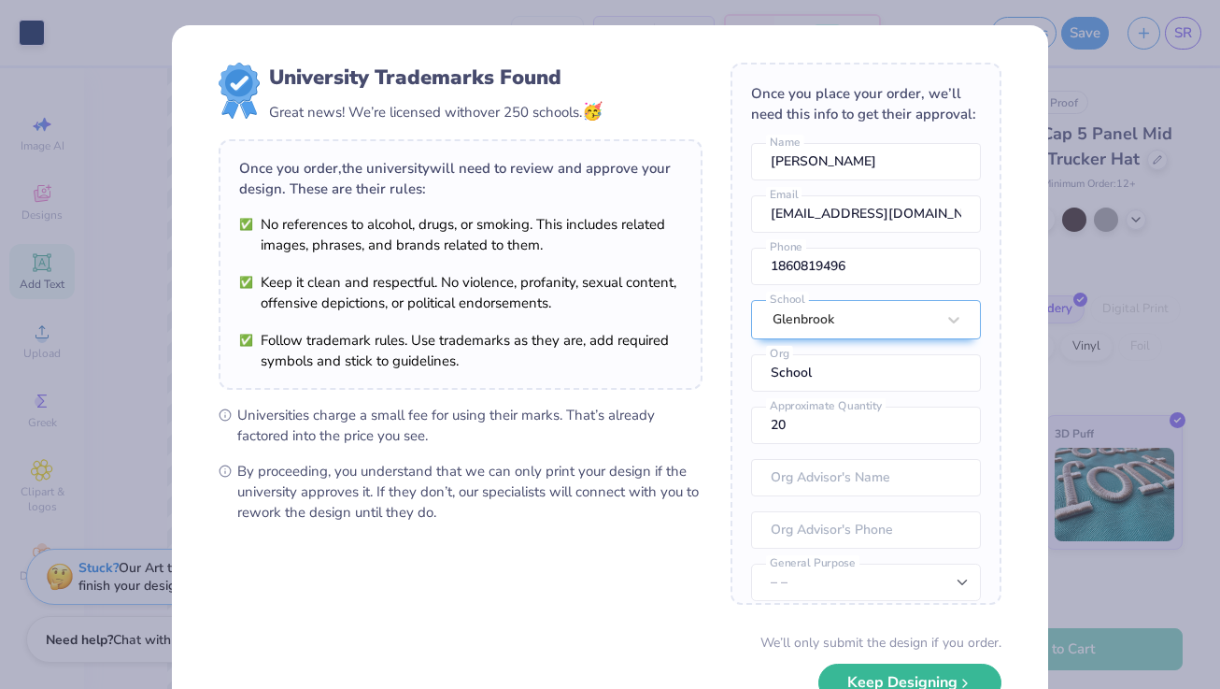
scroll to position [124, 0]
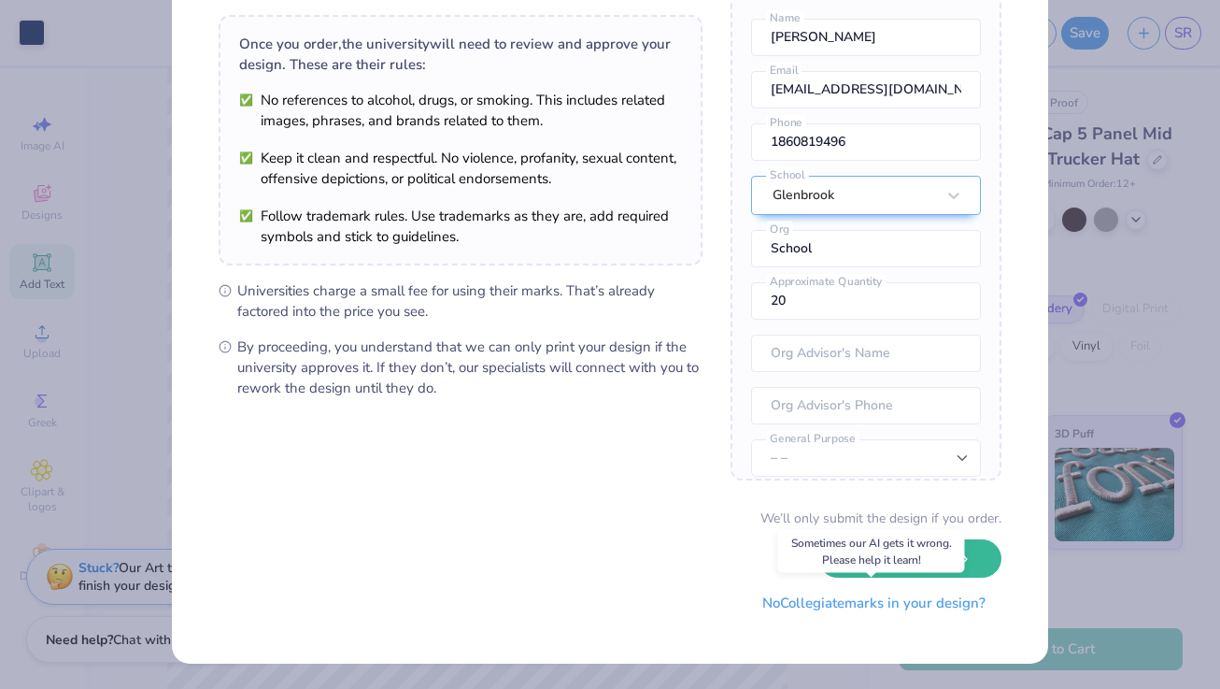
click at [764, 605] on button "No Collegiate marks in your design?" at bounding box center [874, 603] width 255 height 38
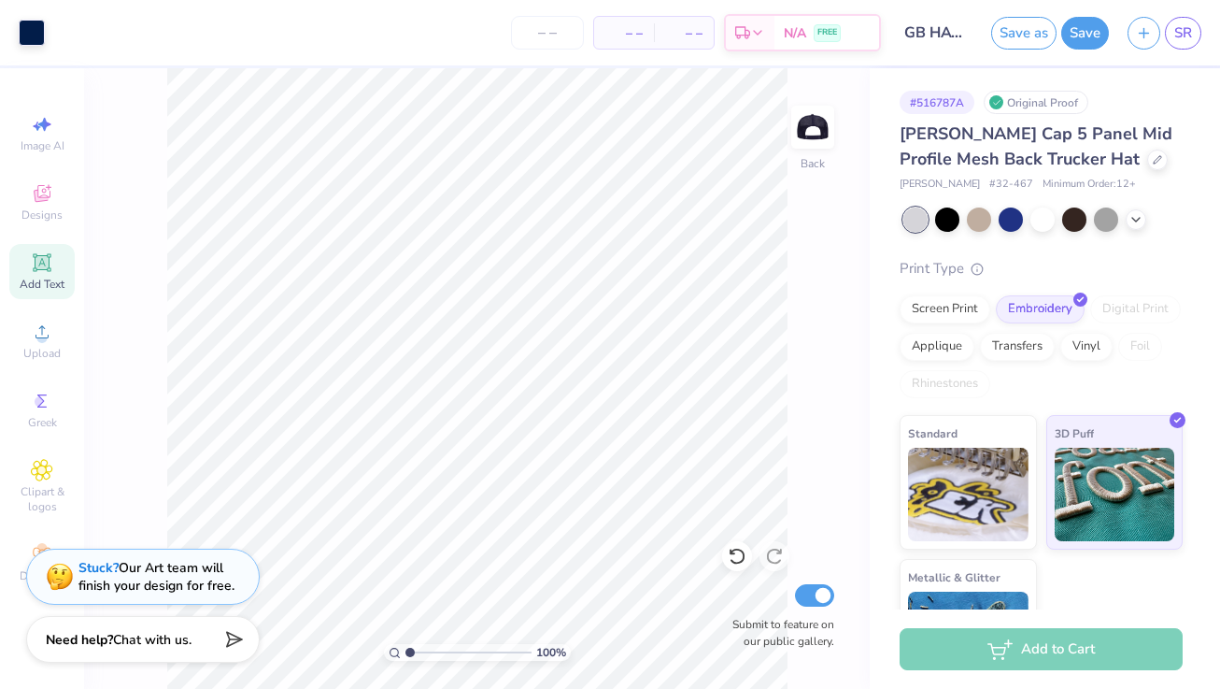
scroll to position [0, 0]
click at [820, 142] on img at bounding box center [812, 127] width 75 height 75
click at [829, 138] on img at bounding box center [812, 127] width 75 height 75
click at [1060, 661] on div "Add to Cart" at bounding box center [1041, 649] width 283 height 42
click at [532, 49] on input "number" at bounding box center [547, 33] width 73 height 34
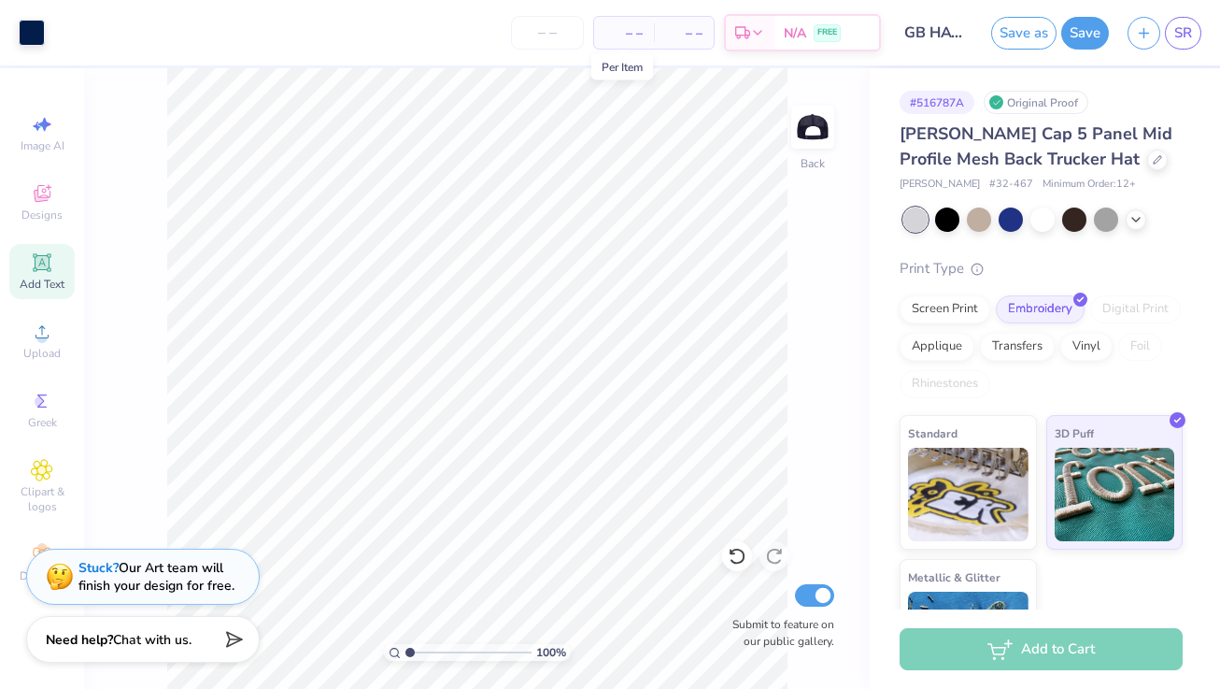
click at [635, 37] on span "– –" at bounding box center [623, 33] width 37 height 20
click at [686, 36] on span "– –" at bounding box center [683, 33] width 37 height 20
click at [531, 34] on input "number" at bounding box center [547, 33] width 73 height 34
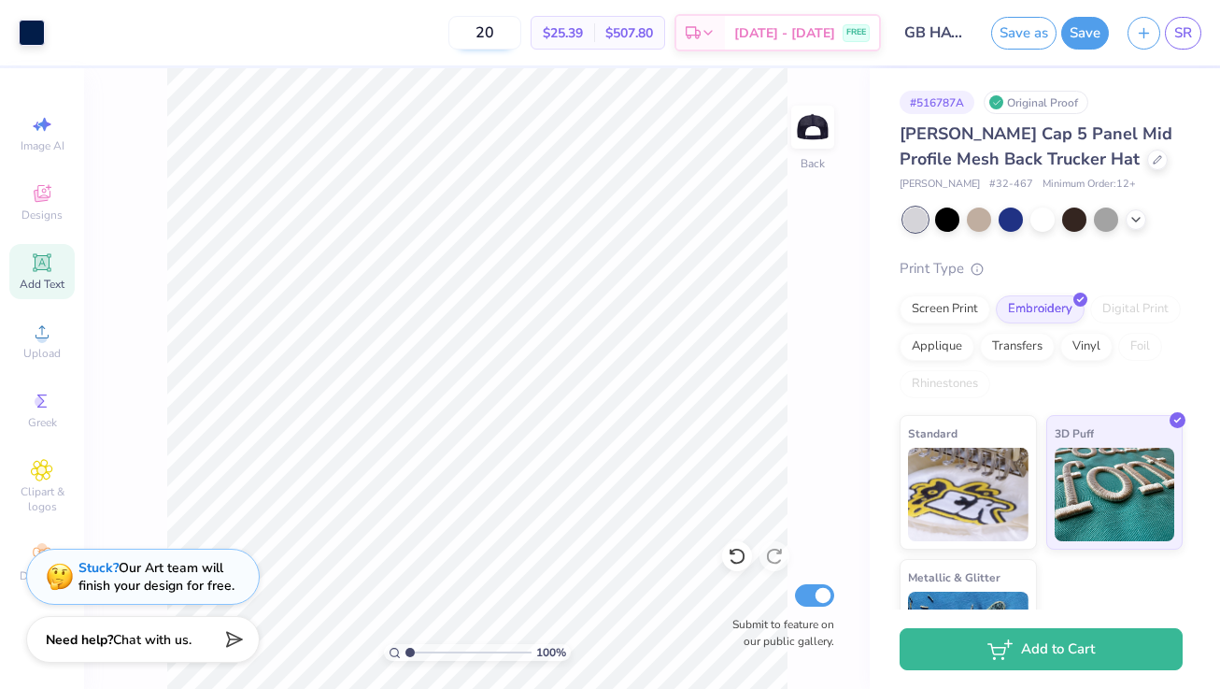
click at [516, 30] on input "20" at bounding box center [484, 33] width 73 height 34
type input "2"
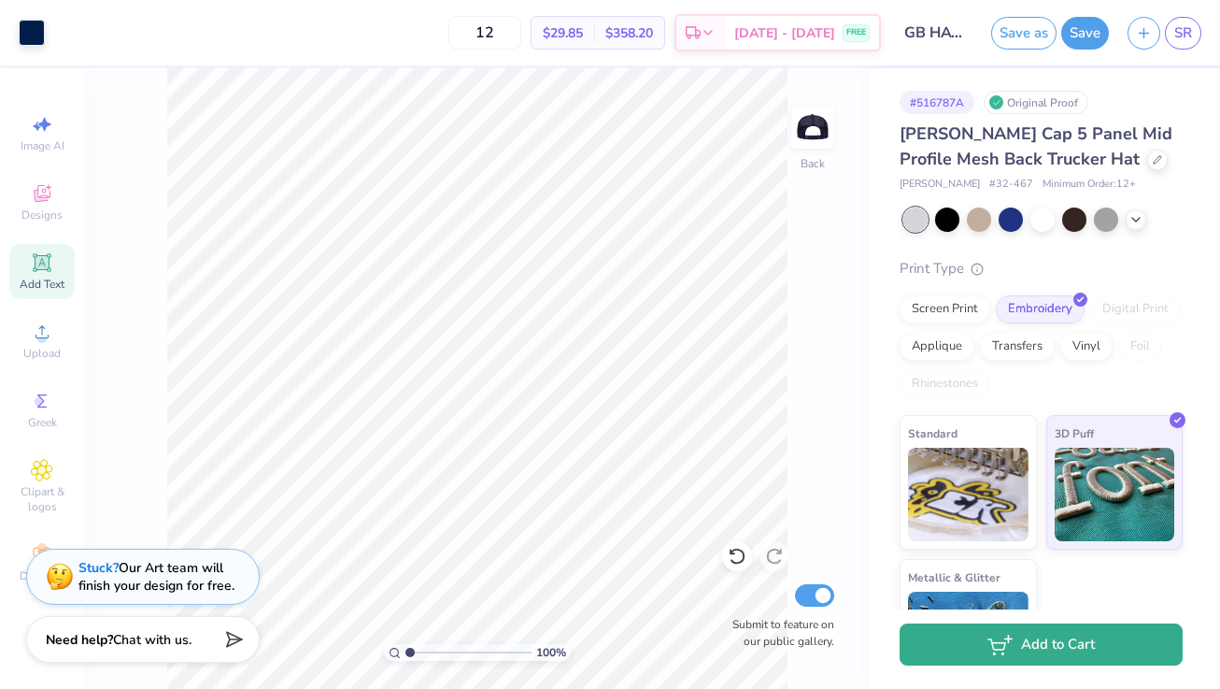
click at [1001, 647] on icon "button" at bounding box center [1000, 644] width 25 height 21
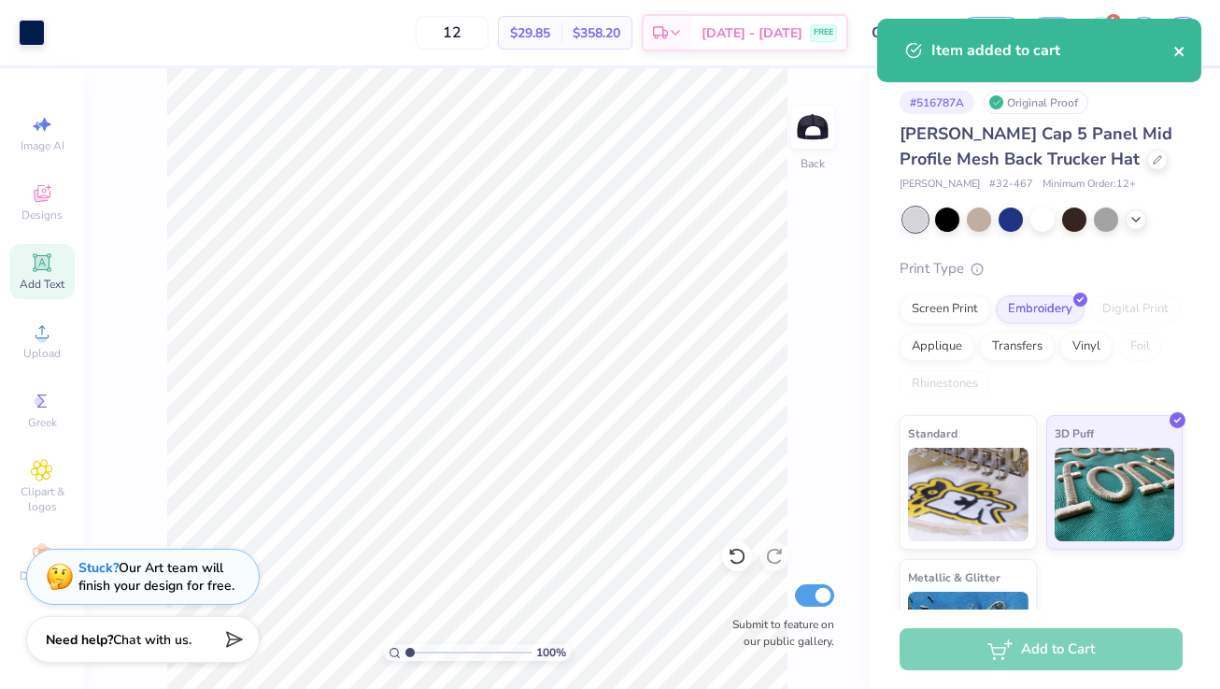
click at [1177, 55] on icon "close" at bounding box center [1180, 51] width 13 height 15
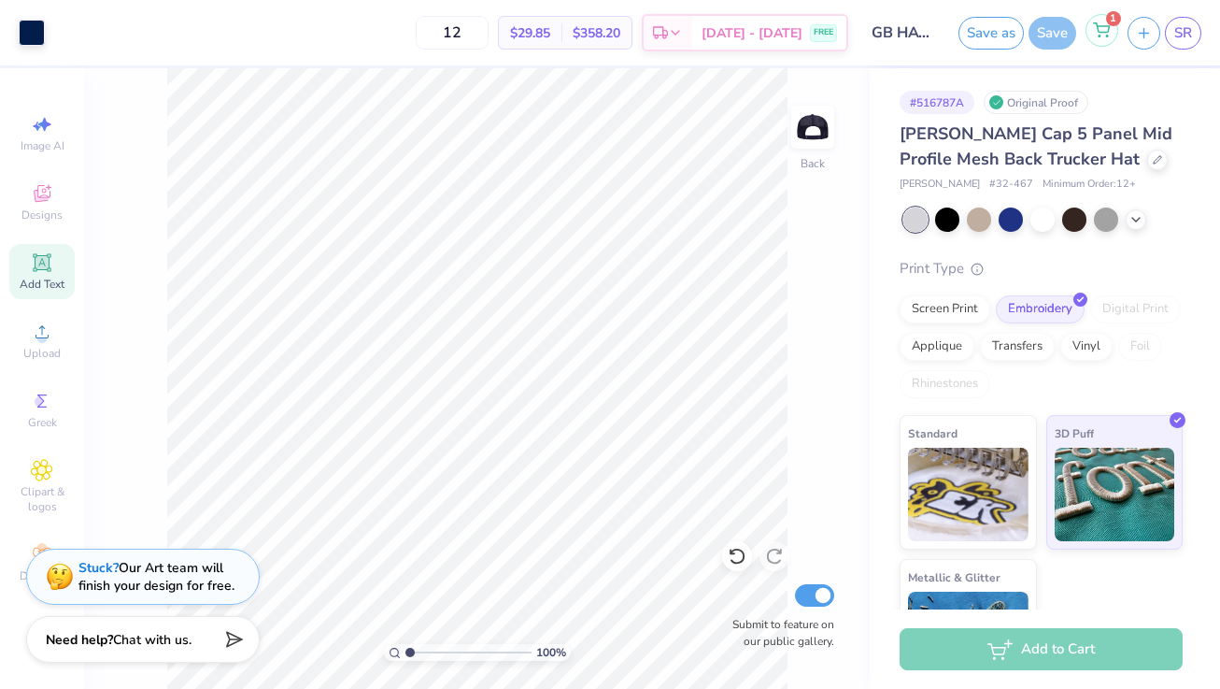
click at [1097, 27] on icon at bounding box center [1102, 27] width 16 height 9
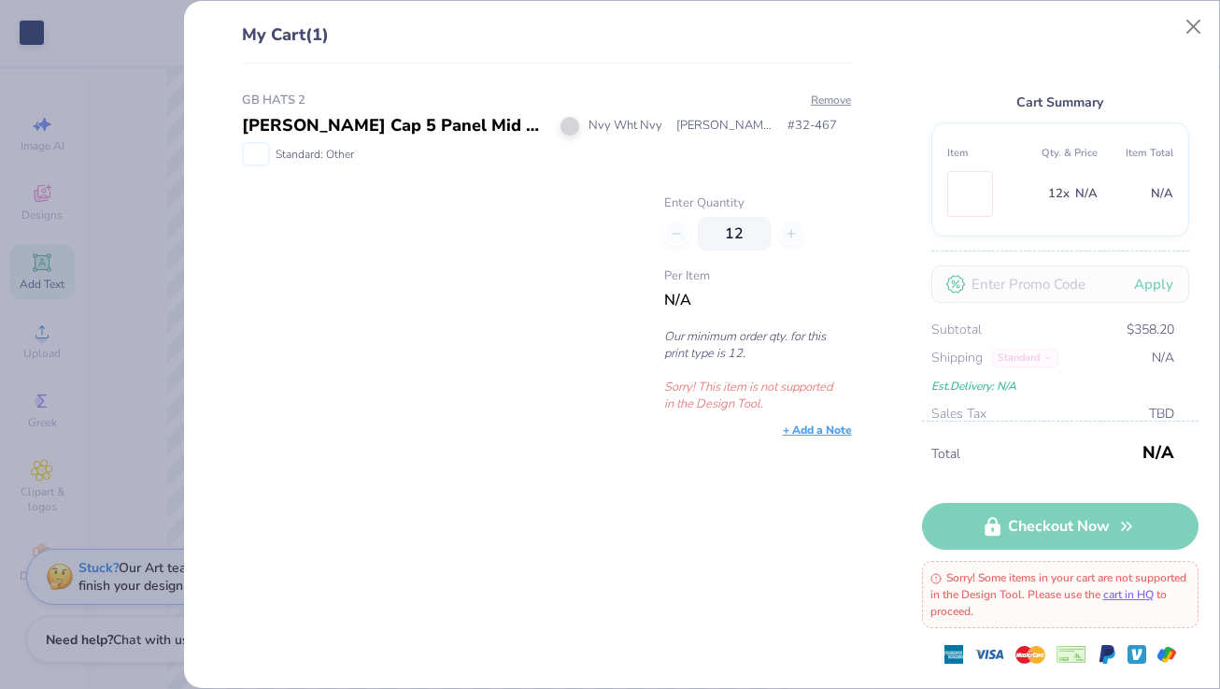
click at [792, 233] on div "12" at bounding box center [758, 234] width 188 height 34
click at [1193, 15] on button "Close" at bounding box center [1194, 27] width 36 height 36
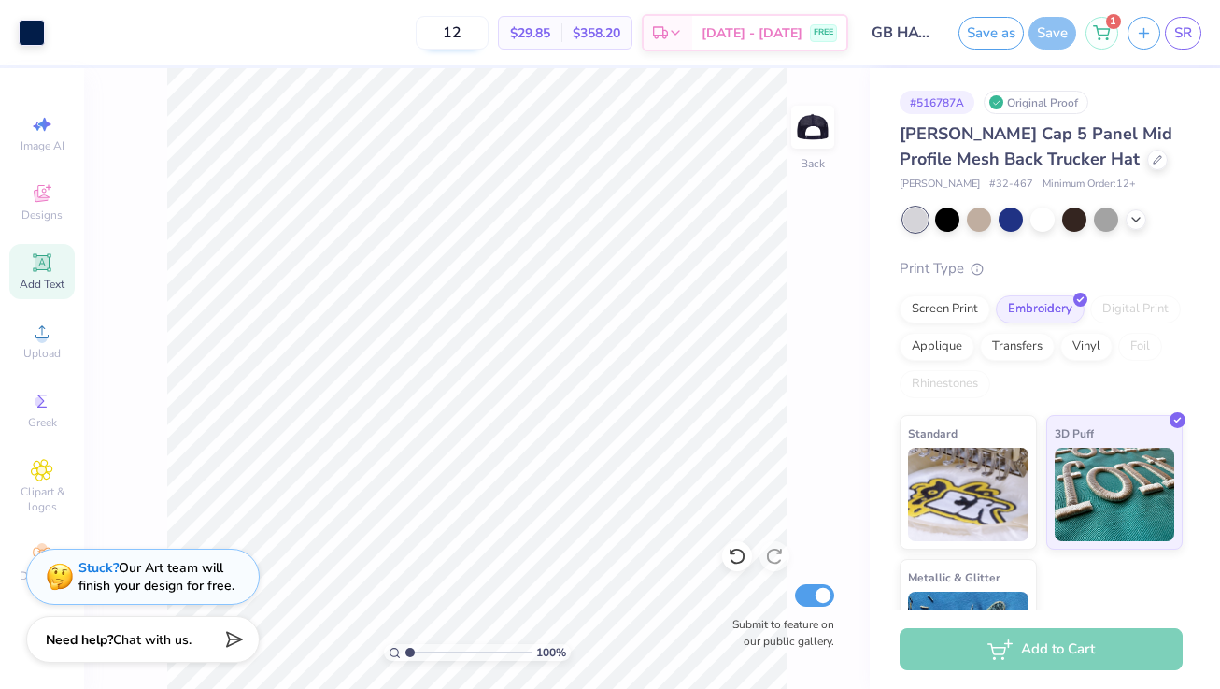
click at [489, 36] on input "12" at bounding box center [452, 33] width 73 height 34
type input "13"
click at [1103, 30] on icon at bounding box center [1101, 29] width 17 height 15
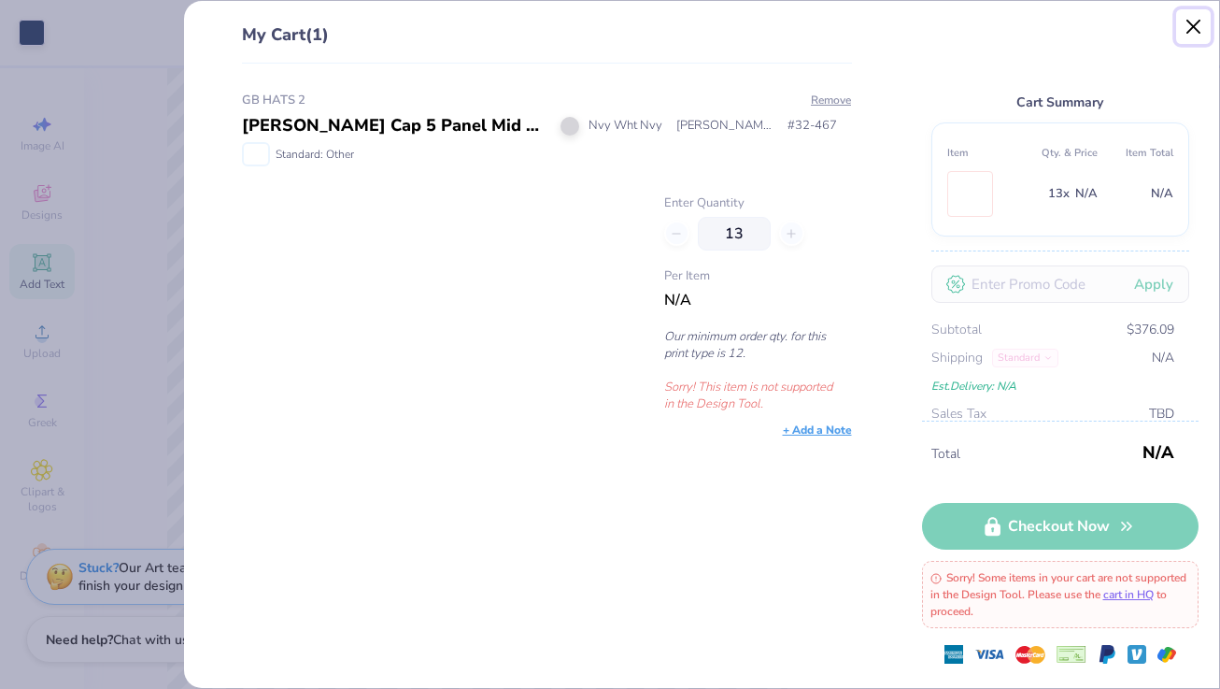
click at [1194, 21] on button "Close" at bounding box center [1194, 27] width 36 height 36
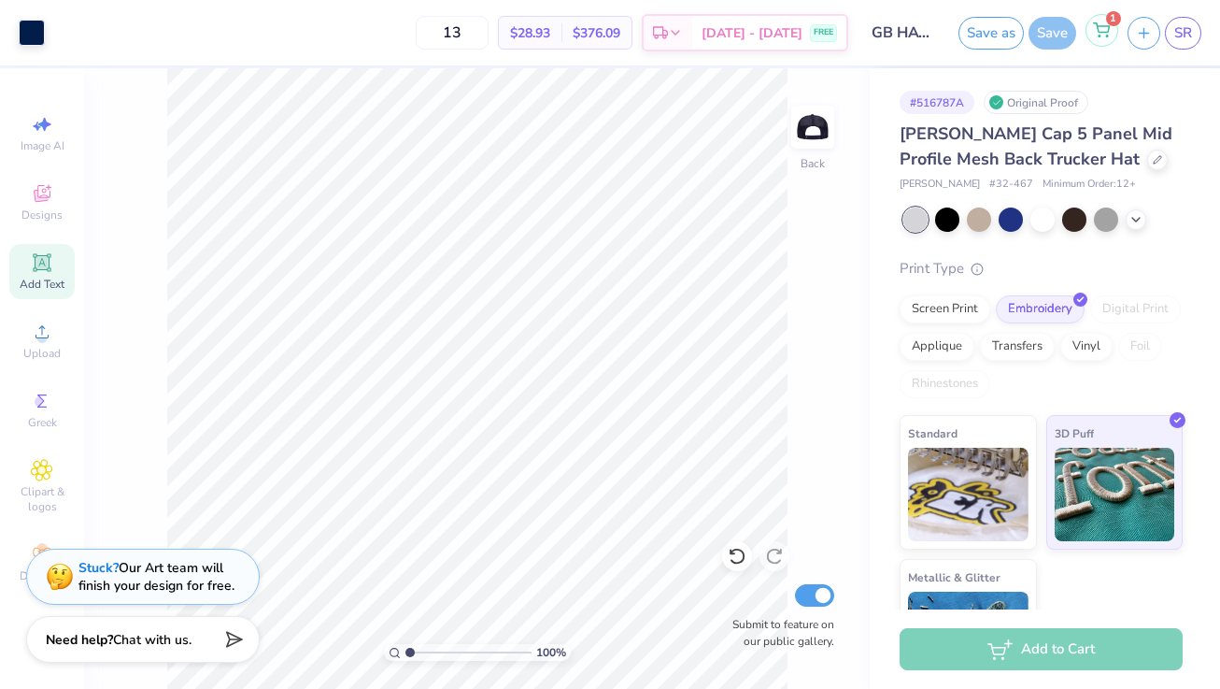
click at [1104, 35] on icon at bounding box center [1101, 29] width 17 height 15
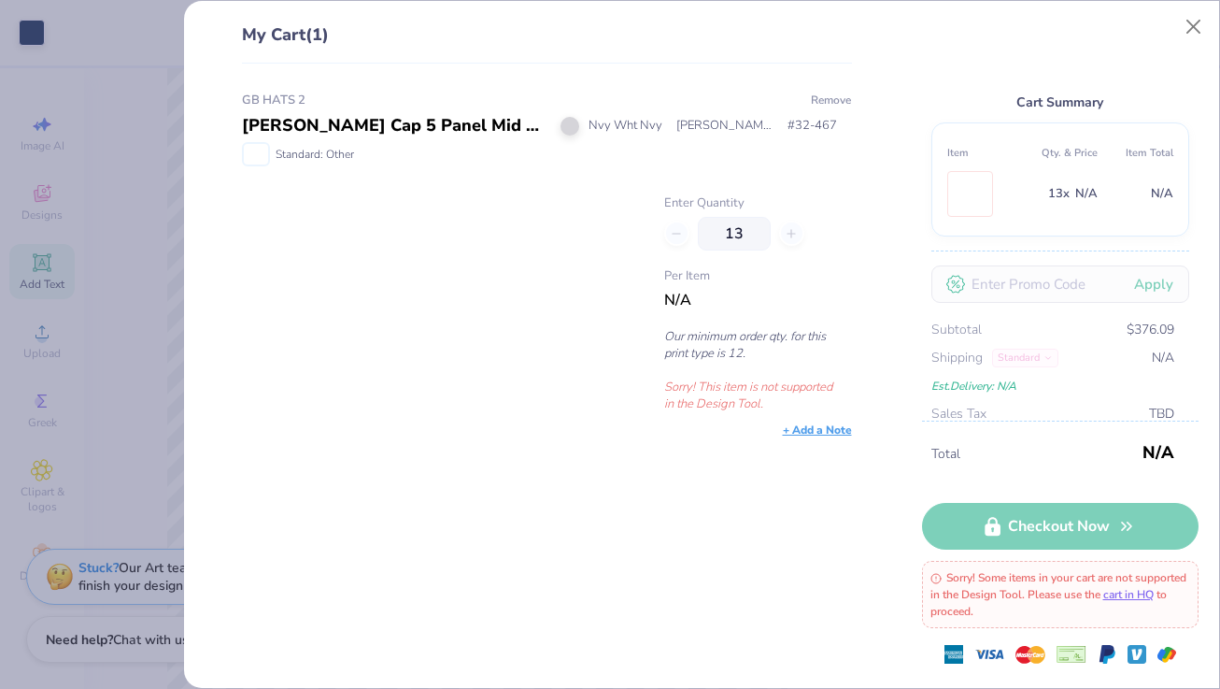
click at [818, 102] on button "Remove" at bounding box center [831, 100] width 42 height 17
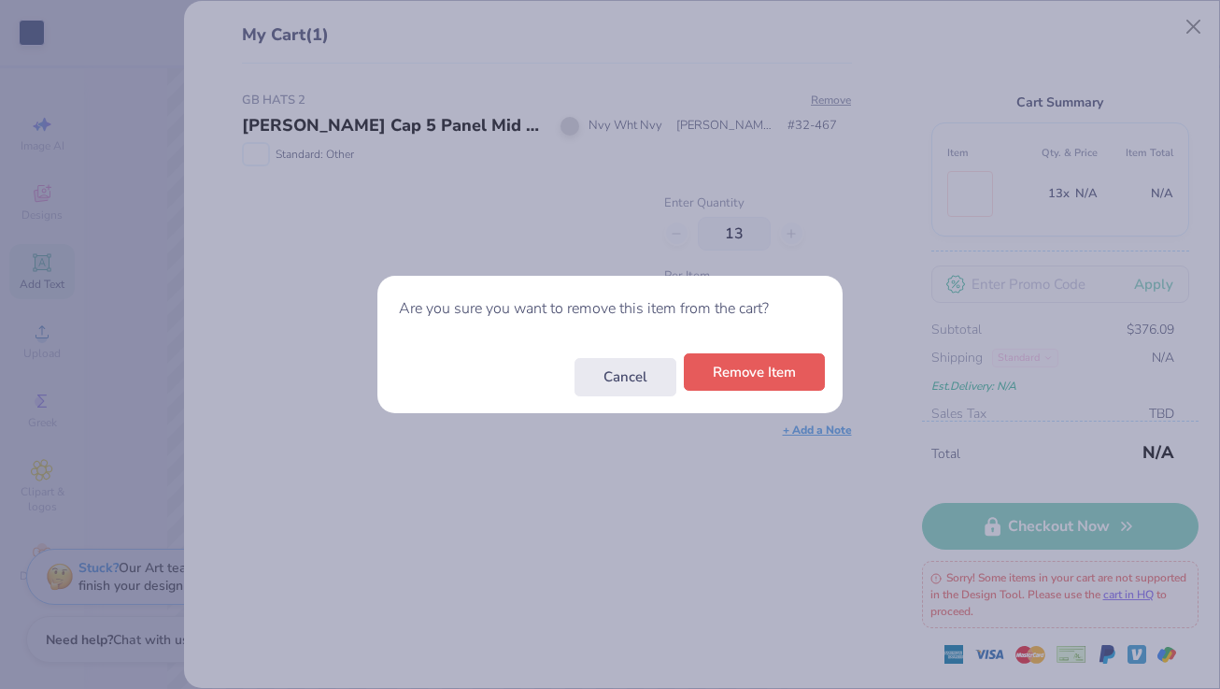
click at [769, 365] on button "Remove Item" at bounding box center [754, 372] width 141 height 38
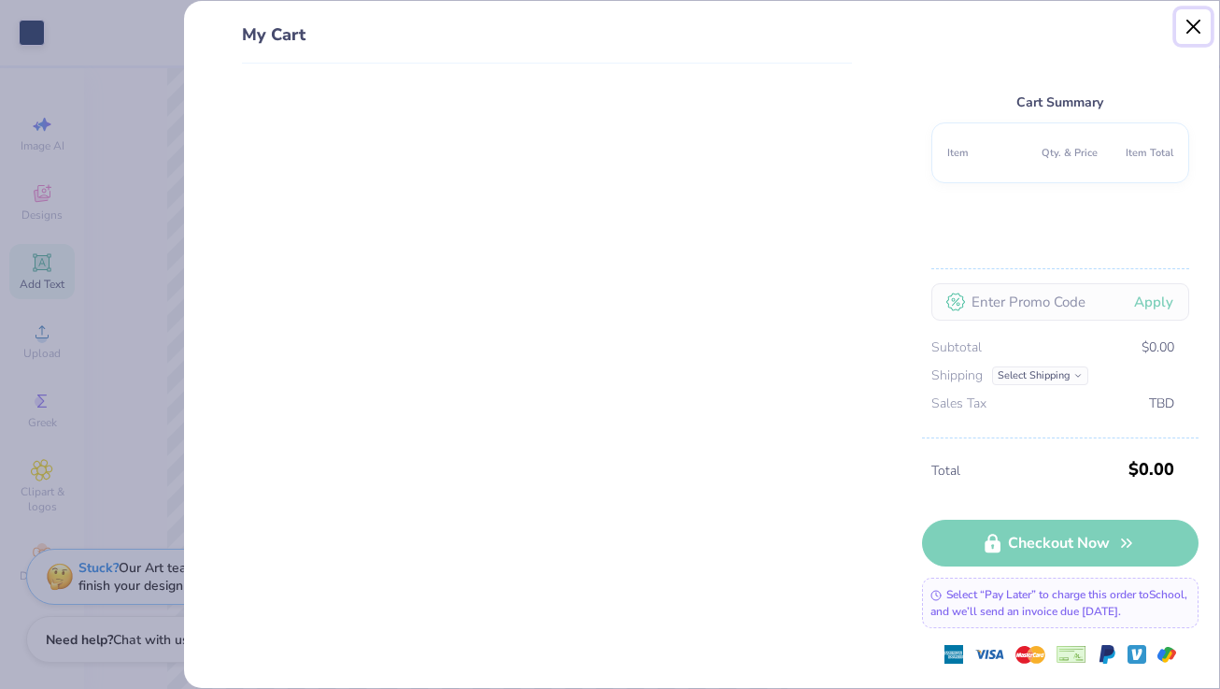
click at [1186, 29] on button "Close" at bounding box center [1194, 27] width 36 height 36
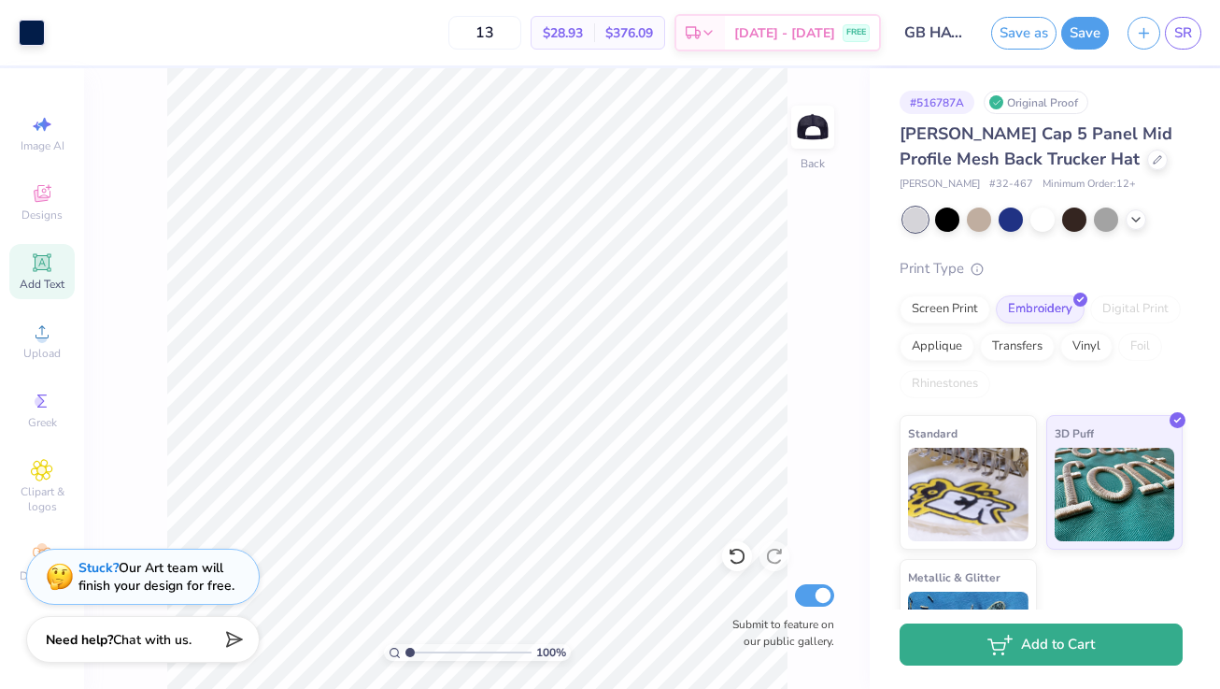
click at [988, 637] on icon "button" at bounding box center [1000, 644] width 25 height 21
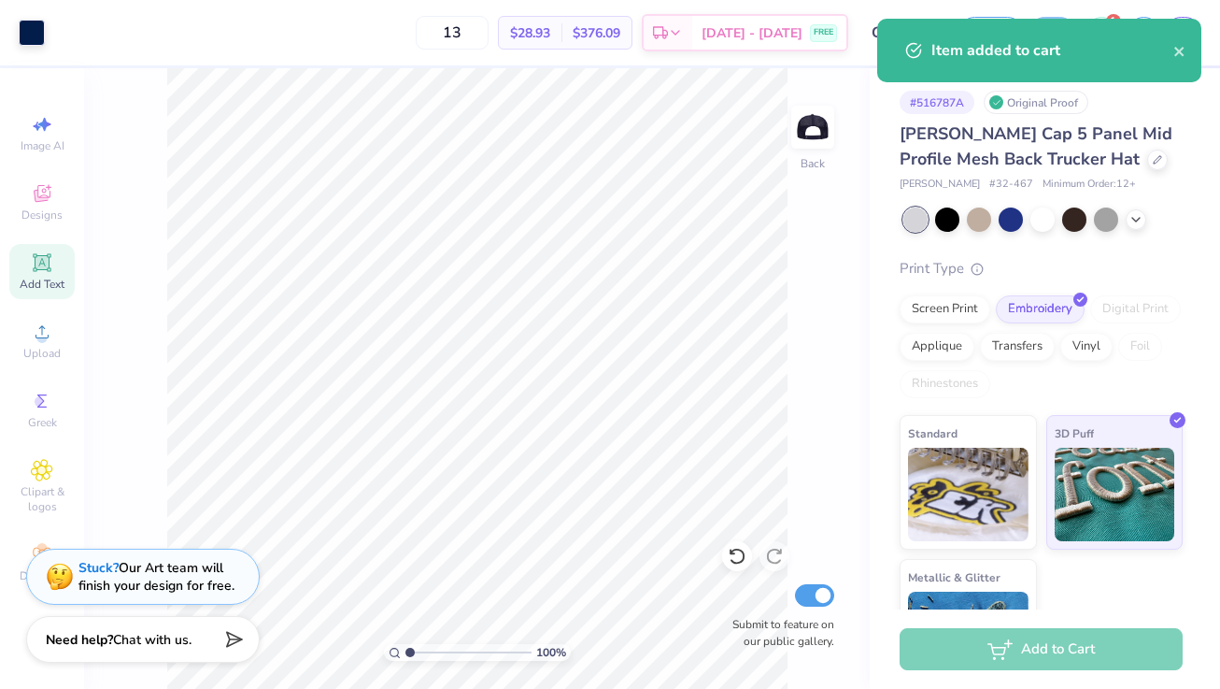
click at [1173, 54] on div "Item added to cart" at bounding box center [1053, 50] width 242 height 22
click at [1176, 50] on icon "close" at bounding box center [1180, 51] width 13 height 15
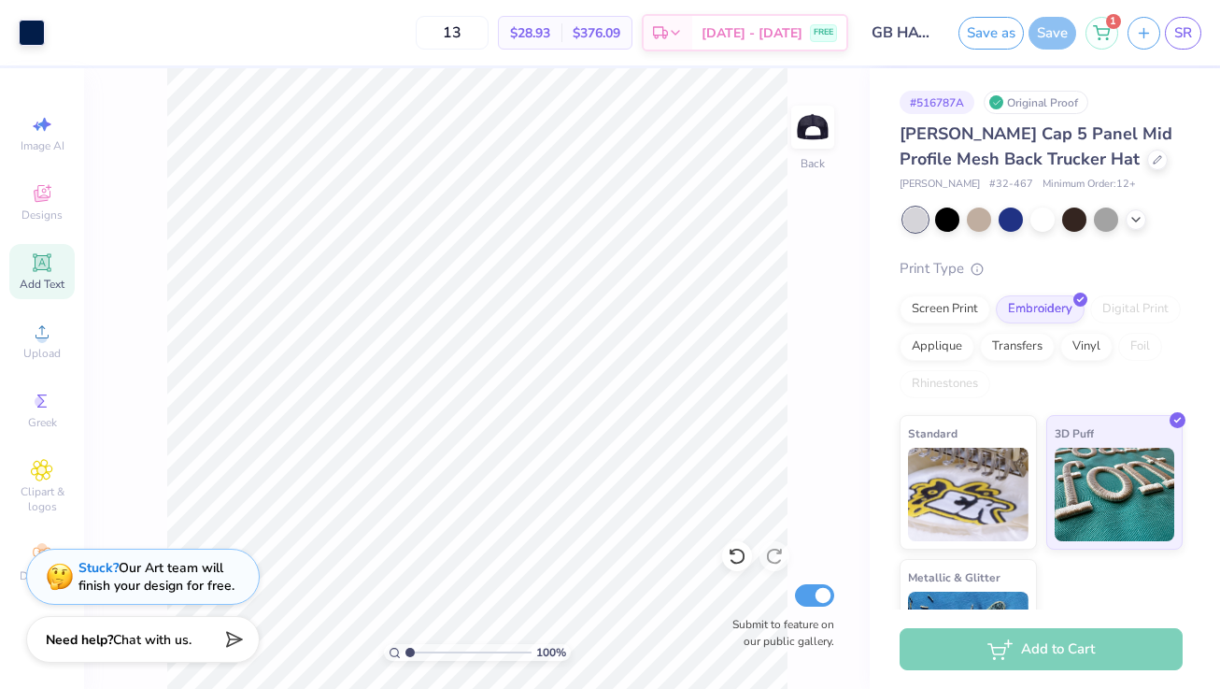
click at [1091, 28] on div "Art colors 13 $28.93 Per Item $376.09 Total Est. Delivery [DATE] - [DATE] FREE …" at bounding box center [610, 344] width 1220 height 689
click at [1105, 32] on icon at bounding box center [1102, 27] width 16 height 9
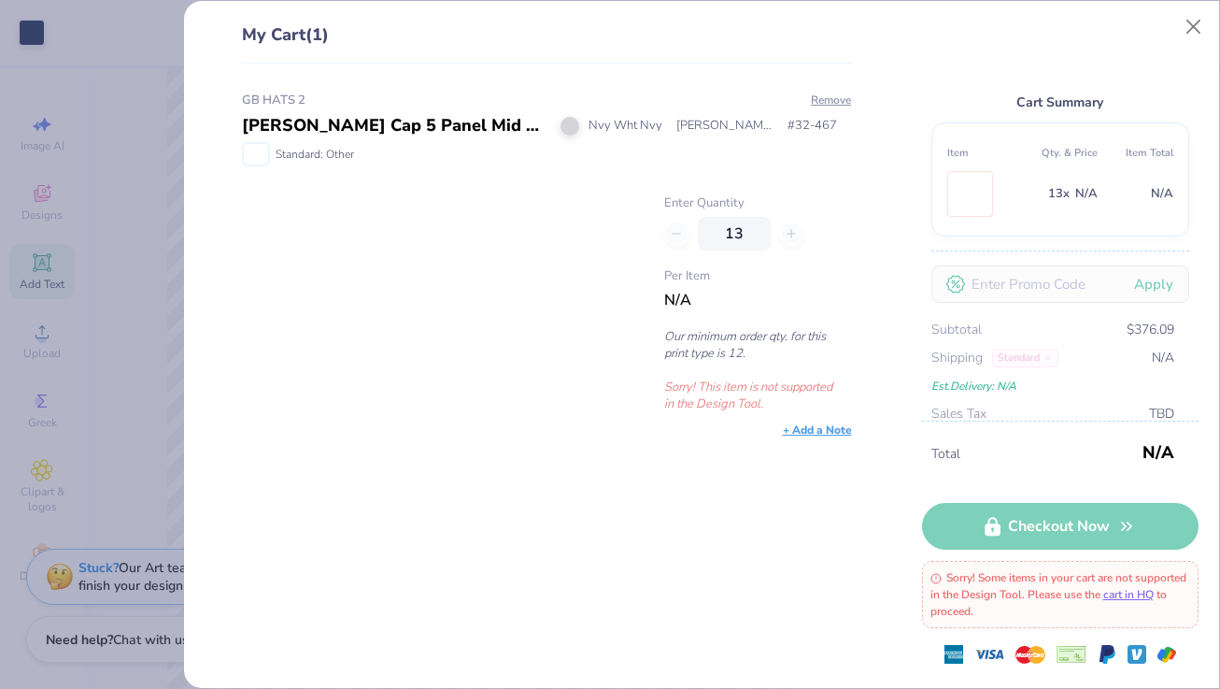
click at [582, 360] on div at bounding box center [440, 303] width 396 height 218
click at [1202, 33] on button "Close" at bounding box center [1194, 27] width 36 height 36
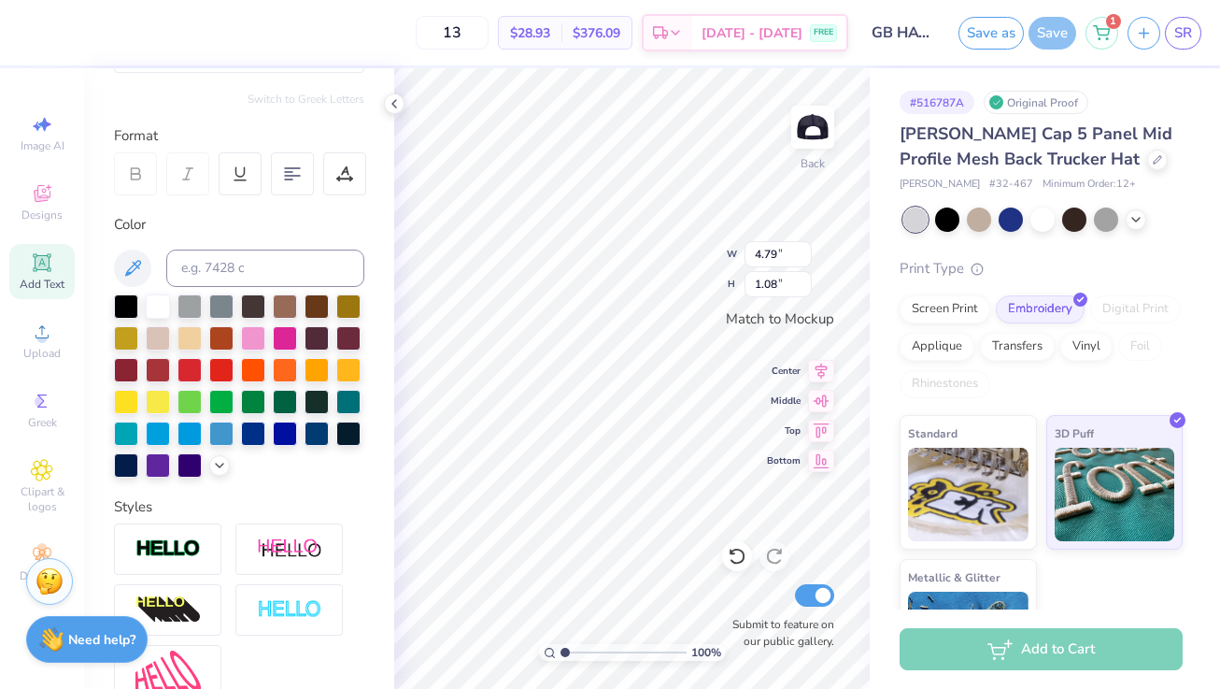
scroll to position [506, 0]
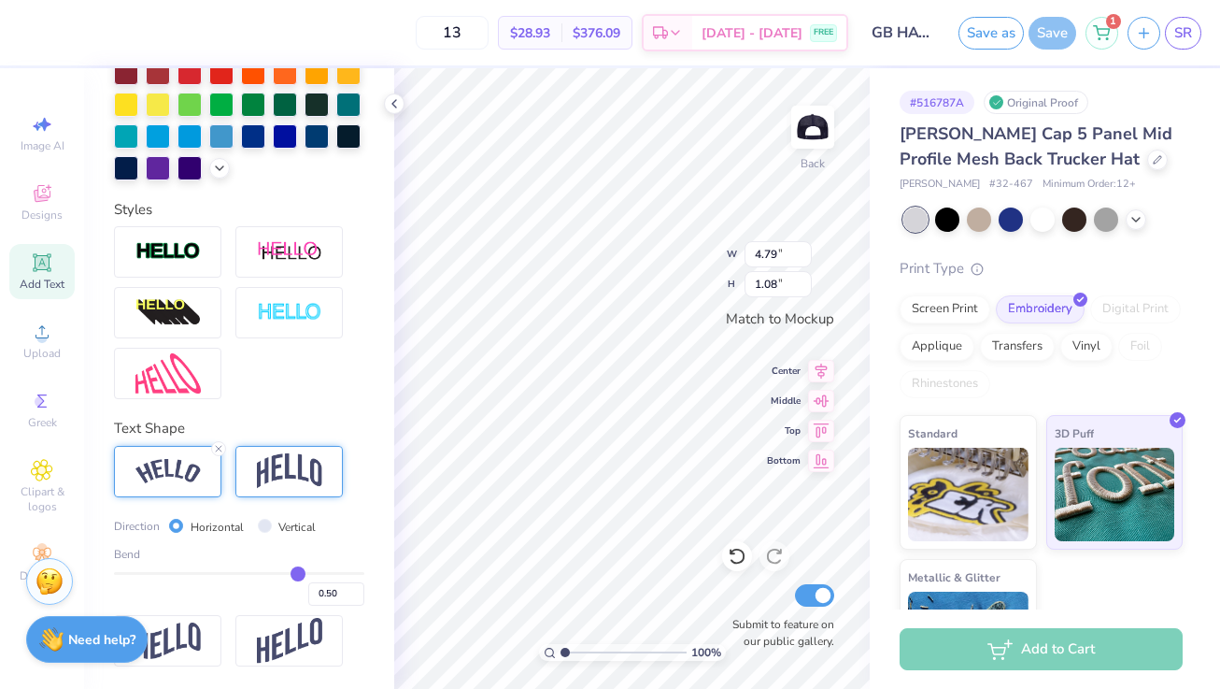
click at [255, 477] on div at bounding box center [288, 471] width 107 height 51
type input "4.25"
click at [175, 639] on img at bounding box center [167, 640] width 65 height 36
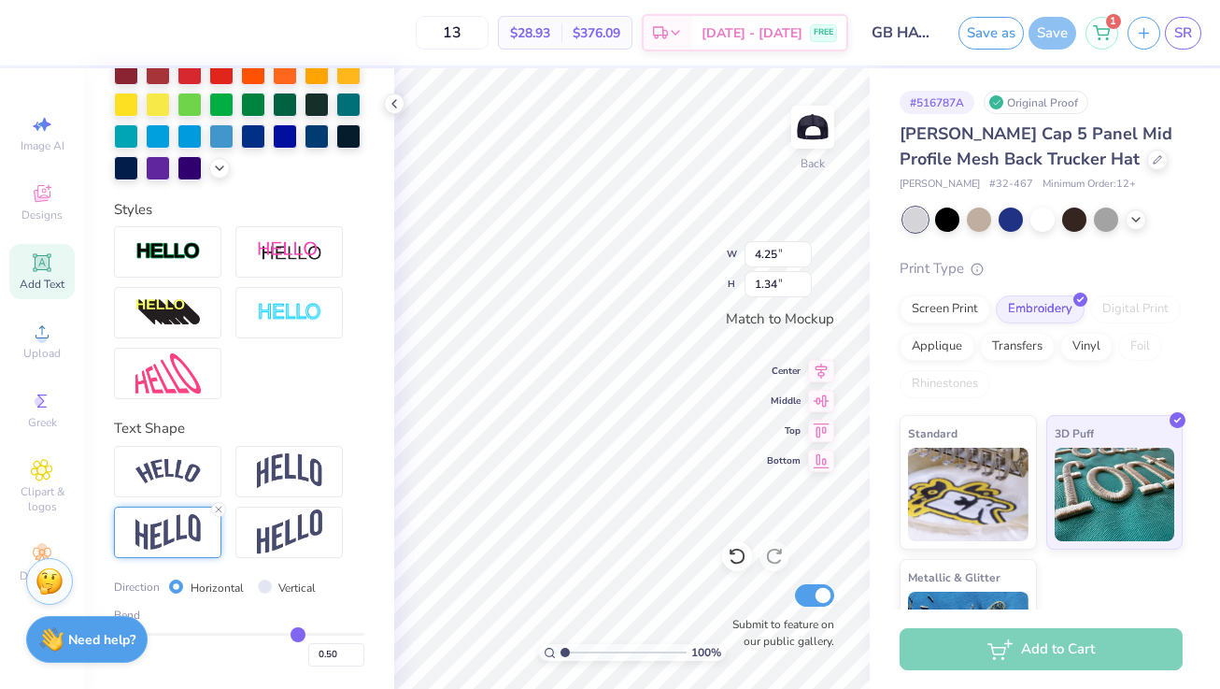
type input "0.70"
click at [124, 586] on span "Direction" at bounding box center [137, 586] width 46 height 17
click at [176, 461] on img at bounding box center [167, 471] width 65 height 25
type input "4.79"
type input "1.08"
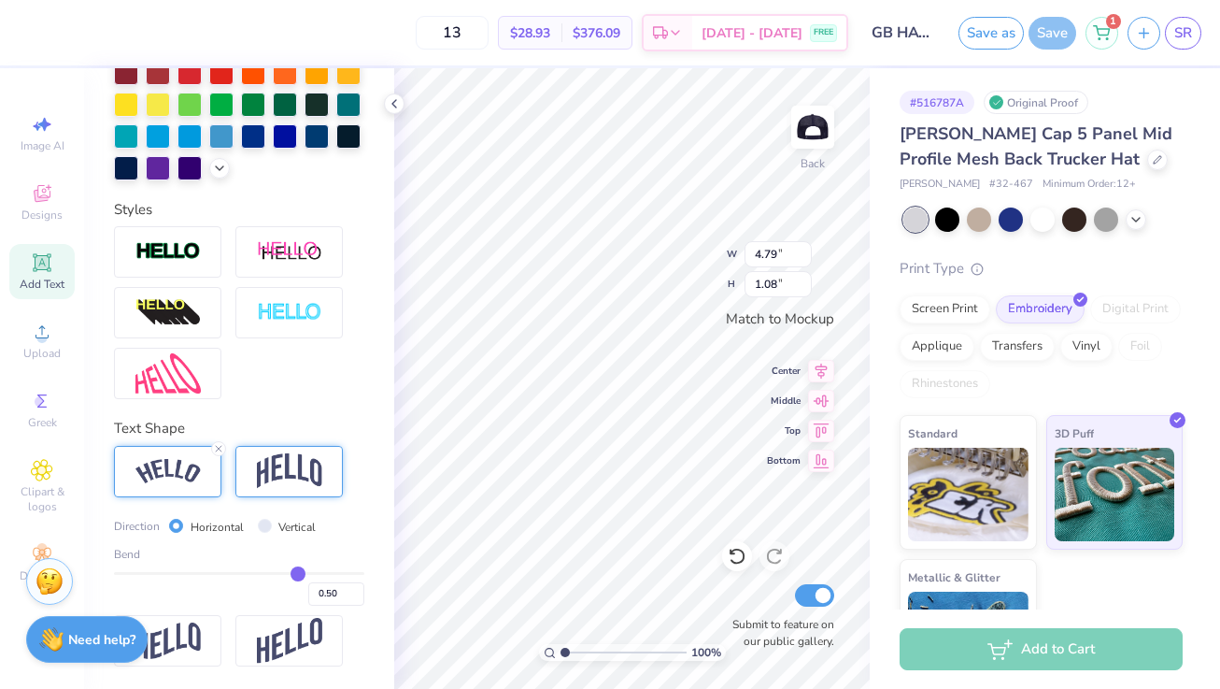
click at [281, 471] on img at bounding box center [289, 471] width 65 height 36
type input "4.25"
click at [259, 652] on img at bounding box center [289, 641] width 65 height 46
type input "0.95"
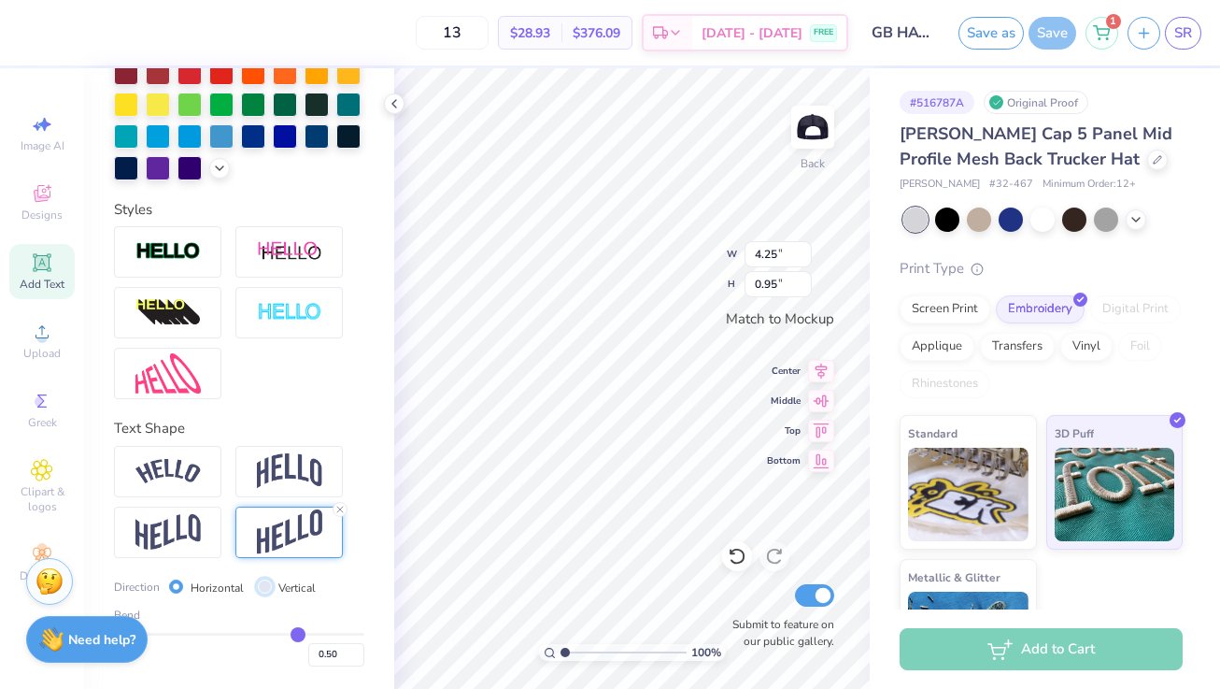
click at [262, 586] on input "Vertical" at bounding box center [265, 586] width 14 height 14
radio input "true"
type input "4.96"
type input "0.29"
click at [181, 585] on input "Horizontal" at bounding box center [176, 586] width 14 height 14
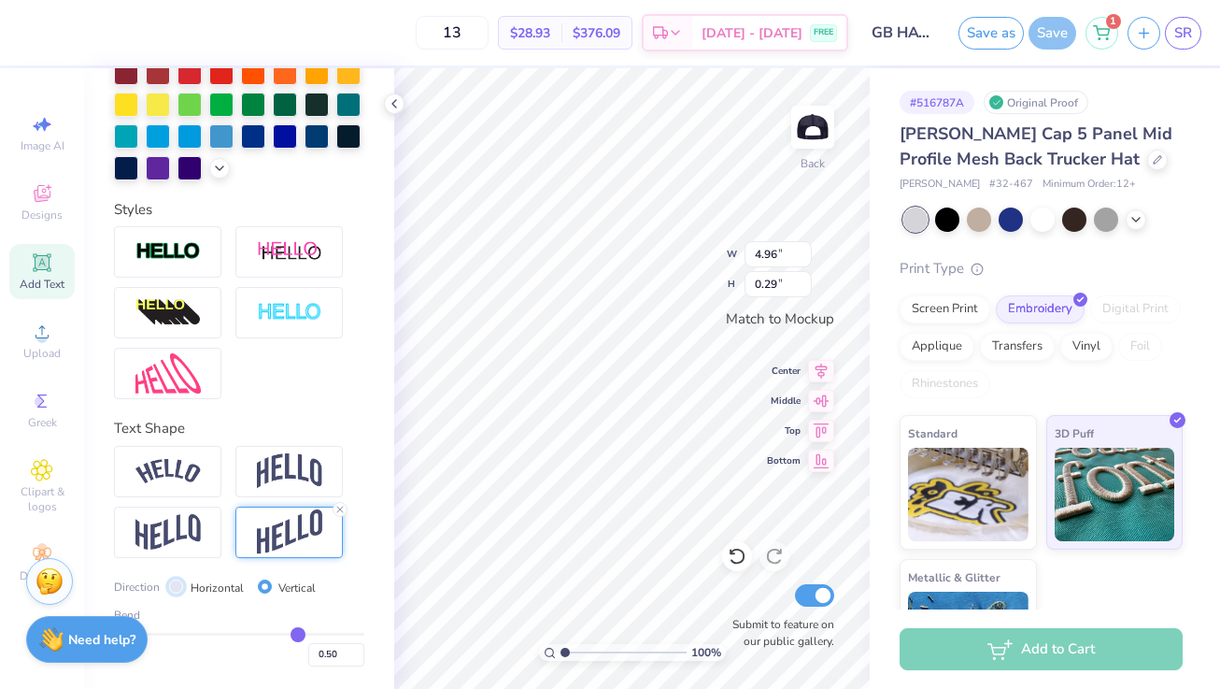
radio input "true"
type input "2.54"
type input "0.57"
click at [166, 467] on img at bounding box center [167, 471] width 65 height 25
type input "2.86"
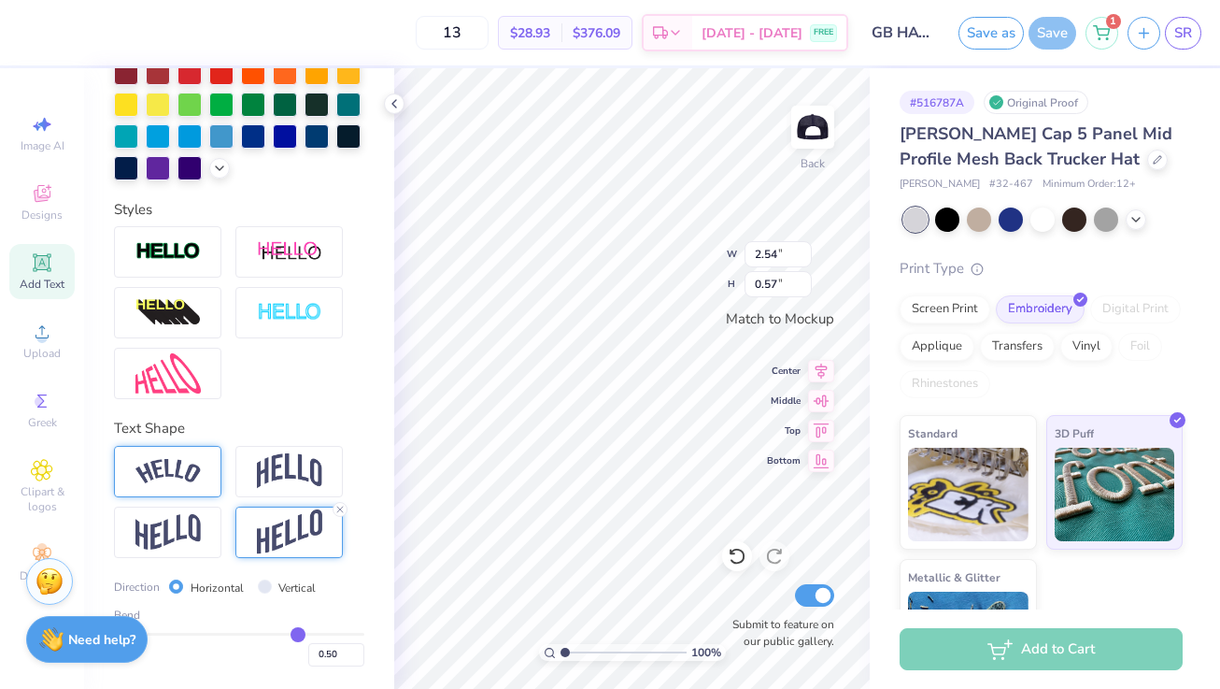
type input "0.65"
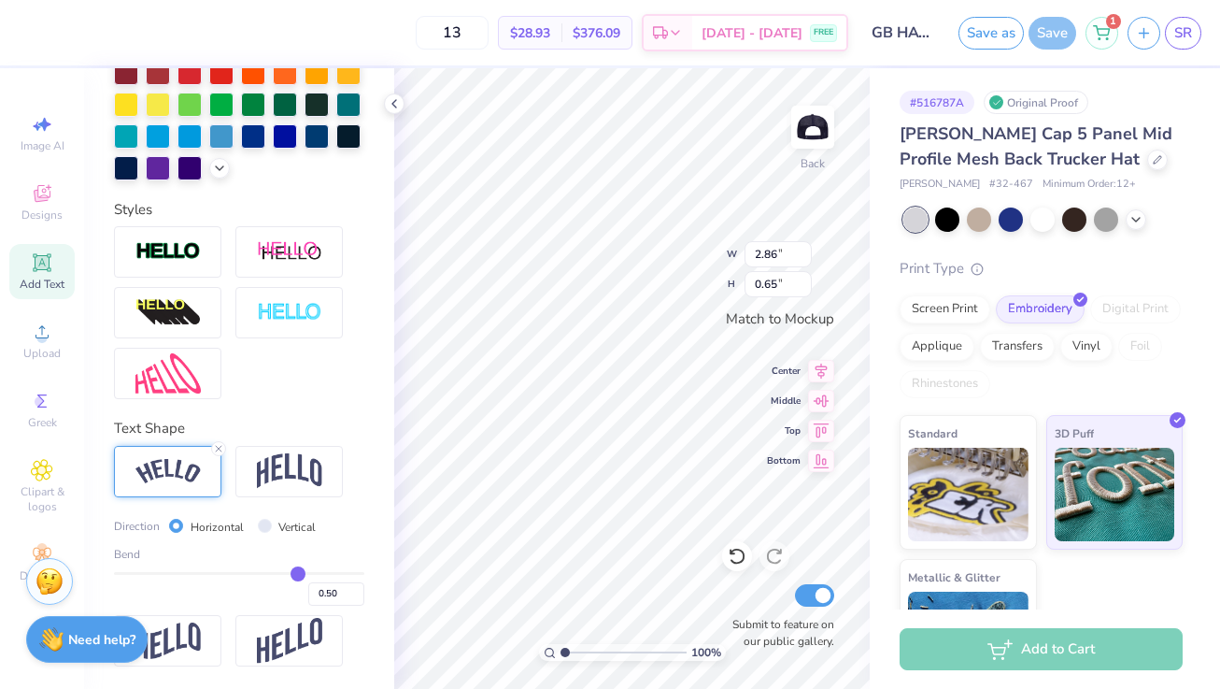
click at [176, 482] on img at bounding box center [167, 471] width 65 height 25
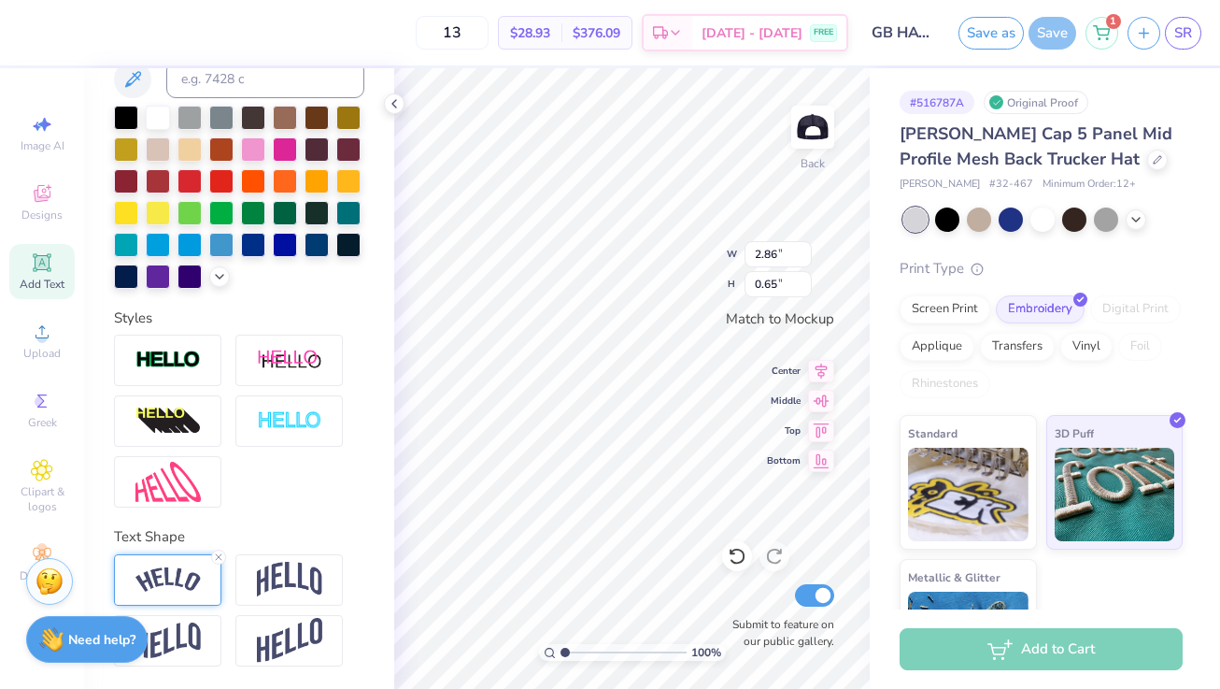
scroll to position [397, 0]
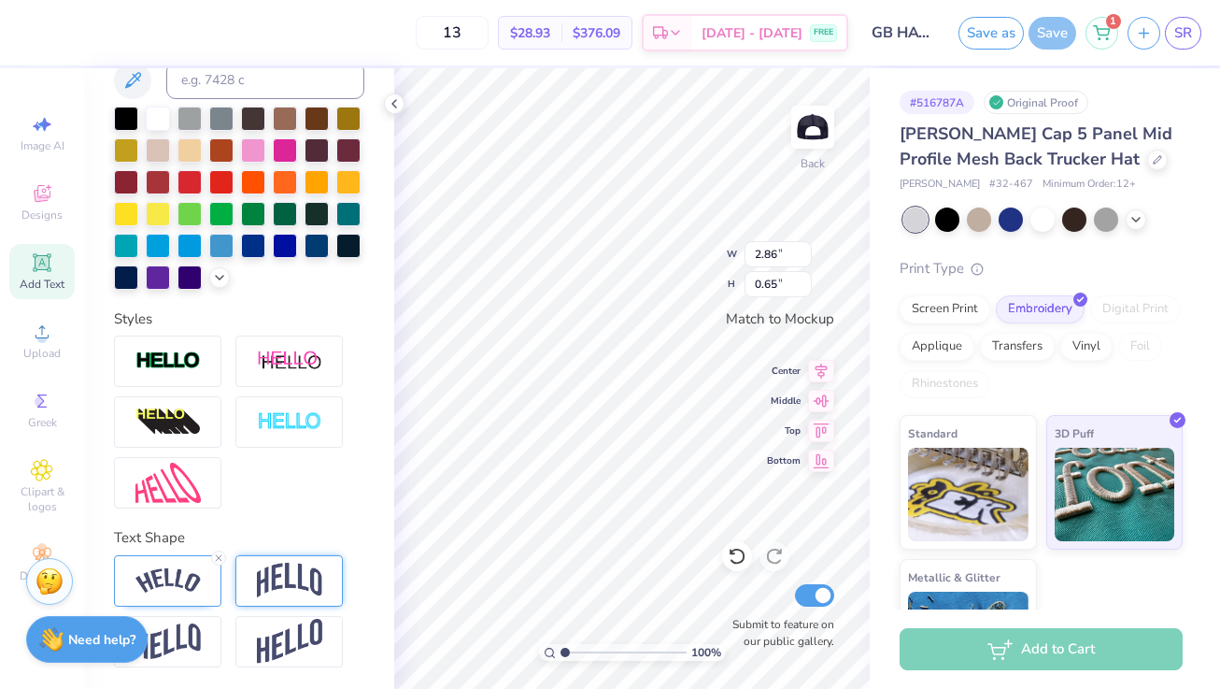
click at [267, 560] on div at bounding box center [288, 580] width 107 height 51
type input "2.54"
type input "0.80"
click at [178, 599] on div at bounding box center [167, 580] width 107 height 51
type input "2.86"
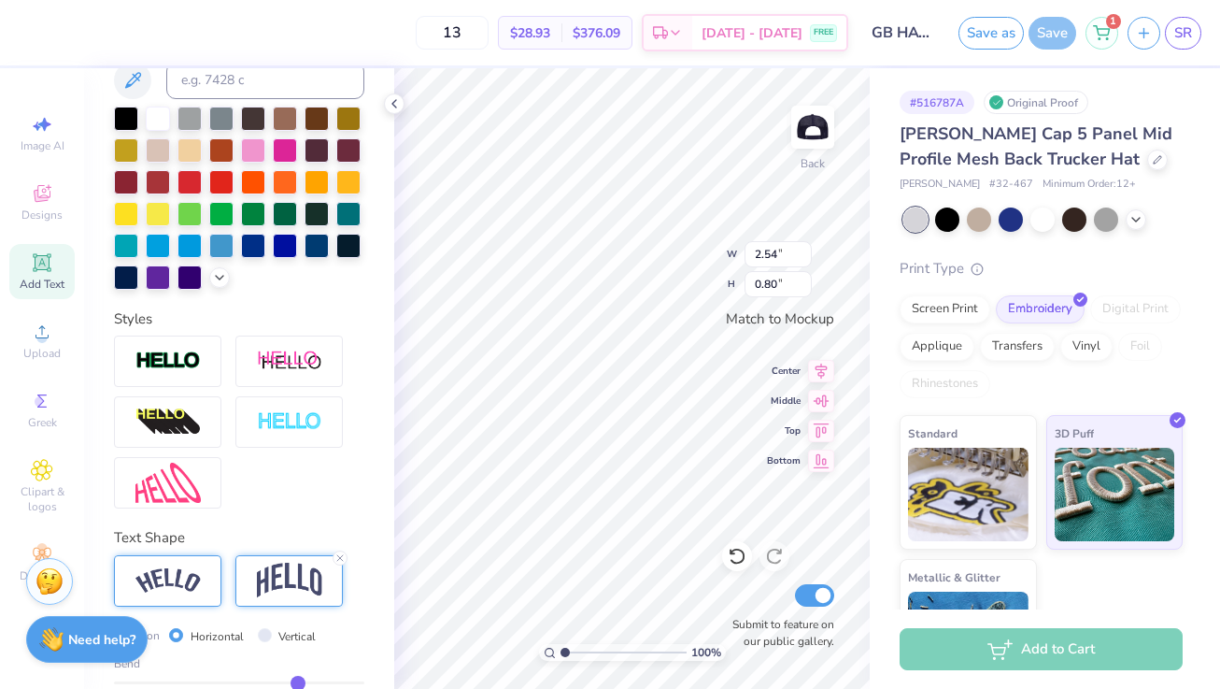
type input "0.65"
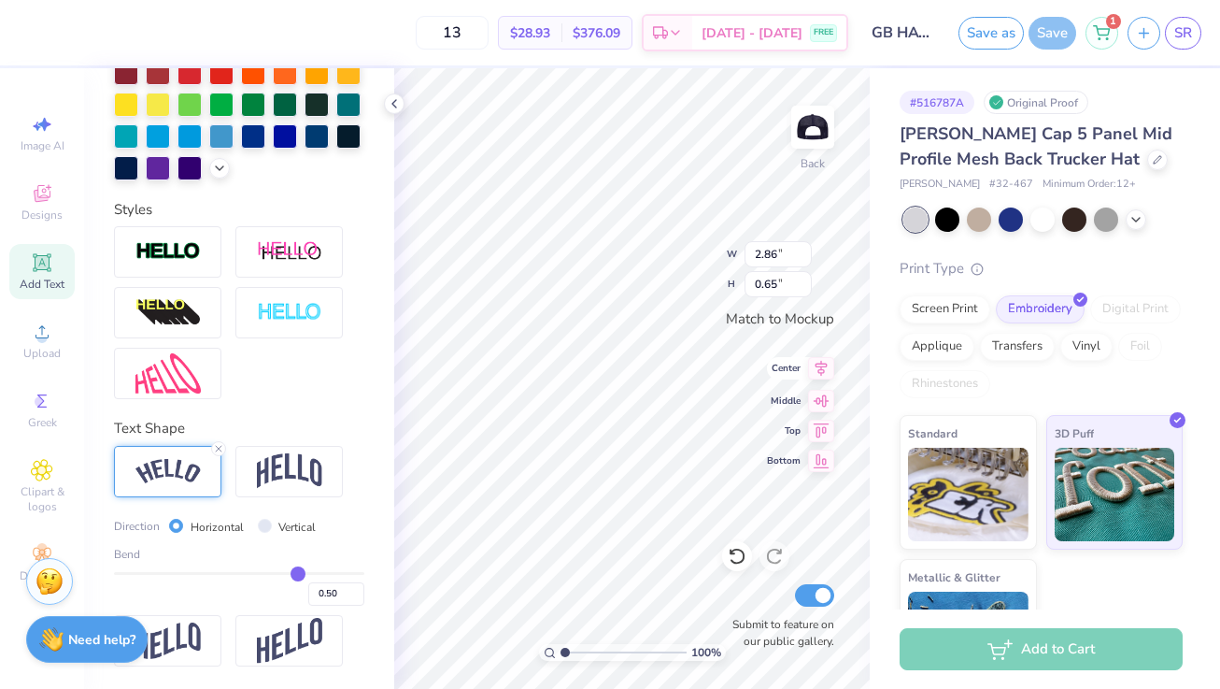
click at [824, 363] on icon at bounding box center [822, 369] width 12 height 16
click at [402, 108] on div at bounding box center [394, 103] width 21 height 21
click at [787, 256] on input "2.86" at bounding box center [778, 254] width 67 height 26
click at [804, 245] on input "2.86" at bounding box center [778, 254] width 67 height 26
click at [804, 247] on input "2.87" at bounding box center [778, 254] width 67 height 26
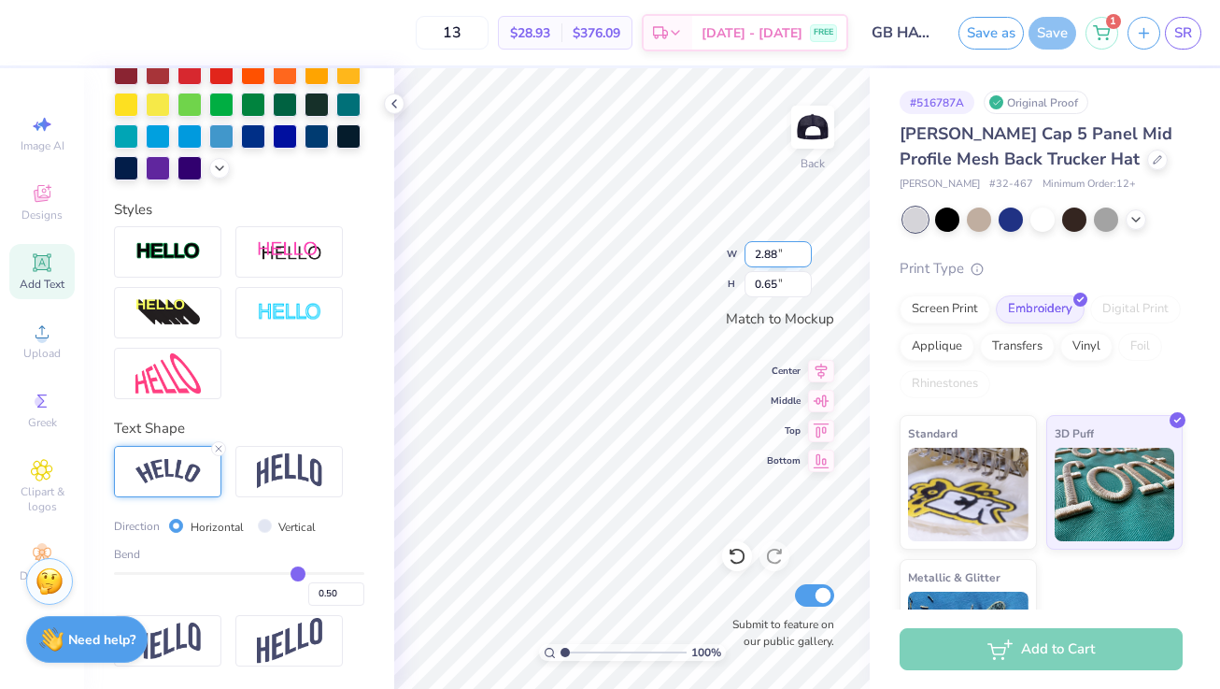
click at [804, 247] on input "2.88" at bounding box center [778, 254] width 67 height 26
click at [804, 247] on input "2.89" at bounding box center [778, 254] width 67 height 26
click at [804, 247] on input "2.9" at bounding box center [778, 254] width 67 height 26
click at [804, 247] on input "2.91" at bounding box center [778, 254] width 67 height 26
click at [804, 247] on input "2.92" at bounding box center [778, 254] width 67 height 26
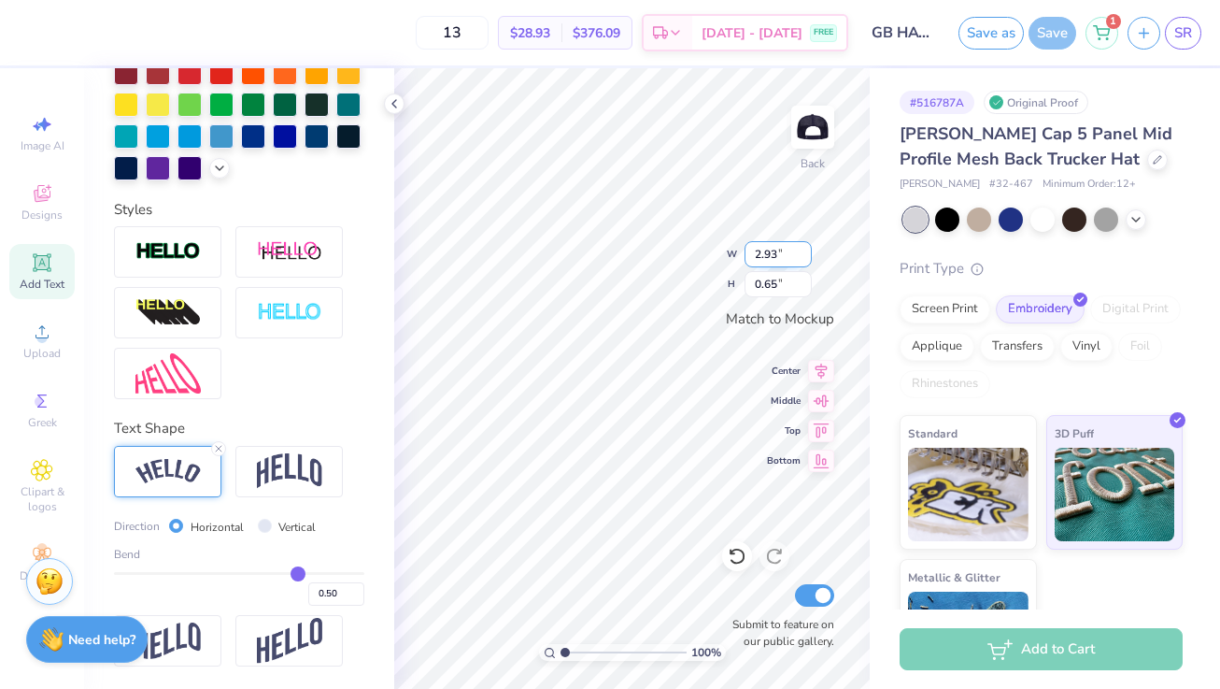
click at [804, 247] on input "2.93" at bounding box center [778, 254] width 67 height 26
click at [804, 247] on input "2.94" at bounding box center [778, 254] width 67 height 26
click at [804, 247] on input "2.95" at bounding box center [778, 254] width 67 height 26
click at [804, 247] on input "2.96" at bounding box center [778, 254] width 67 height 26
click at [804, 247] on input "2.97" at bounding box center [778, 254] width 67 height 26
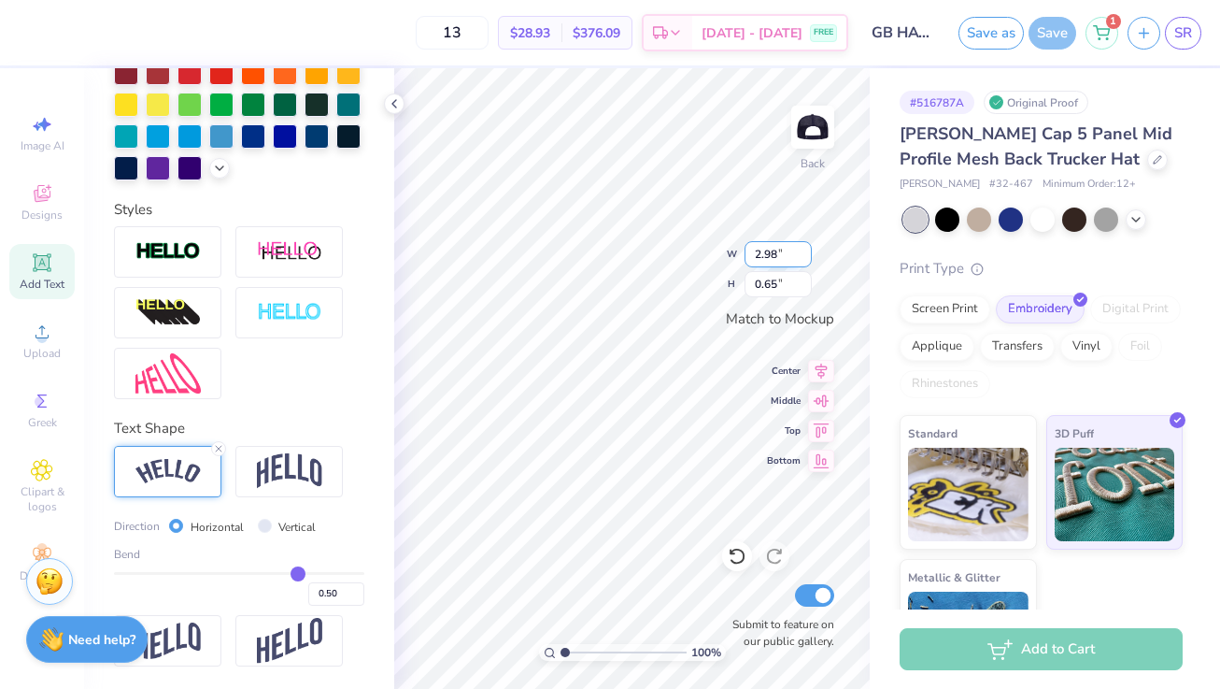
click at [804, 247] on input "2.98" at bounding box center [778, 254] width 67 height 26
click at [804, 247] on input "2.99" at bounding box center [778, 254] width 67 height 26
click at [804, 247] on input "3" at bounding box center [778, 254] width 67 height 26
click at [804, 247] on input "3.01" at bounding box center [778, 254] width 67 height 26
click at [804, 247] on input "3.02" at bounding box center [778, 254] width 67 height 26
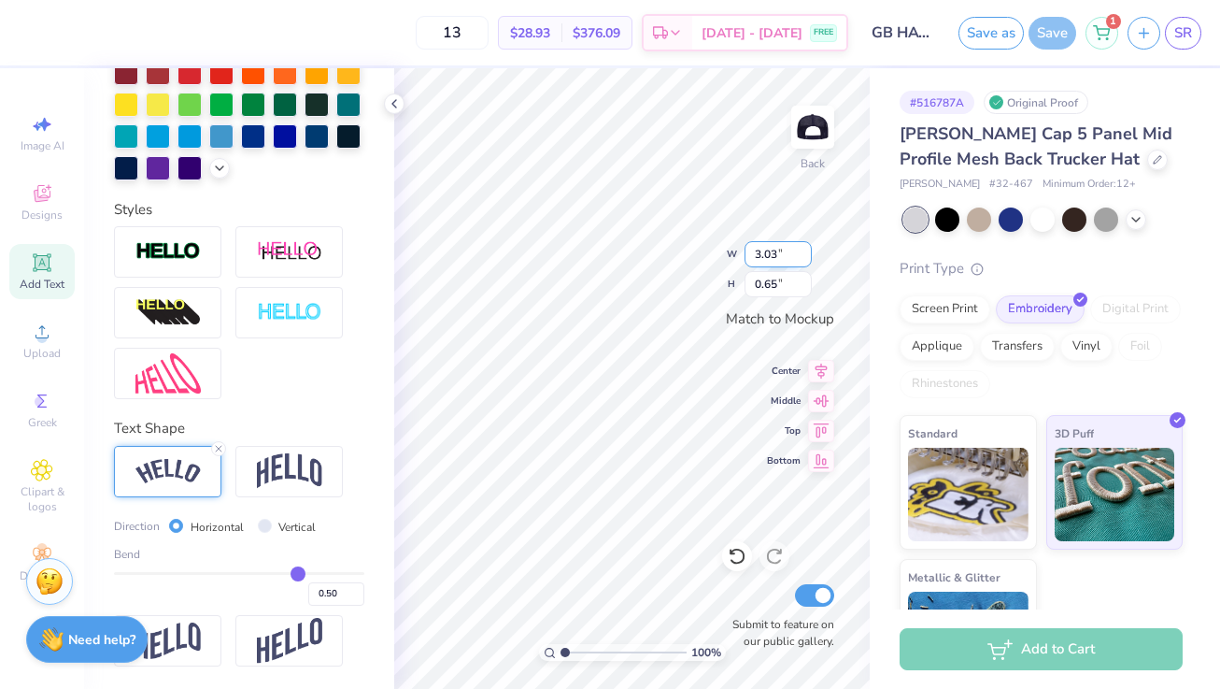
click at [804, 247] on input "3.03" at bounding box center [778, 254] width 67 height 26
click at [804, 247] on input "3.04" at bounding box center [778, 254] width 67 height 26
click at [804, 247] on input "3.05" at bounding box center [778, 254] width 67 height 26
click at [804, 247] on input "3.06" at bounding box center [778, 254] width 67 height 26
click at [804, 247] on input "3.07" at bounding box center [778, 254] width 67 height 26
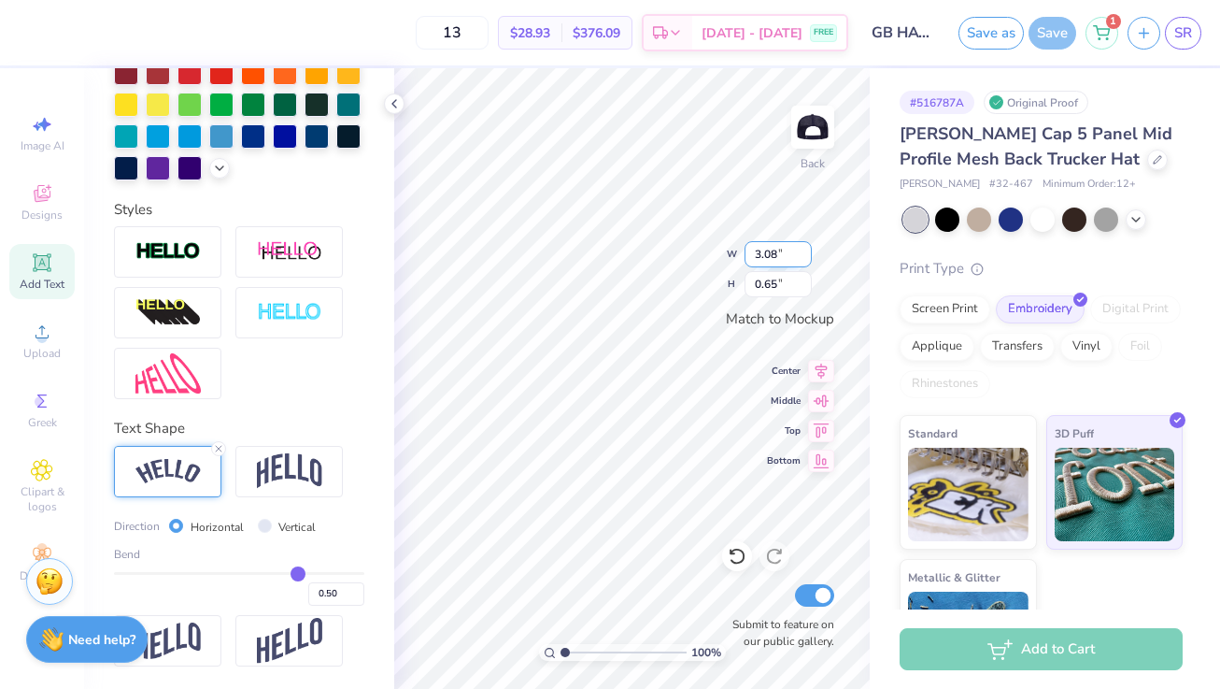
click at [804, 247] on input "3.08" at bounding box center [778, 254] width 67 height 26
click at [804, 247] on input "3.09" at bounding box center [778, 254] width 67 height 26
click at [804, 247] on input "3.1" at bounding box center [778, 254] width 67 height 26
click at [804, 247] on input "3.11" at bounding box center [778, 254] width 67 height 26
click at [804, 247] on input "3.12" at bounding box center [778, 254] width 67 height 26
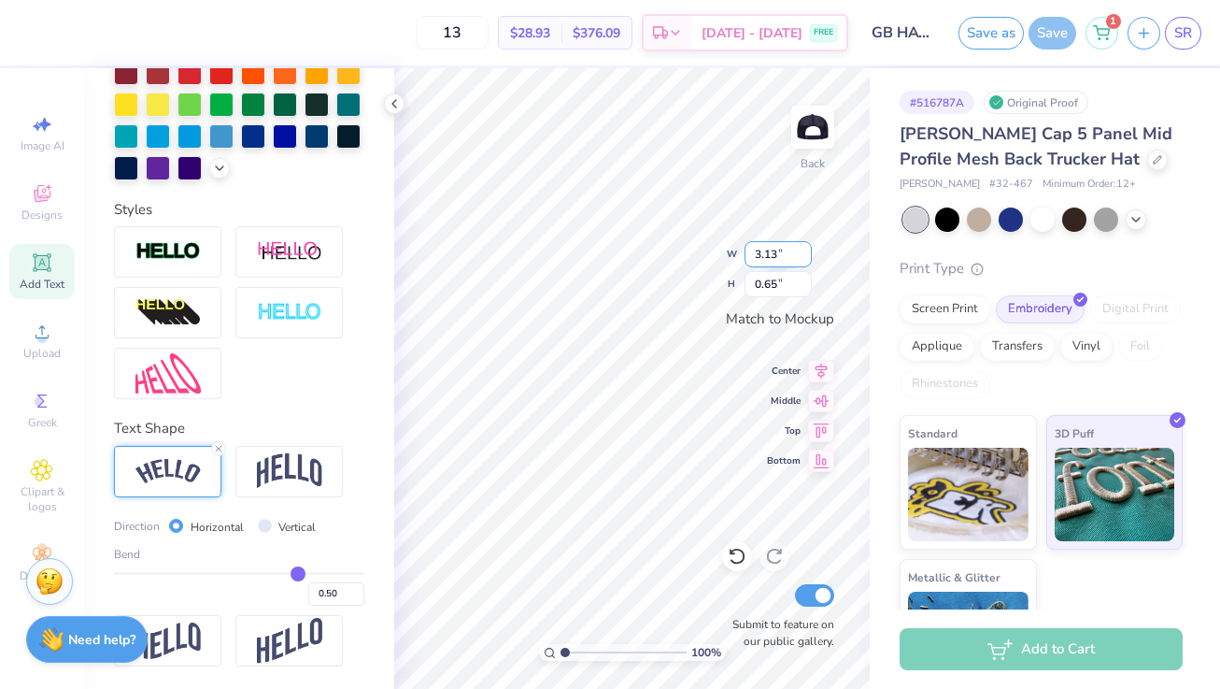
click at [804, 247] on input "3.13" at bounding box center [778, 254] width 67 height 26
click at [804, 247] on input "3.14" at bounding box center [778, 254] width 67 height 26
click at [804, 247] on input "3.15" at bounding box center [778, 254] width 67 height 26
click at [804, 247] on input "3.16" at bounding box center [778, 254] width 67 height 26
click at [804, 247] on input "3.17" at bounding box center [778, 254] width 67 height 26
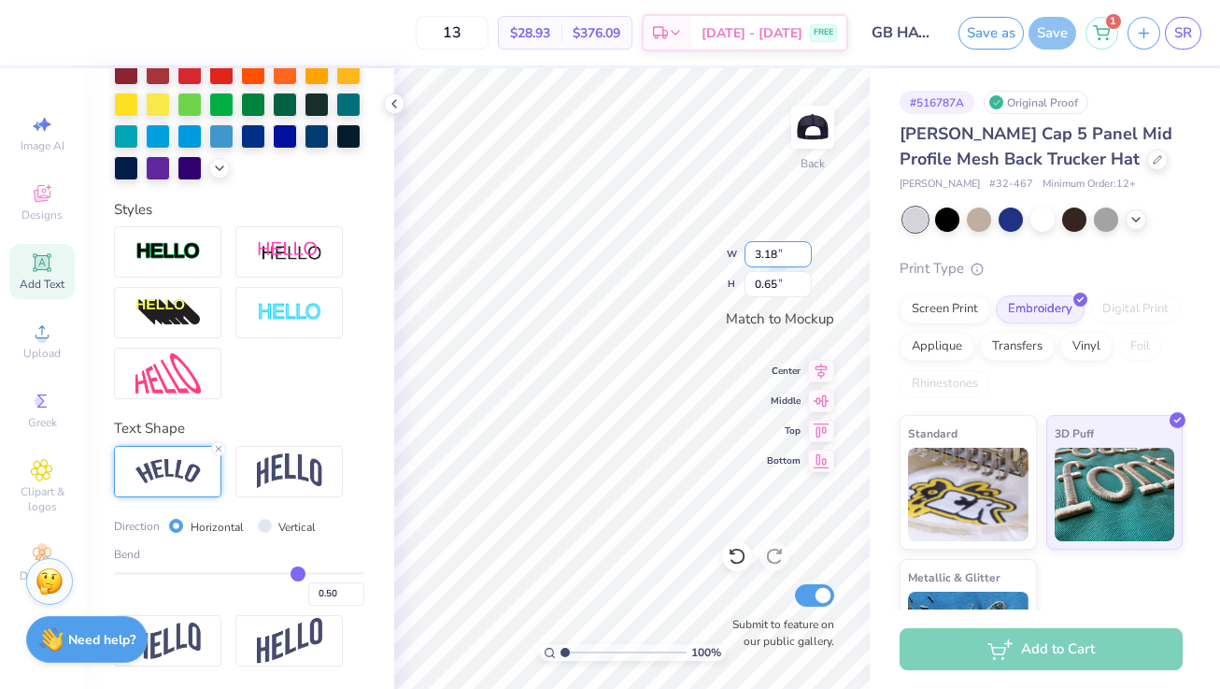
click at [804, 247] on input "3.18" at bounding box center [778, 254] width 67 height 26
click at [804, 247] on input "3.19" at bounding box center [778, 254] width 67 height 26
click at [804, 247] on input "3.2" at bounding box center [778, 254] width 67 height 26
type input "3.20"
type input "0.72"
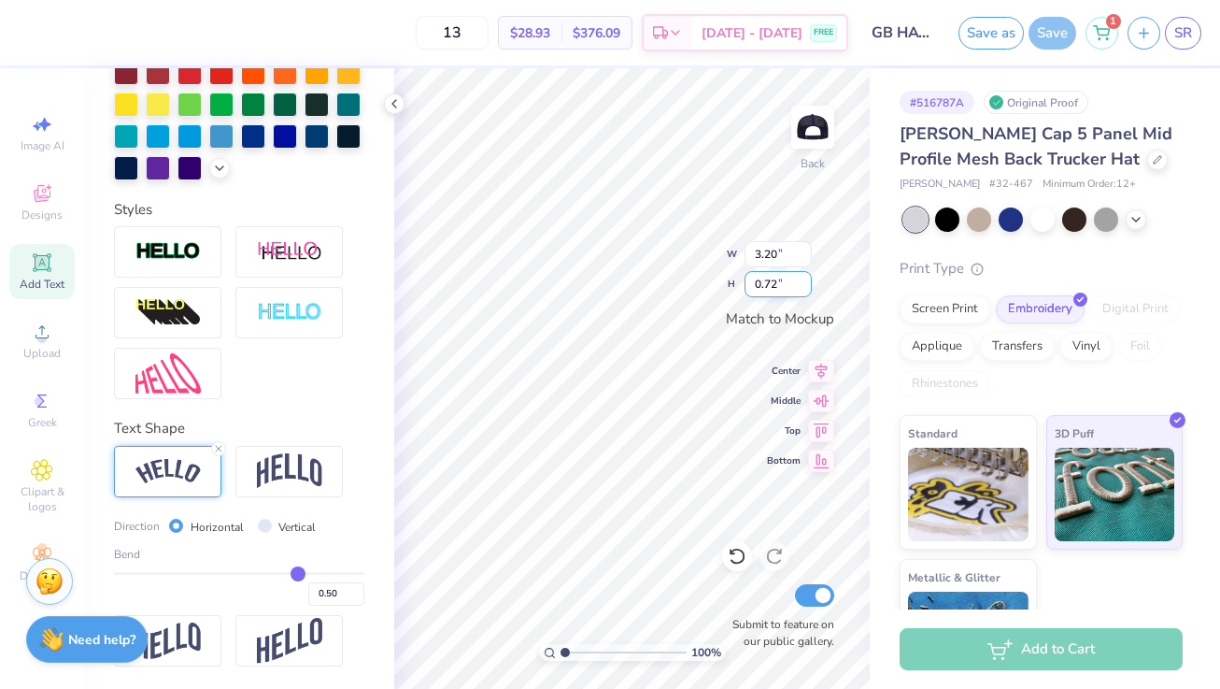
click at [780, 277] on input "0.72" at bounding box center [778, 284] width 67 height 26
click at [696, 279] on div "100 % Back W 3.20 3.20 " H 0.72 0.72 " Match to [GEOGRAPHIC_DATA] Middle Top Bo…" at bounding box center [632, 378] width 476 height 620
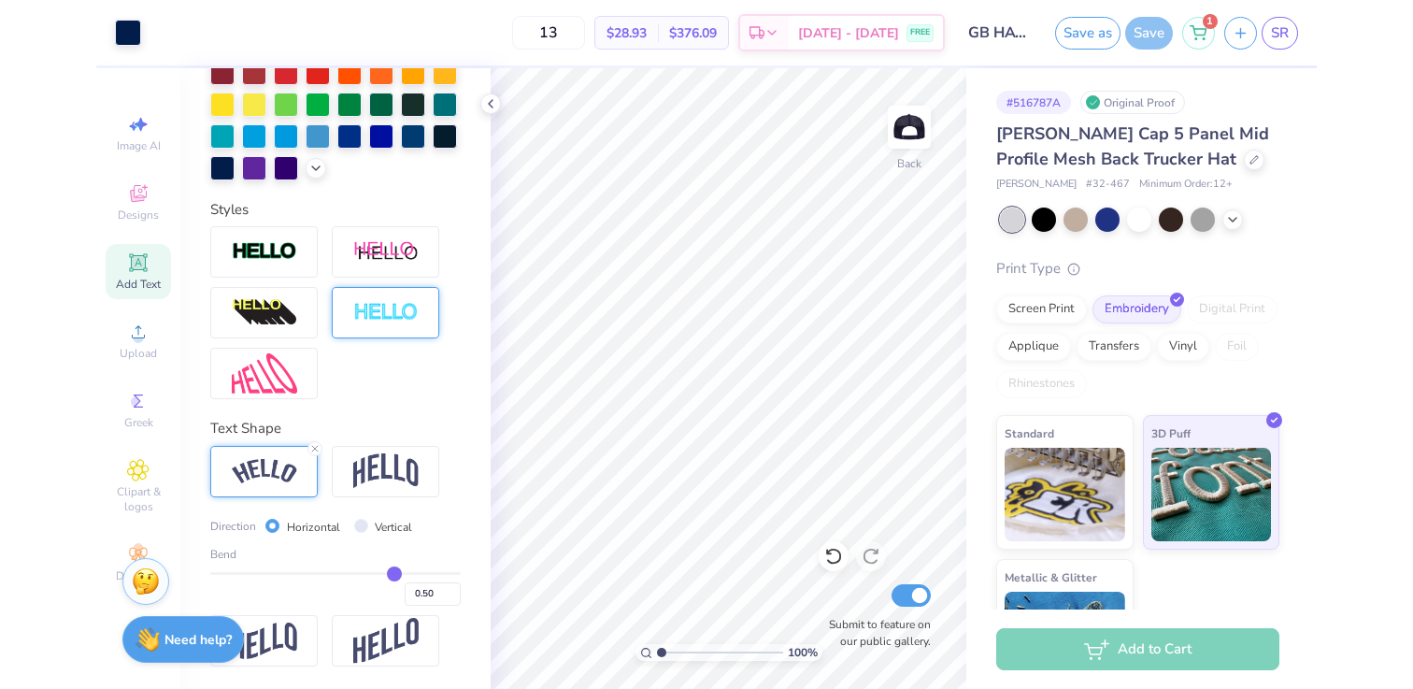
scroll to position [0, 0]
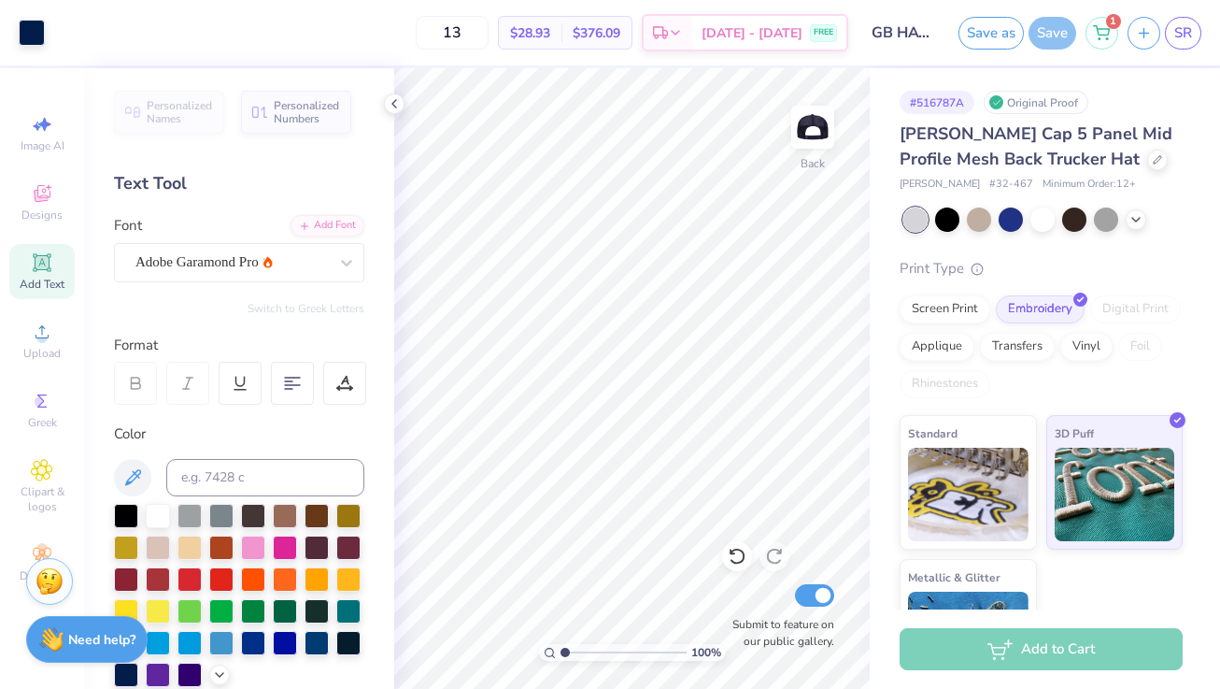
click at [1202, 32] on div "Save as Save 1 SR" at bounding box center [1090, 32] width 262 height 65
click at [1185, 32] on span "SR" at bounding box center [1183, 32] width 18 height 21
click at [1186, 36] on span "SR" at bounding box center [1183, 32] width 18 height 21
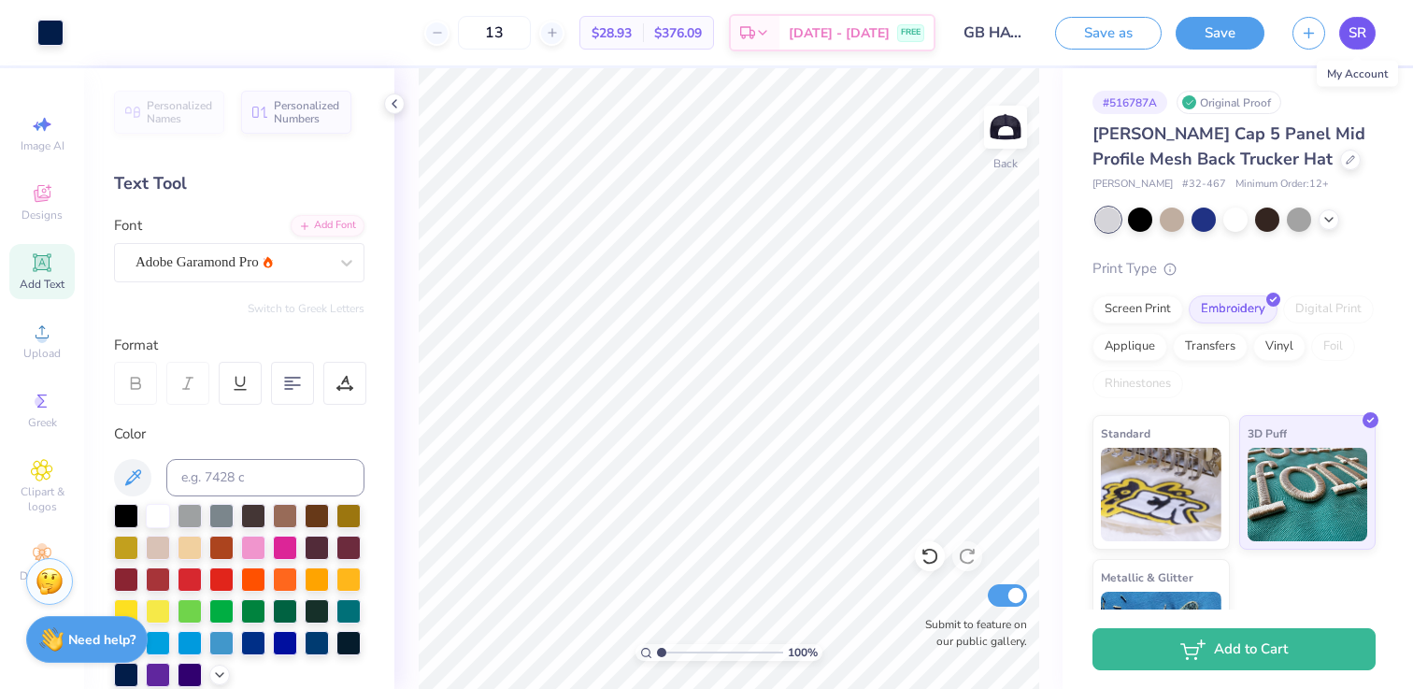
click at [1219, 43] on link "SR" at bounding box center [1357, 33] width 36 height 33
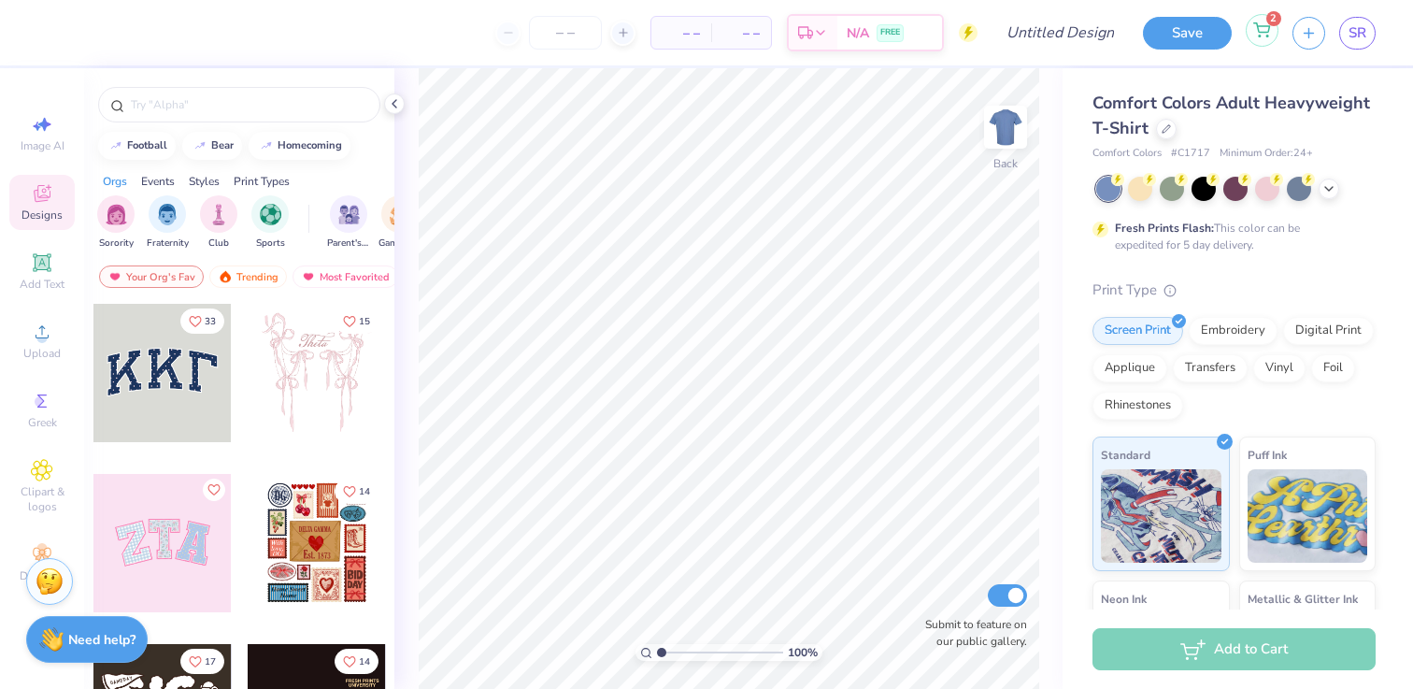
click at [1257, 40] on div "2" at bounding box center [1261, 30] width 33 height 33
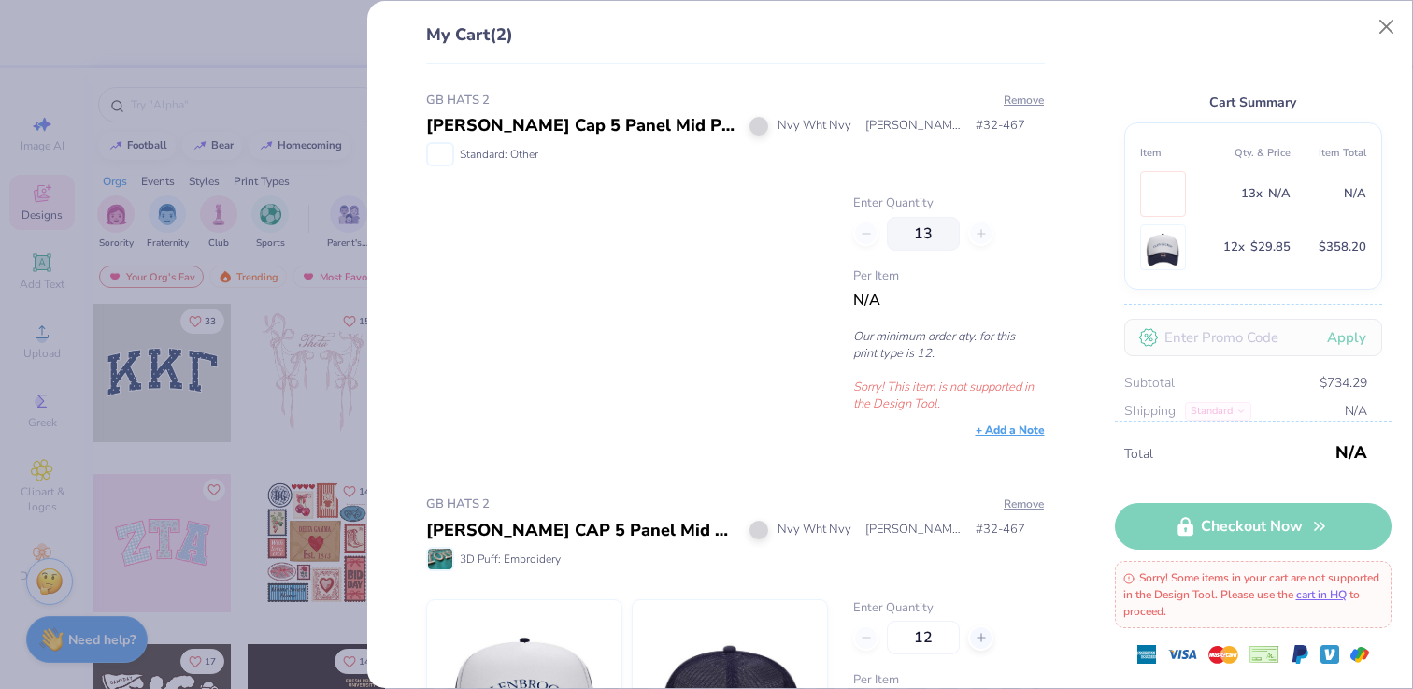
scroll to position [151, 0]
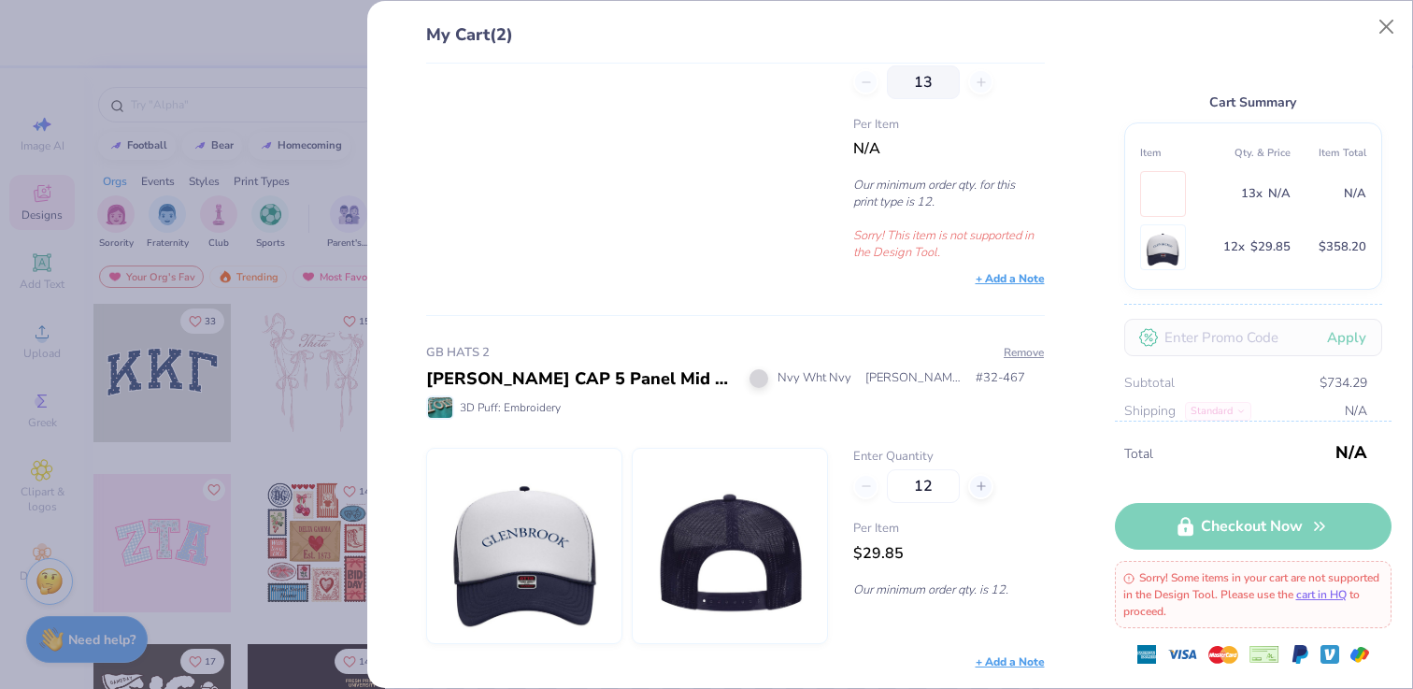
click at [866, 491] on div "12" at bounding box center [948, 486] width 191 height 34
click at [860, 487] on div "12" at bounding box center [948, 486] width 191 height 34
click at [1030, 354] on button "Remove" at bounding box center [1024, 352] width 42 height 17
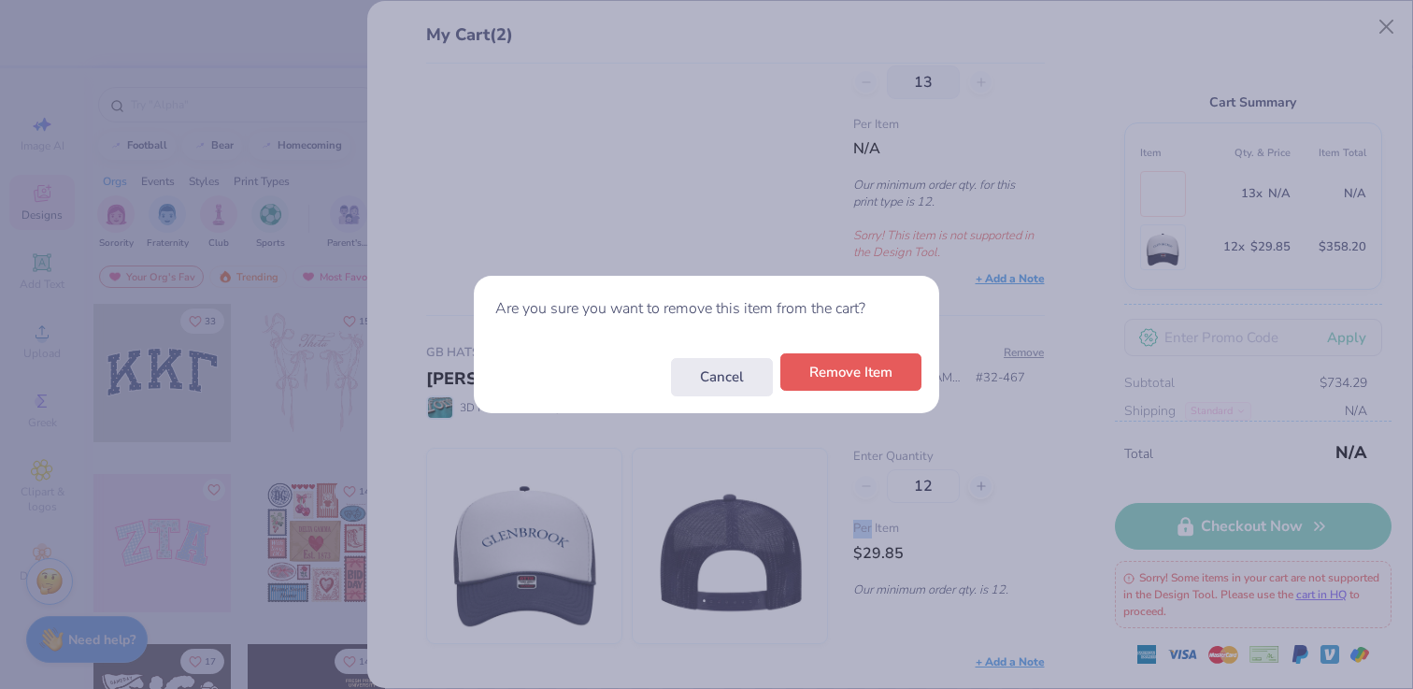
click at [831, 372] on button "Remove Item" at bounding box center [850, 372] width 141 height 38
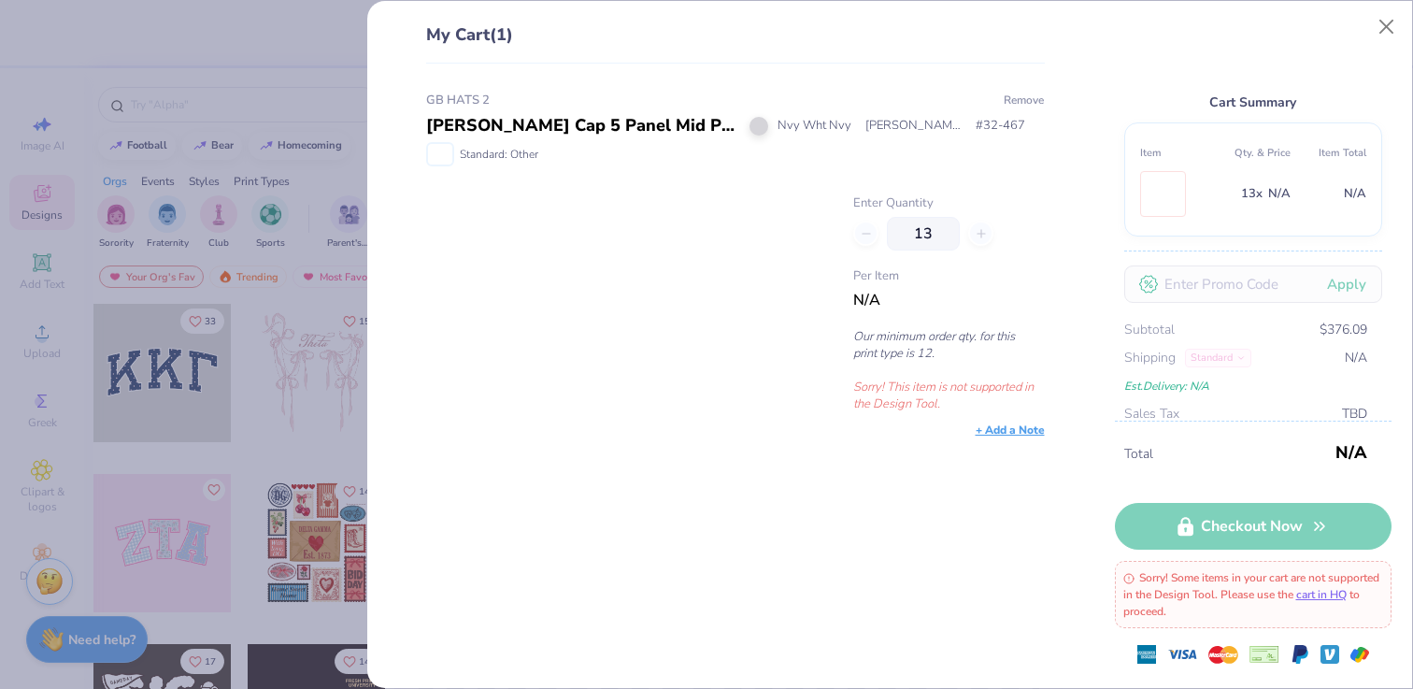
click at [1026, 99] on button "Remove" at bounding box center [1024, 100] width 42 height 17
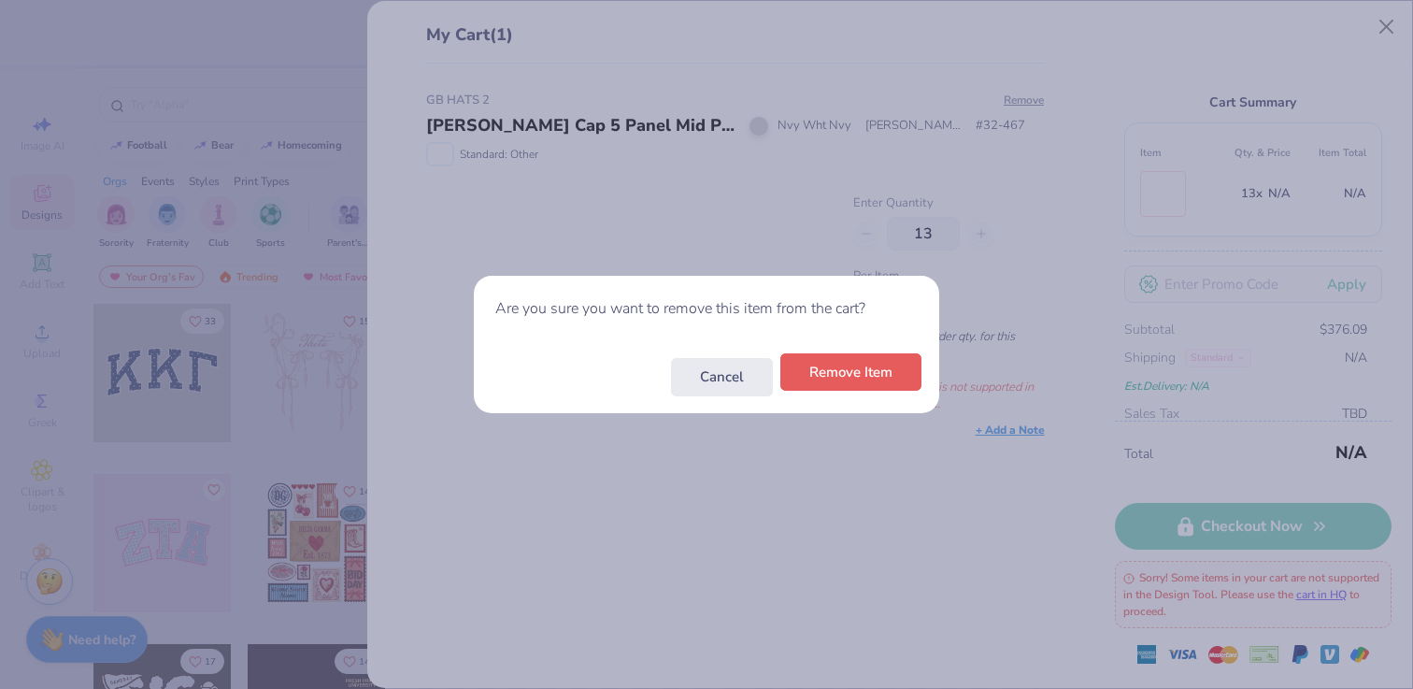
click at [870, 374] on button "Remove Item" at bounding box center [850, 372] width 141 height 38
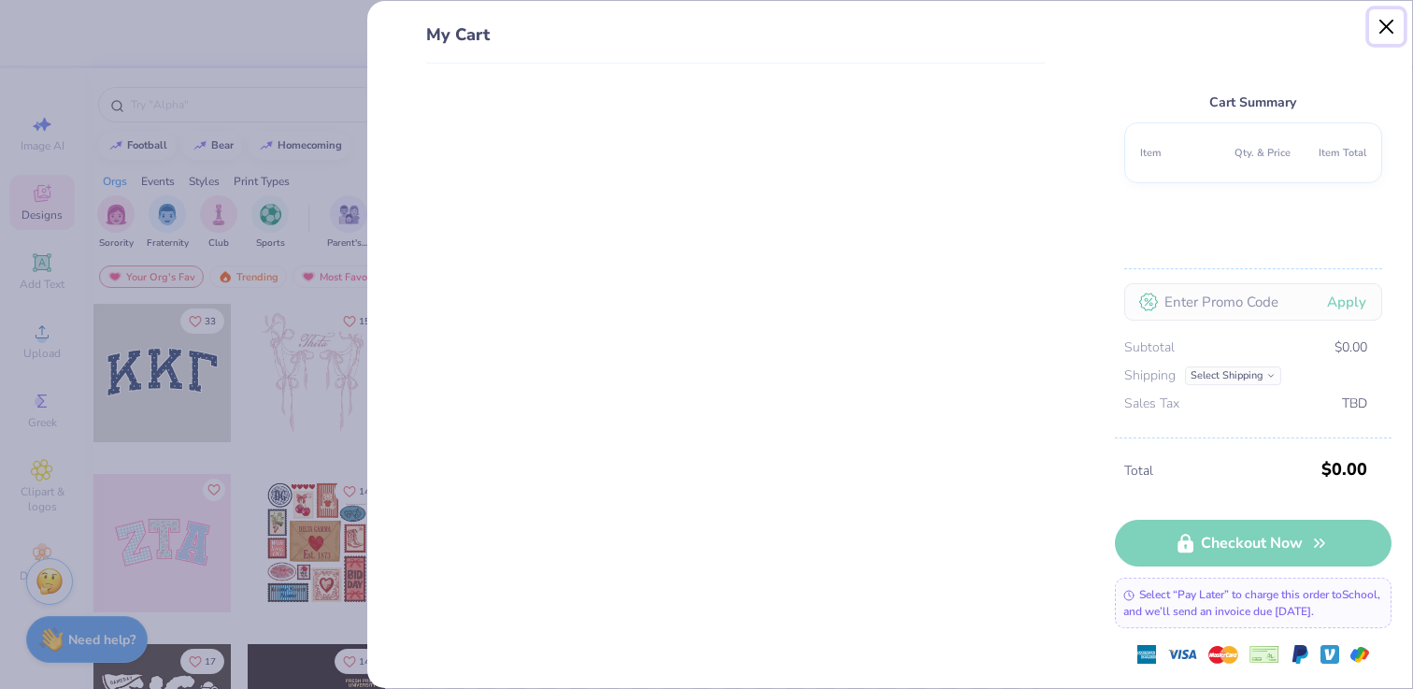
click at [1383, 39] on button "Close" at bounding box center [1387, 27] width 36 height 36
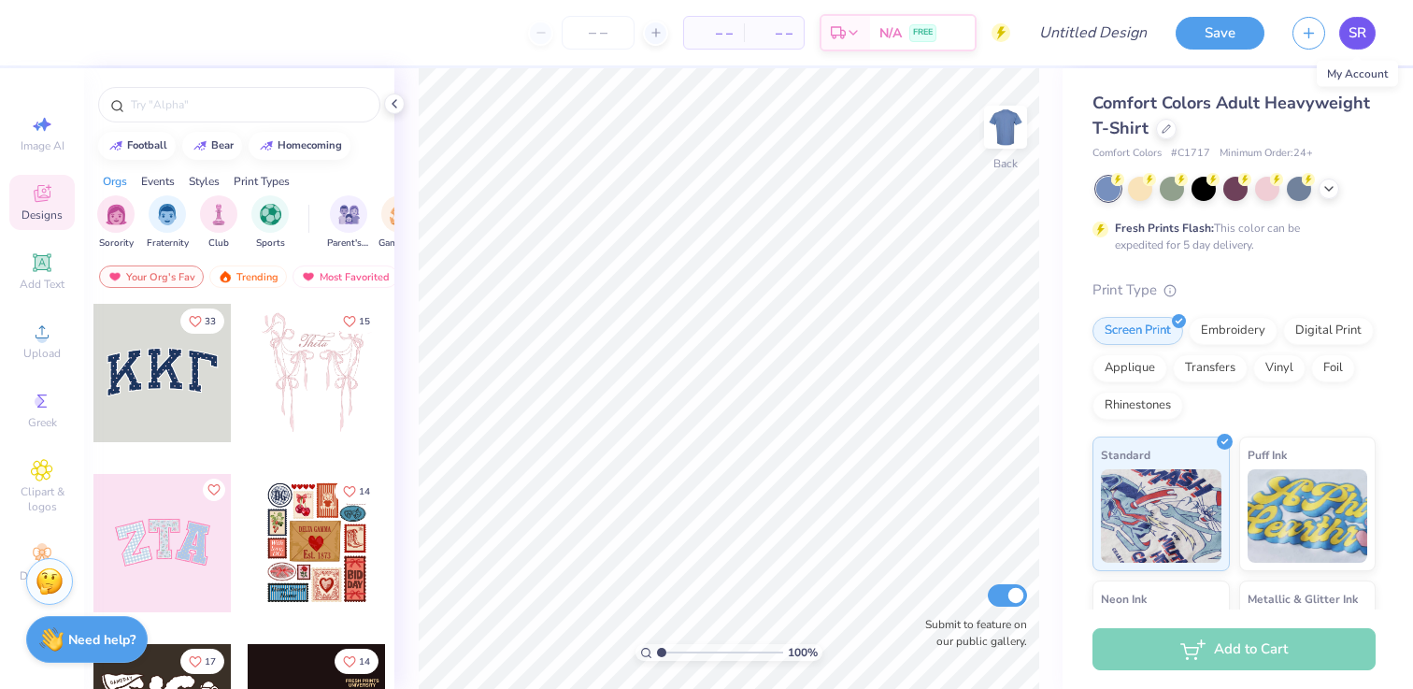
click at [1359, 29] on span "SR" at bounding box center [1357, 32] width 18 height 21
